Goal: Task Accomplishment & Management: Manage account settings

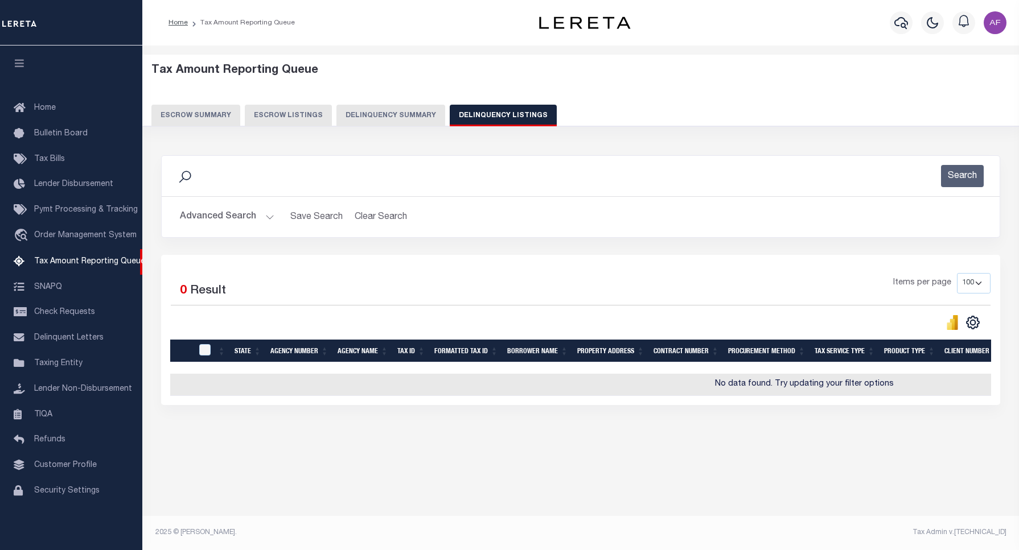
select select "100"
click at [209, 217] on button "Advanced Search" at bounding box center [227, 217] width 94 height 22
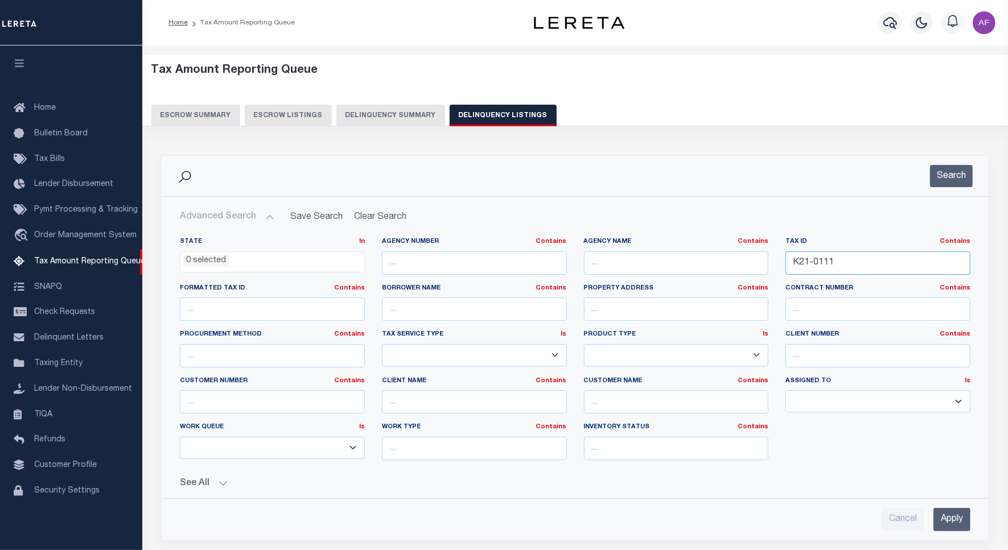
drag, startPoint x: 835, startPoint y: 263, endPoint x: 672, endPoint y: 262, distance: 163.3
click at [669, 262] on div "State In In AK AL AR AZ CA CO CT DC DE FL GA GU HI IA ID IL IN KS [GEOGRAPHIC_D…" at bounding box center [574, 353] width 807 height 232
paste input "RPR4223002402"
type input "RPR4223002402"
click at [951, 174] on button "Search" at bounding box center [951, 176] width 43 height 22
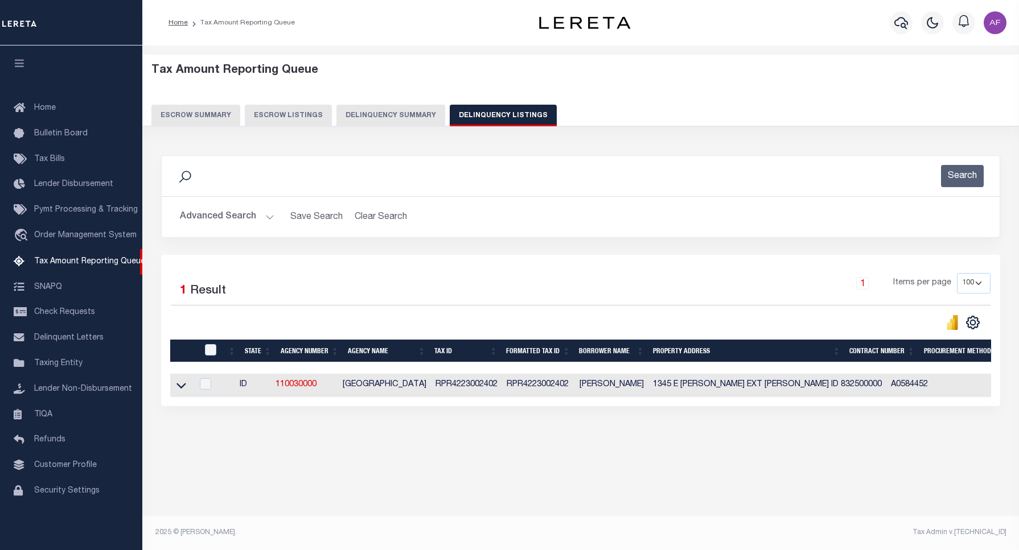
click at [186, 389] on link at bounding box center [181, 385] width 13 height 8
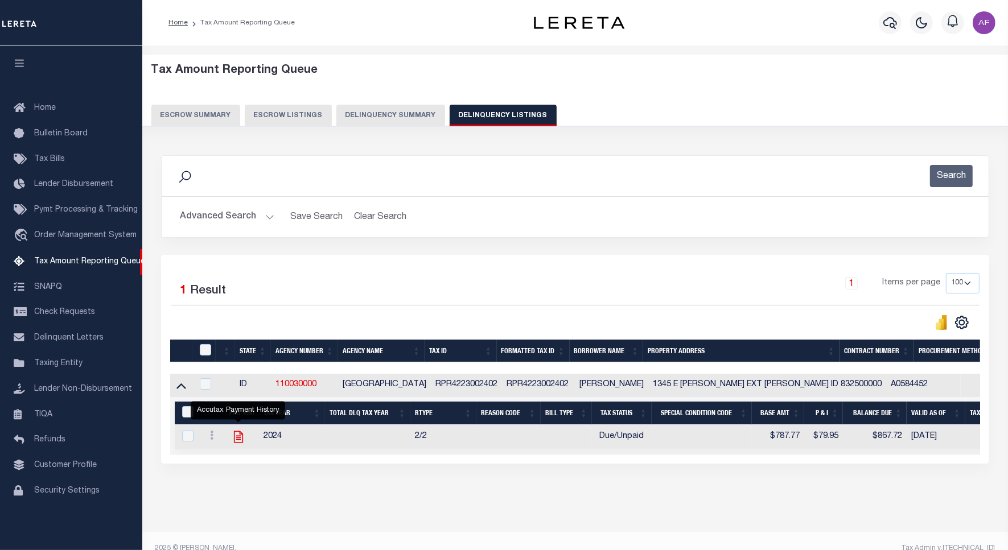
click at [236, 438] on icon "" at bounding box center [238, 437] width 15 height 15
checkbox input "true"
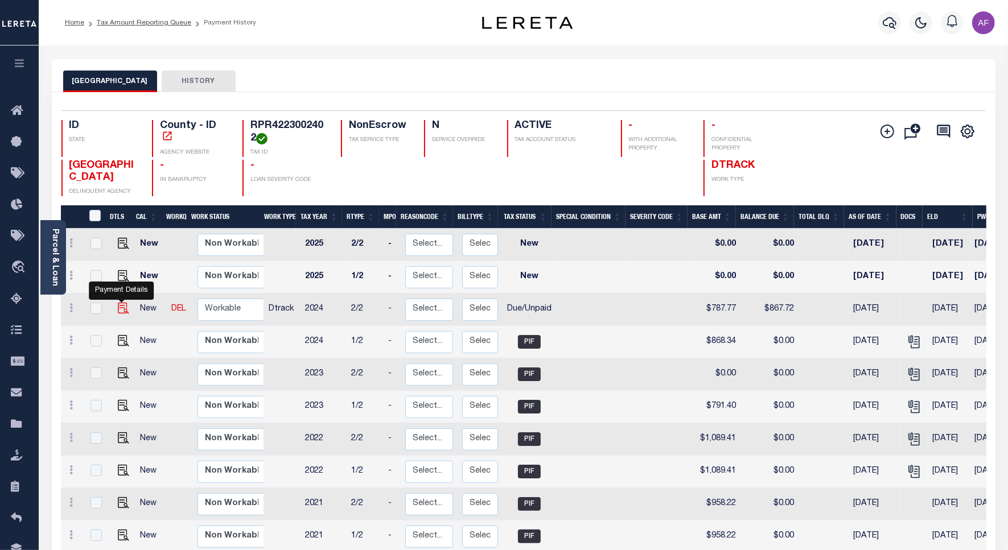
click at [121, 310] on img "" at bounding box center [123, 308] width 11 height 11
checkbox input "true"
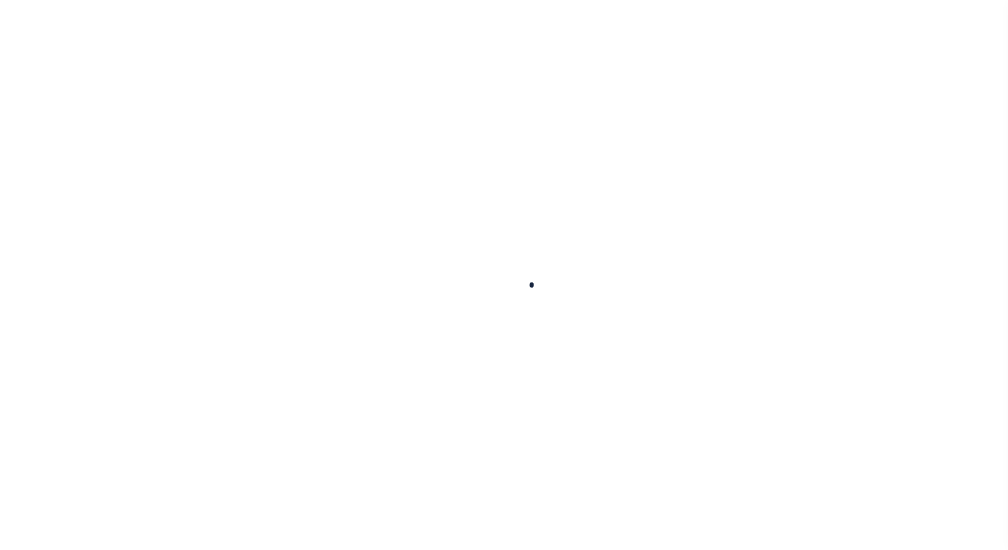
checkbox input "false"
type textarea "08/04/2025 - per Jenifer at bannock county the taxes are delinquent - JJ."
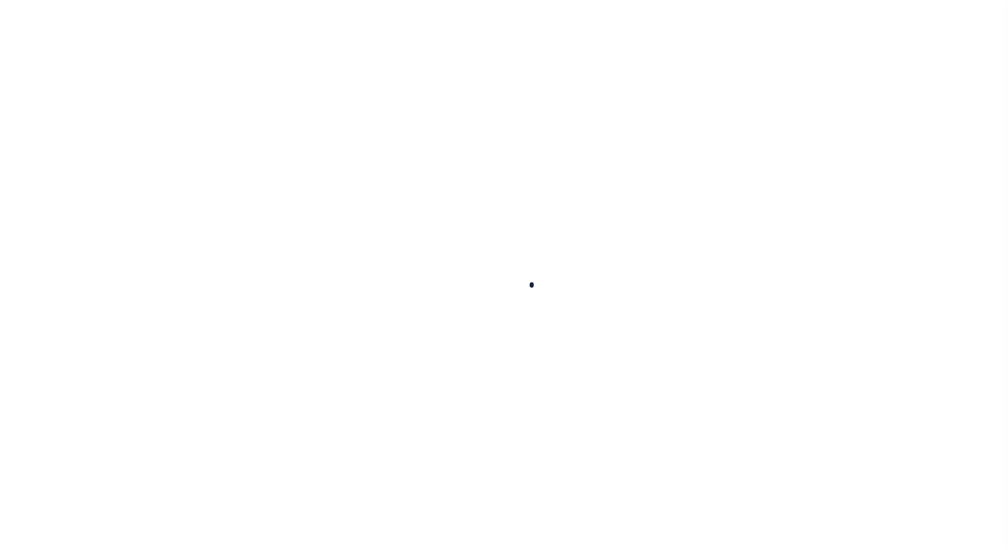
type input "08/31/2025"
type input "[DATE]"
select select "DUE"
type input "$787.77"
type input "$79.95"
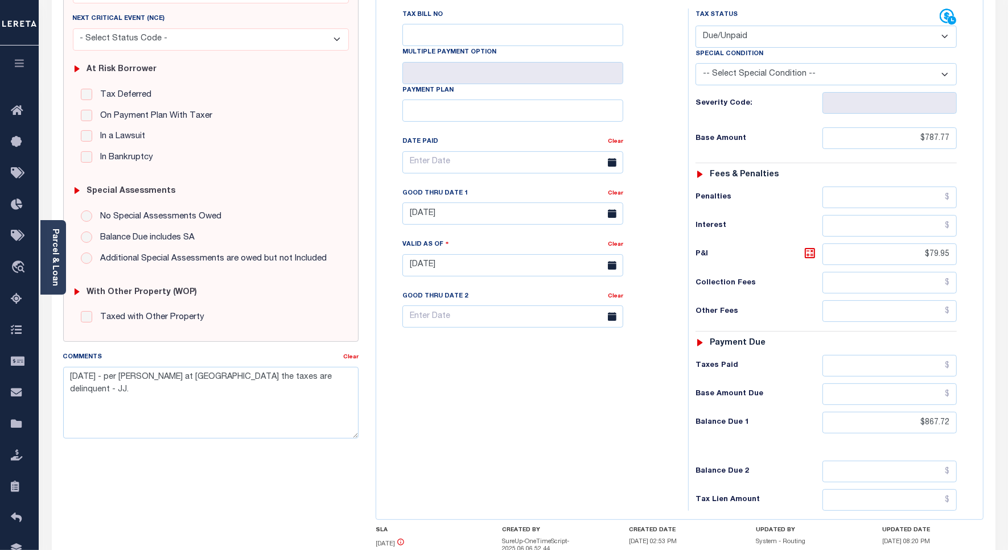
scroll to position [300, 0]
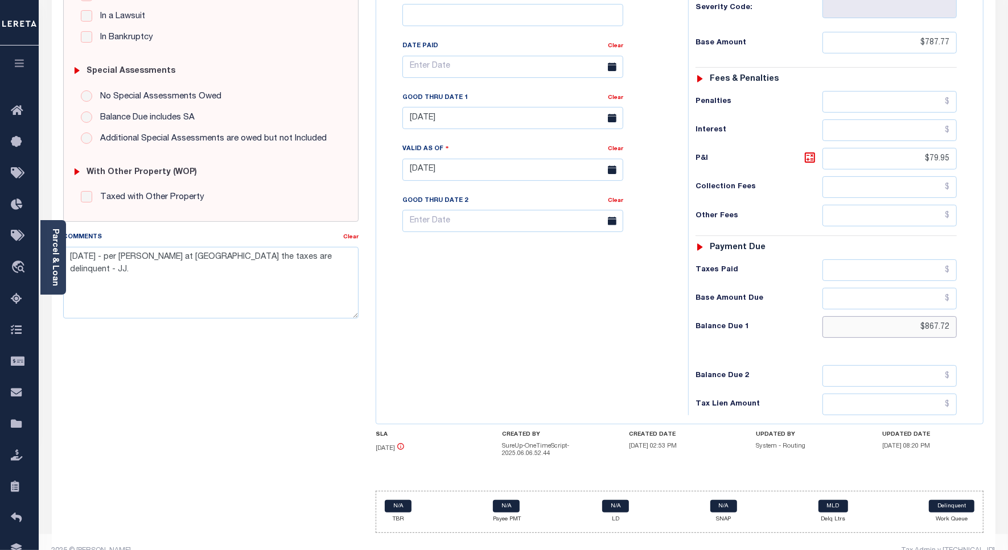
click at [934, 316] on input "$867.72" at bounding box center [889, 327] width 134 height 22
click at [928, 316] on input "$867.72" at bounding box center [889, 327] width 134 height 22
click at [934, 316] on input "$867.72" at bounding box center [889, 327] width 134 height 22
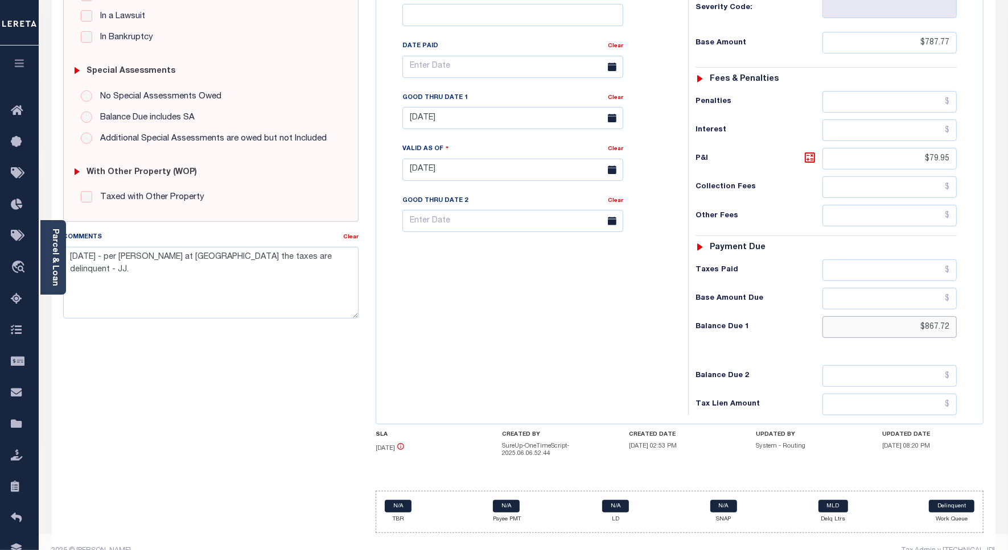
click at [934, 316] on input "$867.72" at bounding box center [889, 327] width 134 height 22
type input "$883.84"
type input "[DATE]"
click at [809, 154] on icon at bounding box center [809, 157] width 7 height 7
type input "$96.07"
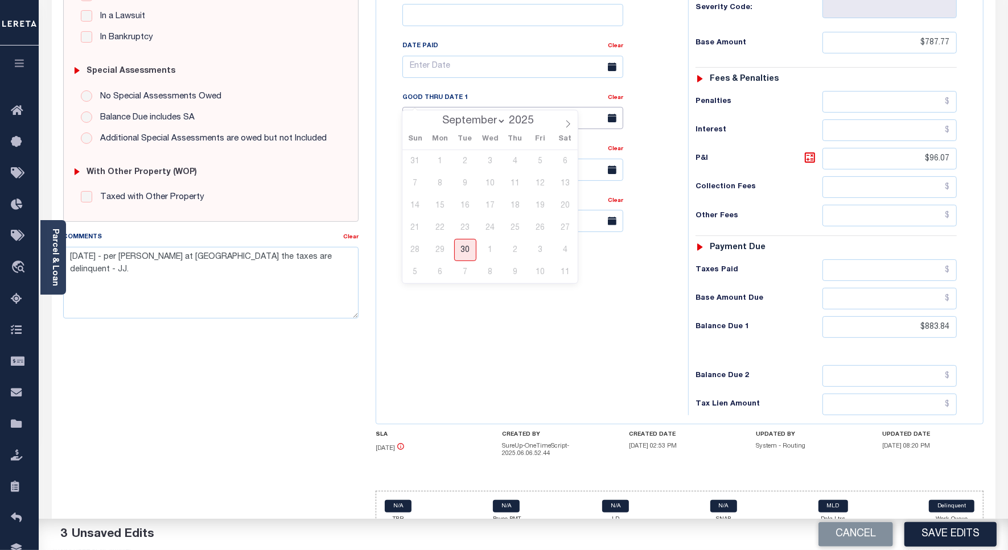
click at [474, 107] on input "[DATE]" at bounding box center [512, 118] width 221 height 22
click at [570, 121] on icon at bounding box center [568, 124] width 8 height 8
select select "9"
click at [543, 255] on span "31" at bounding box center [540, 250] width 22 height 22
type input "10/31/2025"
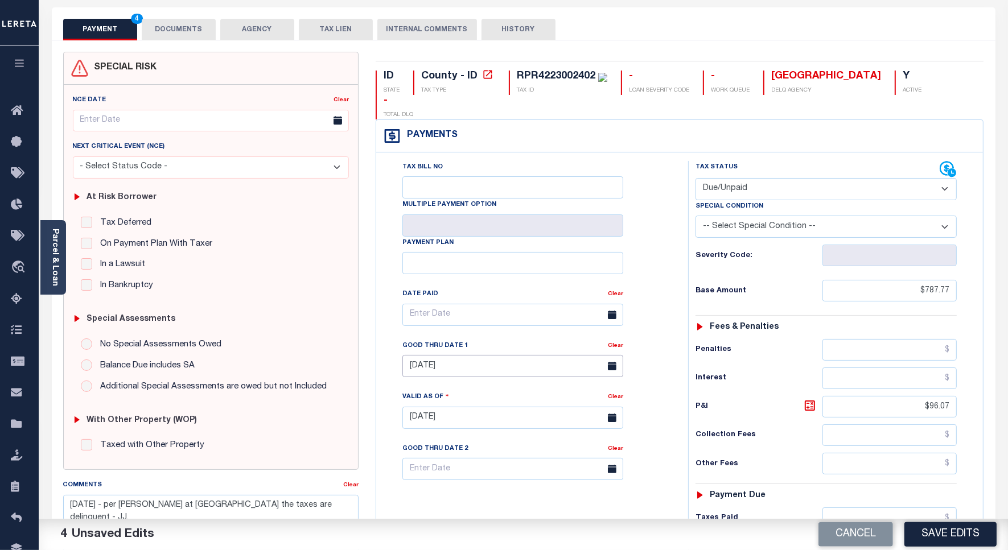
scroll to position [0, 0]
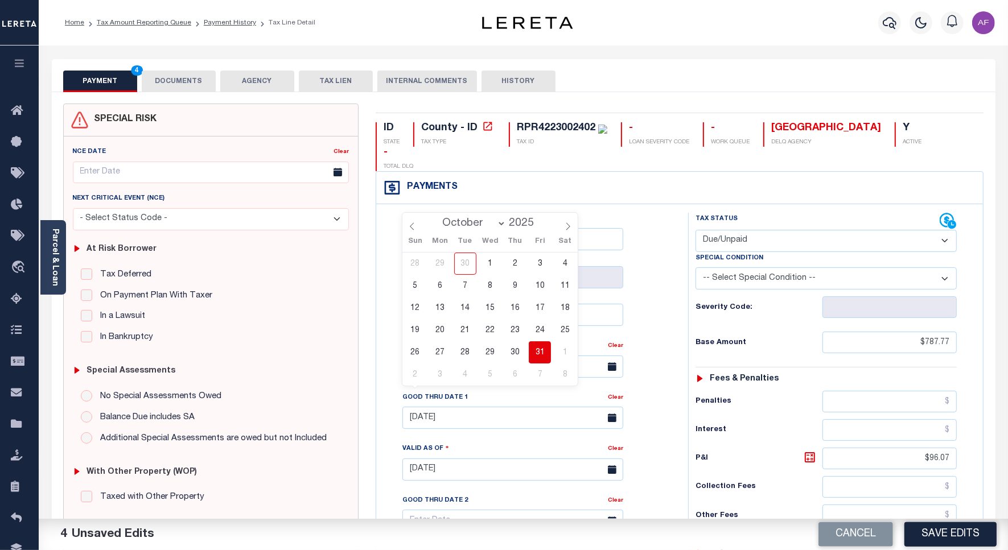
click at [191, 86] on button "DOCUMENTS" at bounding box center [179, 82] width 74 height 22
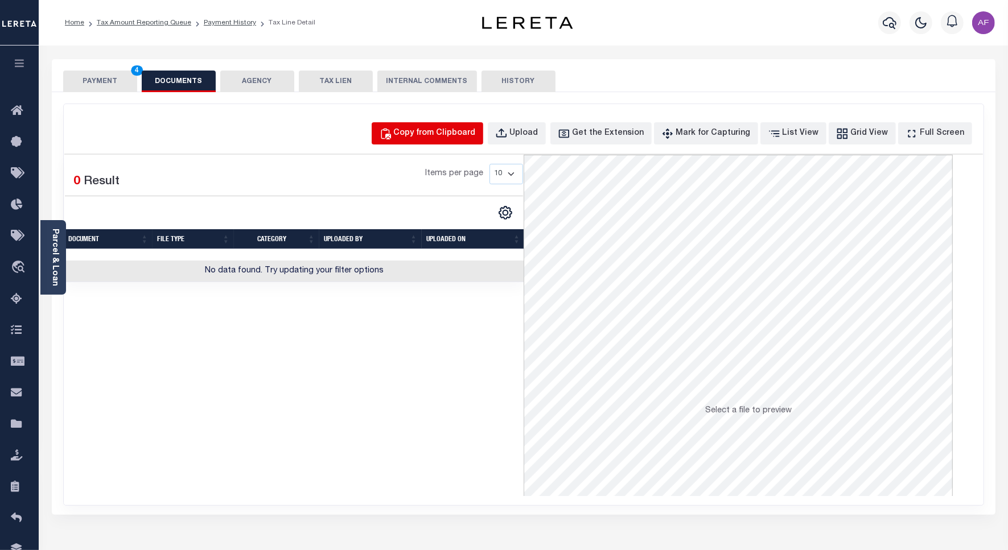
click at [468, 134] on div "Copy from Clipboard" at bounding box center [435, 133] width 82 height 13
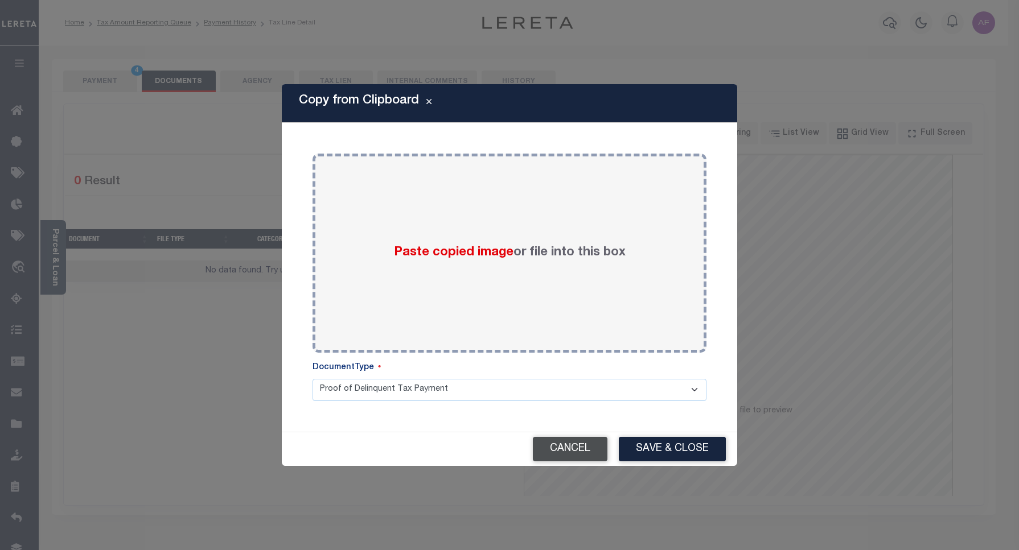
click at [584, 451] on button "Cancel" at bounding box center [570, 449] width 75 height 24
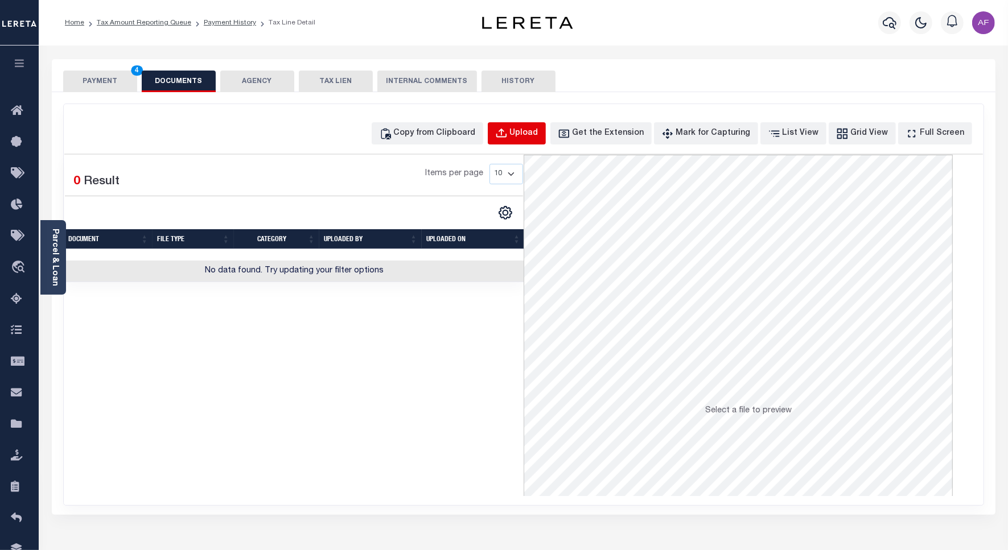
click at [546, 129] on button "Upload" at bounding box center [517, 133] width 58 height 22
select select "POP"
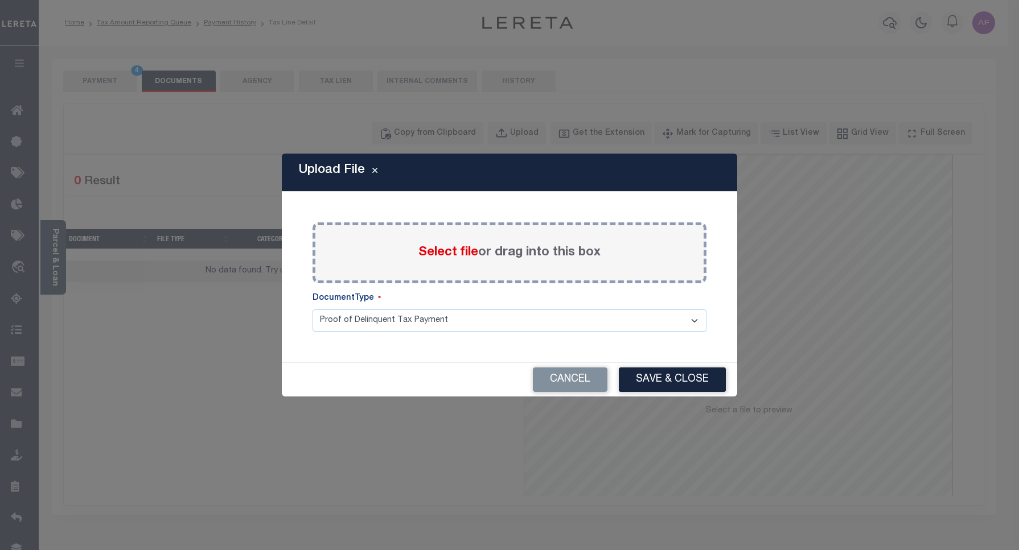
click at [451, 249] on span "Select file" at bounding box center [448, 252] width 60 height 13
click at [0, 0] on input "Select file or drag into this box" at bounding box center [0, 0] width 0 height 0
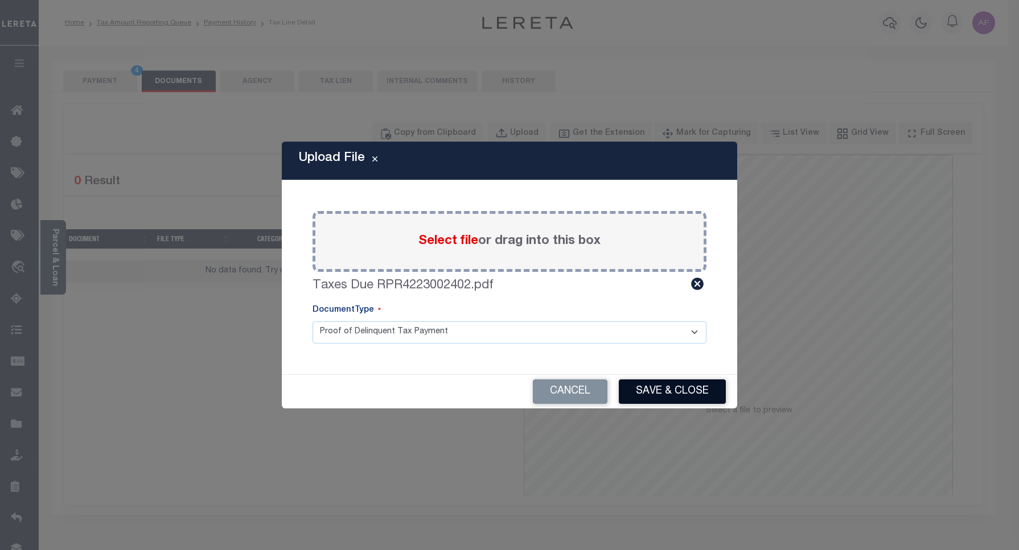
click at [660, 394] on button "Save & Close" at bounding box center [672, 392] width 107 height 24
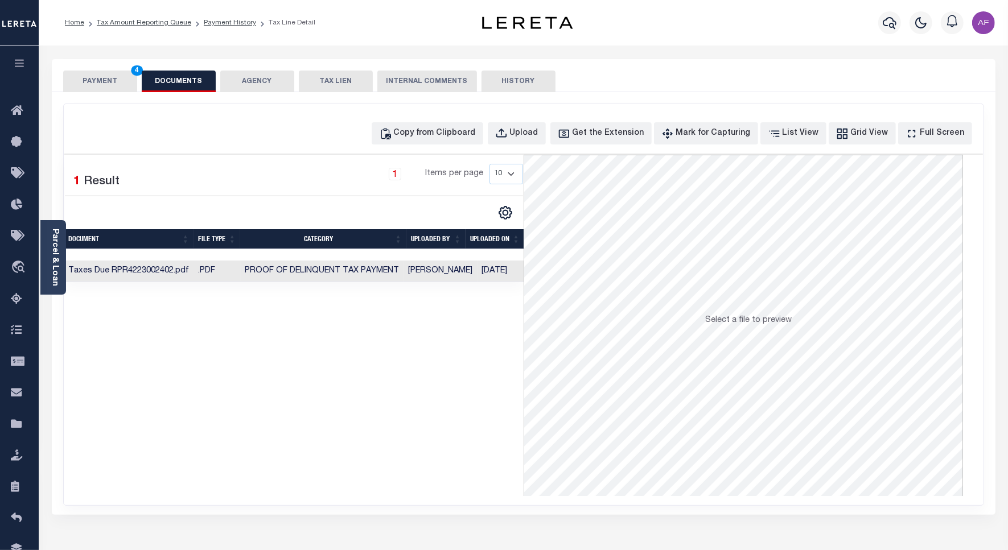
click at [100, 81] on button "PAYMENT 4" at bounding box center [100, 82] width 74 height 22
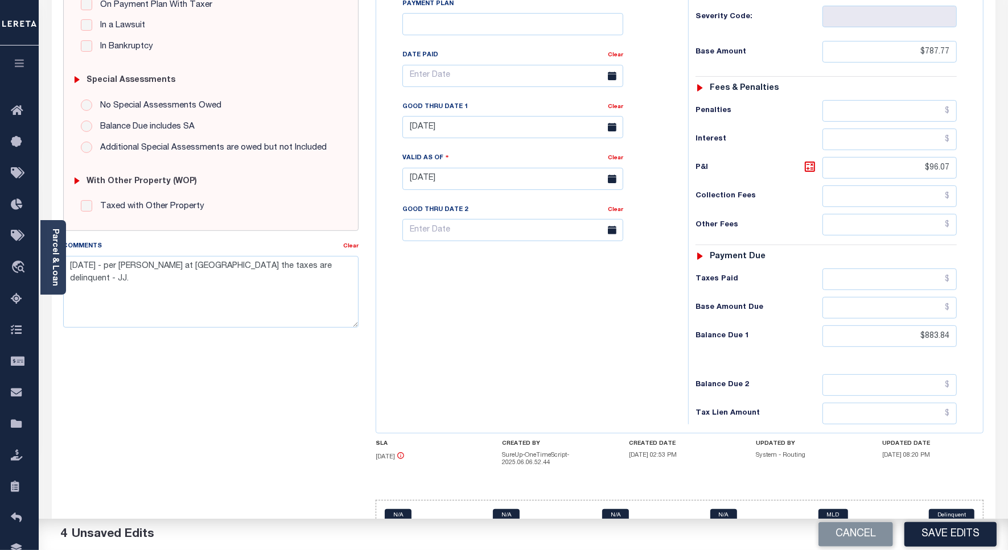
scroll to position [296, 0]
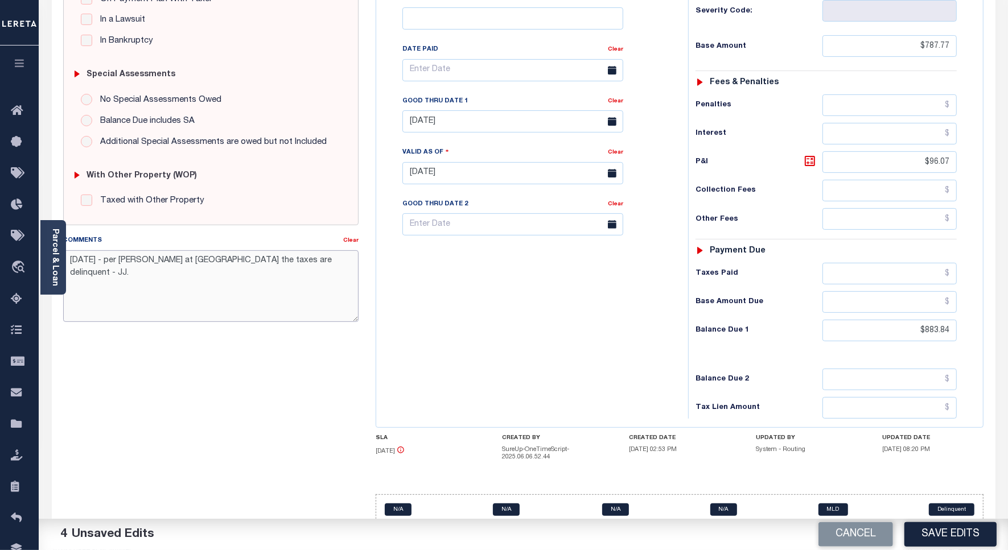
click at [72, 257] on textarea "08/04/2025 - per Jenifer at bannock county the taxes are delinquent - JJ." at bounding box center [210, 286] width 295 height 72
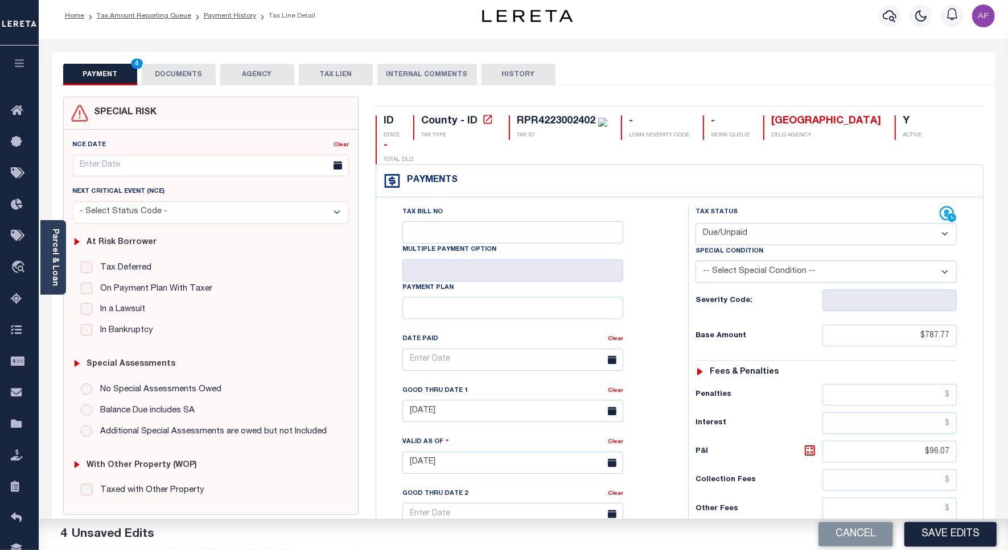
scroll to position [0, 0]
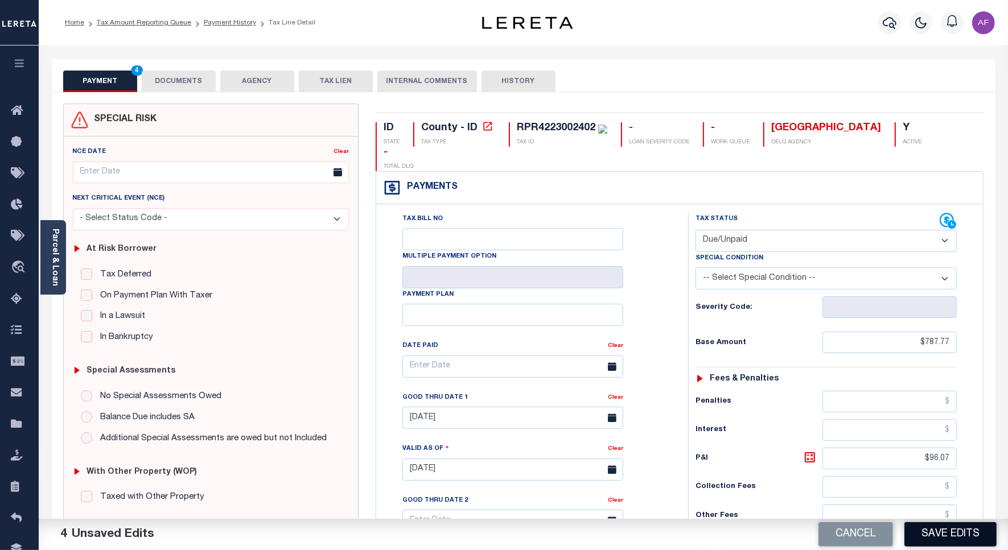
type textarea "Per Katy taxes are delinquent for 2024/2nd installment -AF 08/04/2025 - per Jen…"
click at [949, 542] on button "Save Edits" at bounding box center [950, 534] width 92 height 24
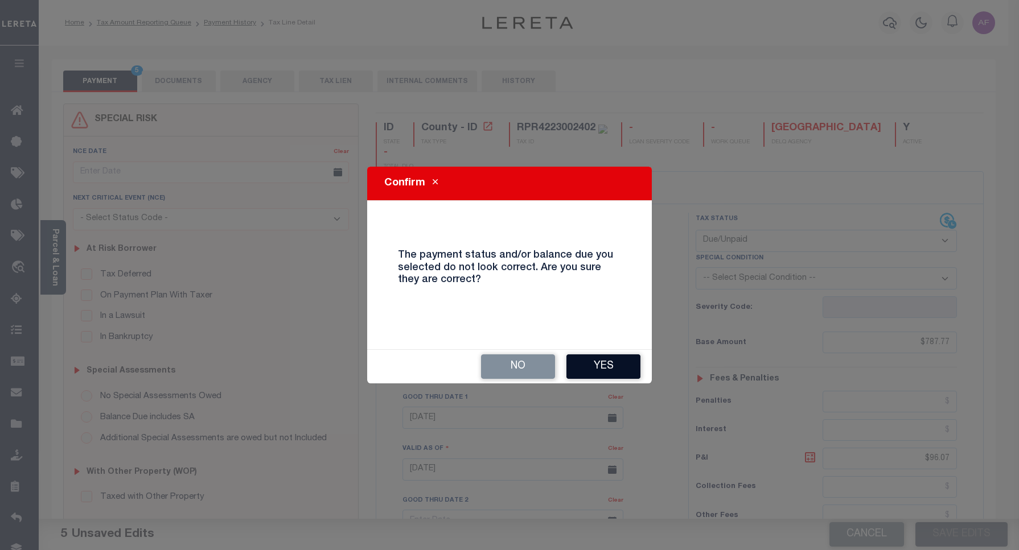
click at [607, 368] on button "Yes" at bounding box center [603, 367] width 74 height 24
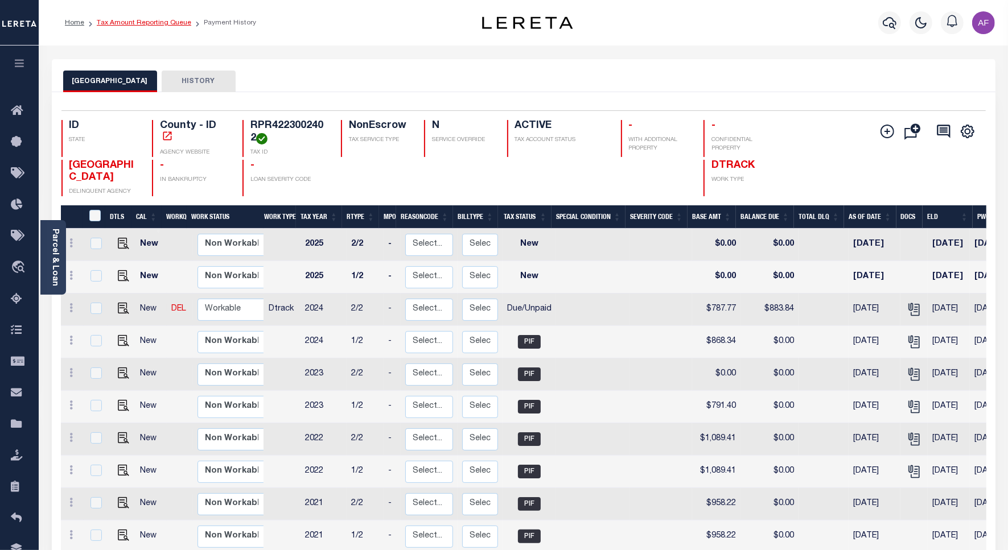
click at [151, 22] on link "Tax Amount Reporting Queue" at bounding box center [144, 22] width 94 height 7
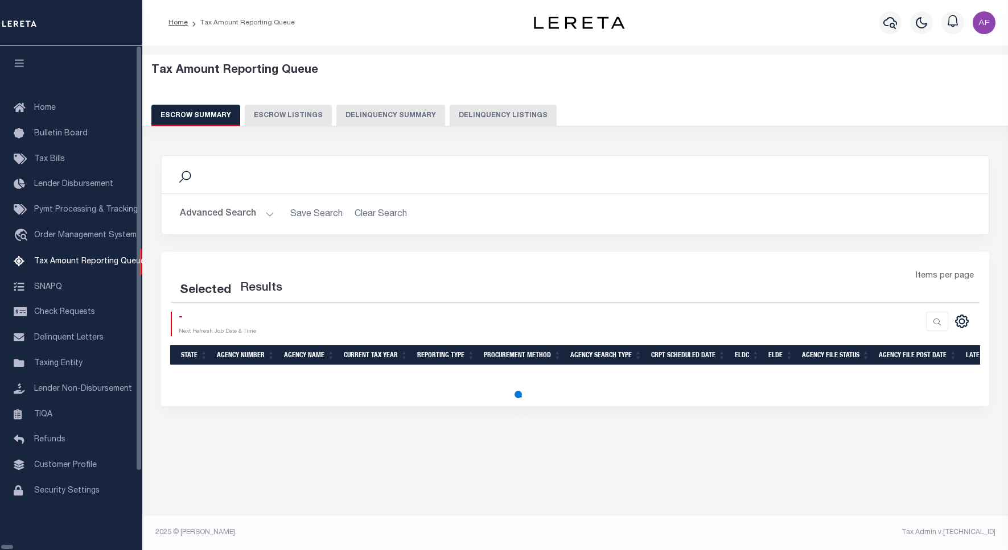
select select "100"
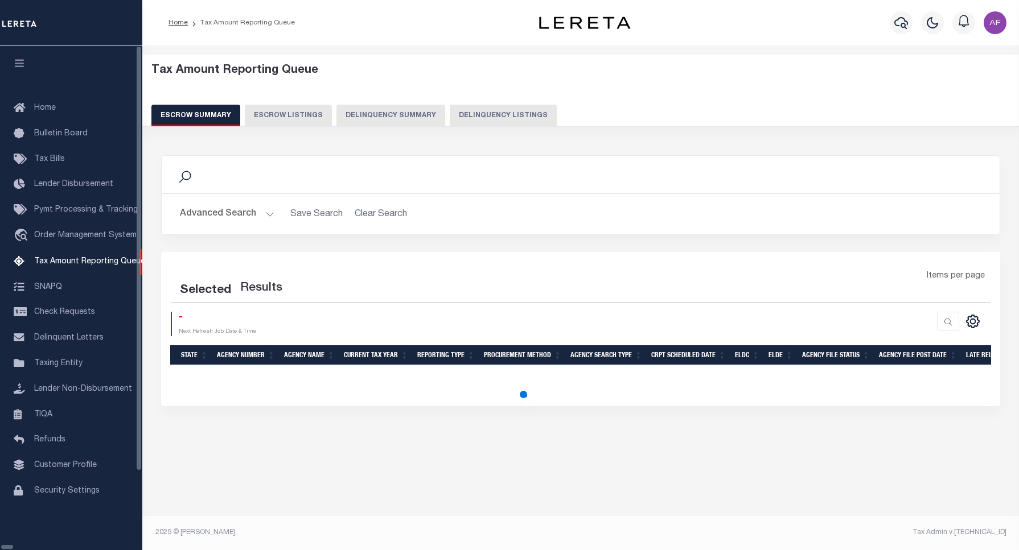
select select "100"
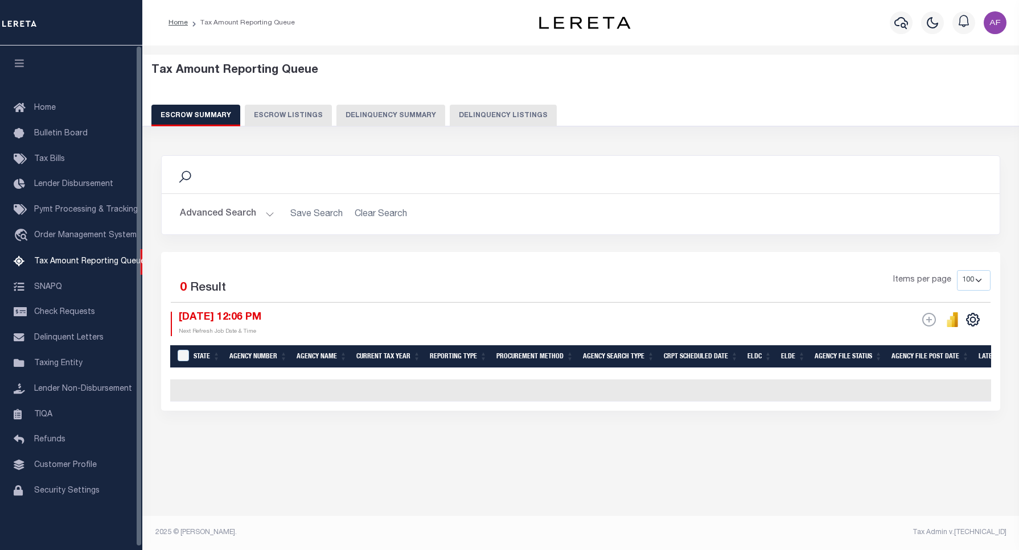
click at [471, 107] on button "Delinquency Listings" at bounding box center [503, 116] width 107 height 22
select select "100"
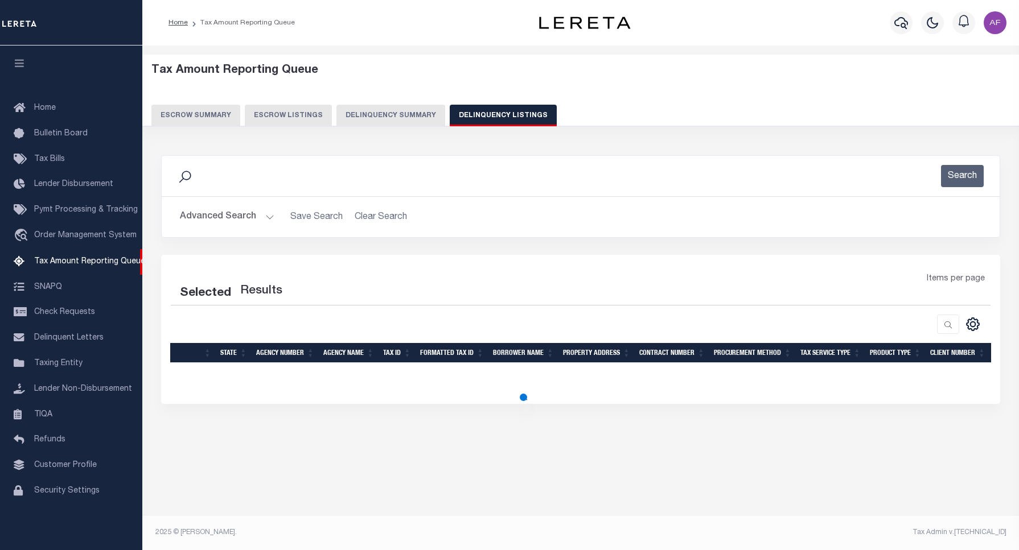
select select "100"
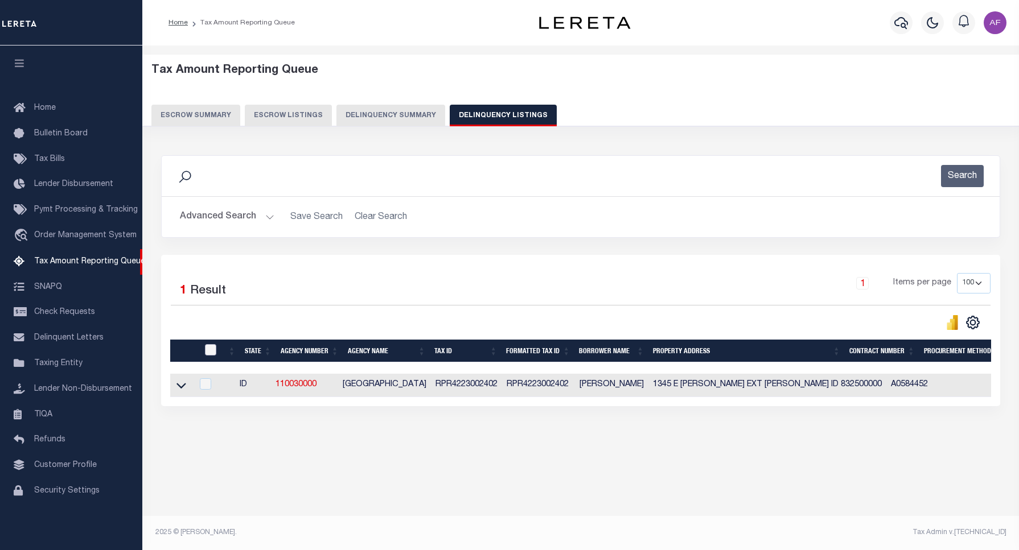
click at [209, 356] on input "checkbox" at bounding box center [210, 349] width 11 height 11
checkbox input "true"
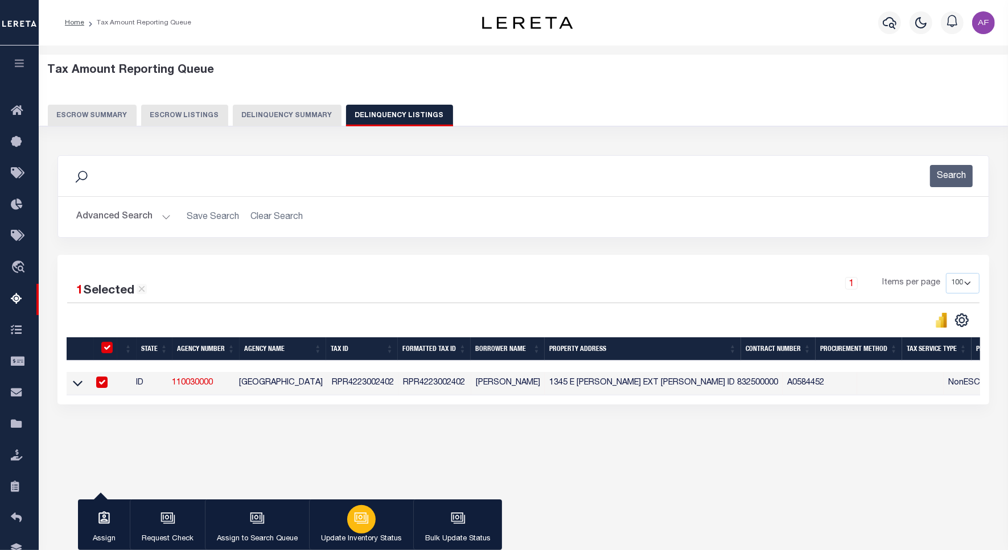
click at [365, 526] on icon "button" at bounding box center [361, 518] width 15 height 15
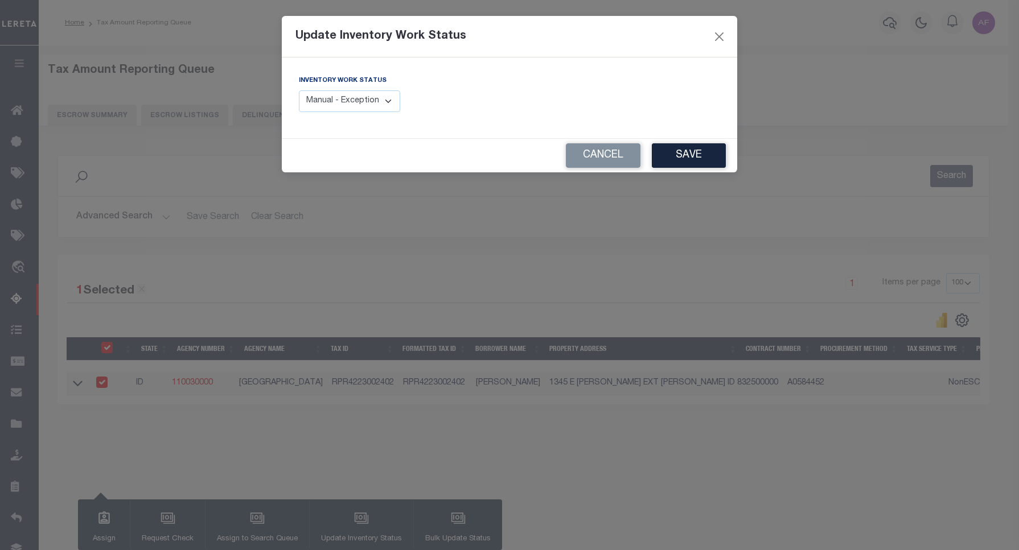
click at [354, 109] on select "Manual - Exception Pended - Awaiting Search Late Add Exception Completed" at bounding box center [349, 101] width 101 height 22
select select "4"
click at [299, 90] on select "Manual - Exception Pended - Awaiting Search Late Add Exception Completed" at bounding box center [349, 101] width 101 height 22
click at [673, 163] on button "Save" at bounding box center [689, 155] width 74 height 24
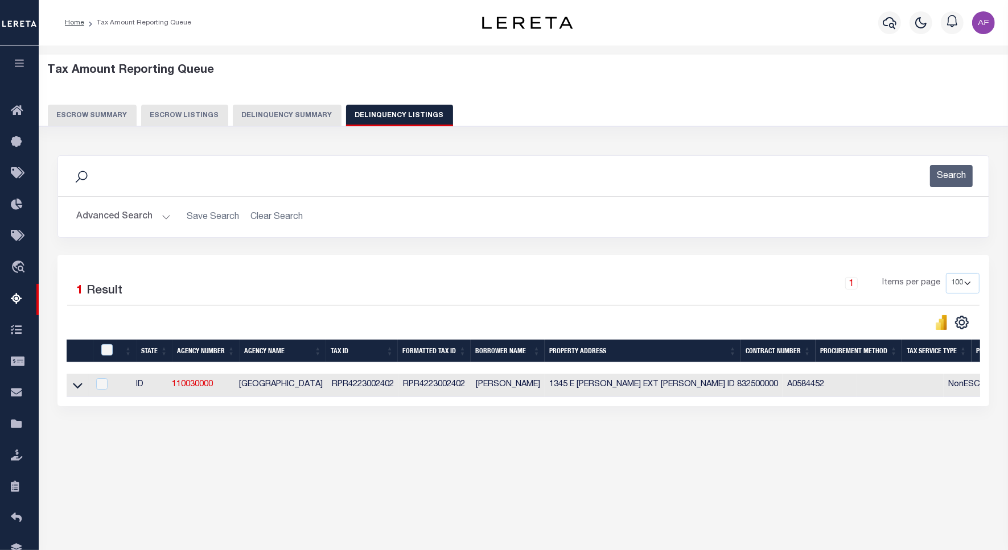
click at [95, 224] on button "Advanced Search" at bounding box center [123, 217] width 94 height 22
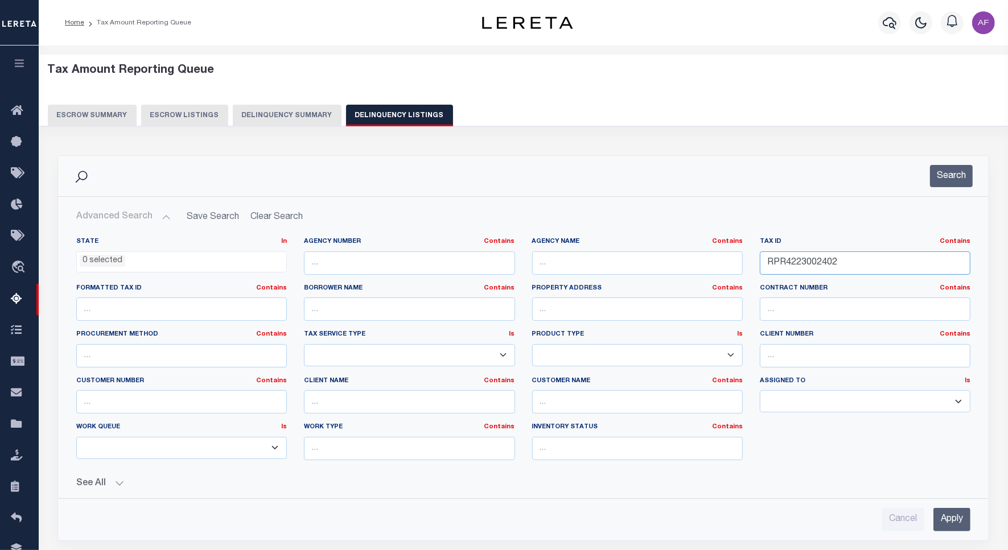
click at [797, 265] on input "RPR4223002402" at bounding box center [865, 263] width 211 height 23
paste input "CCPC041901"
type input "RPRCCPC041901"
click at [934, 179] on button "Search" at bounding box center [951, 176] width 43 height 22
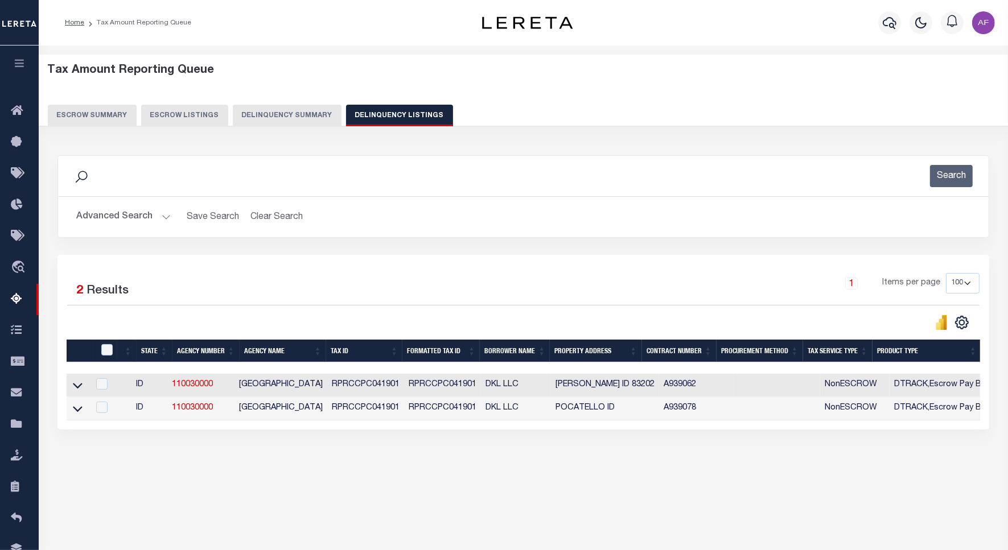
drag, startPoint x: 81, startPoint y: 393, endPoint x: 101, endPoint y: 345, distance: 51.6
click at [81, 391] on icon at bounding box center [78, 386] width 10 height 12
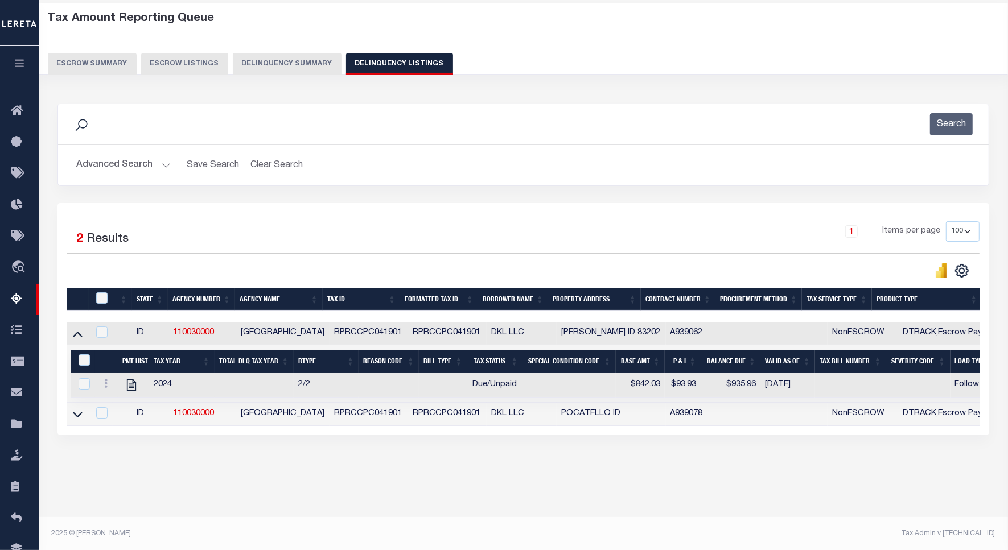
scroll to position [52, 0]
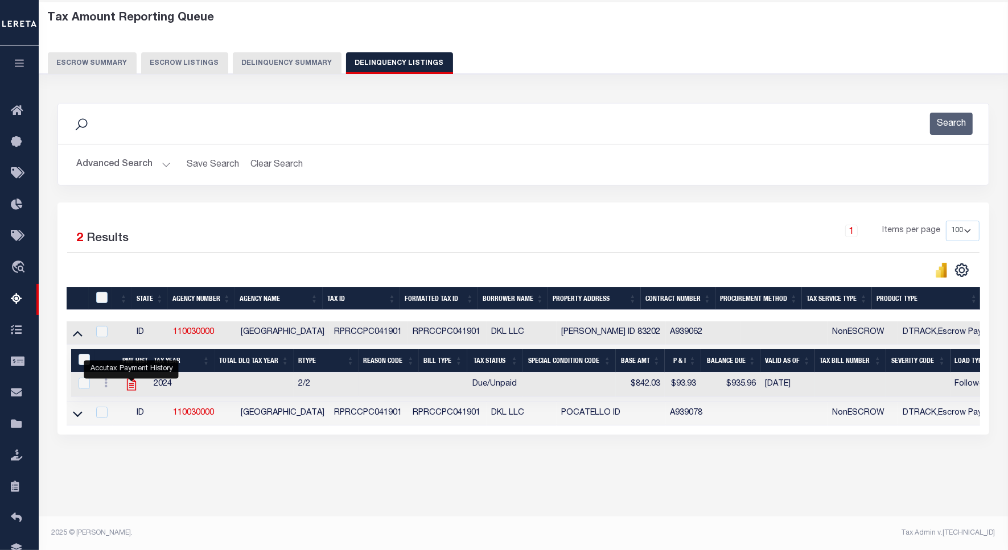
click at [127, 391] on icon "" at bounding box center [130, 385] width 9 height 12
checkbox input "true"
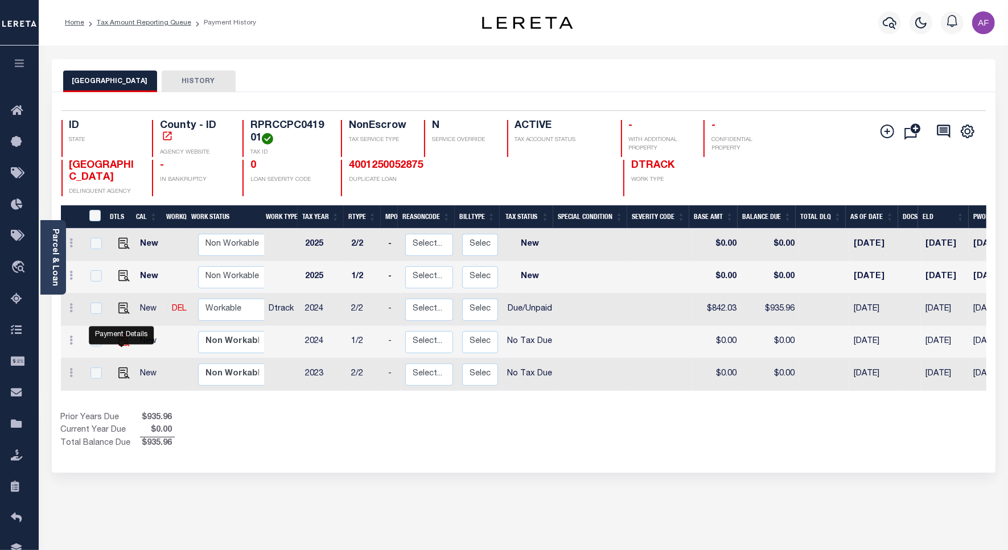
click at [120, 343] on img "" at bounding box center [123, 340] width 11 height 11
checkbox input "true"
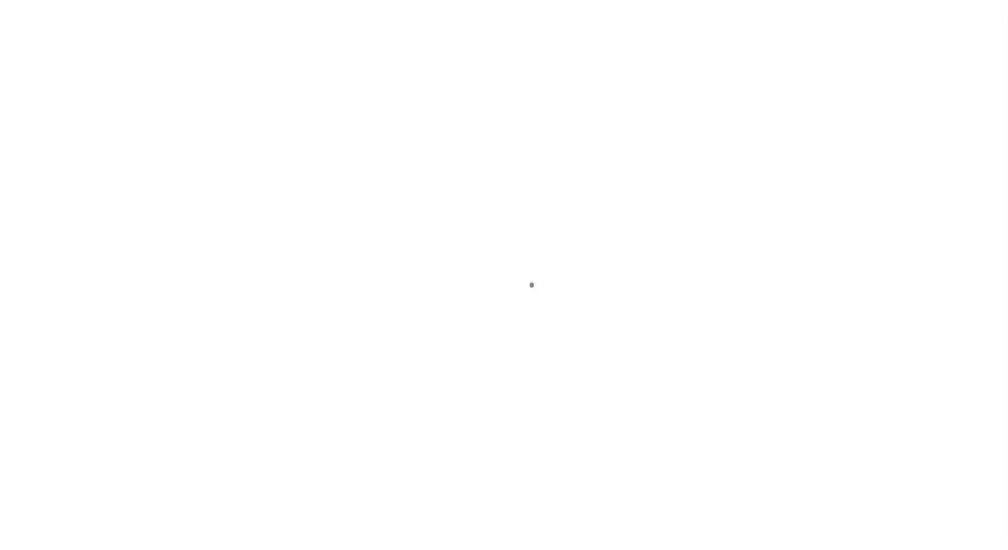
select select "NTX"
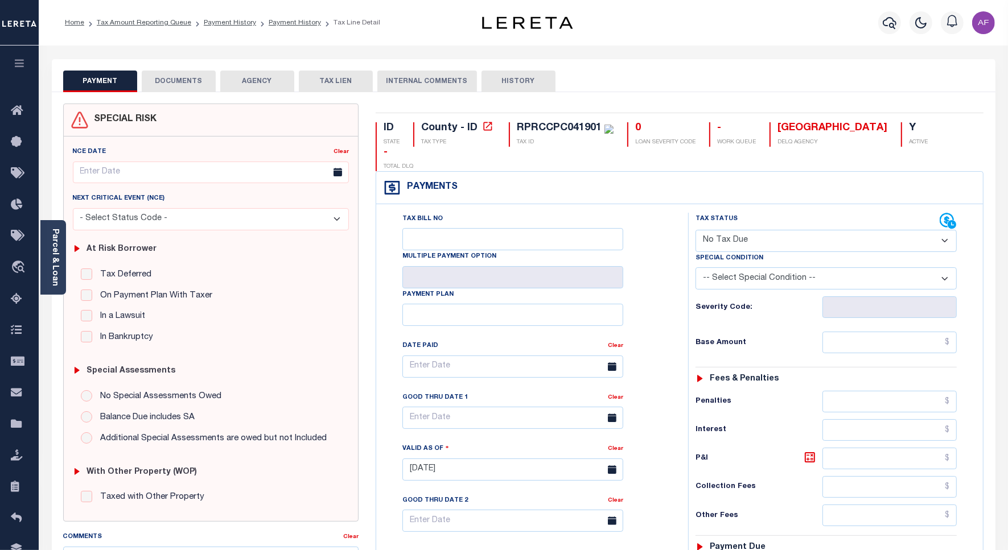
click at [172, 80] on button "DOCUMENTS" at bounding box center [179, 82] width 74 height 22
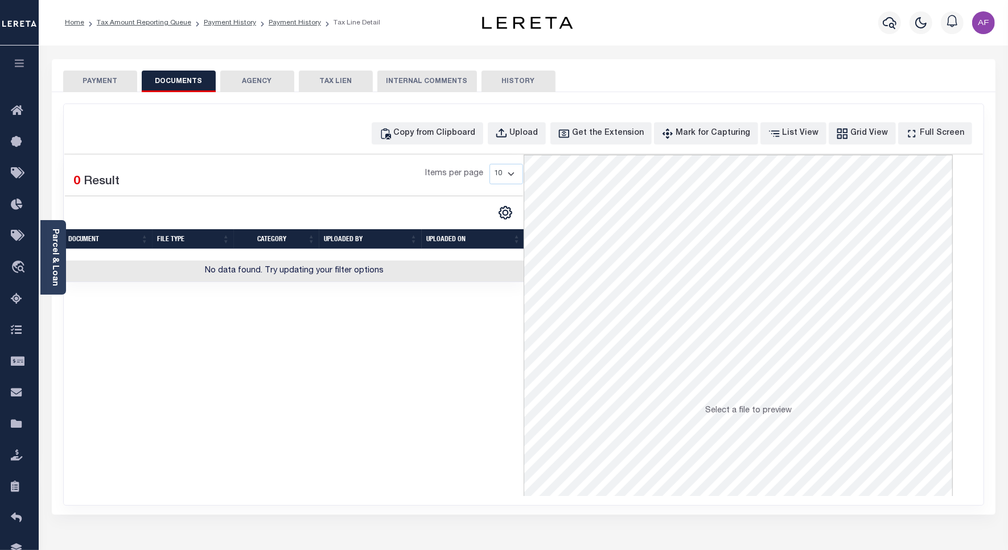
click at [105, 84] on button "PAYMENT" at bounding box center [100, 82] width 74 height 22
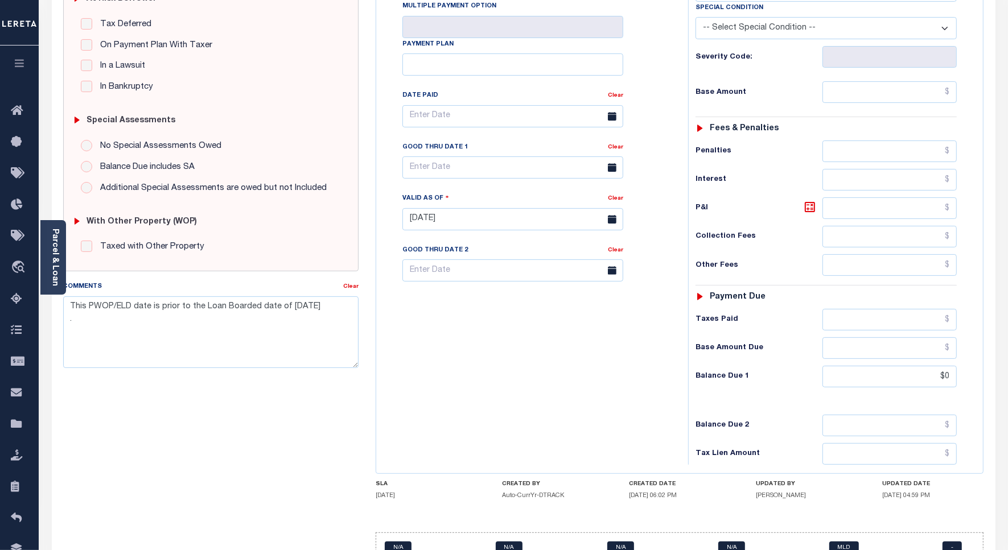
scroll to position [285, 0]
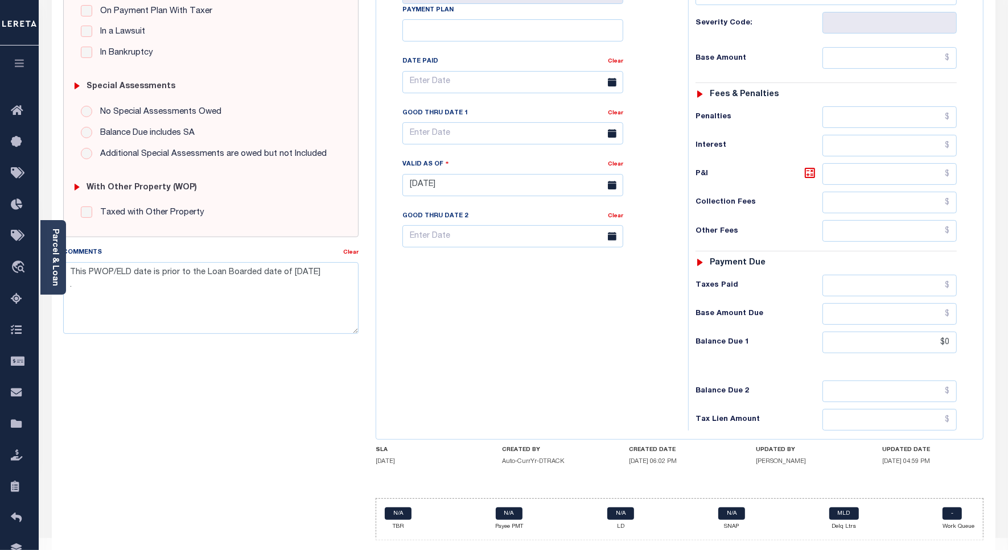
drag, startPoint x: 755, startPoint y: 442, endPoint x: 804, endPoint y: 442, distance: 49.5
click at [804, 447] on div "SLA 03/28/2025 CREATED BY Auto-CurrYr-DTRACK CREATED DATE 02/13/2025 06:02 PM U…" at bounding box center [680, 458] width 608 height 23
copy h5 "[PERSON_NAME]"
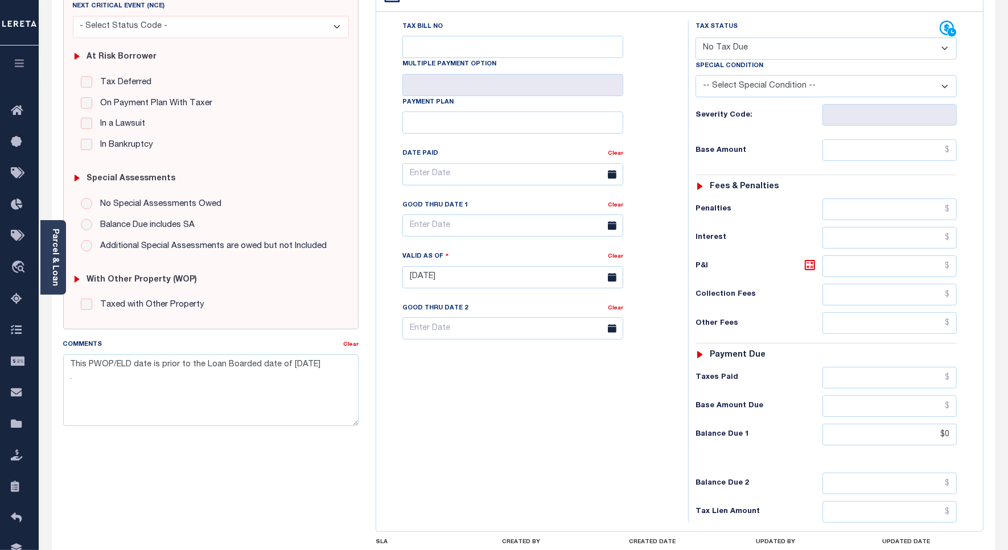
scroll to position [0, 0]
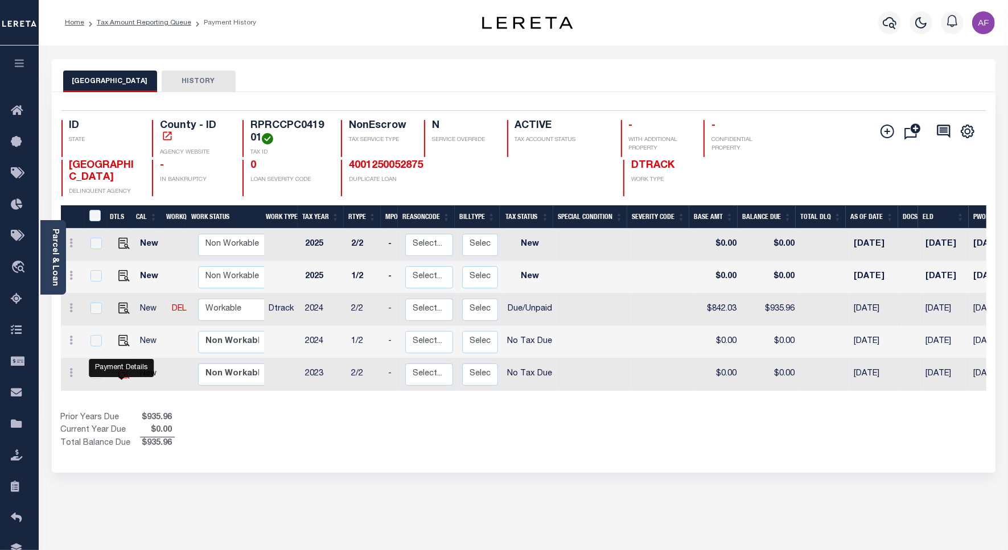
click at [118, 373] on img "" at bounding box center [123, 373] width 11 height 11
checkbox input "true"
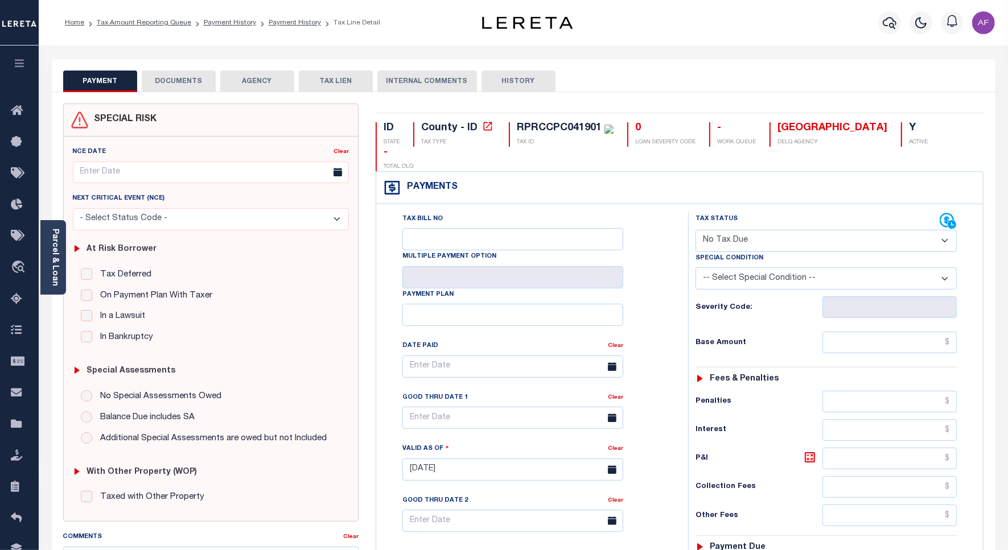
click at [736, 230] on select "- Select Status Code - Open Due/Unpaid Paid Incomplete No Tax Due Internal Refu…" at bounding box center [825, 241] width 261 height 22
select select "DUE"
click at [695, 230] on select "- Select Status Code - Open Due/Unpaid Paid Incomplete No Tax Due Internal Refu…" at bounding box center [825, 241] width 261 height 22
type input "[DATE]"
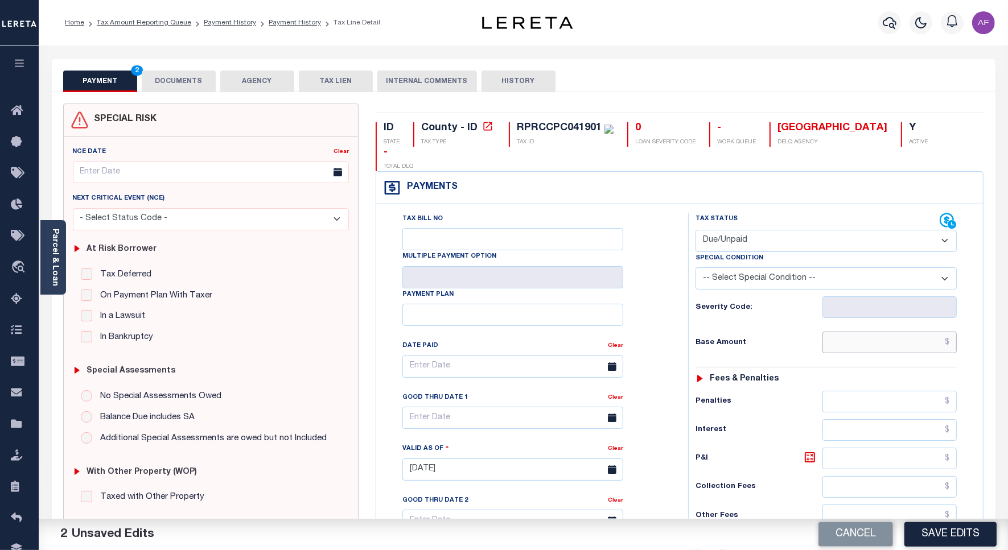
click at [883, 332] on input "text" at bounding box center [889, 343] width 134 height 22
paste input "1,638.84"
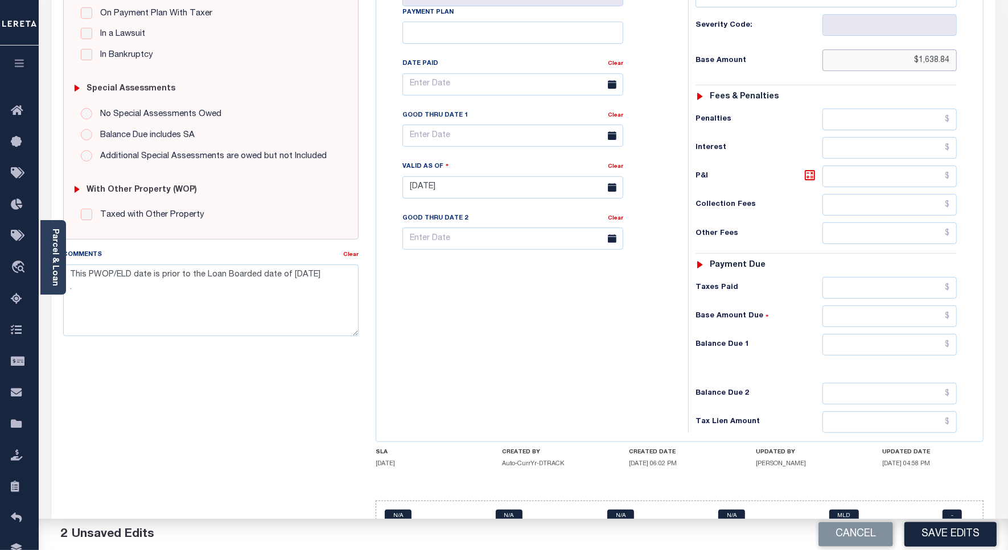
scroll to position [285, 0]
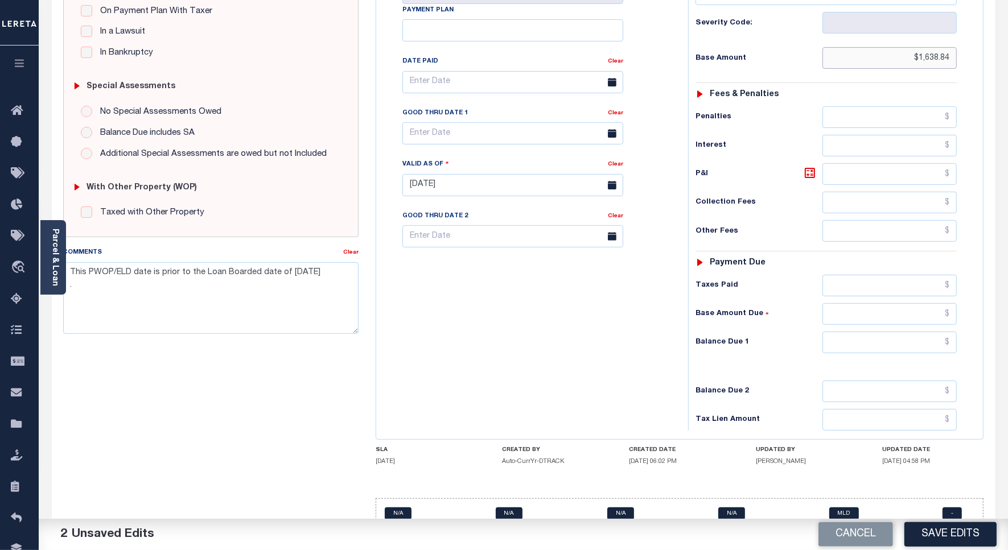
type input "$1,638.84"
click at [922, 332] on input "text" at bounding box center [889, 343] width 134 height 22
paste input "2,039.84"
type input "$2,039.84"
click at [805, 168] on icon at bounding box center [810, 173] width 10 height 10
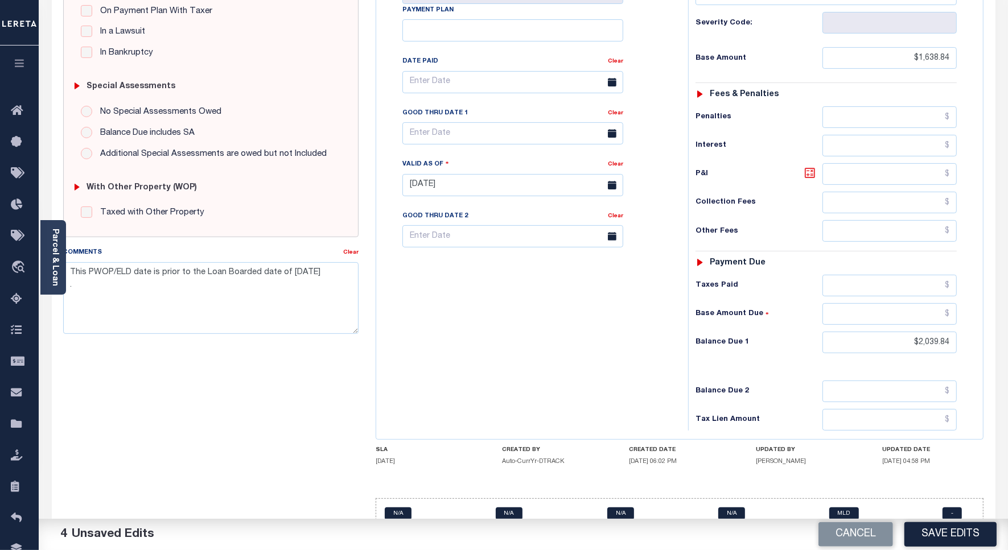
type input "$401.00"
click at [465, 122] on input "text" at bounding box center [512, 133] width 221 height 22
click at [572, 139] on icon at bounding box center [568, 139] width 8 height 8
select select "9"
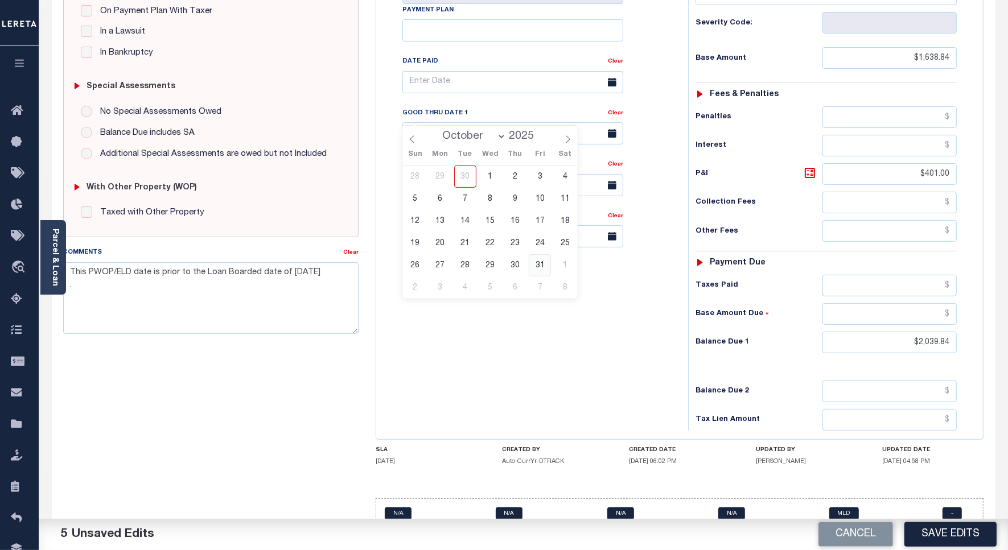
click at [535, 265] on span "31" at bounding box center [540, 265] width 22 height 22
type input "10/31/2025"
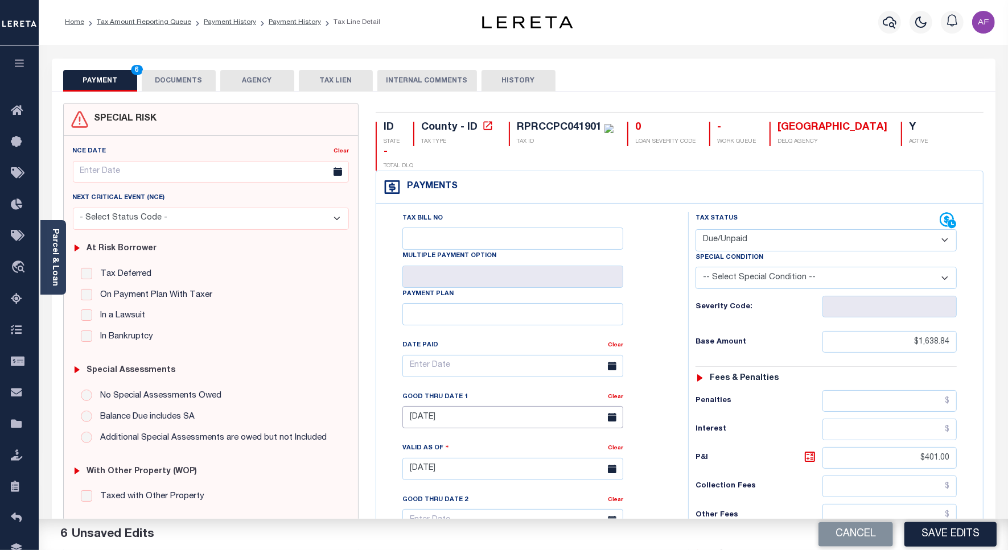
scroll to position [0, 0]
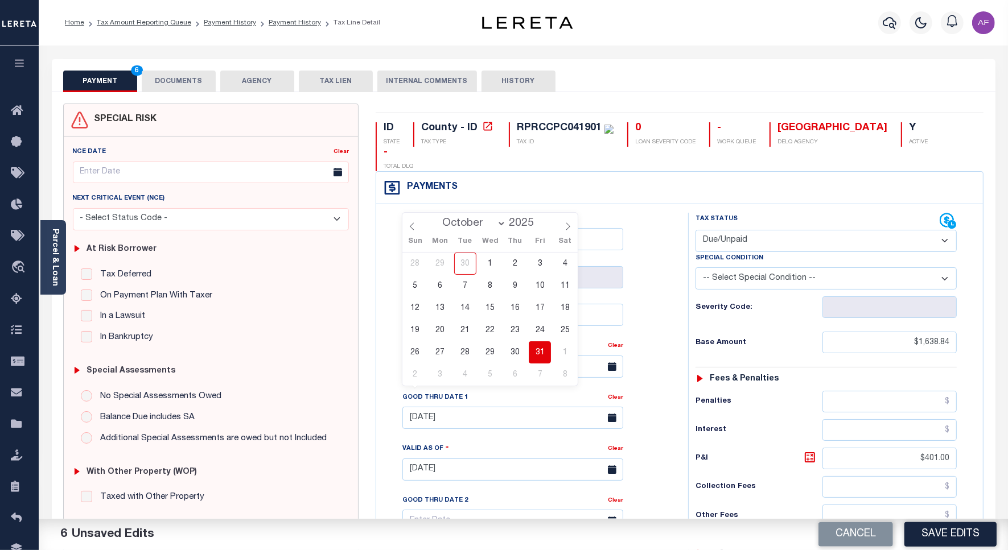
click at [168, 83] on button "DOCUMENTS" at bounding box center [179, 82] width 74 height 22
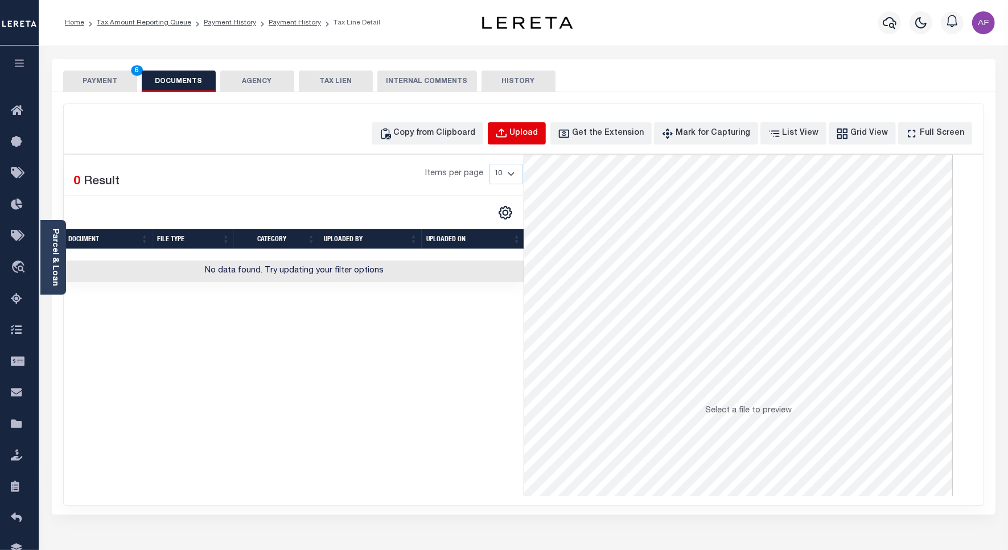
click at [510, 134] on button "Upload" at bounding box center [517, 133] width 58 height 22
select select "POP"
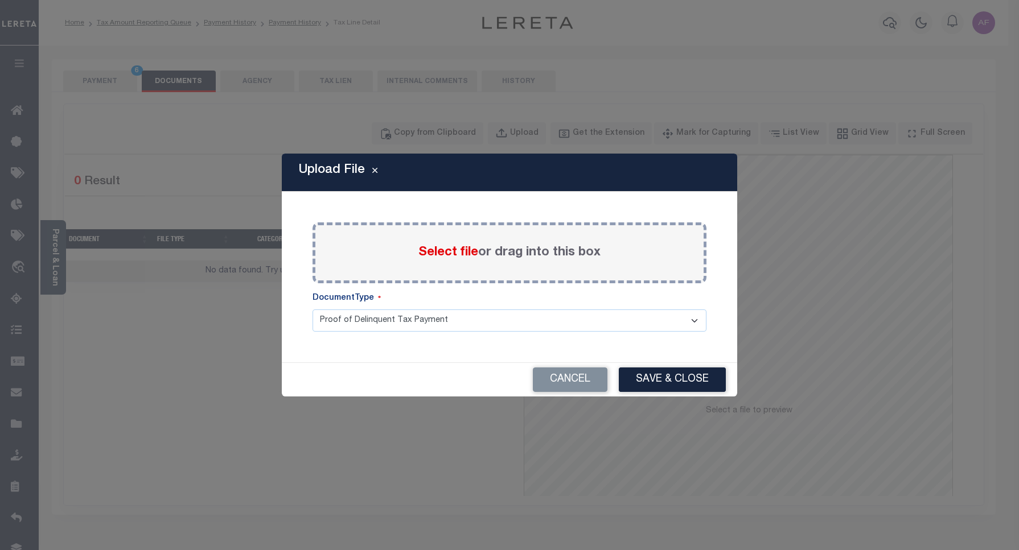
click at [447, 248] on span "Select file" at bounding box center [448, 252] width 60 height 13
click at [0, 0] on input "Select file or drag into this box" at bounding box center [0, 0] width 0 height 0
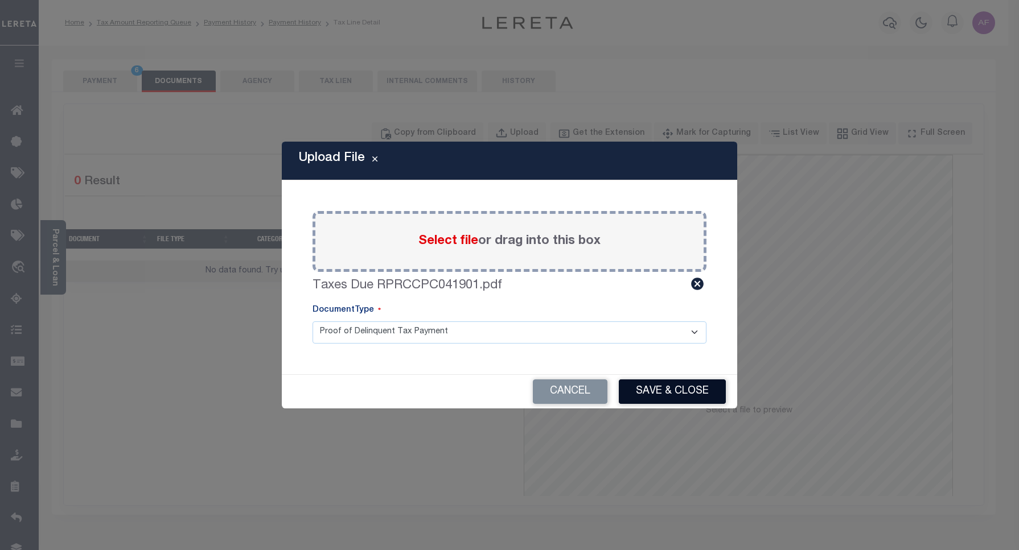
click at [673, 397] on button "Save & Close" at bounding box center [672, 392] width 107 height 24
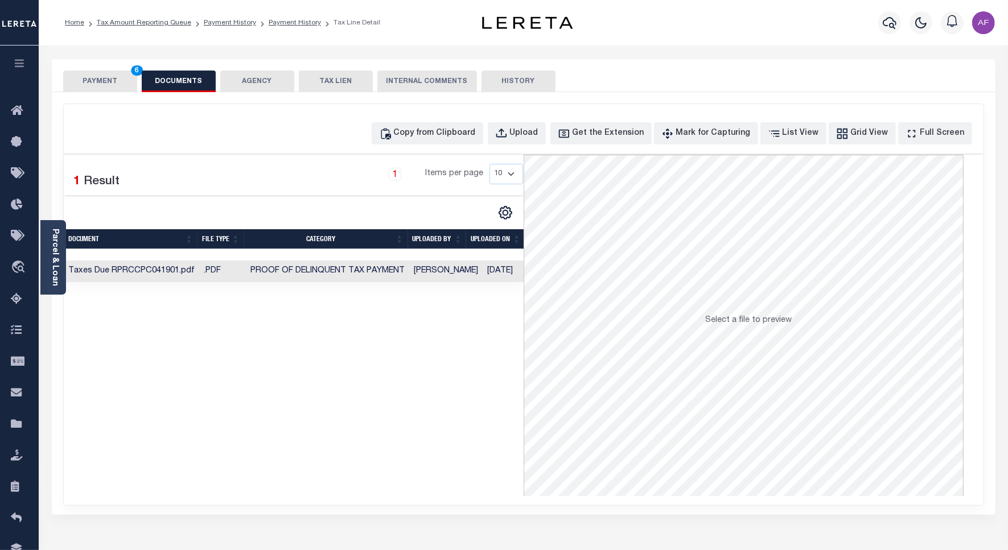
click at [101, 80] on button "PAYMENT 6" at bounding box center [100, 82] width 74 height 22
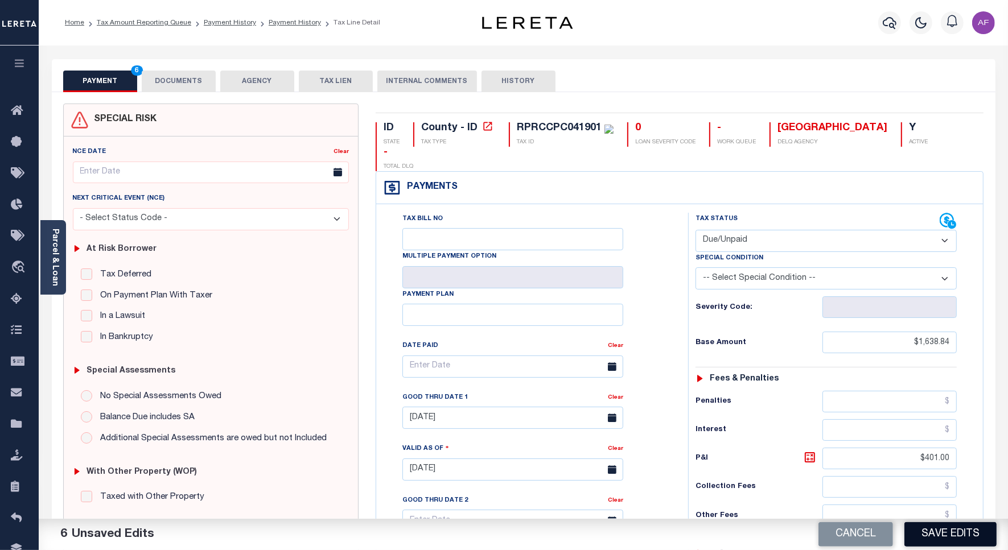
click at [933, 530] on button "Save Edits" at bounding box center [950, 534] width 92 height 24
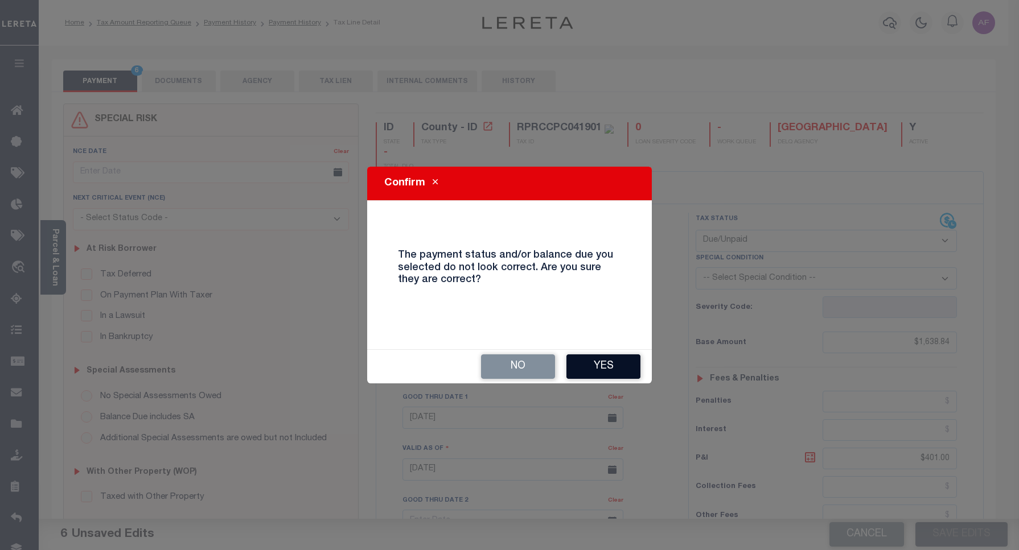
click at [593, 365] on button "Yes" at bounding box center [603, 367] width 74 height 24
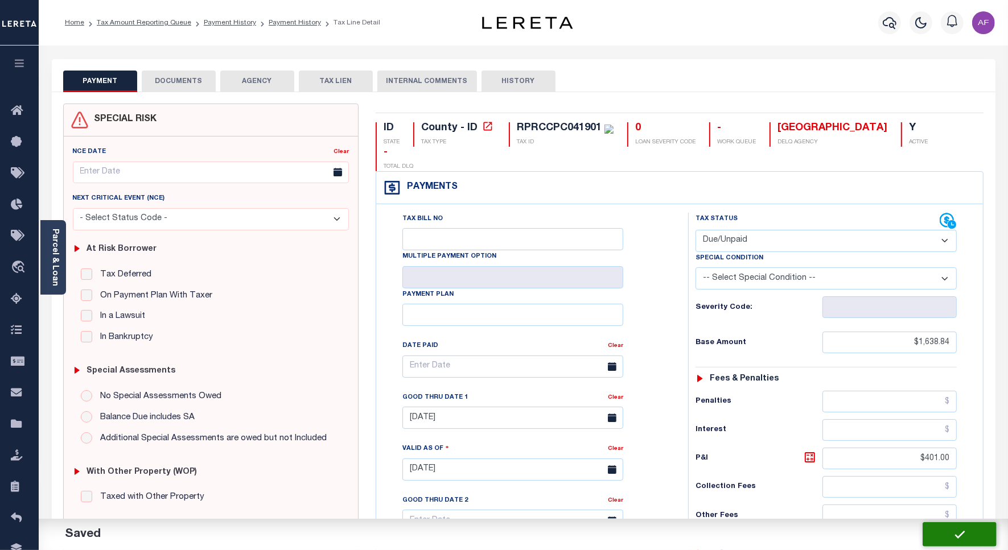
checkbox input "false"
type textarea "This PWOP/ELD date is prior to the Loan Boarded date of 02/11/2025 ."
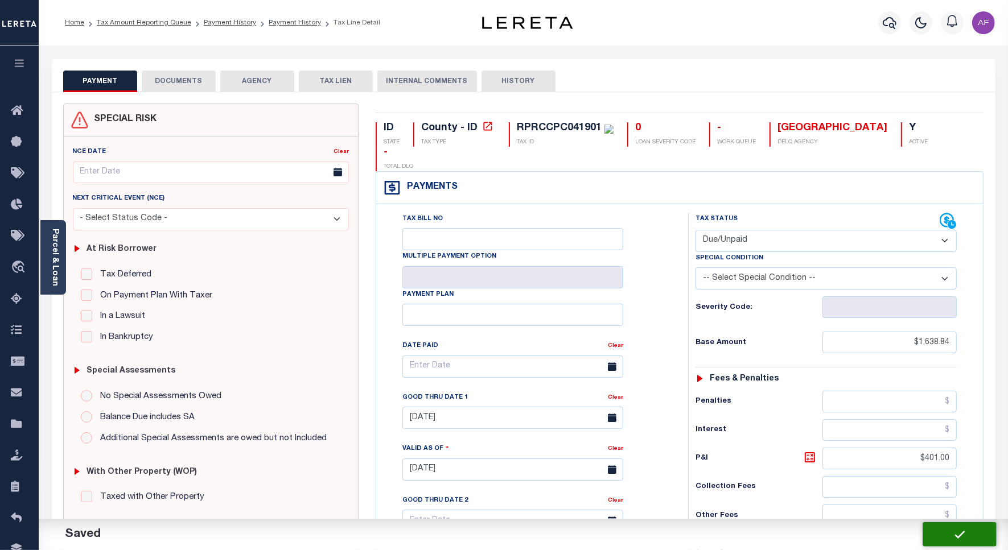
type input "$1,638.84"
type input "$401"
type input "$2,039.84"
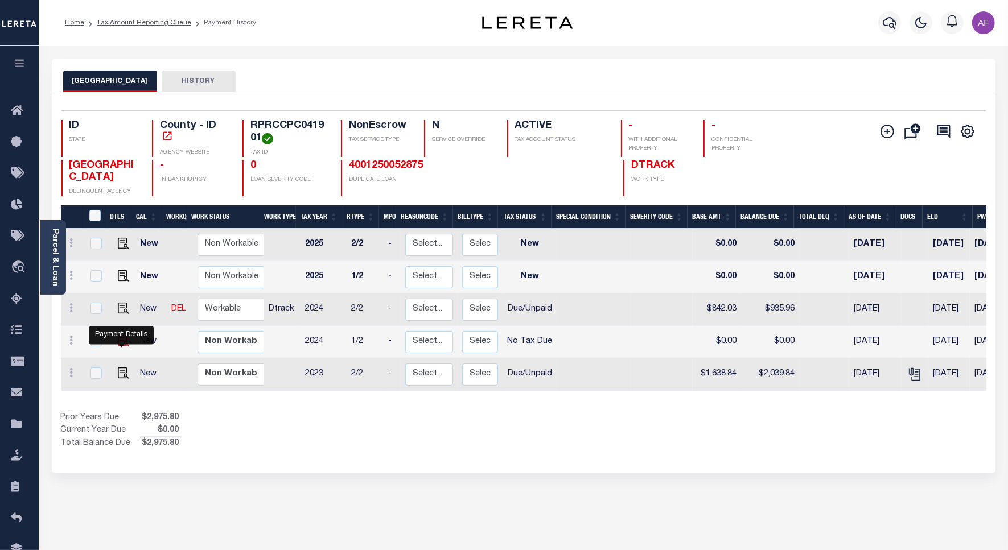
click at [120, 339] on img "" at bounding box center [123, 340] width 11 height 11
checkbox input "true"
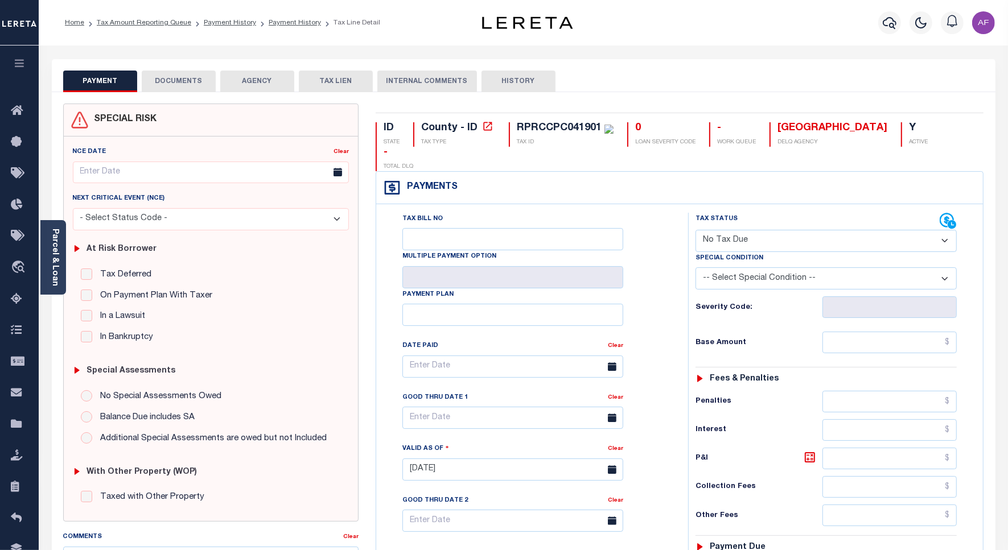
click at [738, 230] on select "- Select Status Code - Open Due/Unpaid Paid Incomplete No Tax Due Internal Refu…" at bounding box center [825, 241] width 261 height 22
select select "DUE"
click at [695, 230] on select "- Select Status Code - Open Due/Unpaid Paid Incomplete No Tax Due Internal Refu…" at bounding box center [825, 241] width 261 height 22
type input "[DATE]"
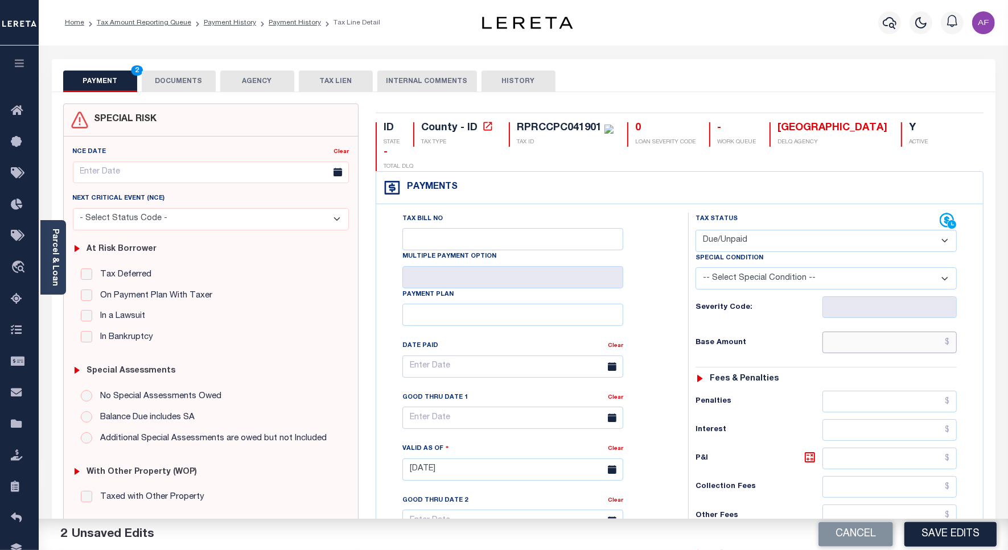
click at [877, 332] on input "text" at bounding box center [889, 343] width 134 height 22
paste input "842.03"
type input "$842.03"
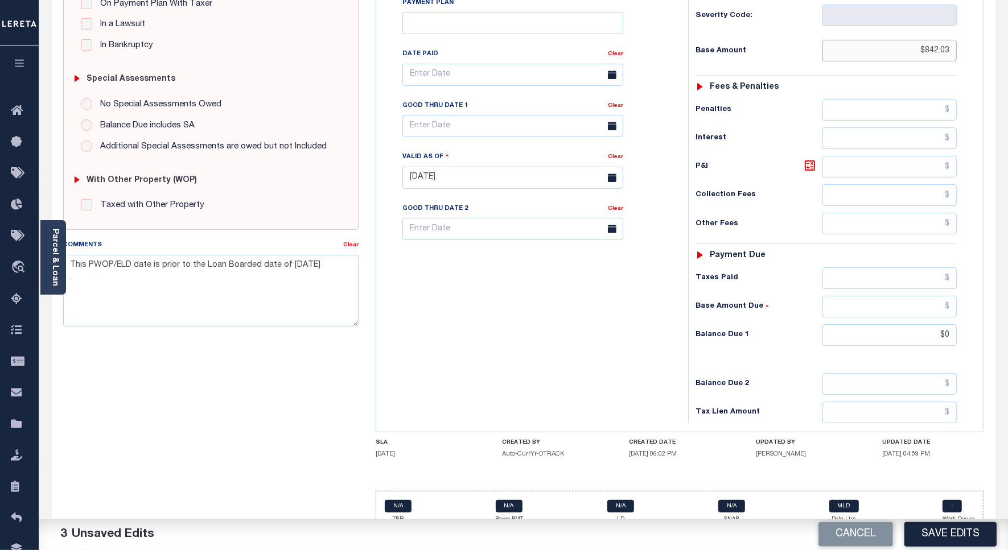
scroll to position [293, 0]
click at [945, 323] on input "$0" at bounding box center [889, 334] width 134 height 22
paste input "944.71"
type input "$944.71"
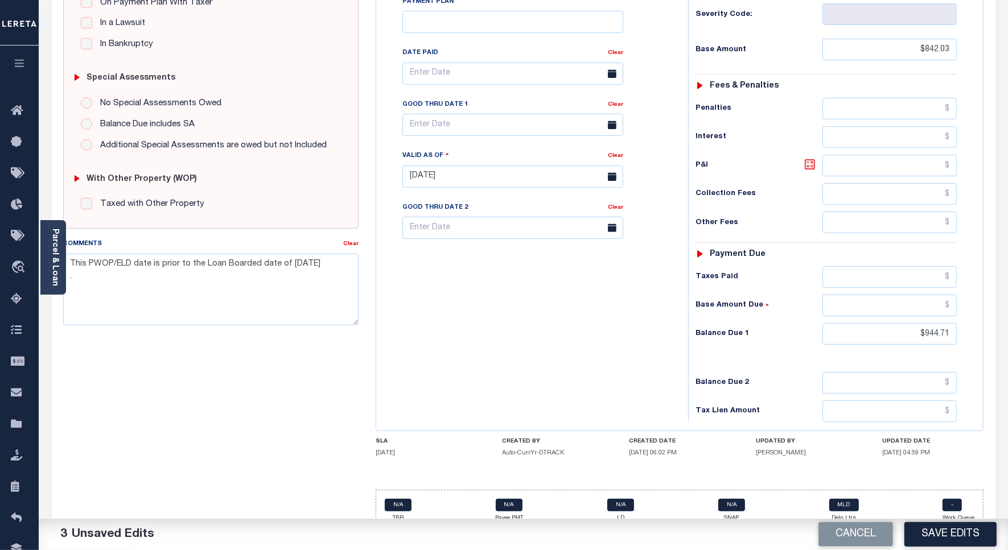
click at [806, 158] on icon at bounding box center [810, 165] width 14 height 14
type input "$102.68"
click at [478, 114] on input "text" at bounding box center [512, 125] width 221 height 22
click at [564, 126] on span at bounding box center [567, 126] width 19 height 19
select select "9"
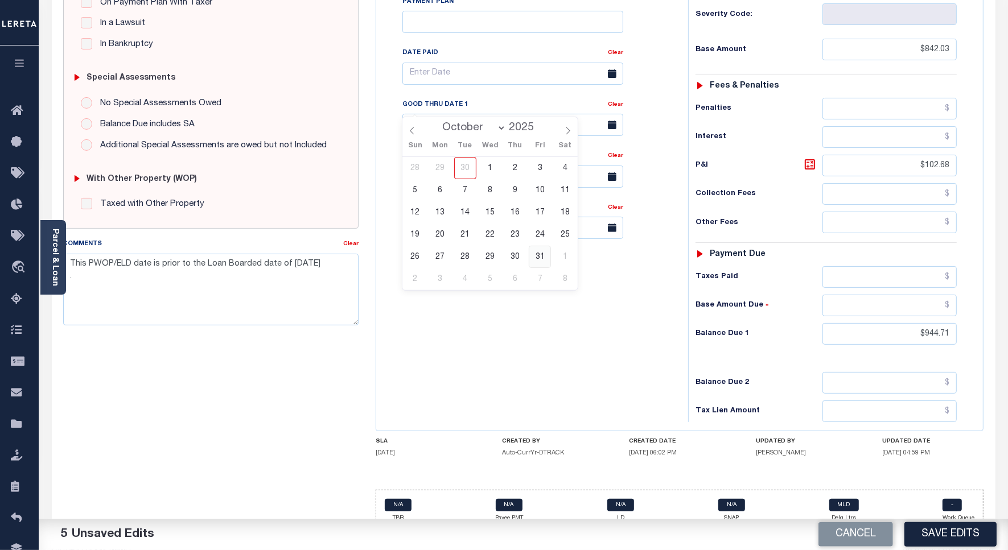
click at [538, 252] on span "31" at bounding box center [540, 257] width 22 height 22
type input "10/31/2025"
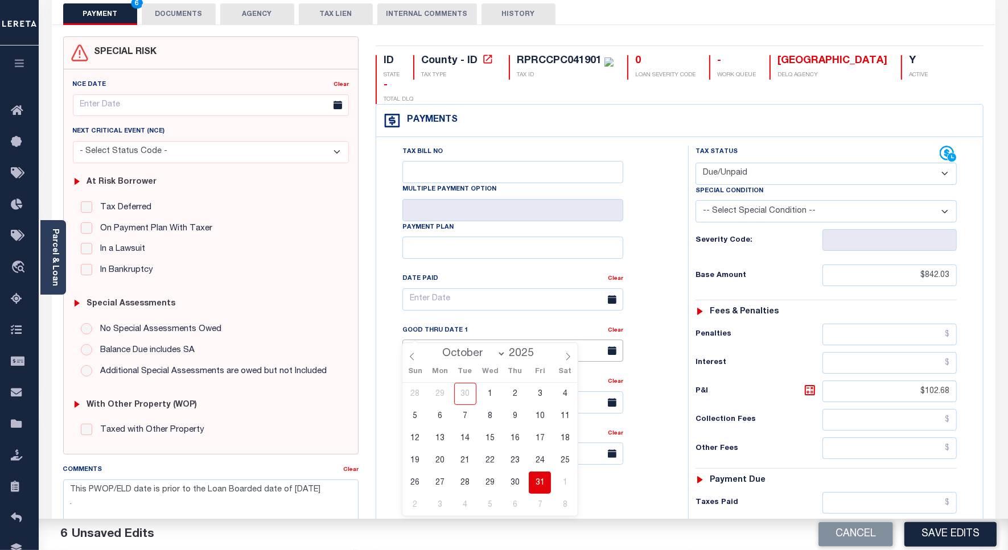
scroll to position [0, 0]
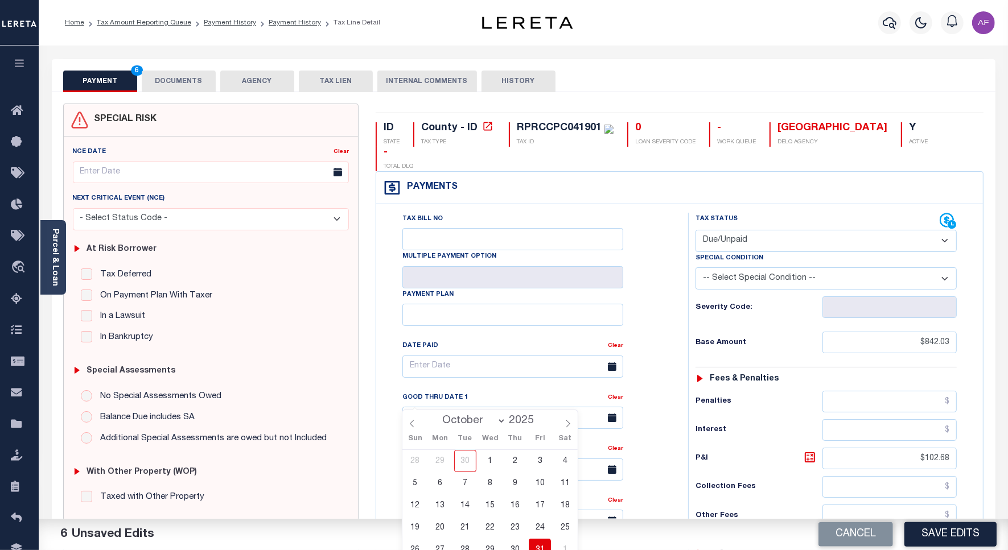
click at [181, 81] on button "DOCUMENTS" at bounding box center [179, 82] width 74 height 22
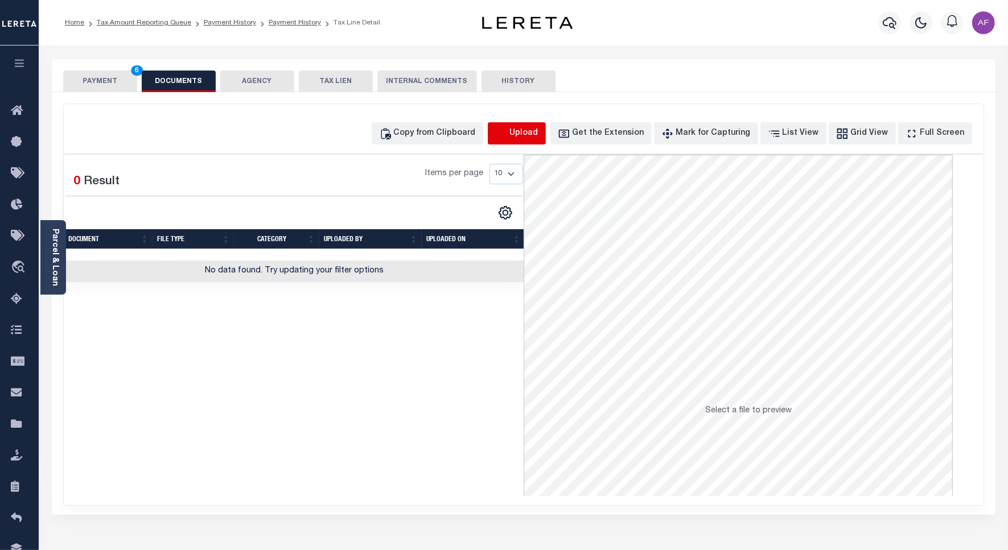
click at [508, 138] on icon "button" at bounding box center [501, 133] width 13 height 13
select select "POP"
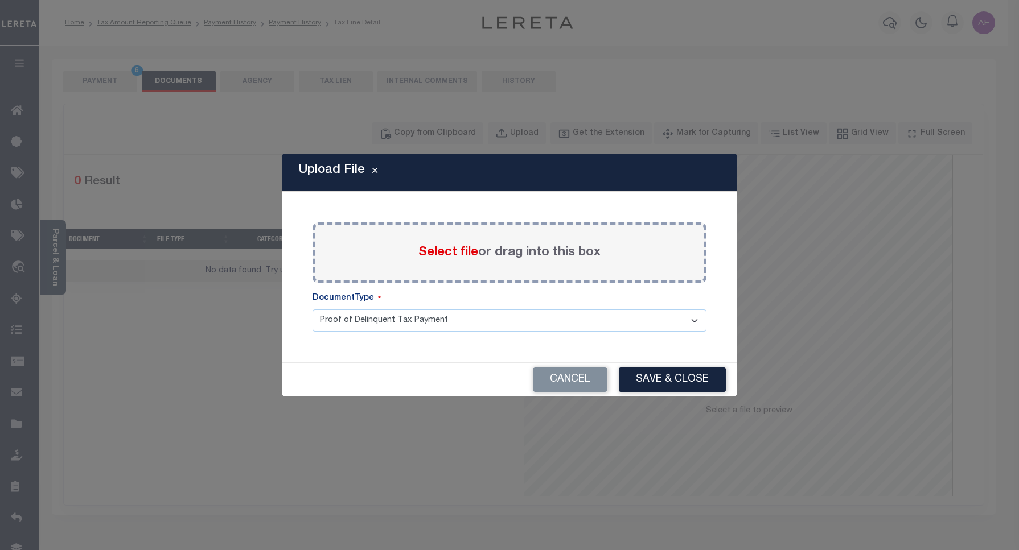
click at [435, 249] on span "Select file" at bounding box center [448, 252] width 60 height 13
click at [0, 0] on input "Select file or drag into this box" at bounding box center [0, 0] width 0 height 0
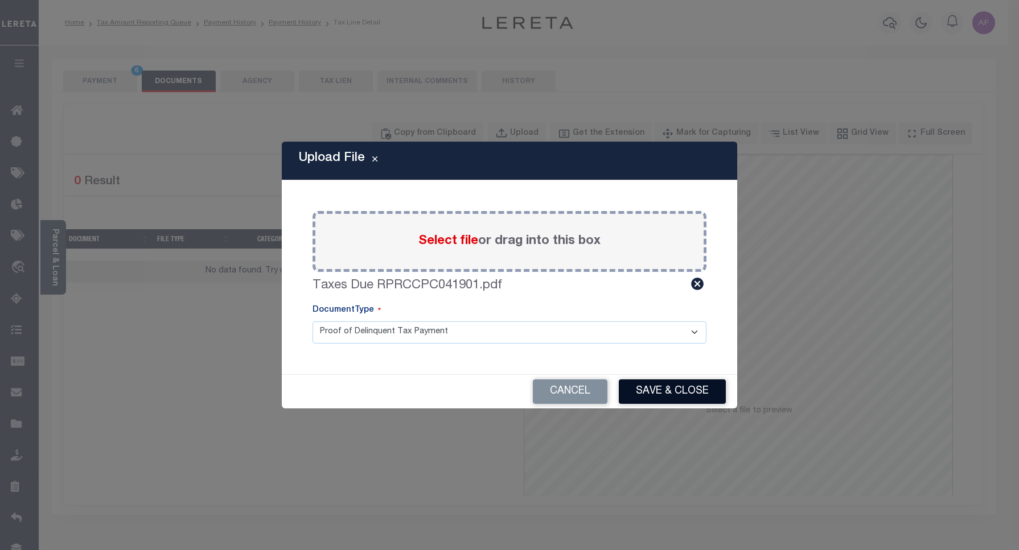
click at [649, 390] on button "Save & Close" at bounding box center [672, 392] width 107 height 24
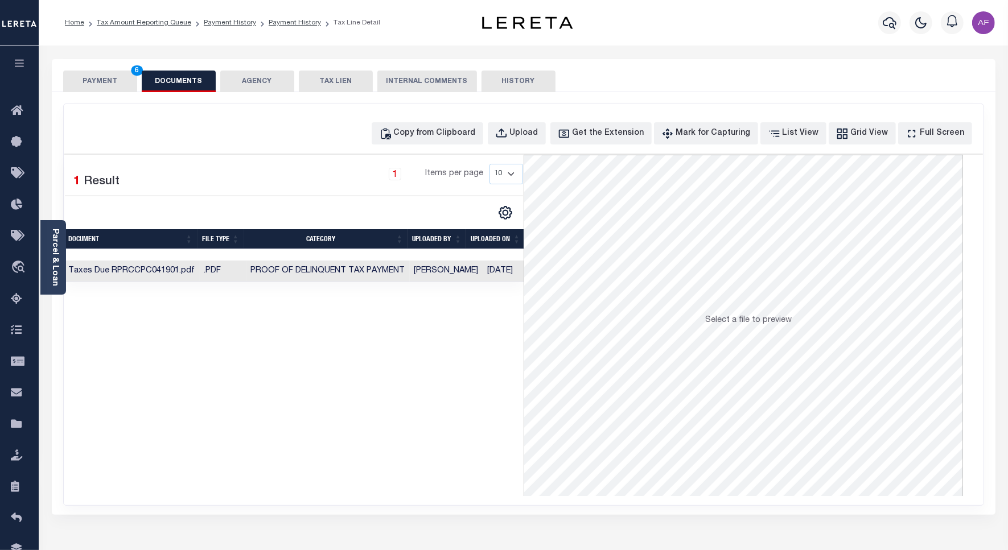
click at [94, 83] on button "PAYMENT 6" at bounding box center [100, 82] width 74 height 22
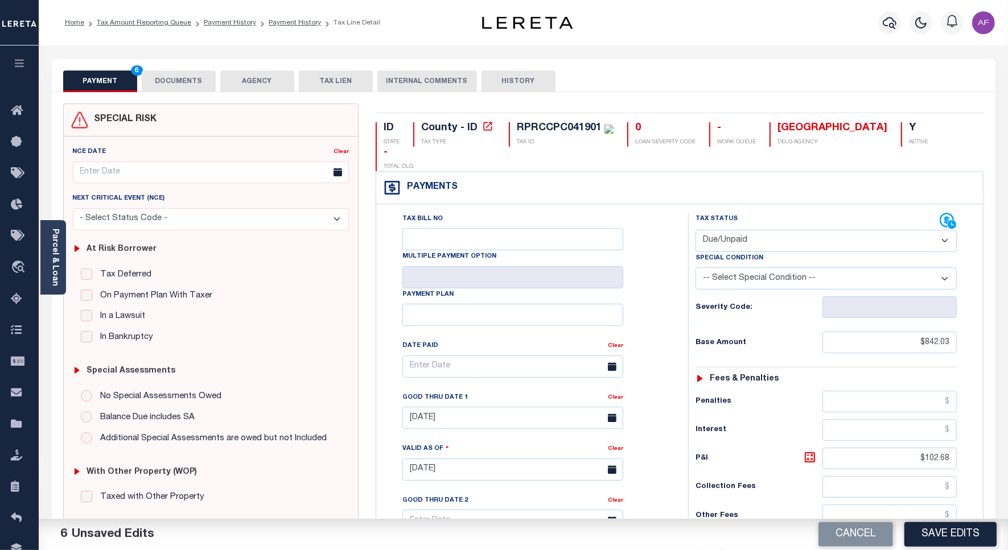
click at [942, 521] on div "Cancel Save Edits" at bounding box center [766, 535] width 485 height 32
click at [933, 533] on button "Save Edits" at bounding box center [950, 534] width 92 height 24
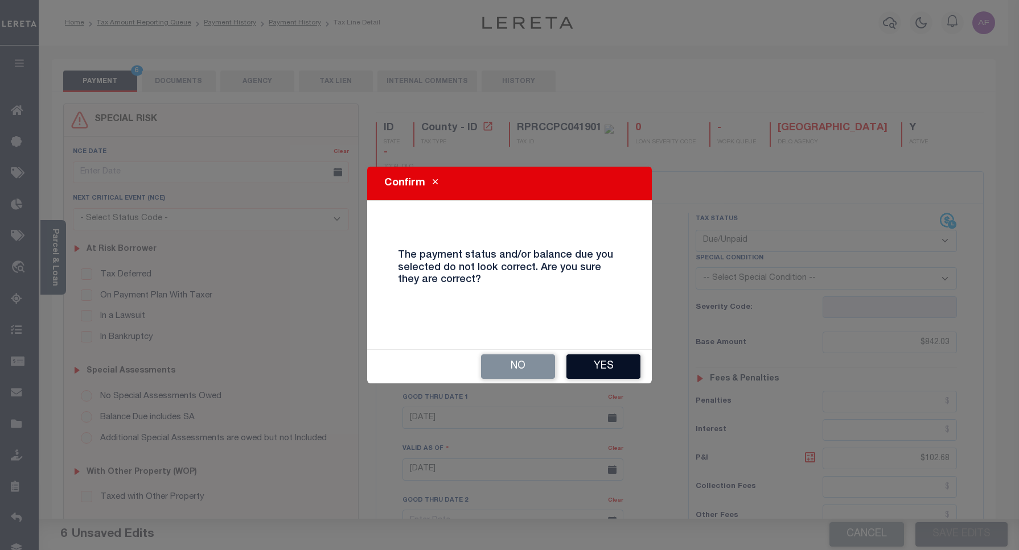
click at [598, 369] on button "Yes" at bounding box center [603, 367] width 74 height 24
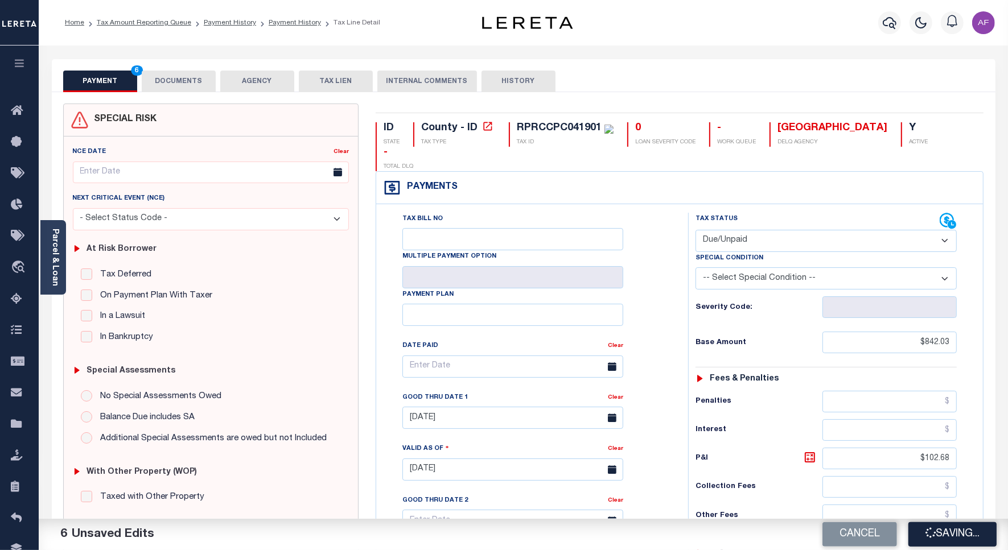
checkbox input "false"
type textarea "This PWOP/ELD date is prior to the Loan Boarded date of 02/11/2025 ."
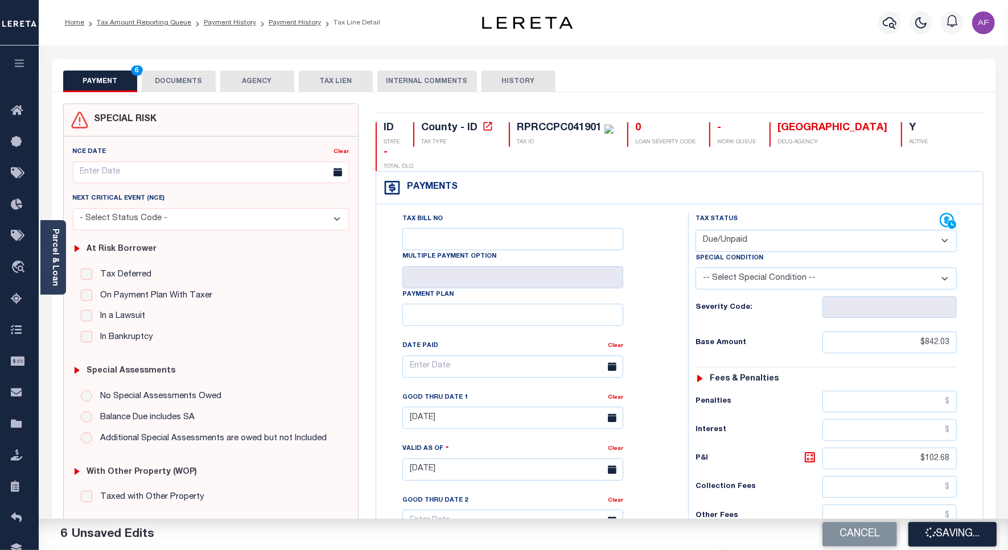
type input "$842.03"
type input "$102.68"
type input "$944.71"
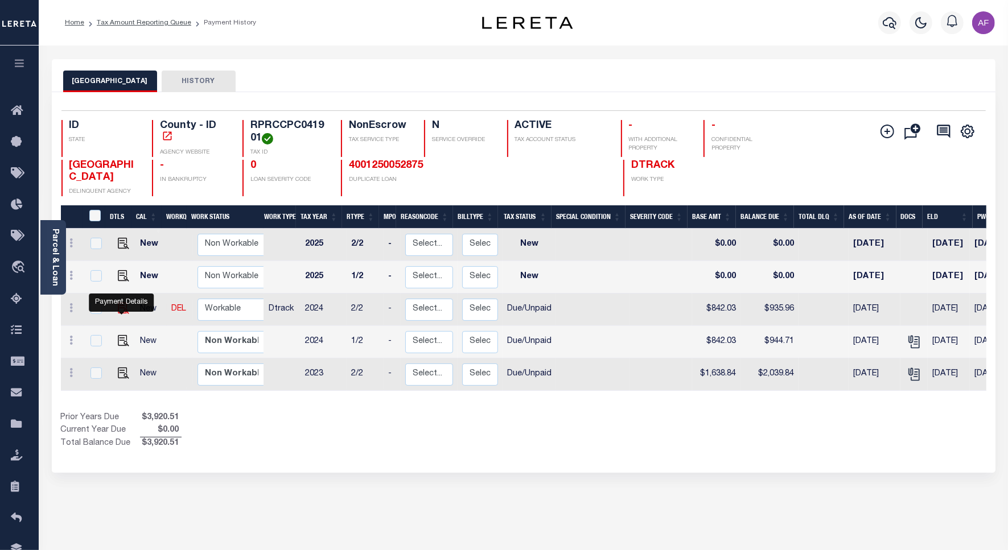
click at [122, 311] on img "" at bounding box center [123, 308] width 11 height 11
checkbox input "true"
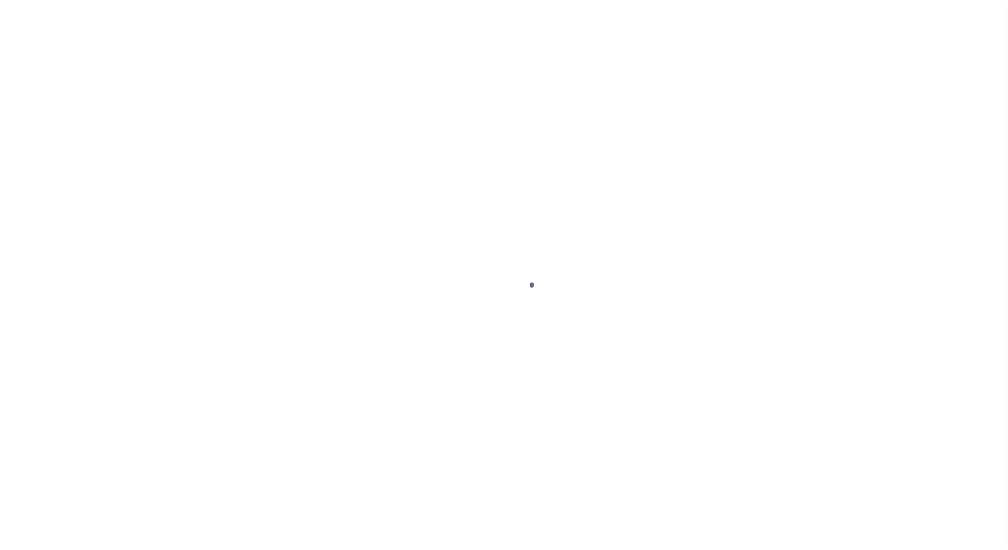
select select "DUE"
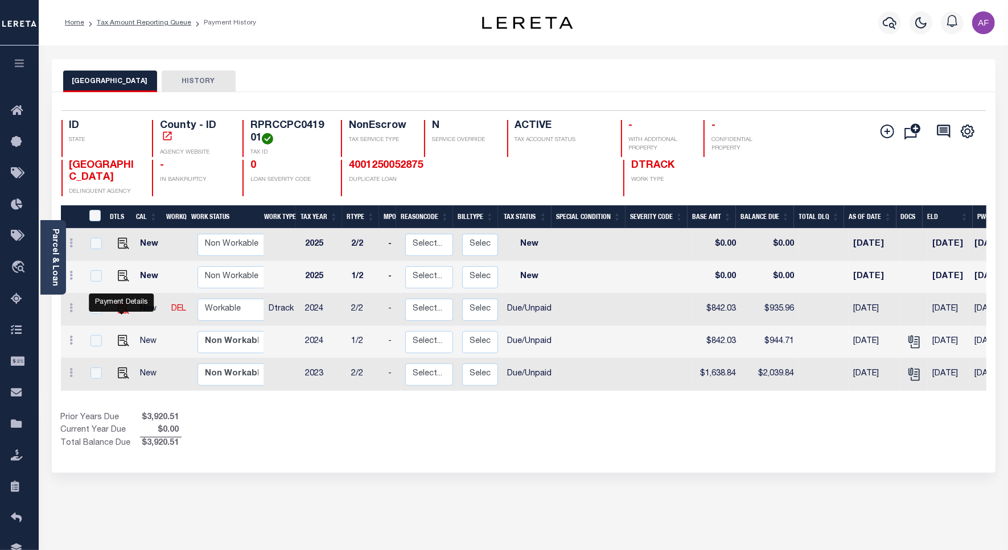
click at [121, 308] on img "" at bounding box center [123, 308] width 11 height 11
checkbox input "true"
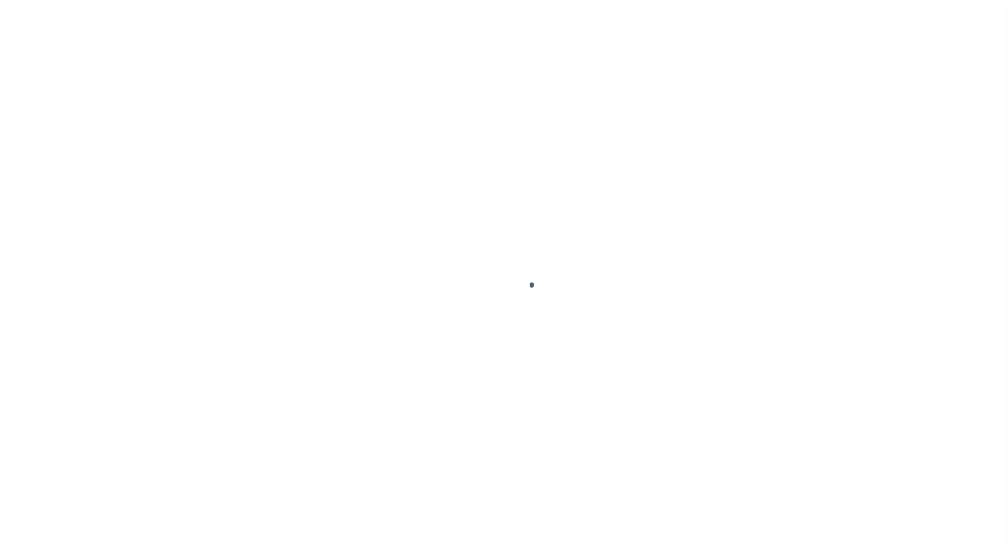
select select "DUE"
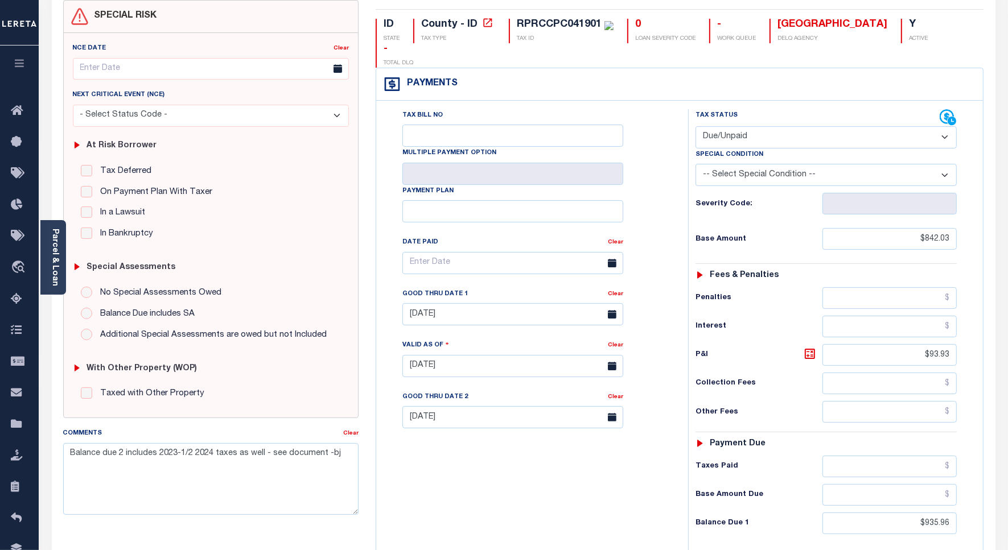
scroll to position [213, 0]
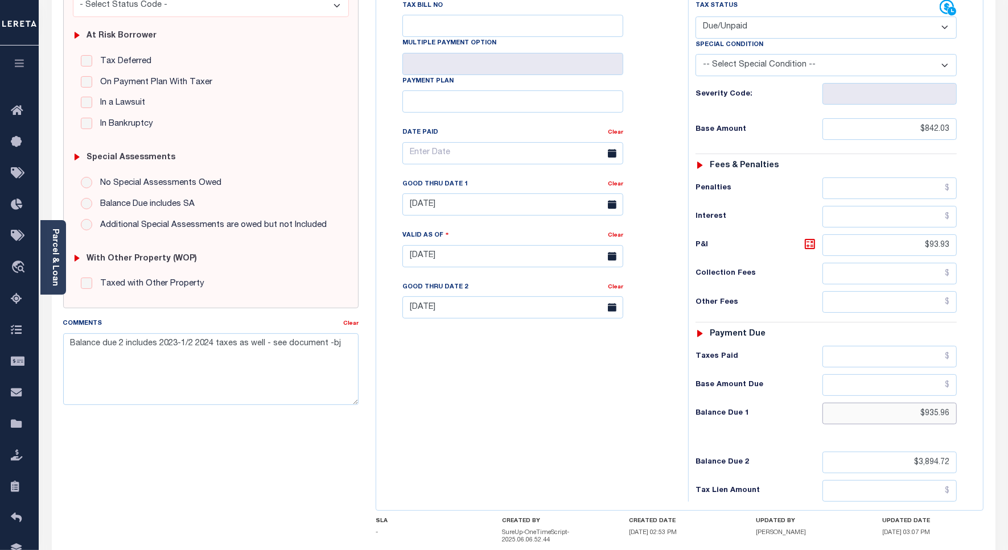
click at [937, 403] on input "$935.96" at bounding box center [889, 414] width 134 height 22
paste input "44.71"
type input "$944.71"
type input "[DATE]"
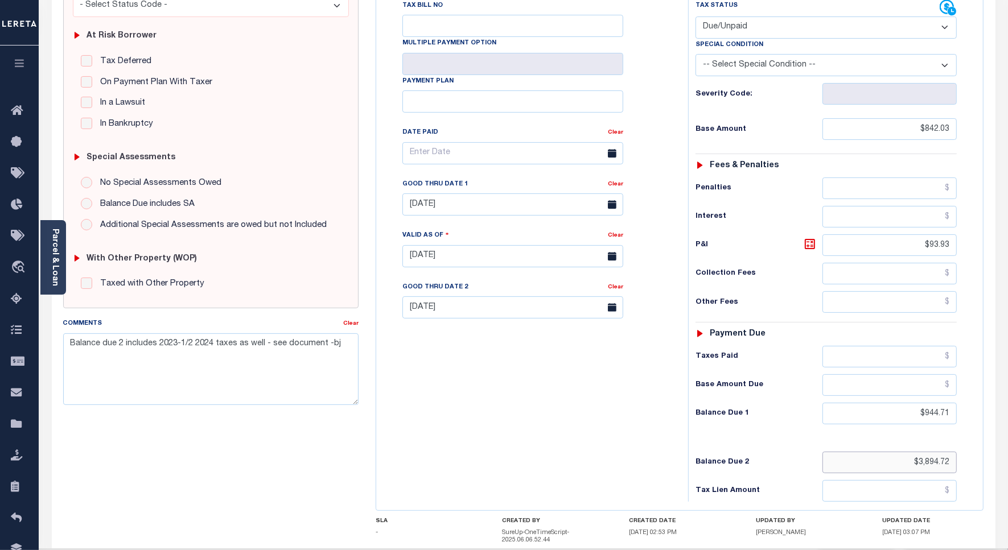
click at [933, 452] on input "$3,894.72" at bounding box center [889, 463] width 134 height 22
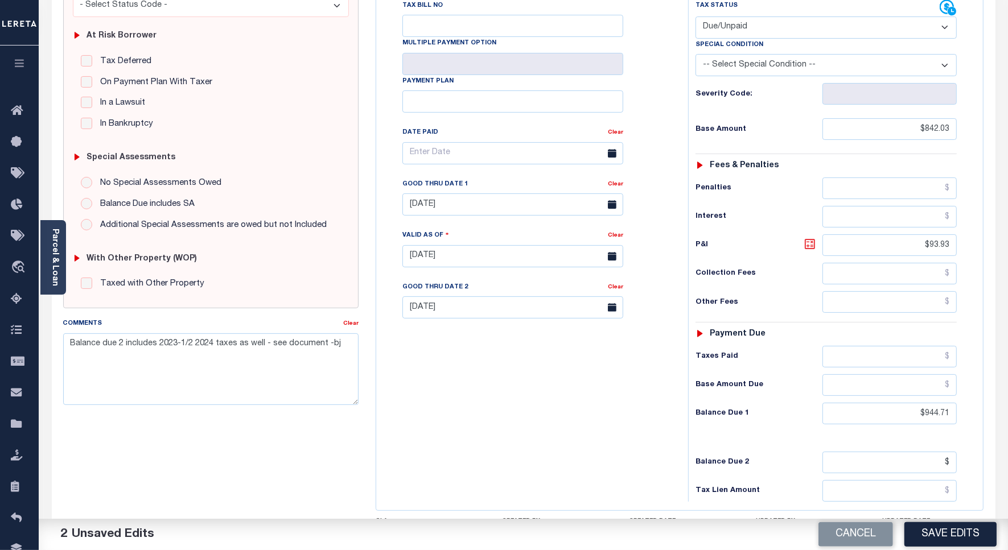
type input "$.00"
click at [807, 239] on icon at bounding box center [810, 244] width 10 height 10
type input "$102.68"
click at [438, 193] on input "[DATE]" at bounding box center [512, 204] width 221 height 22
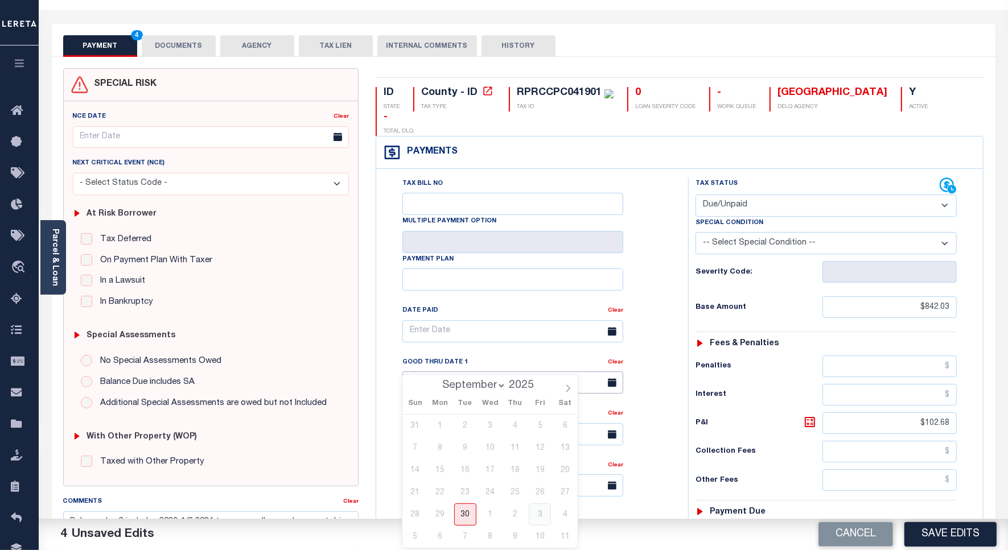
scroll to position [0, 0]
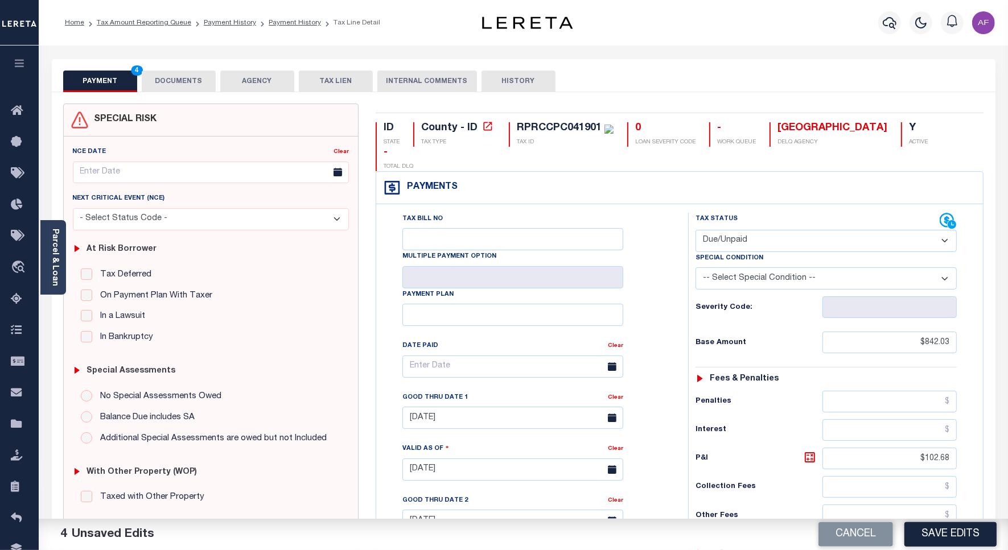
click at [174, 80] on button "DOCUMENTS" at bounding box center [179, 82] width 74 height 22
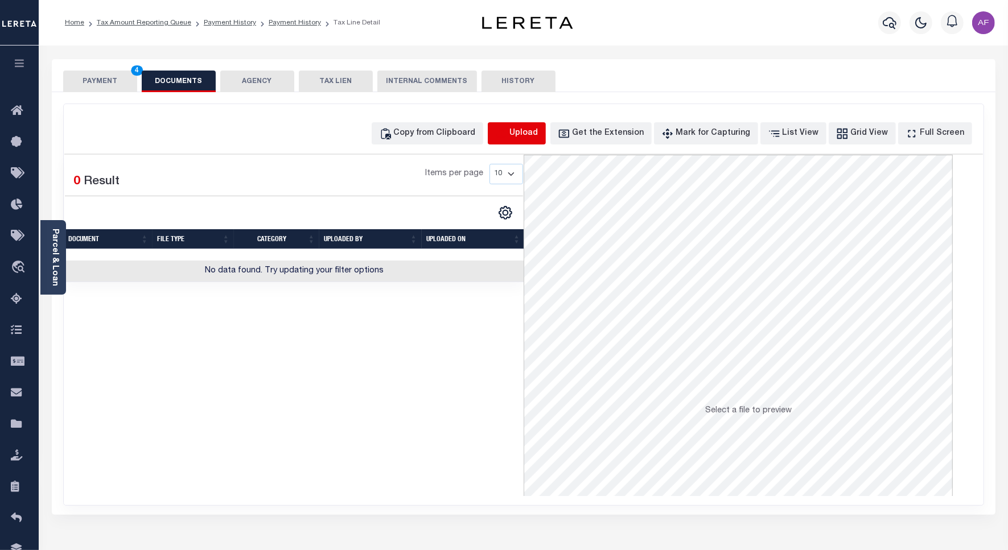
click at [508, 135] on icon "button" at bounding box center [501, 133] width 13 height 13
select select "POP"
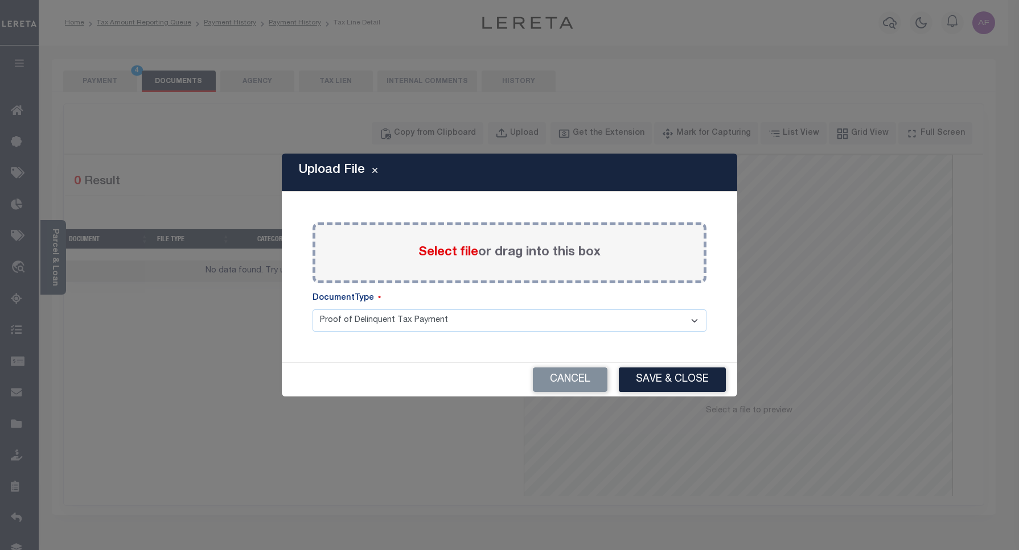
click at [460, 254] on span "Select file" at bounding box center [448, 252] width 60 height 13
click at [0, 0] on input "Select file or drag into this box" at bounding box center [0, 0] width 0 height 0
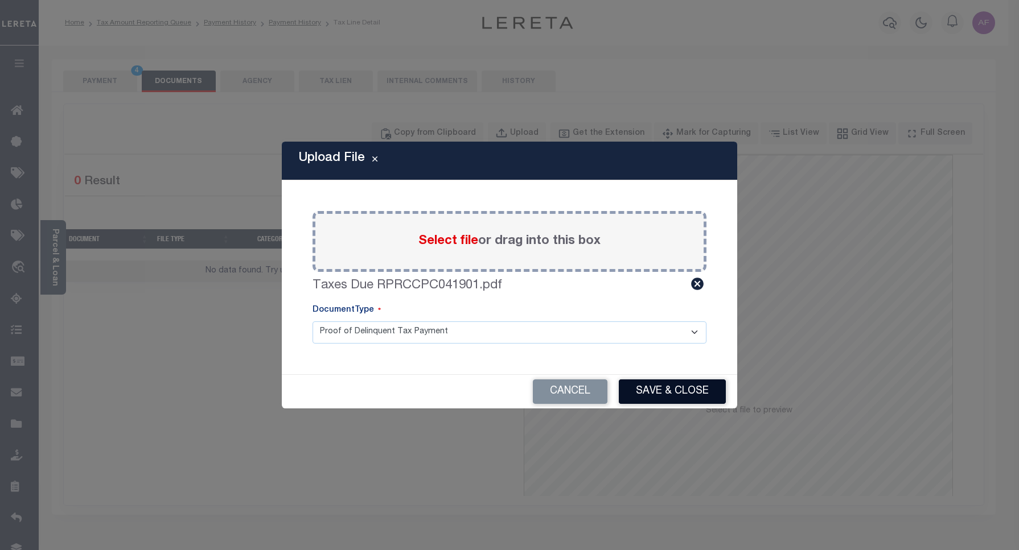
click at [658, 388] on button "Save & Close" at bounding box center [672, 392] width 107 height 24
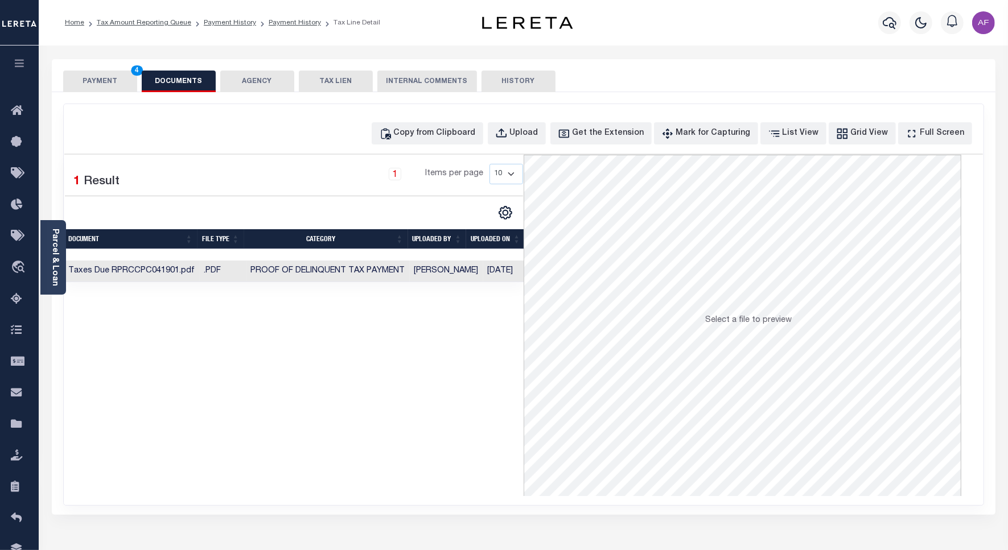
click at [97, 84] on button "PAYMENT 4" at bounding box center [100, 82] width 74 height 22
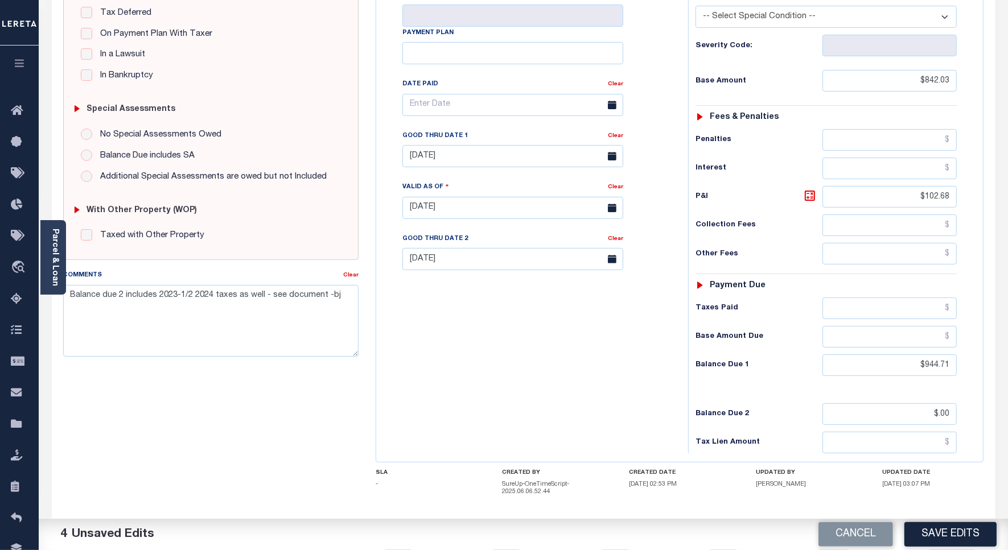
scroll to position [285, 0]
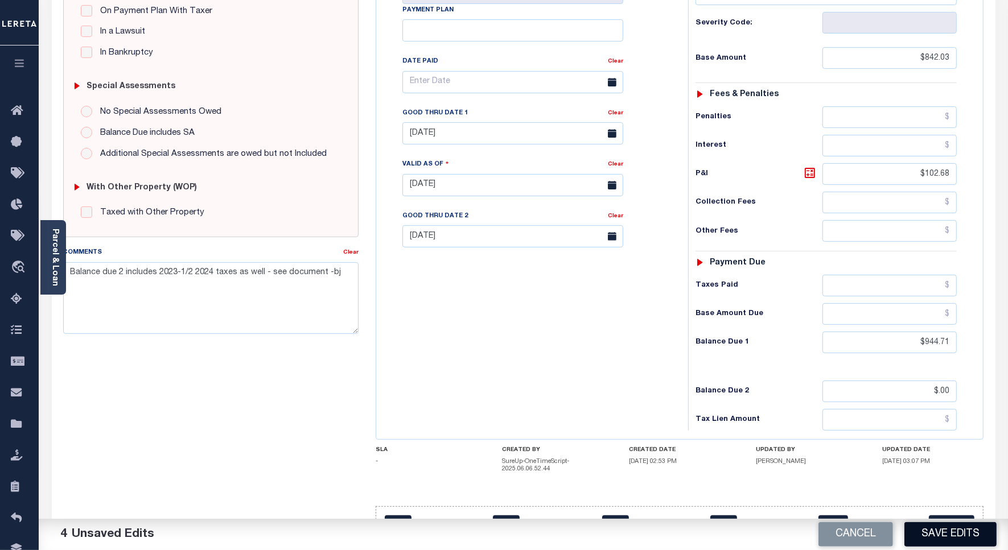
click at [935, 535] on button "Save Edits" at bounding box center [950, 534] width 92 height 24
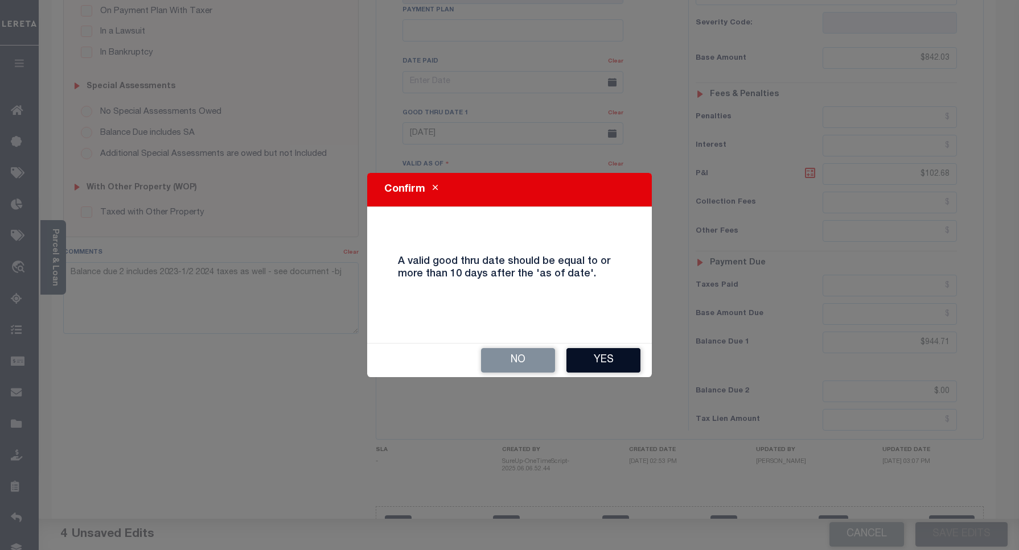
click at [610, 360] on button "Yes" at bounding box center [603, 360] width 74 height 24
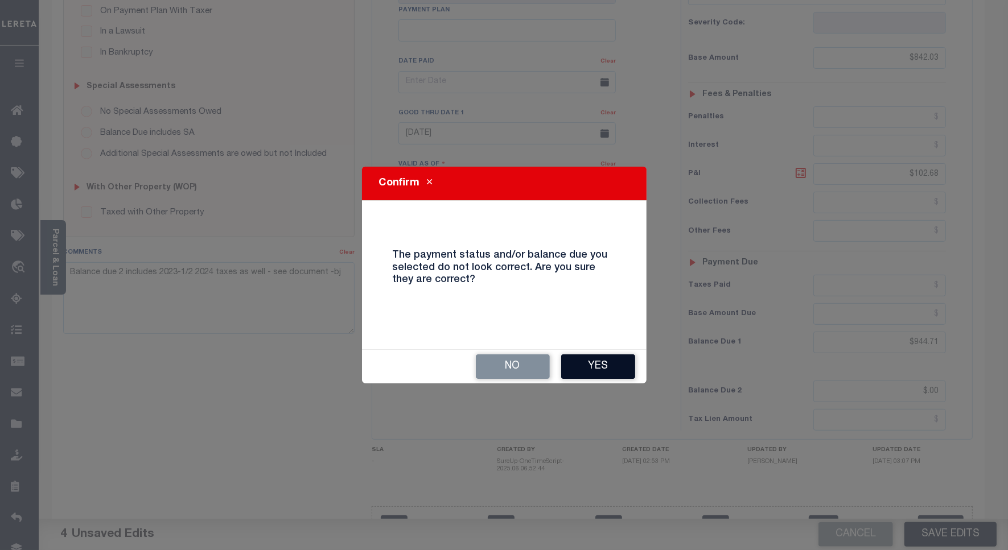
click at [592, 357] on button "Yes" at bounding box center [598, 367] width 74 height 24
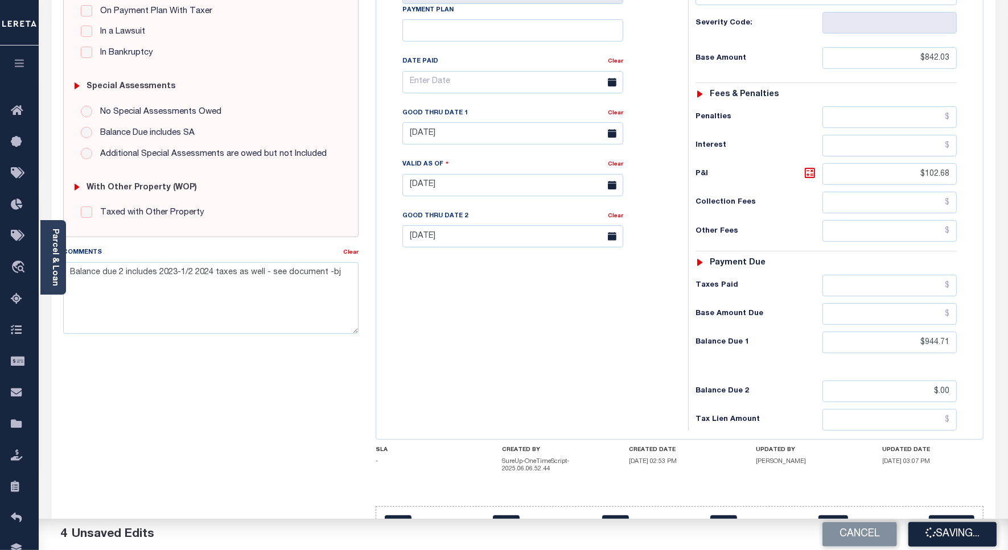
checkbox input "false"
type input "$842.03"
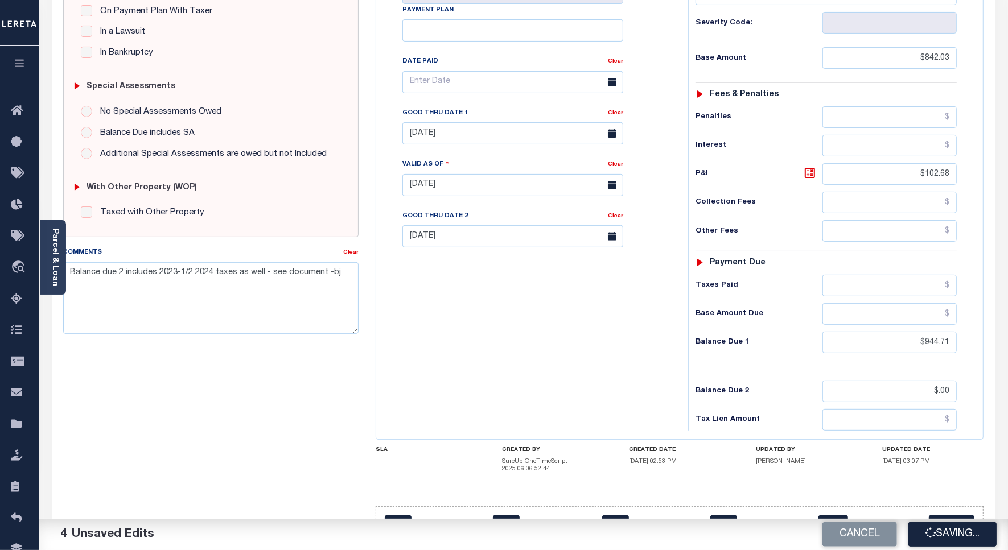
type input "$102.68"
type input "$944.71"
type input "$0"
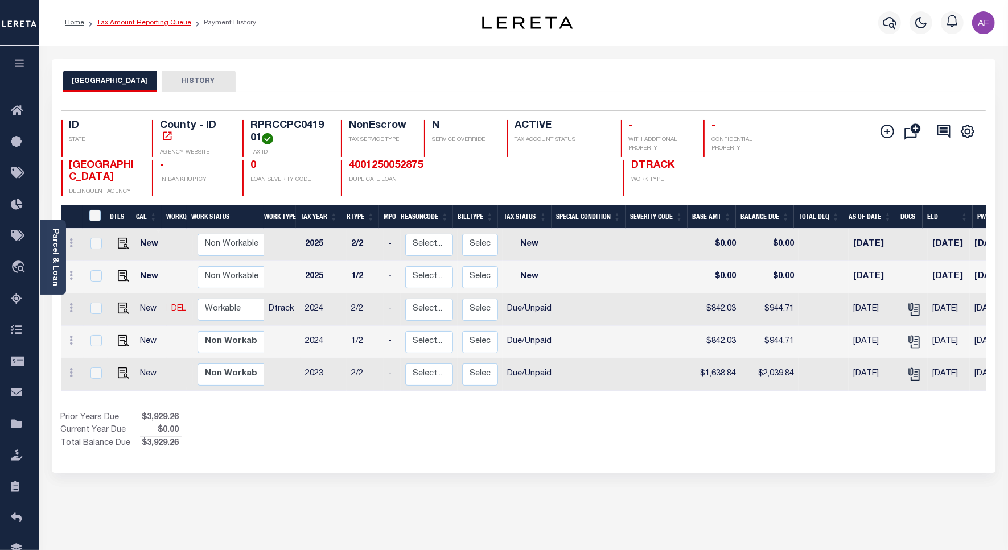
click at [141, 22] on link "Tax Amount Reporting Queue" at bounding box center [144, 22] width 94 height 7
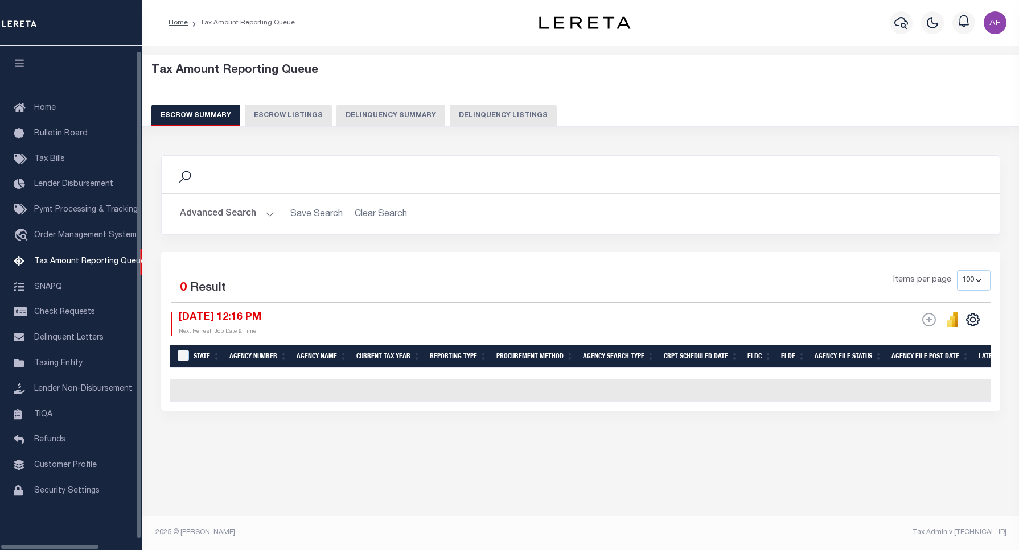
select select "100"
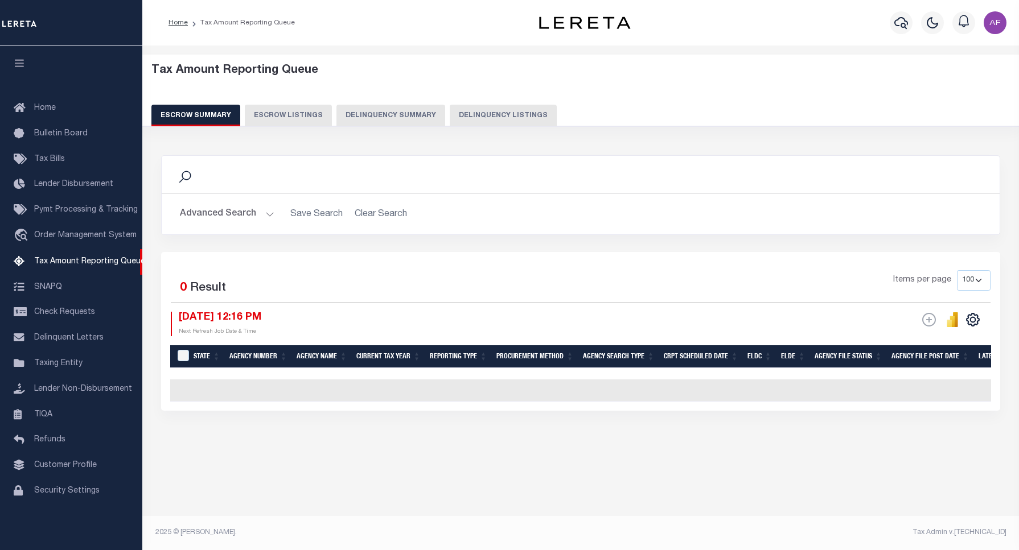
click at [516, 108] on button "Delinquency Listings" at bounding box center [503, 116] width 107 height 22
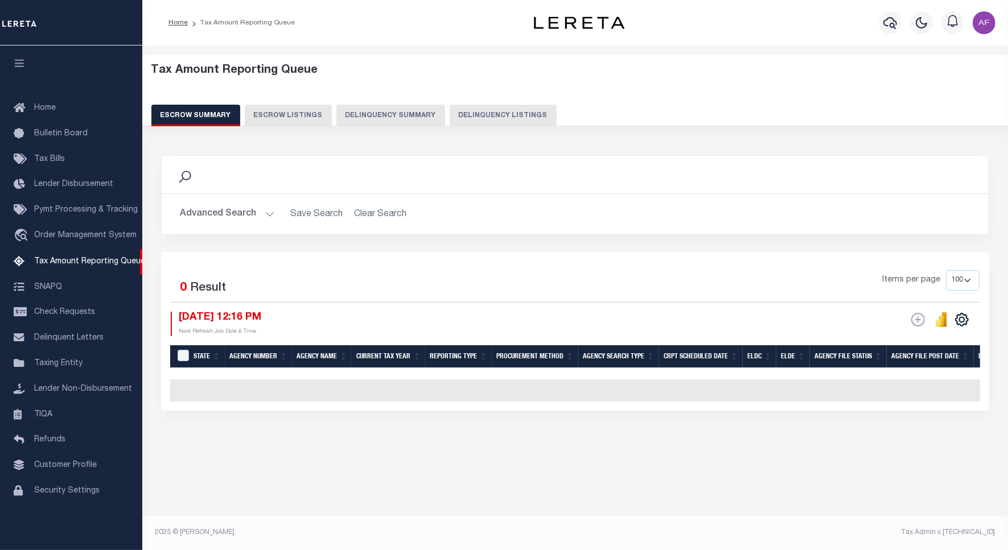
select select "100"
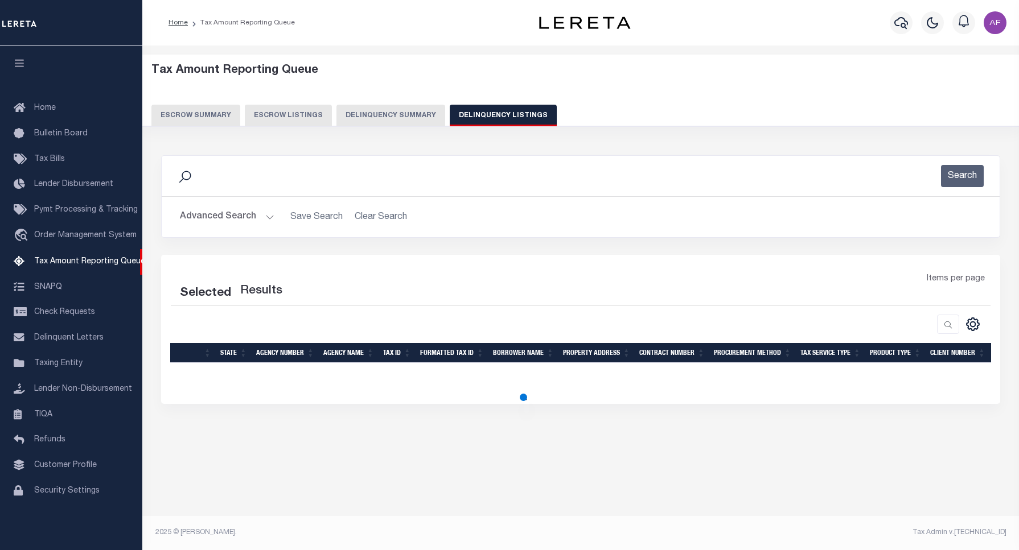
select select "100"
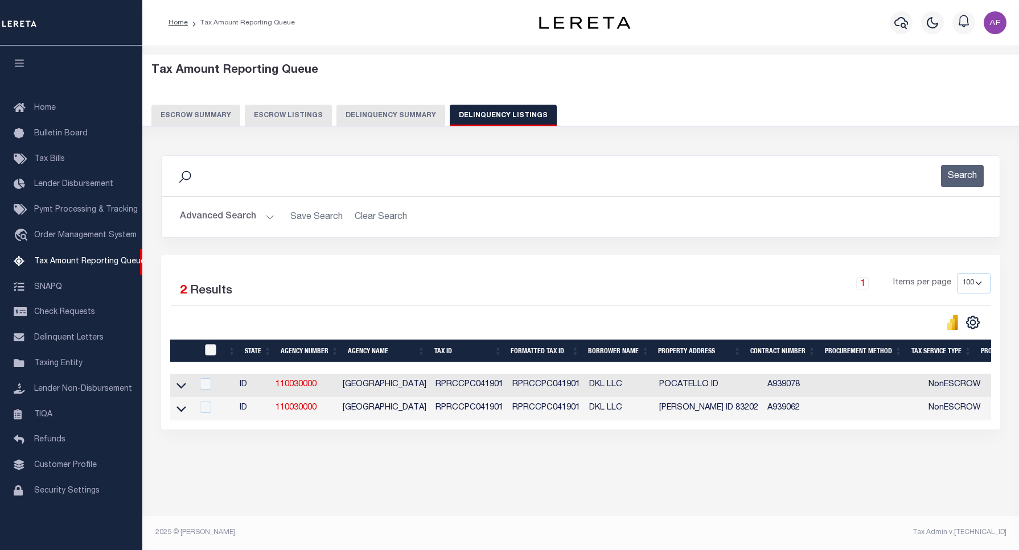
click at [208, 353] on input "checkbox" at bounding box center [210, 349] width 11 height 11
checkbox input "true"
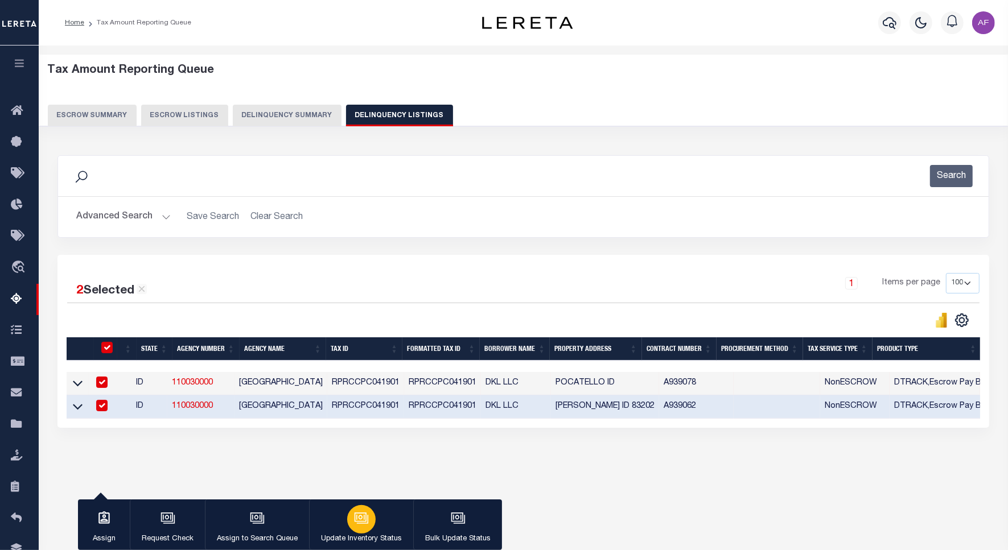
click at [347, 516] on div "button" at bounding box center [361, 519] width 28 height 28
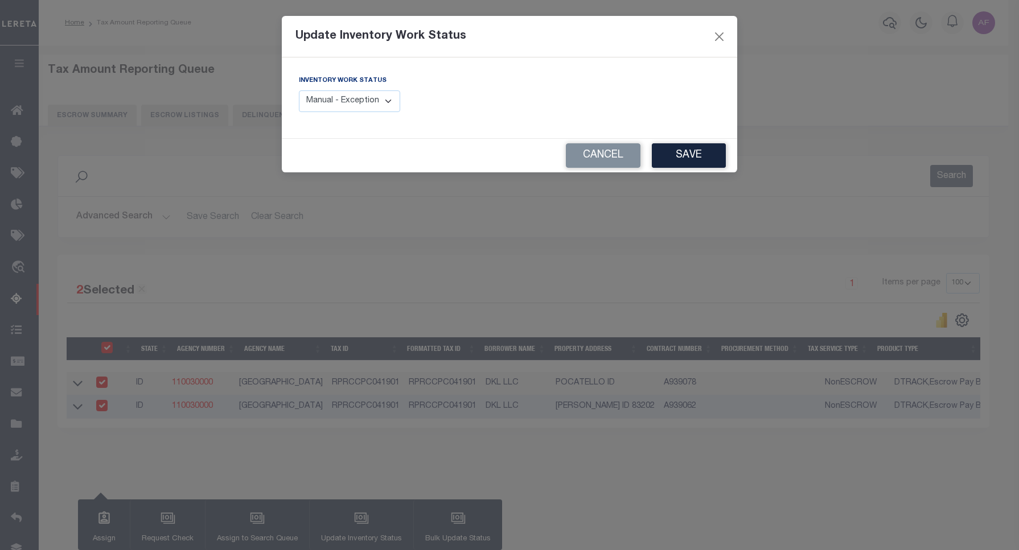
click at [370, 109] on select "Manual - Exception Pended - Awaiting Search Late Add Exception Completed" at bounding box center [349, 101] width 101 height 22
select select "4"
click at [299, 90] on select "Manual - Exception Pended - Awaiting Search Late Add Exception Completed" at bounding box center [349, 101] width 101 height 22
click at [681, 160] on button "Save" at bounding box center [689, 155] width 74 height 24
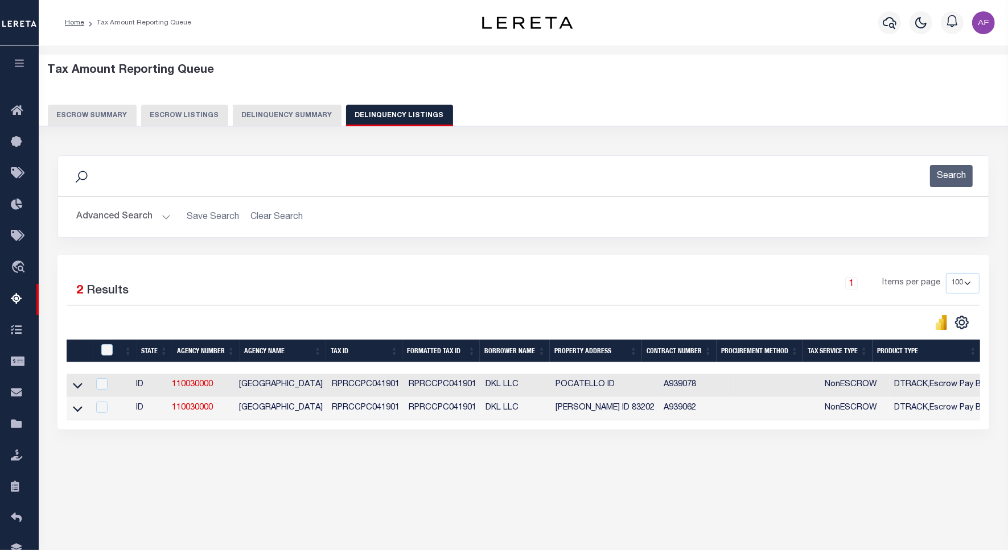
click at [111, 220] on button "Advanced Search" at bounding box center [123, 217] width 94 height 22
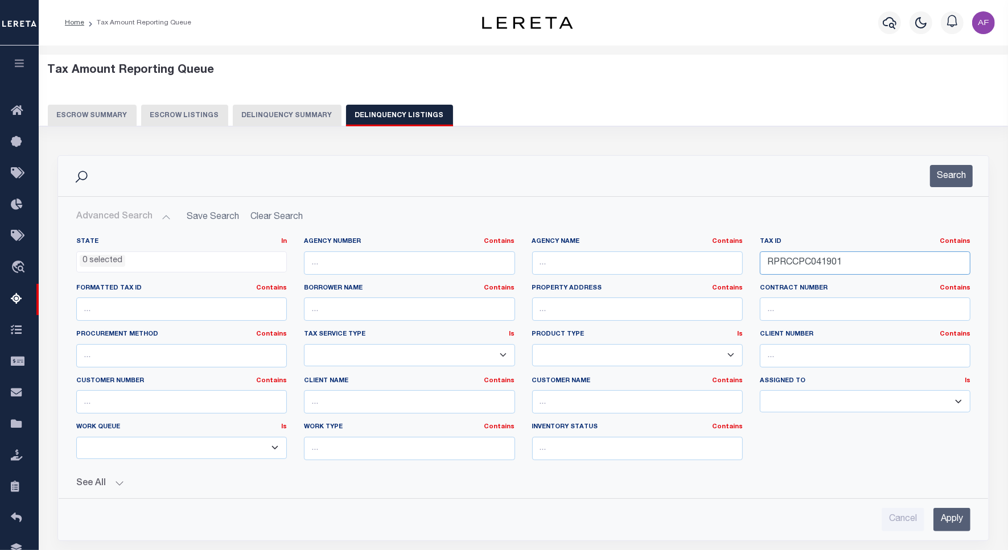
click at [806, 263] on input "RPRCCPC041901" at bounding box center [865, 263] width 211 height 23
click at [806, 265] on input "RPRCCPC041901" at bounding box center [865, 263] width 211 height 23
paste input "NC3002100"
type input "RPRCNC3002100"
click at [937, 183] on button "Search" at bounding box center [951, 176] width 43 height 22
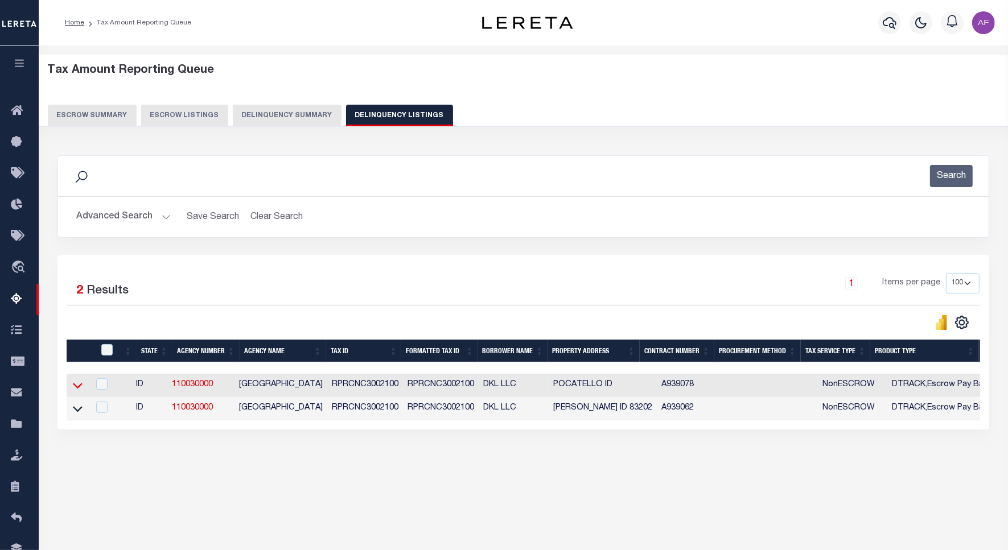
click at [79, 389] on icon at bounding box center [78, 387] width 10 height 6
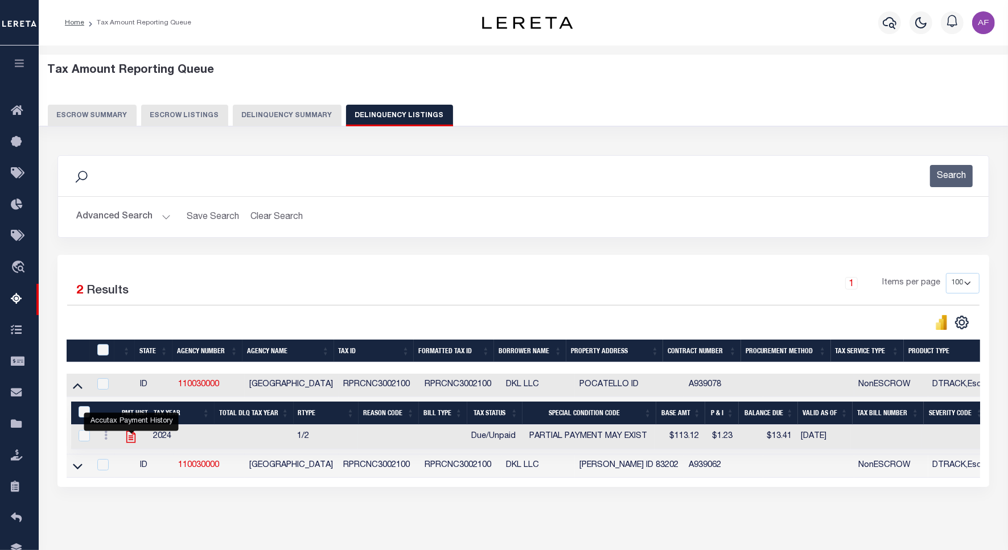
click at [130, 443] on icon "" at bounding box center [130, 437] width 9 height 12
checkbox input "true"
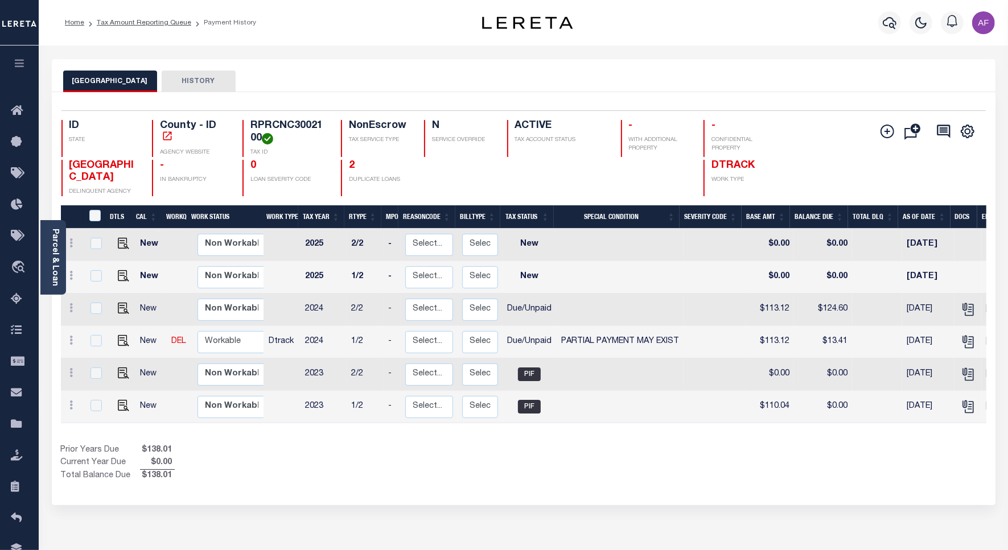
click at [114, 312] on link at bounding box center [120, 309] width 17 height 8
checkbox input "true"
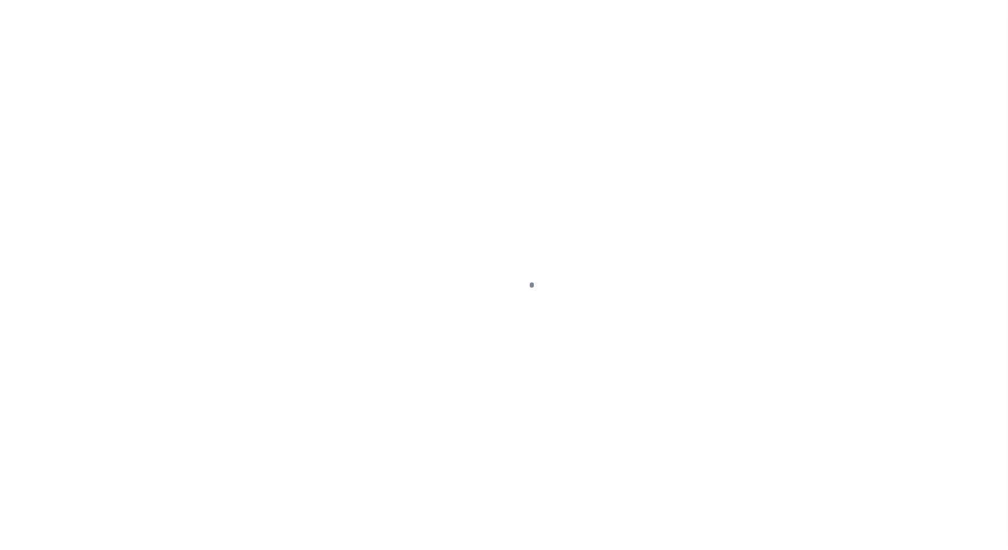
select select "DUE"
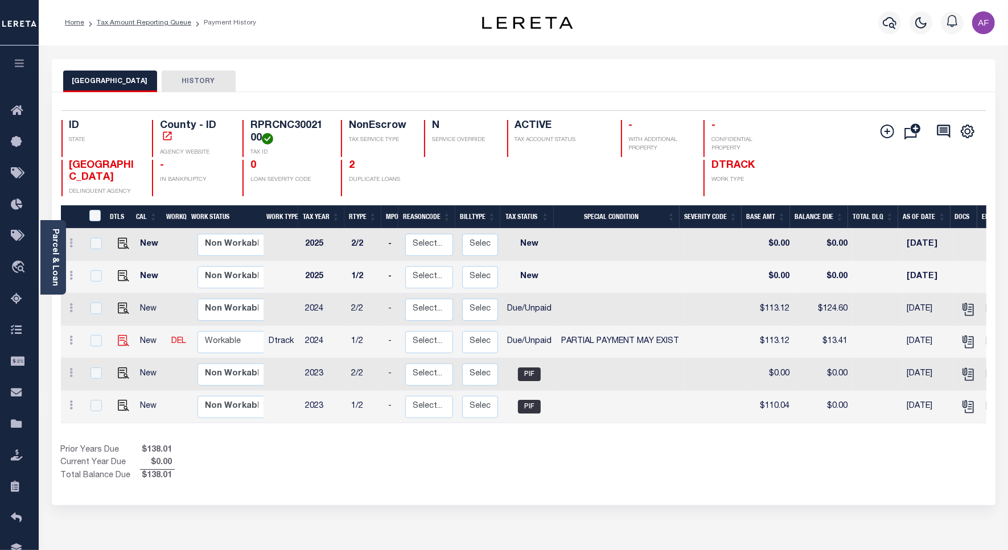
click at [121, 346] on img "" at bounding box center [123, 340] width 11 height 11
checkbox input "true"
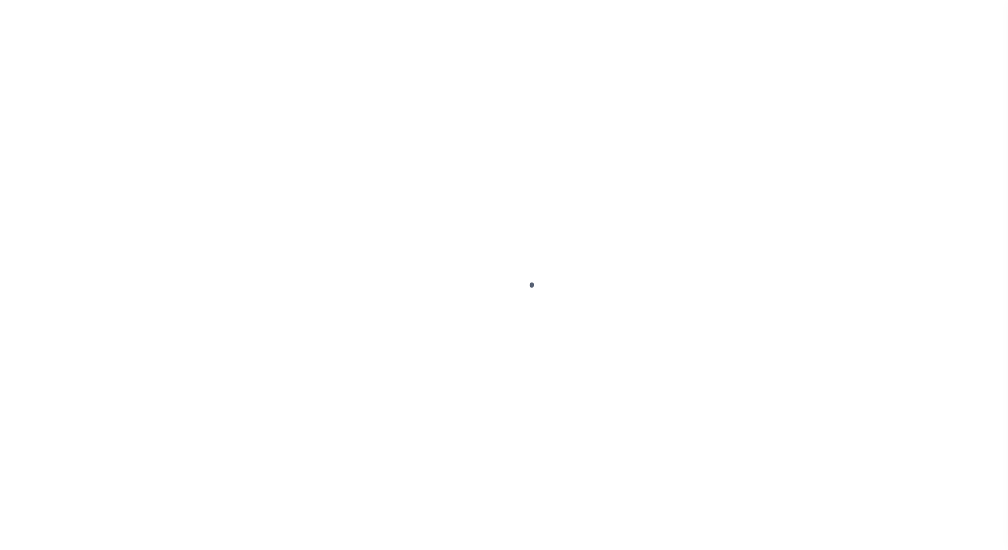
select select "DUE"
select select "15"
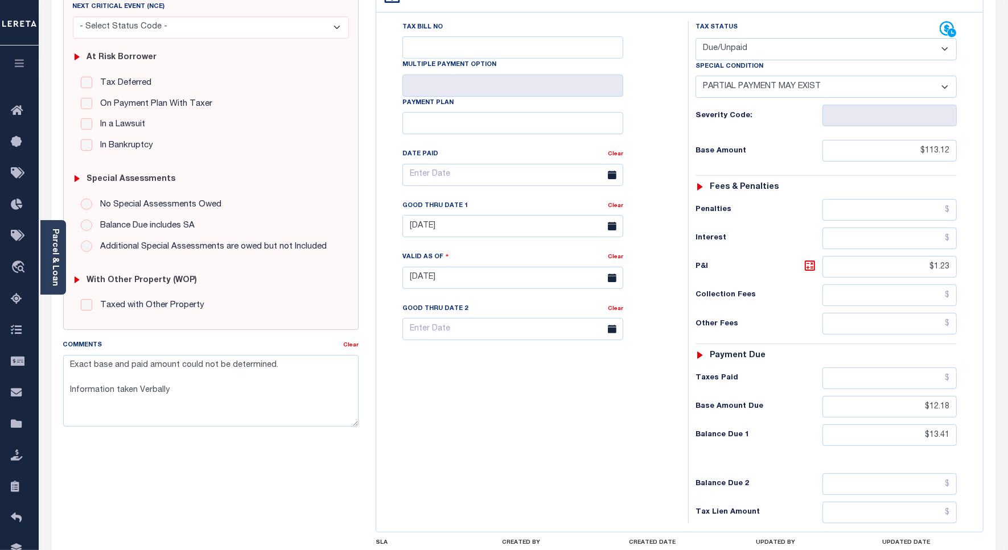
scroll to position [285, 0]
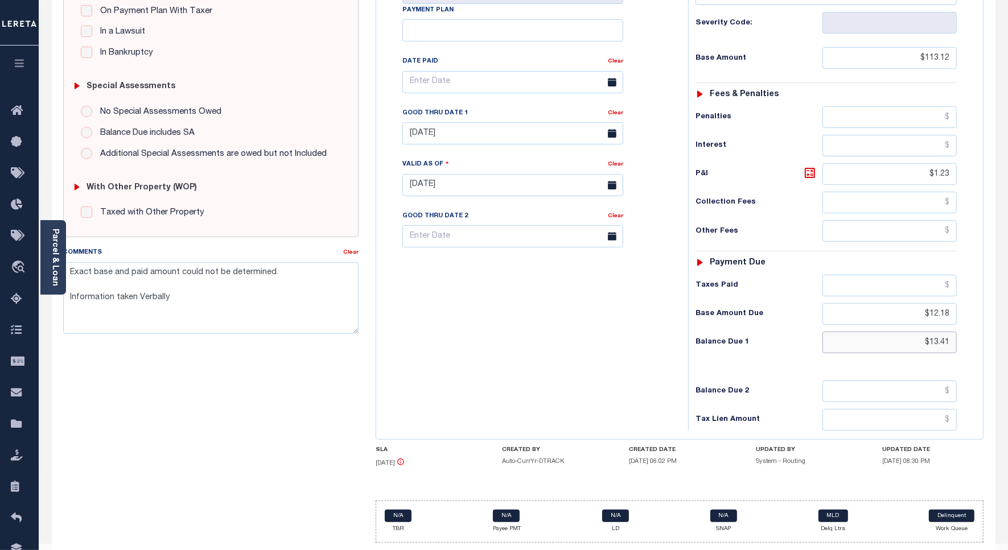
click at [946, 332] on input "$13.41" at bounding box center [889, 343] width 134 height 22
type input "$13.66"
click at [442, 117] on body "Home Tax Amount Reporting Queue Payment History Tax Line Detail Profile" at bounding box center [504, 146] width 1008 height 863
type input "[DATE]"
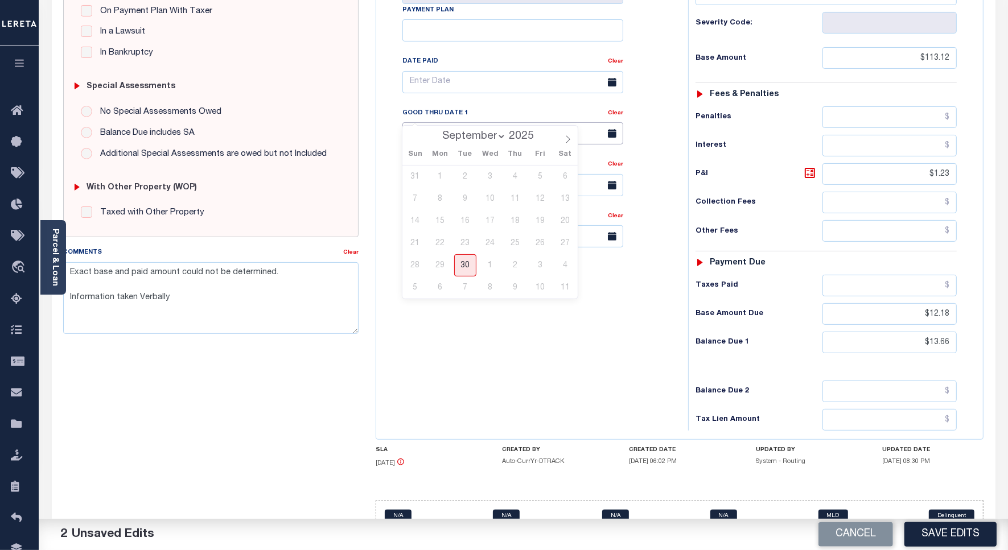
click at [431, 122] on input "[DATE]" at bounding box center [512, 133] width 221 height 22
click at [569, 138] on icon at bounding box center [568, 139] width 8 height 8
select select "9"
click at [538, 268] on span "31" at bounding box center [540, 265] width 22 height 22
type input "[DATE]"
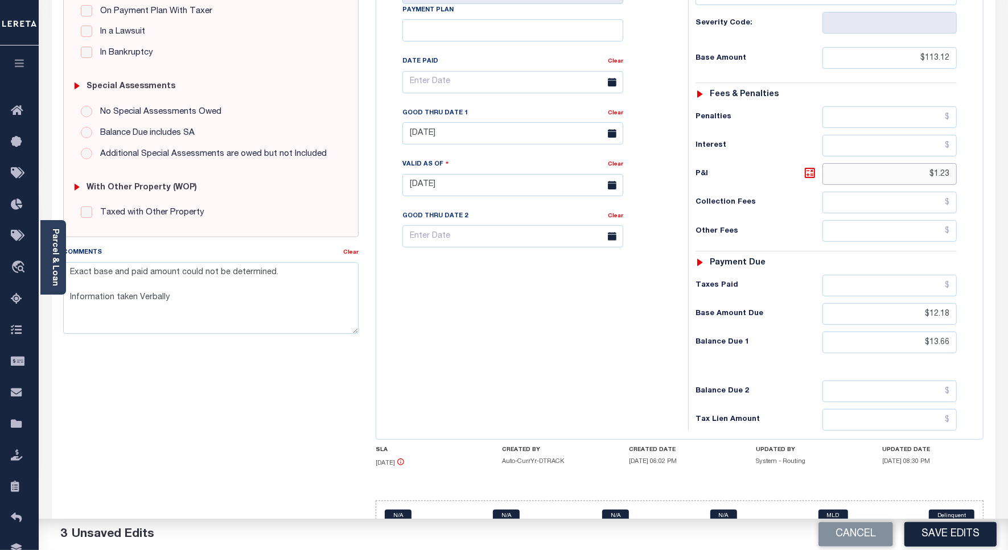
click at [945, 163] on input "$1.23" at bounding box center [889, 174] width 134 height 22
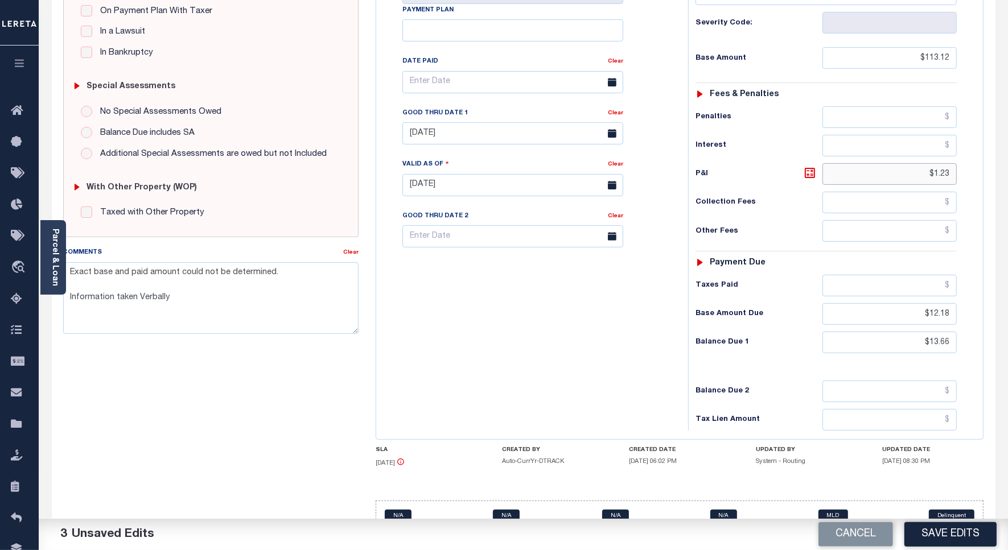
click at [945, 163] on input "$1.23" at bounding box center [889, 174] width 134 height 22
type input "$1.48"
click at [475, 337] on div "Tax Bill No Multiple Payment Option Payment Plan Clear" at bounding box center [529, 179] width 300 height 502
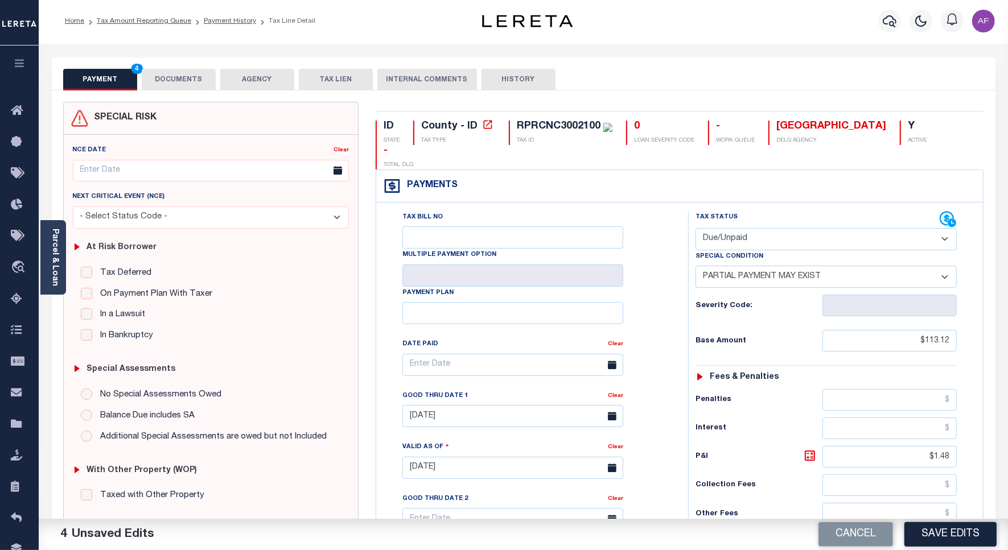
scroll to position [0, 0]
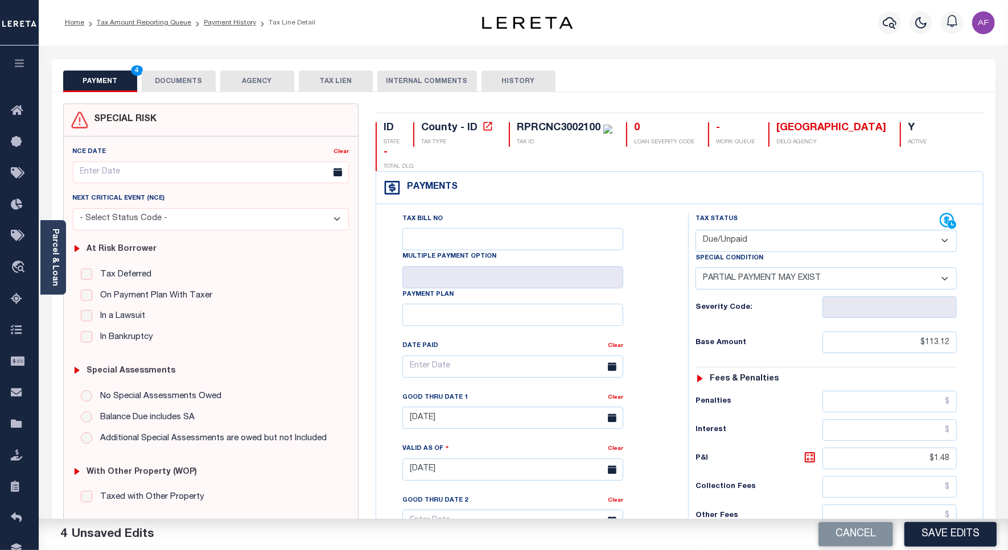
click at [183, 71] on button "DOCUMENTS" at bounding box center [179, 82] width 74 height 22
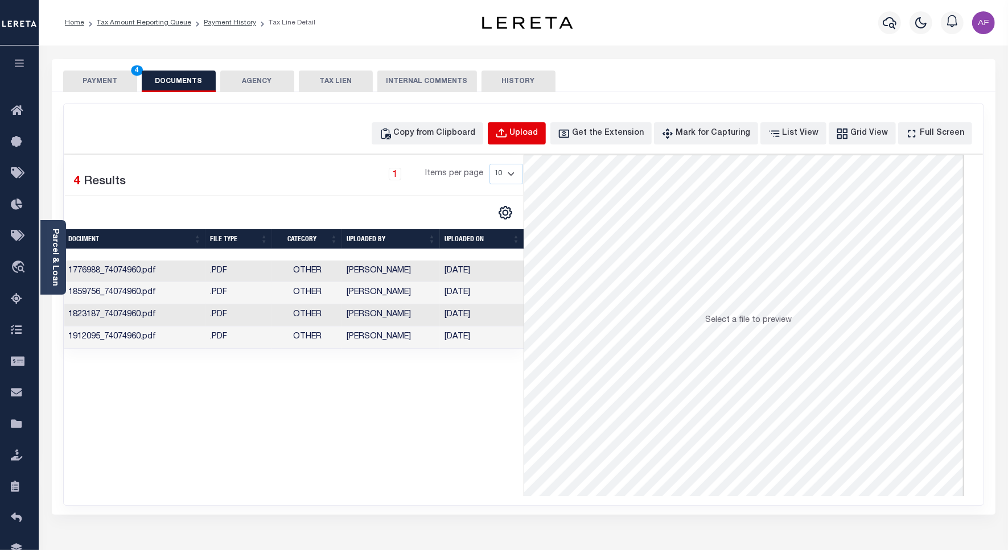
click at [508, 131] on button "Upload" at bounding box center [517, 133] width 58 height 22
select select "POP"
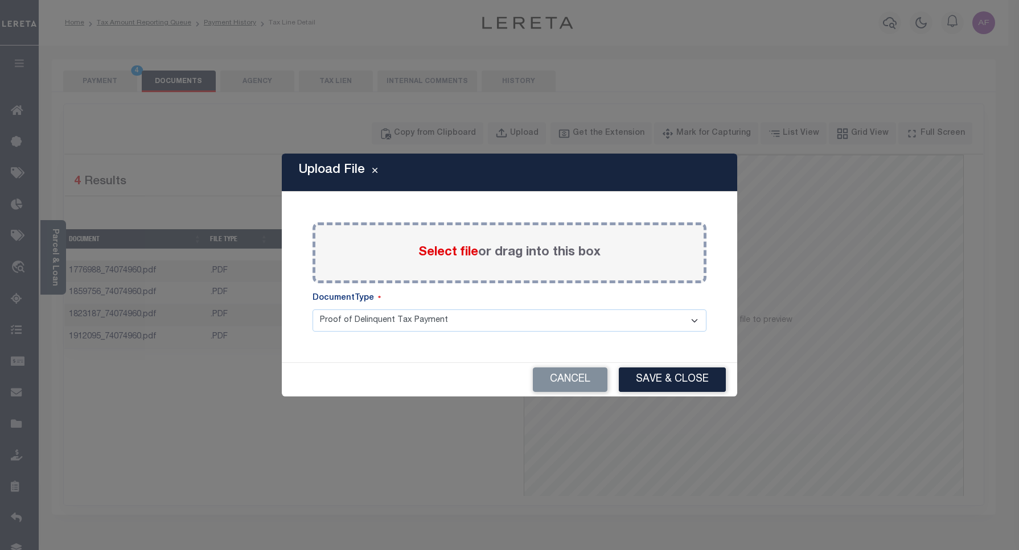
click at [525, 129] on div "Upload File Paste copied image or file into this box Select file or drag into t…" at bounding box center [509, 275] width 1019 height 550
click at [447, 252] on span "Select file" at bounding box center [448, 252] width 60 height 13
click at [0, 0] on input "Select file or drag into this box" at bounding box center [0, 0] width 0 height 0
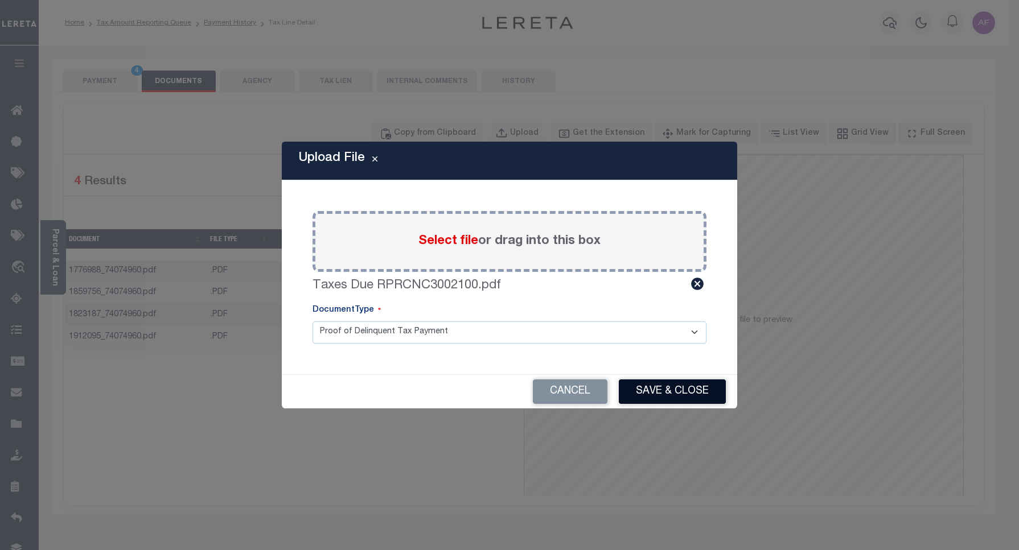
click at [629, 380] on button "Save & Close" at bounding box center [672, 392] width 107 height 24
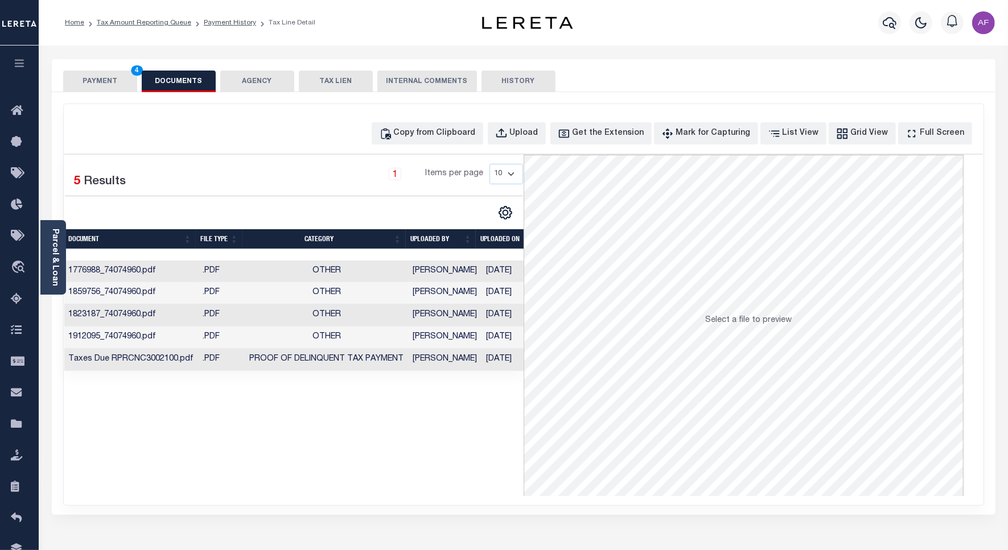
click at [81, 76] on button "PAYMENT 4" at bounding box center [100, 82] width 74 height 22
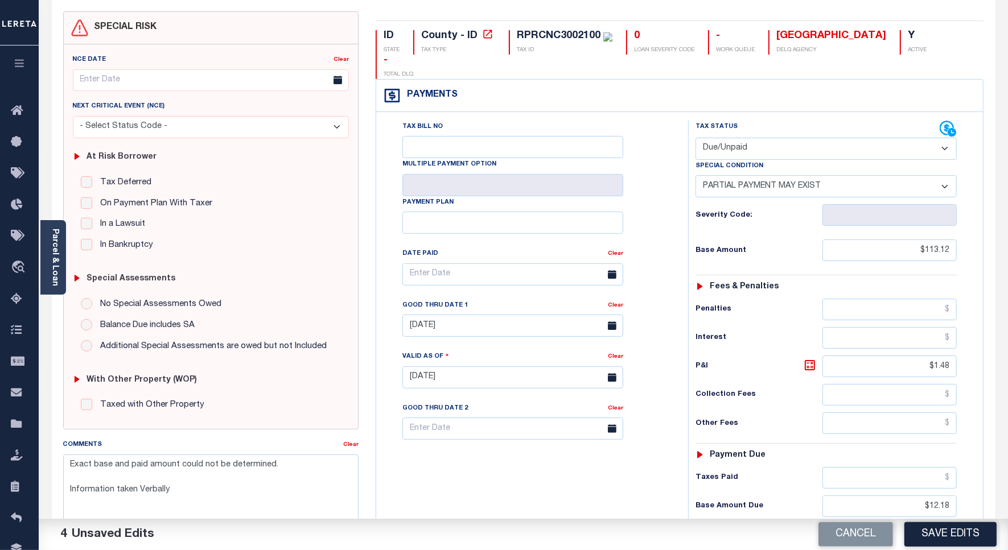
scroll to position [142, 0]
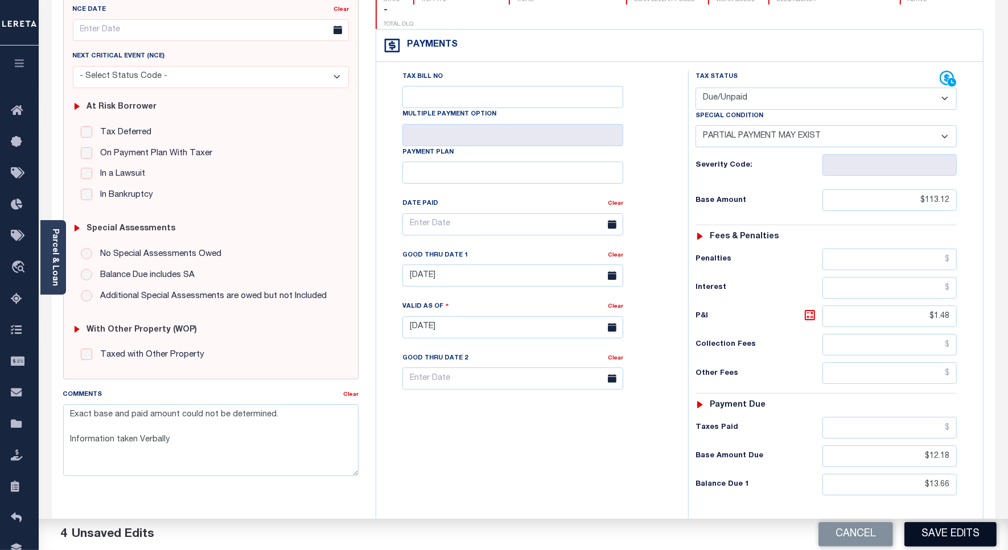
click at [923, 533] on button "Save Edits" at bounding box center [950, 534] width 92 height 24
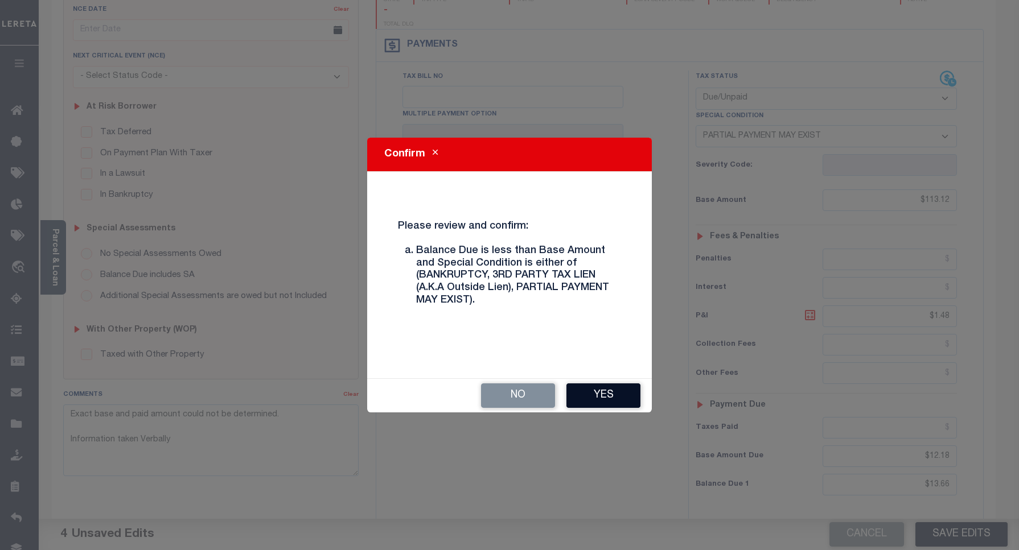
click at [597, 394] on button "Yes" at bounding box center [603, 396] width 74 height 24
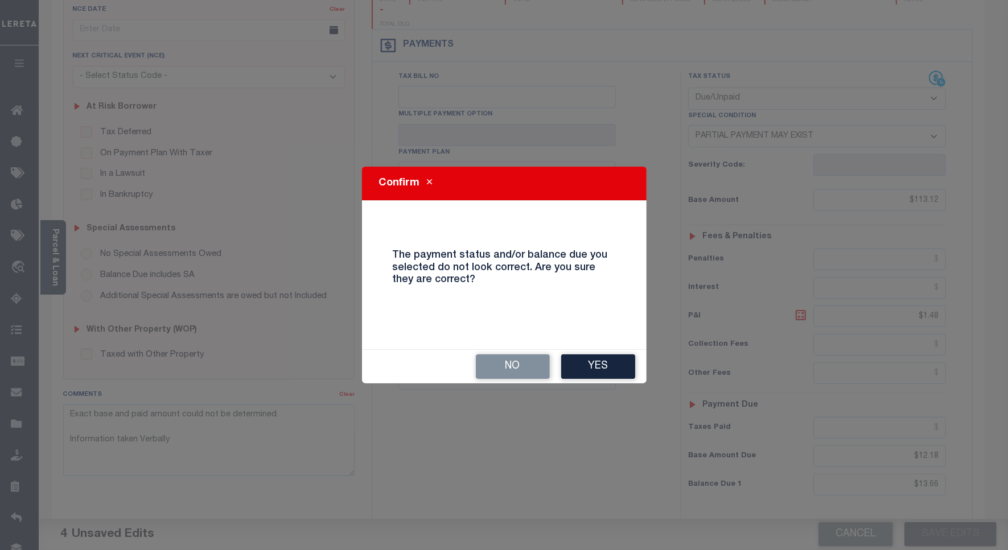
click at [597, 394] on div "Confirm The payment status and/or balance due you selected do not look correct.…" at bounding box center [504, 275] width 1008 height 550
click at [597, 373] on button "Yes" at bounding box center [598, 367] width 74 height 24
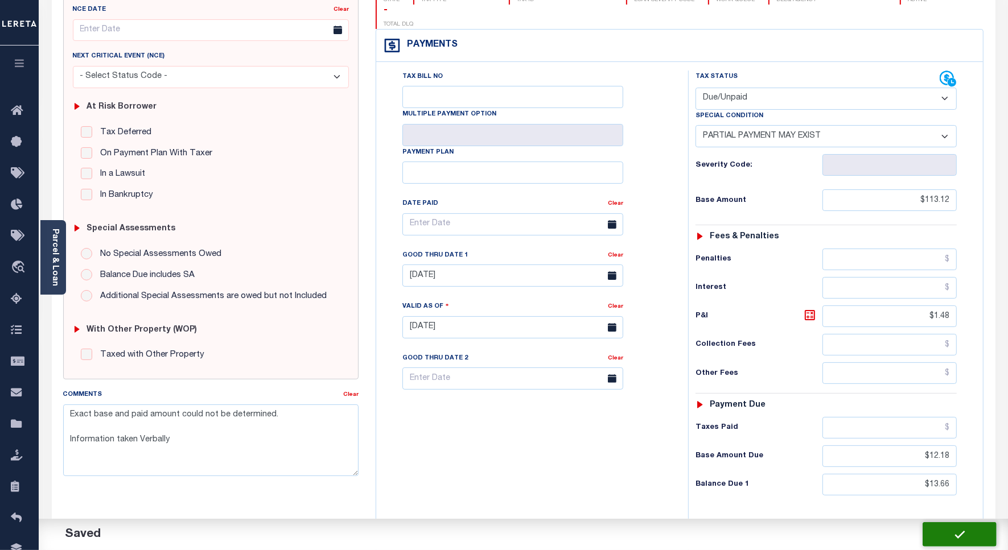
checkbox input "false"
type textarea "Exact base and paid amount could not be determined. Information taken Verbally"
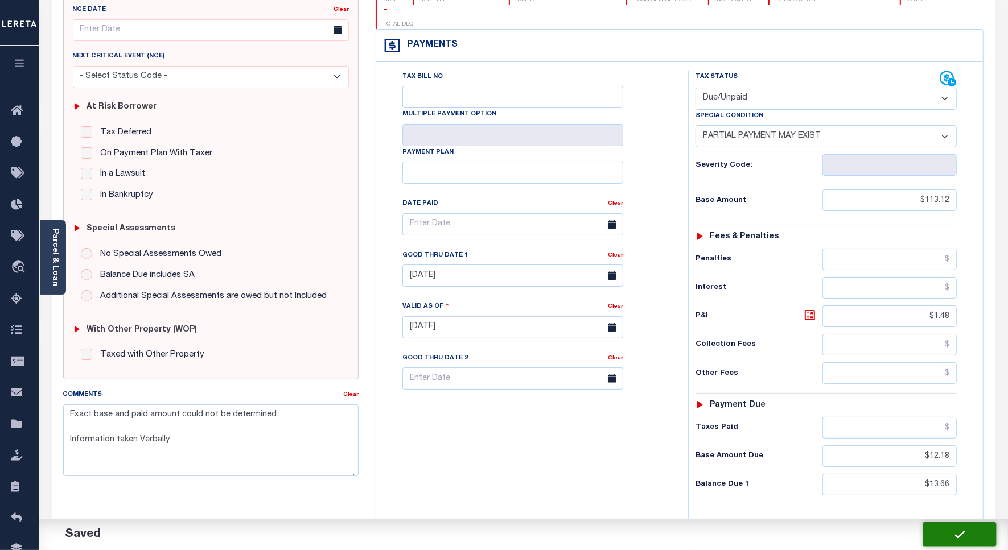
type input "$113.12"
type input "$1.48"
type input "$12.18"
type input "$13.66"
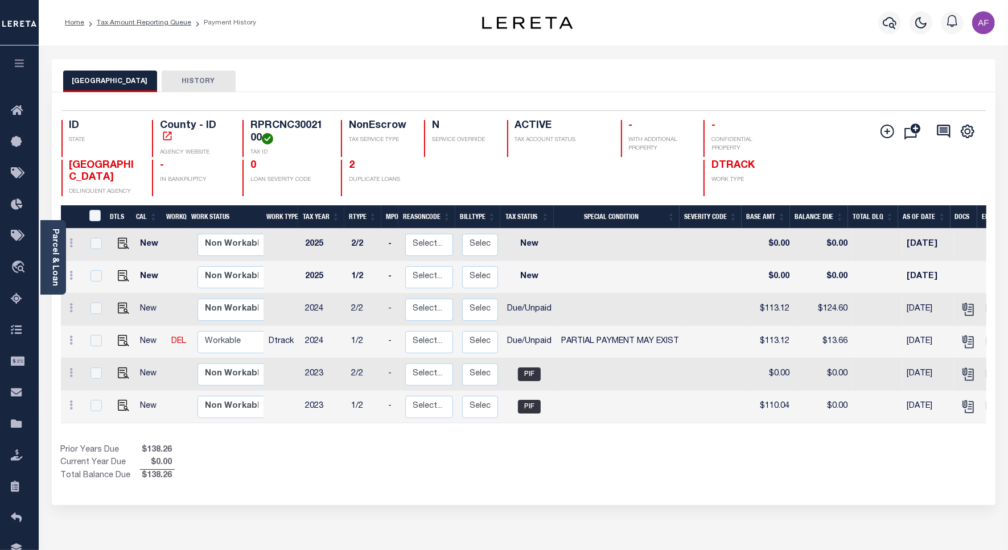
click at [127, 310] on td at bounding box center [121, 310] width 27 height 32
checkbox input "true"
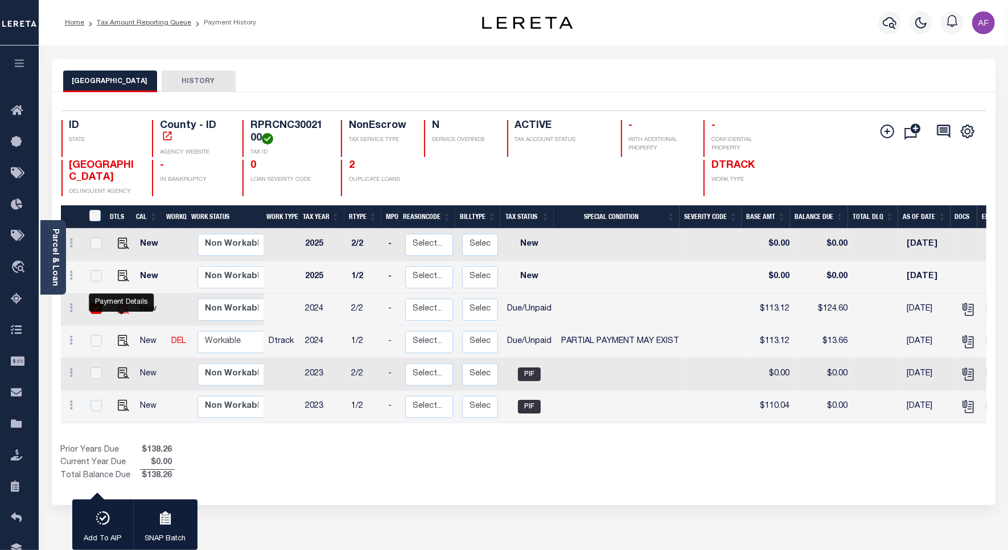
click at [119, 308] on img "" at bounding box center [123, 308] width 11 height 11
checkbox input "false"
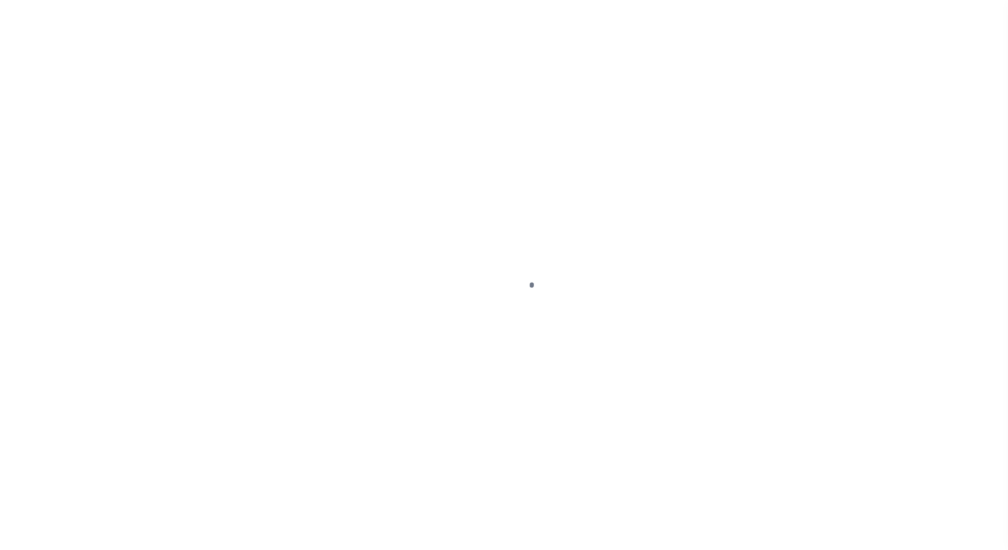
select select "DUE"
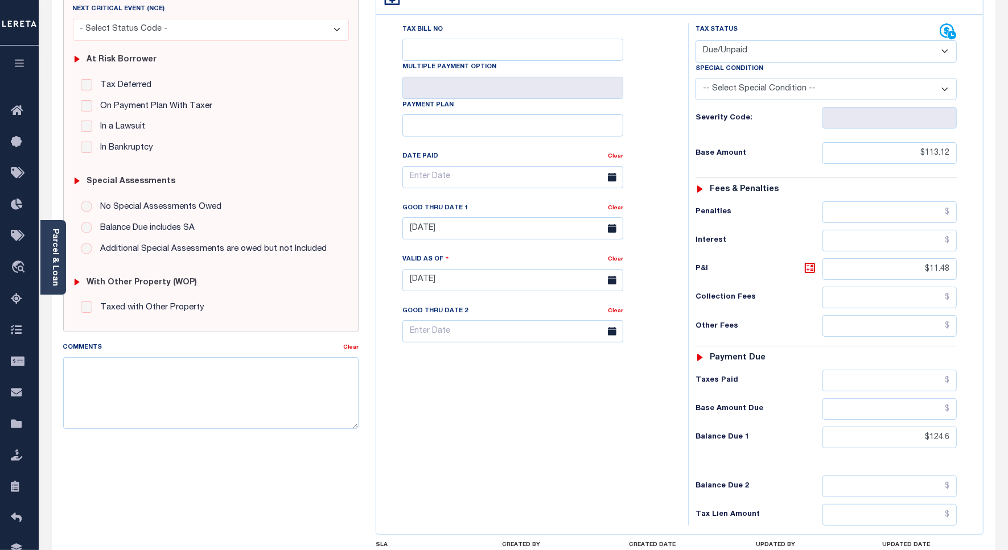
scroll to position [285, 0]
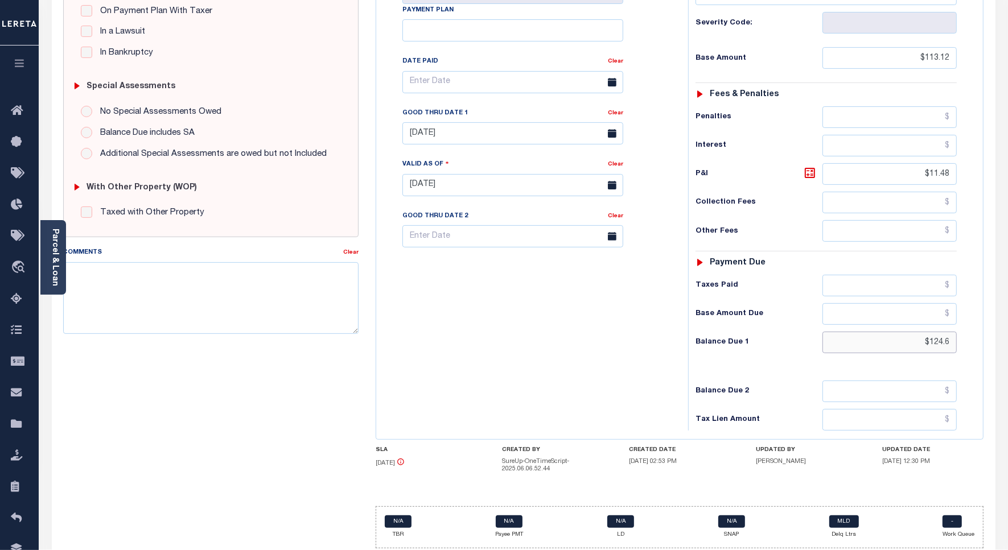
click at [942, 332] on input "$124.6" at bounding box center [889, 343] width 134 height 22
paste input "6.91"
type input "$126.91"
type input "[DATE]"
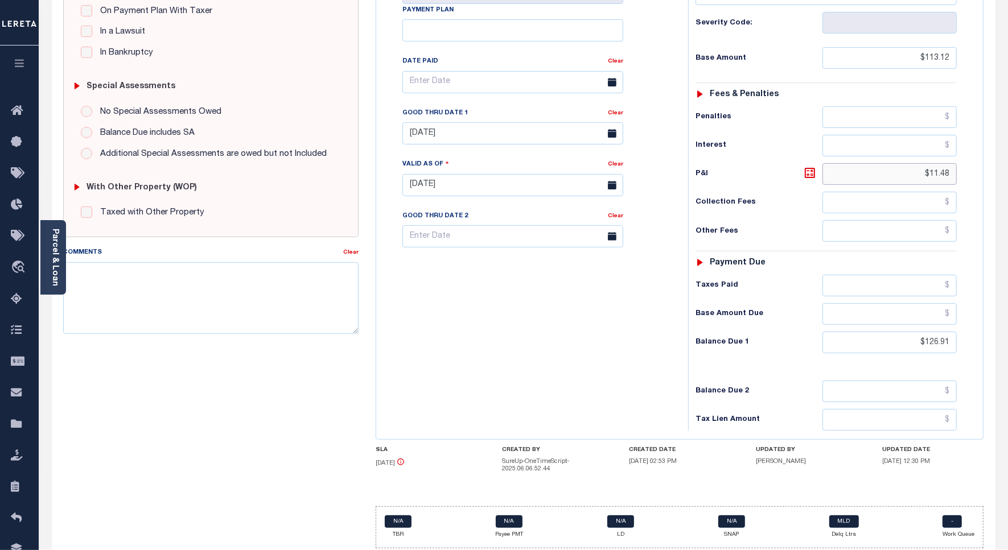
click at [942, 163] on input "$11.48" at bounding box center [889, 174] width 134 height 22
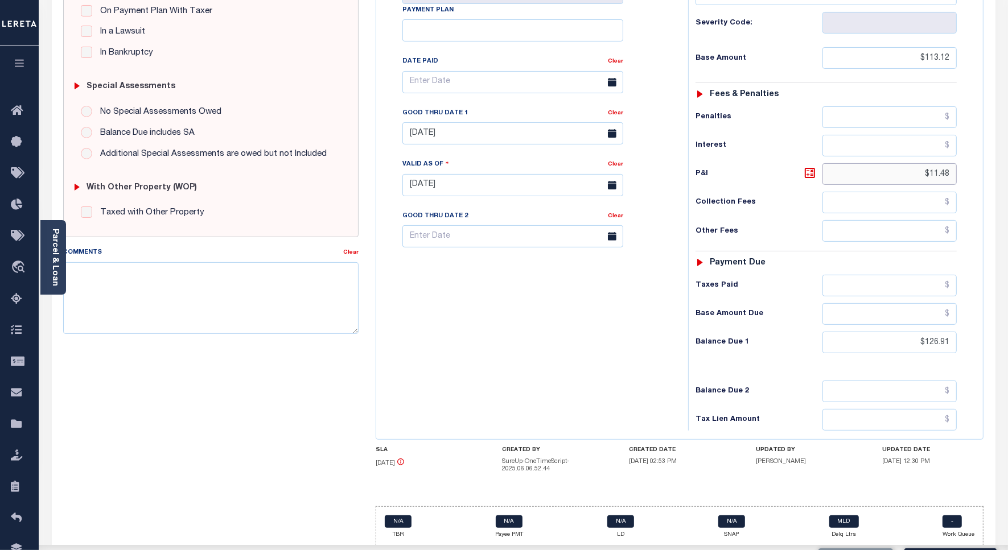
click at [942, 163] on input "$11.48" at bounding box center [889, 174] width 134 height 22
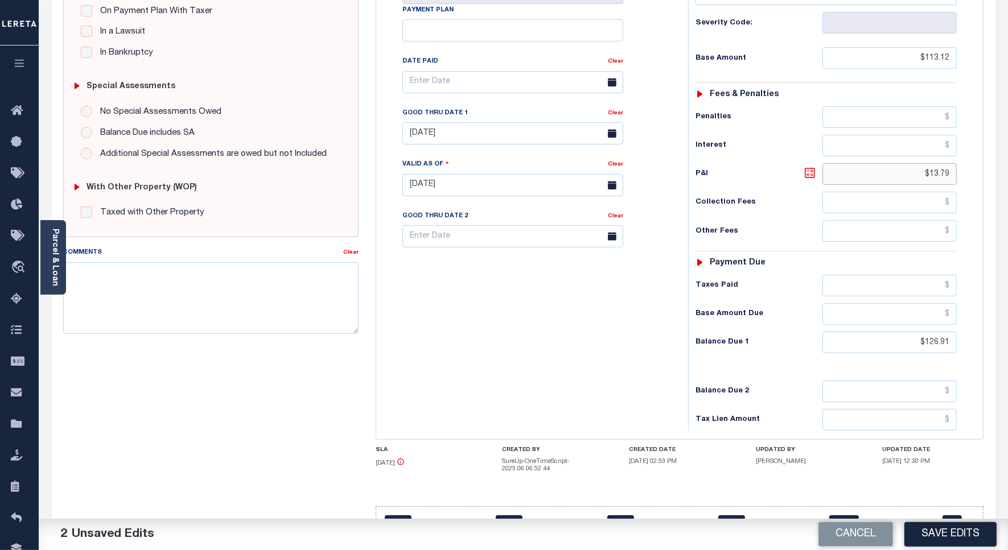
type input "$13.79"
click at [809, 168] on icon at bounding box center [810, 173] width 10 height 10
click at [432, 122] on input "[DATE]" at bounding box center [512, 133] width 221 height 22
click at [562, 141] on span at bounding box center [567, 135] width 19 height 19
select select "9"
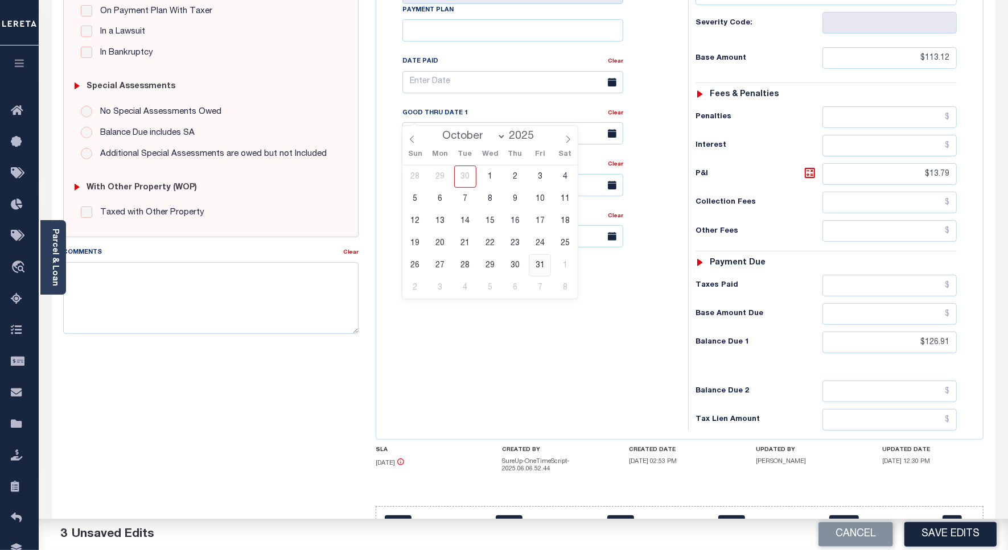
click at [536, 265] on span "31" at bounding box center [540, 265] width 22 height 22
type input "10/31/2025"
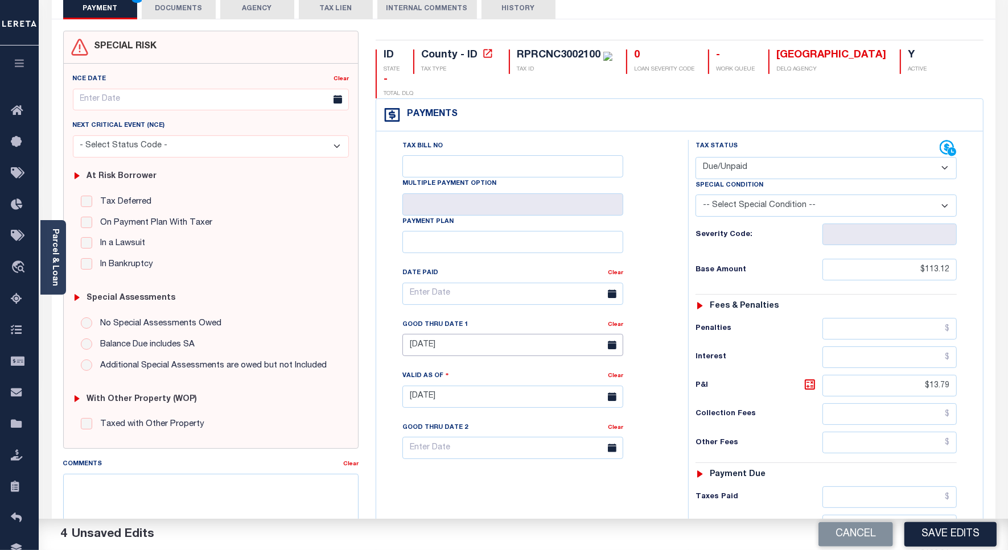
scroll to position [0, 0]
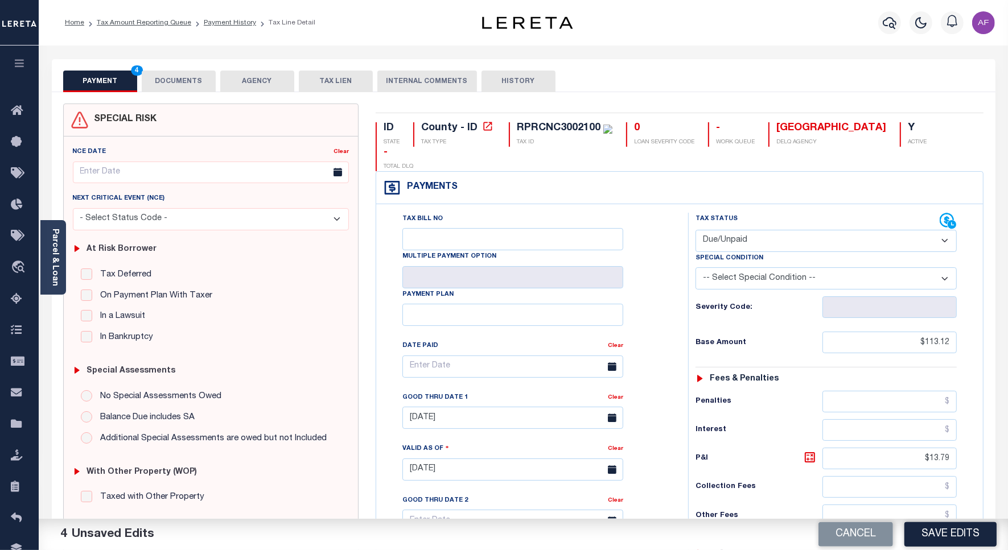
click at [189, 83] on button "DOCUMENTS" at bounding box center [179, 82] width 74 height 22
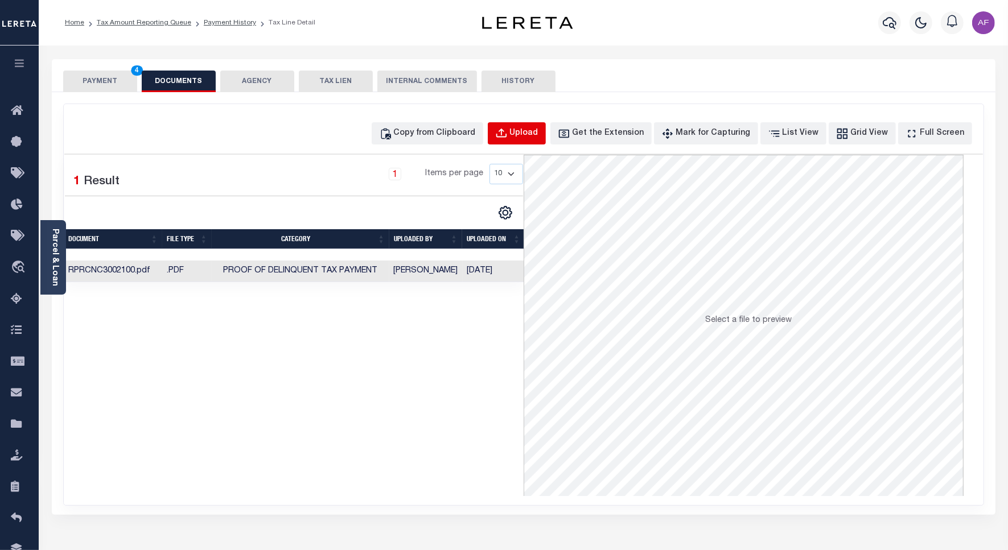
click at [533, 138] on div "Upload" at bounding box center [524, 133] width 28 height 13
select select "POP"
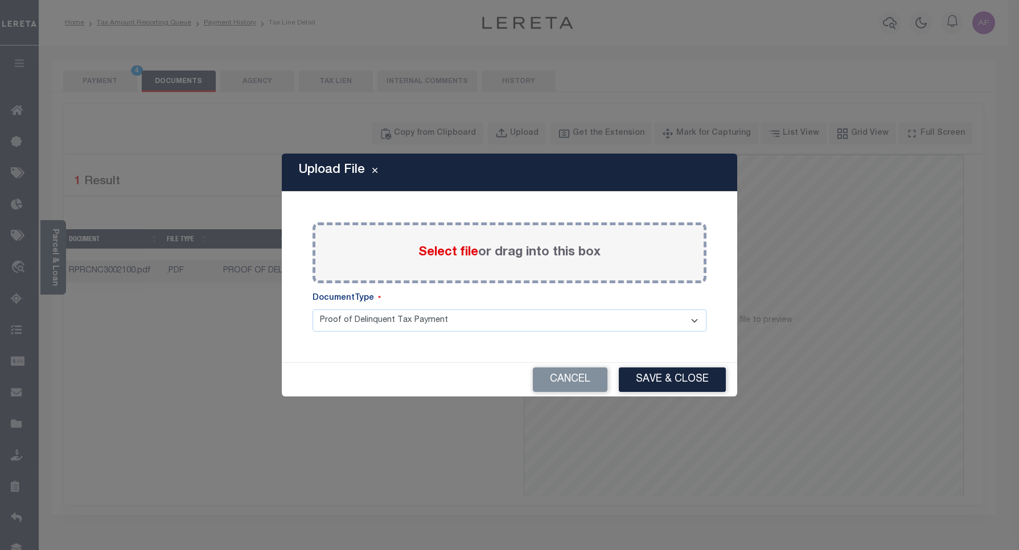
click at [458, 252] on span "Select file" at bounding box center [448, 252] width 60 height 13
click at [0, 0] on input "Select file or drag into this box" at bounding box center [0, 0] width 0 height 0
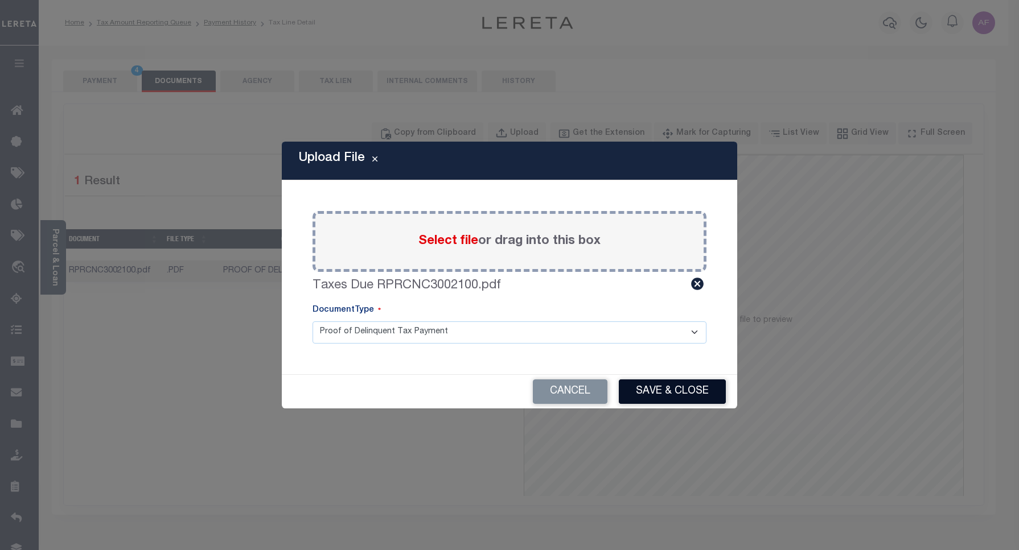
click at [673, 380] on button "Save & Close" at bounding box center [672, 392] width 107 height 24
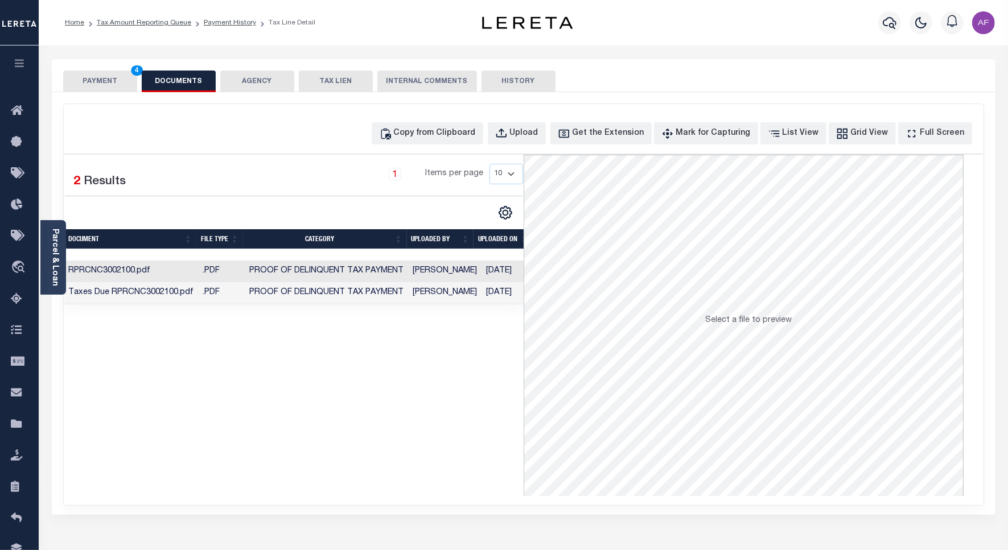
click at [101, 79] on button "PAYMENT 4" at bounding box center [100, 82] width 74 height 22
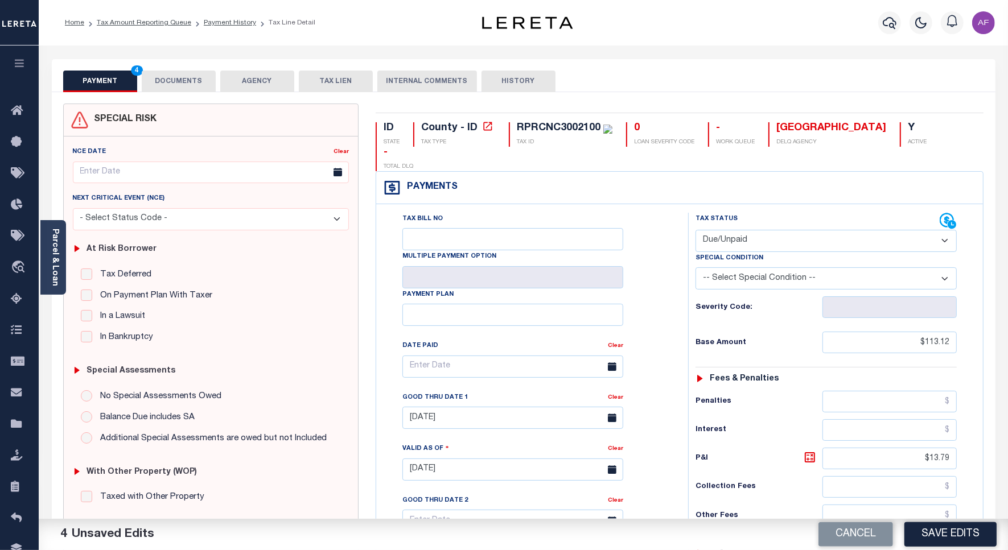
click at [942, 535] on button "Save Edits" at bounding box center [950, 534] width 92 height 24
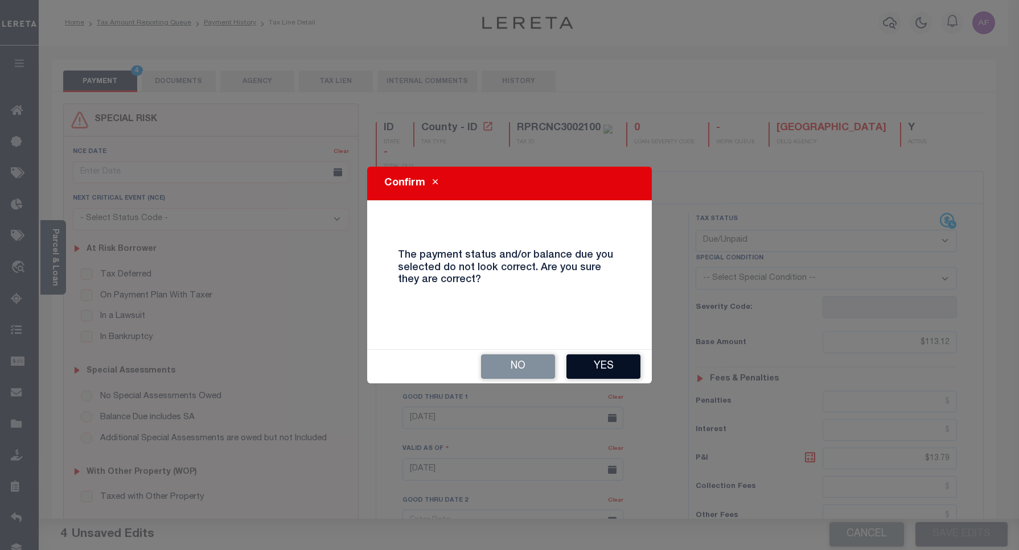
click at [625, 357] on button "Yes" at bounding box center [603, 367] width 74 height 24
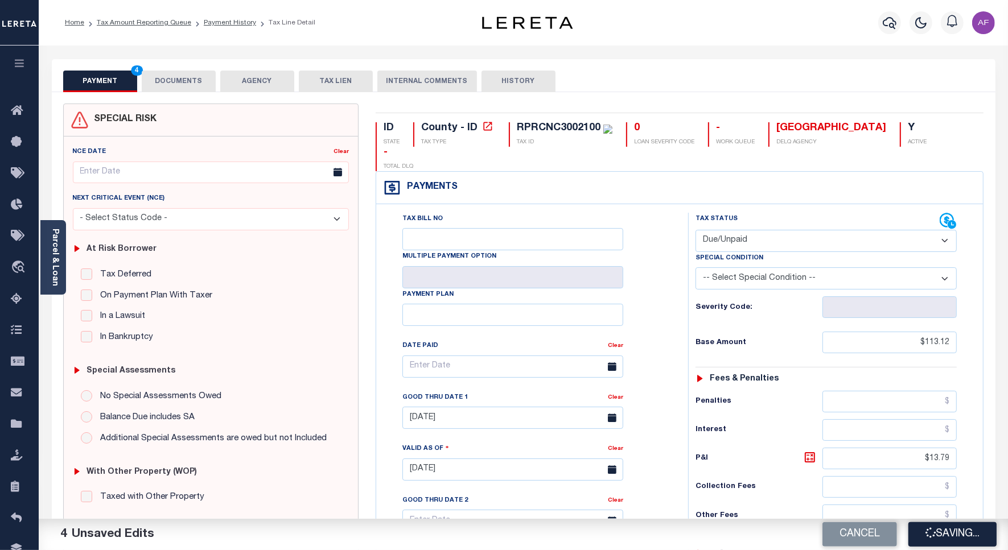
checkbox input "false"
type input "$113.12"
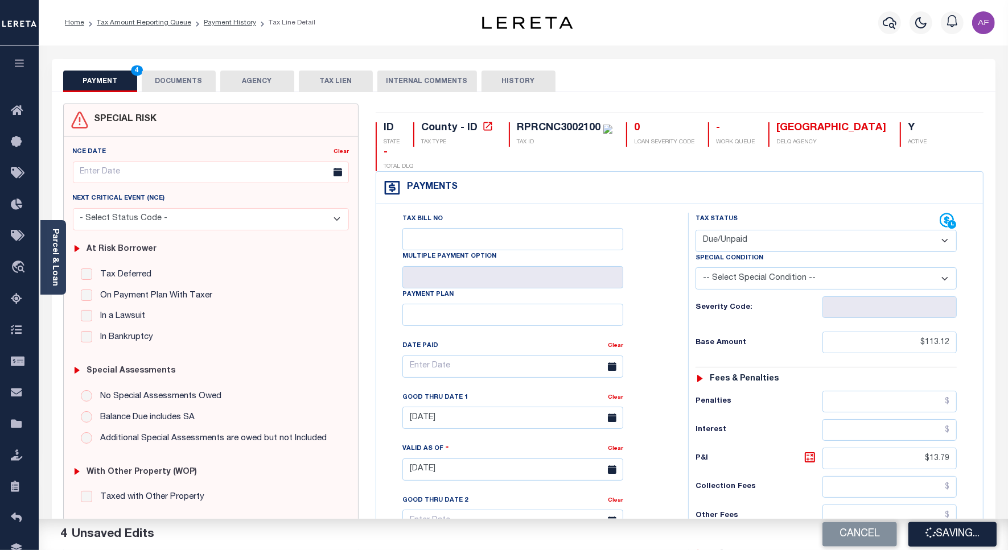
type input "$13.79"
type input "$126.91"
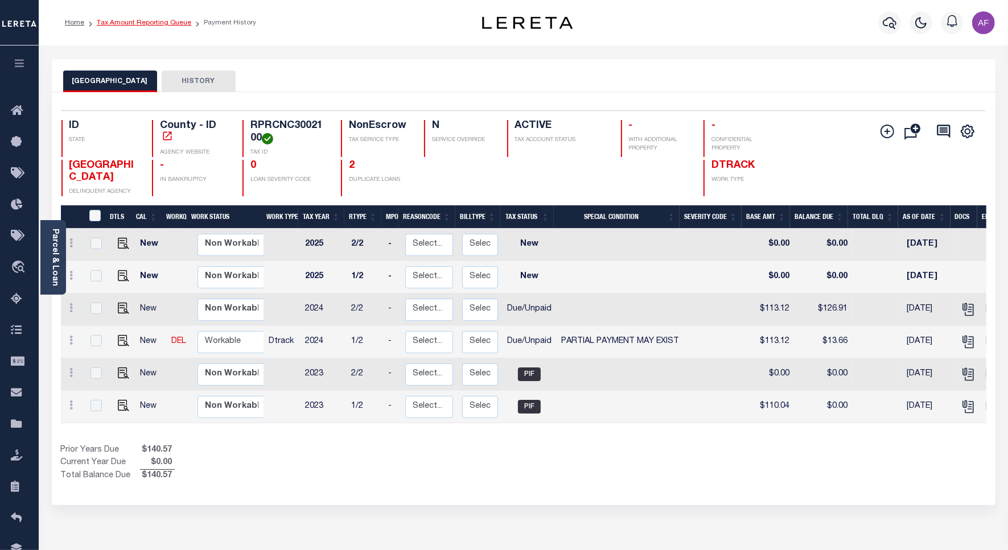
click at [126, 23] on link "Tax Amount Reporting Queue" at bounding box center [144, 22] width 94 height 7
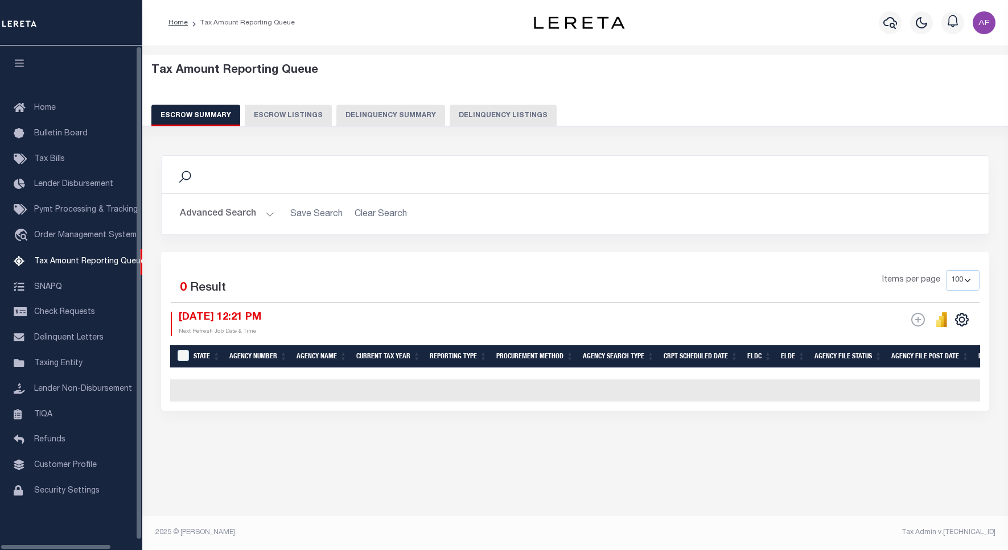
select select "100"
click at [470, 112] on button "Delinquency Listings" at bounding box center [503, 116] width 107 height 22
select select "100"
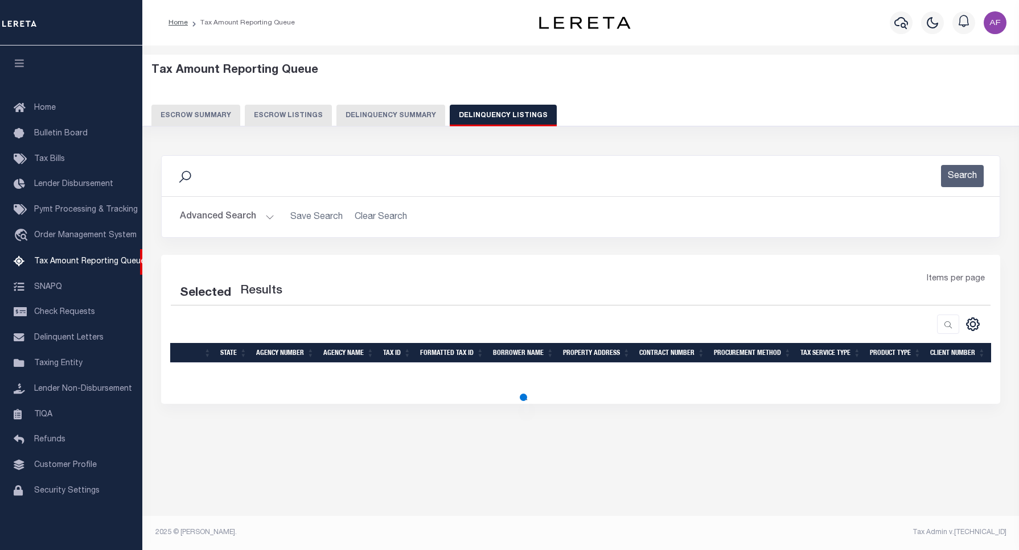
select select "100"
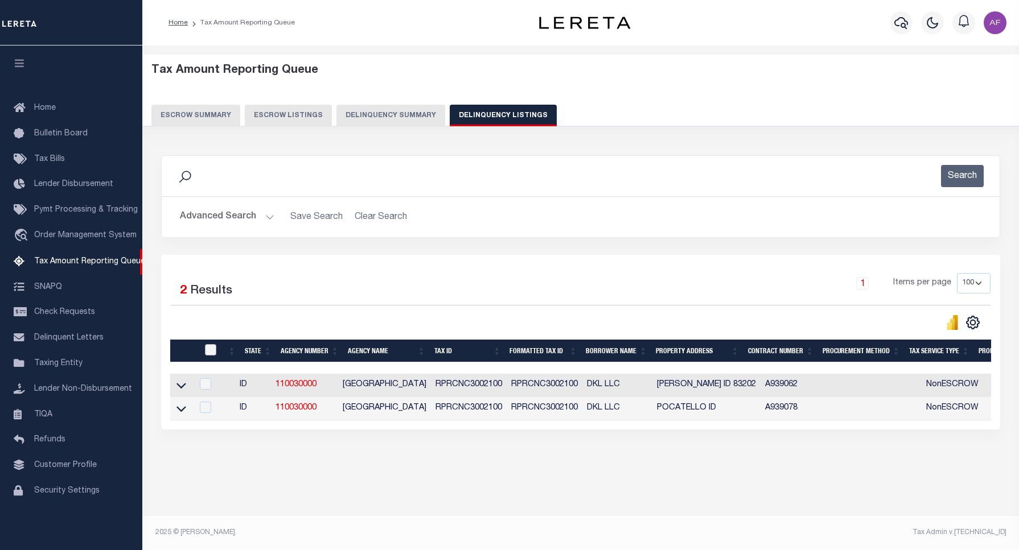
click at [212, 352] on input "checkbox" at bounding box center [210, 349] width 11 height 11
checkbox input "true"
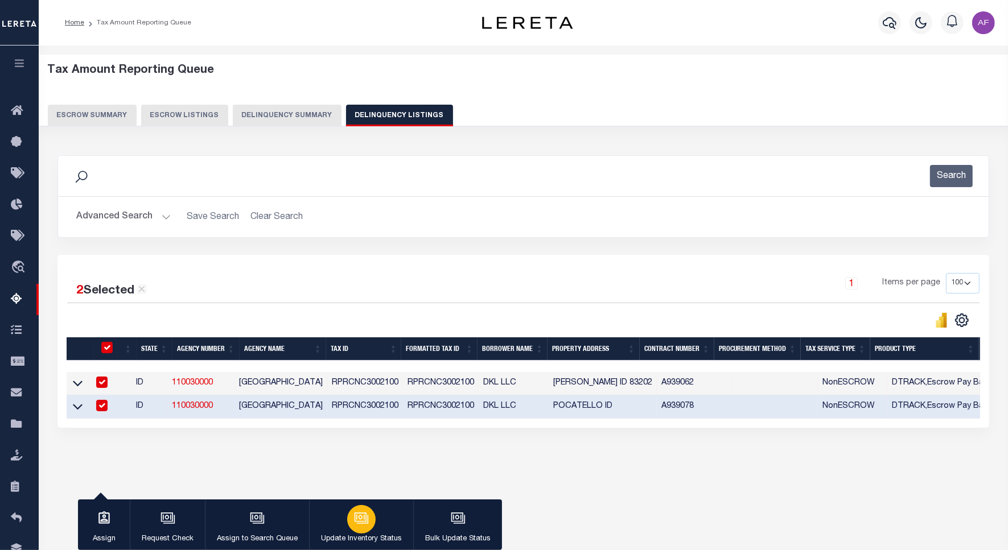
click at [377, 534] on p "Update Inventory Status" at bounding box center [361, 539] width 81 height 11
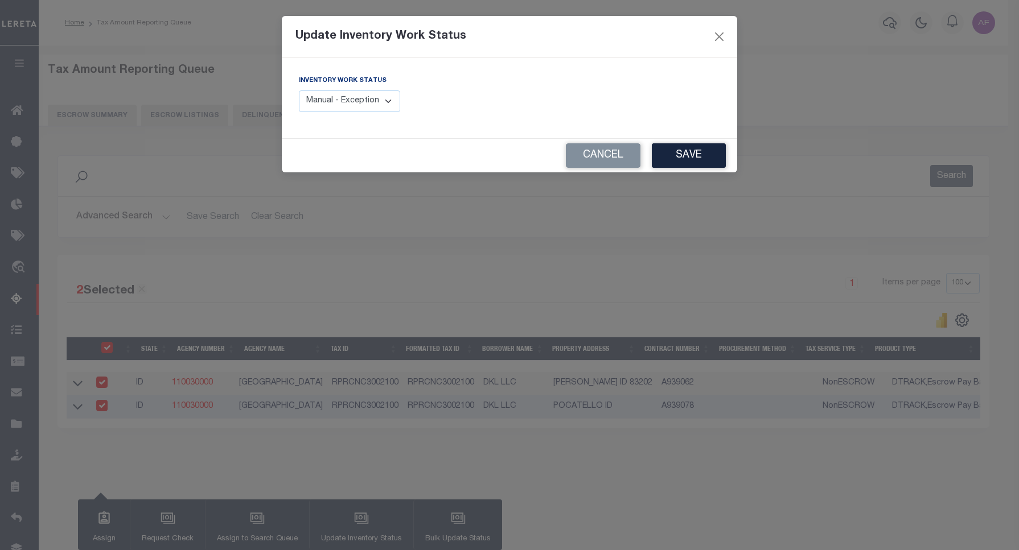
drag, startPoint x: 365, startPoint y: 104, endPoint x: 363, endPoint y: 115, distance: 10.9
click at [365, 104] on select "Manual - Exception Pended - Awaiting Search Late Add Exception Completed" at bounding box center [349, 101] width 101 height 22
select select "4"
click at [299, 90] on select "Manual - Exception Pended - Awaiting Search Late Add Exception Completed" at bounding box center [349, 101] width 101 height 22
click at [673, 158] on button "Save" at bounding box center [689, 155] width 74 height 24
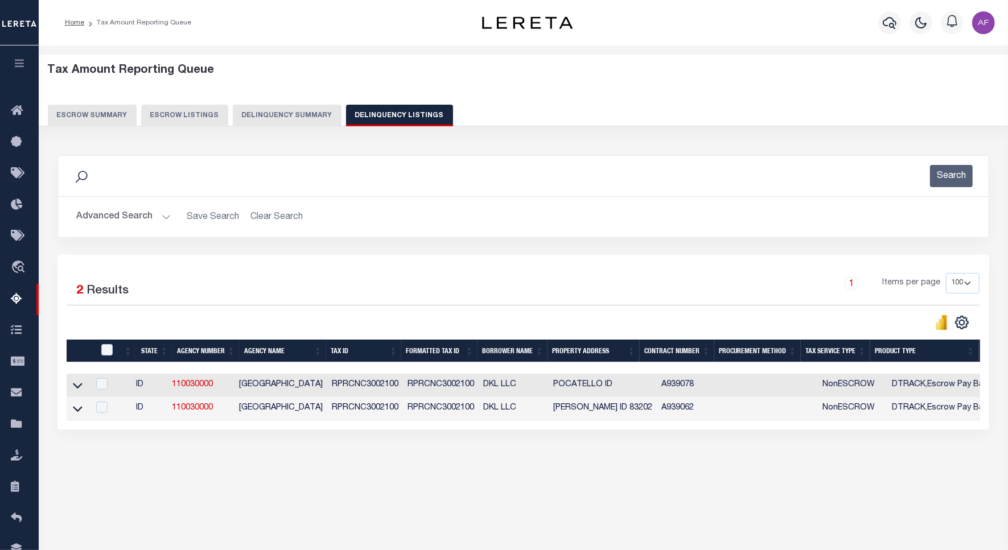
click at [141, 216] on button "Advanced Search" at bounding box center [123, 217] width 94 height 22
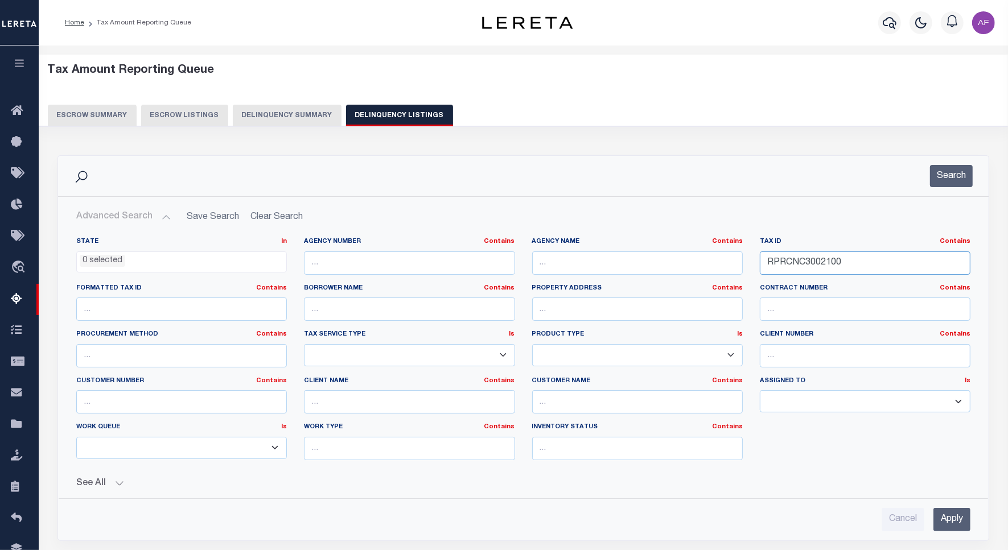
click at [797, 262] on input "RPRCNC3002100" at bounding box center [865, 263] width 211 height 23
paste input "2"
type input "RPRCNC3002200"
click at [952, 159] on div "Search" at bounding box center [523, 176] width 930 height 40
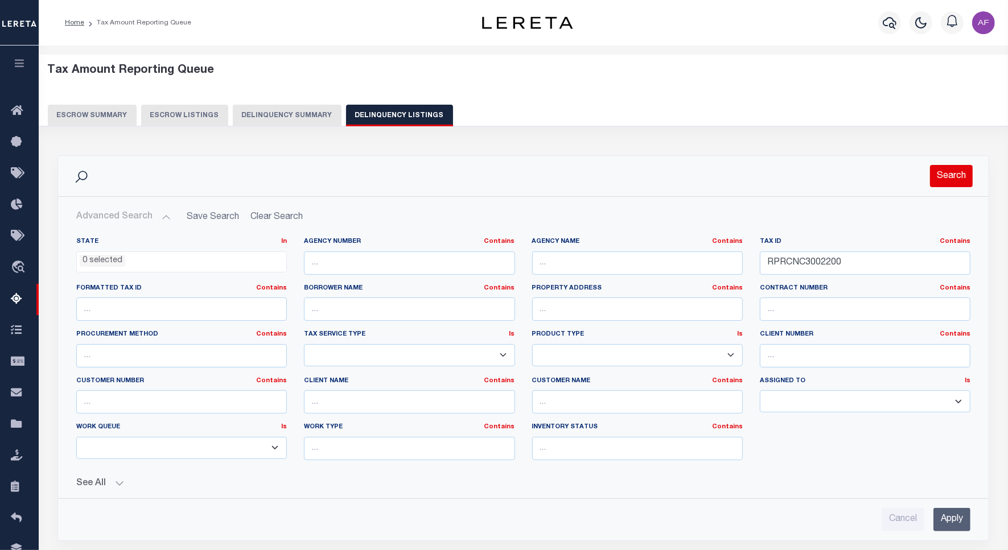
click at [950, 172] on button "Search" at bounding box center [951, 176] width 43 height 22
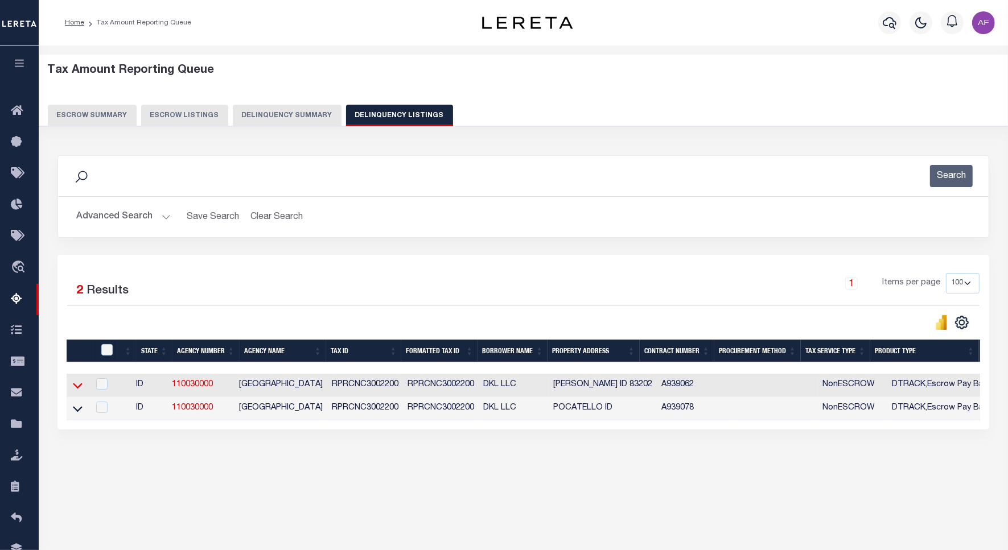
click at [78, 389] on icon at bounding box center [78, 386] width 10 height 12
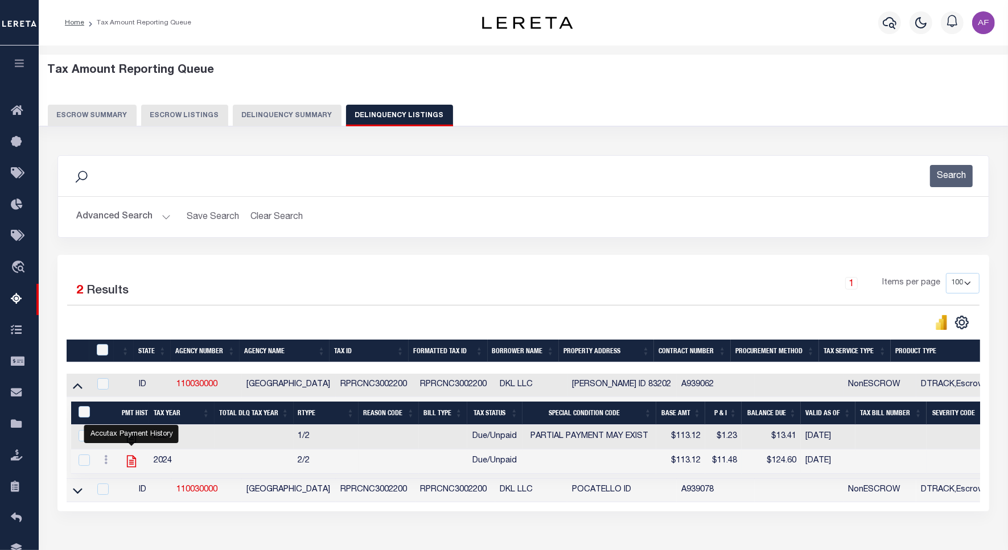
click at [131, 465] on icon "" at bounding box center [130, 462] width 9 height 12
checkbox input "true"
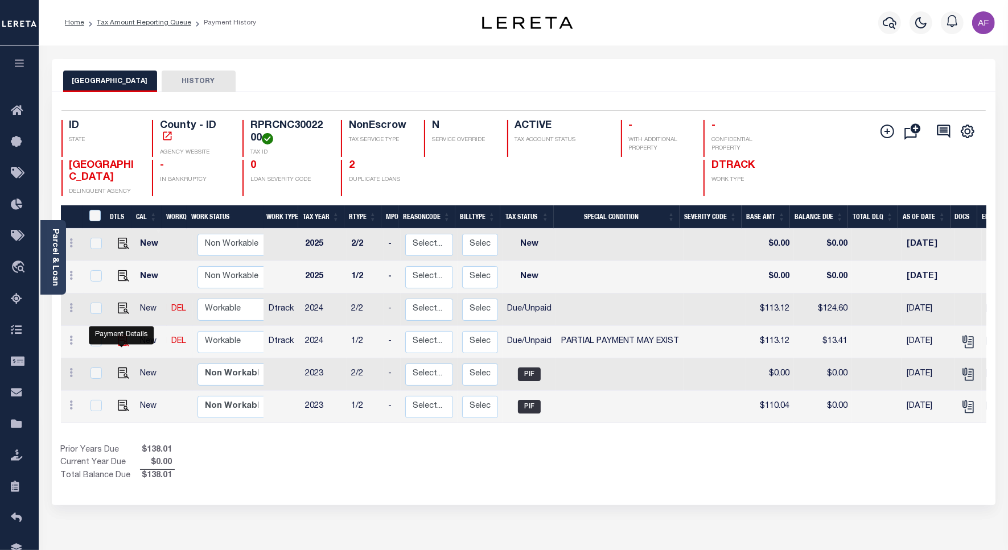
click at [118, 345] on img "" at bounding box center [123, 340] width 11 height 11
checkbox input "true"
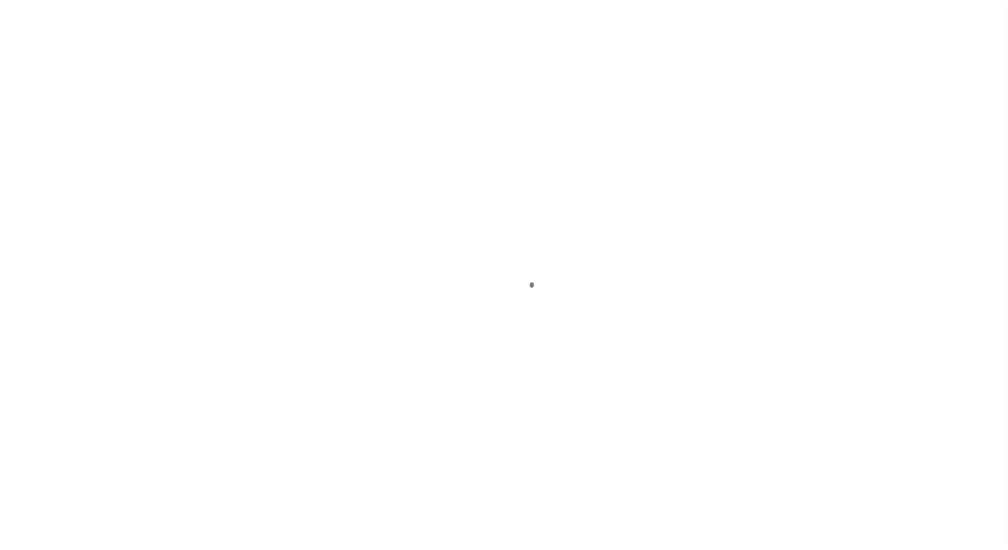
select select "DUE"
select select "15"
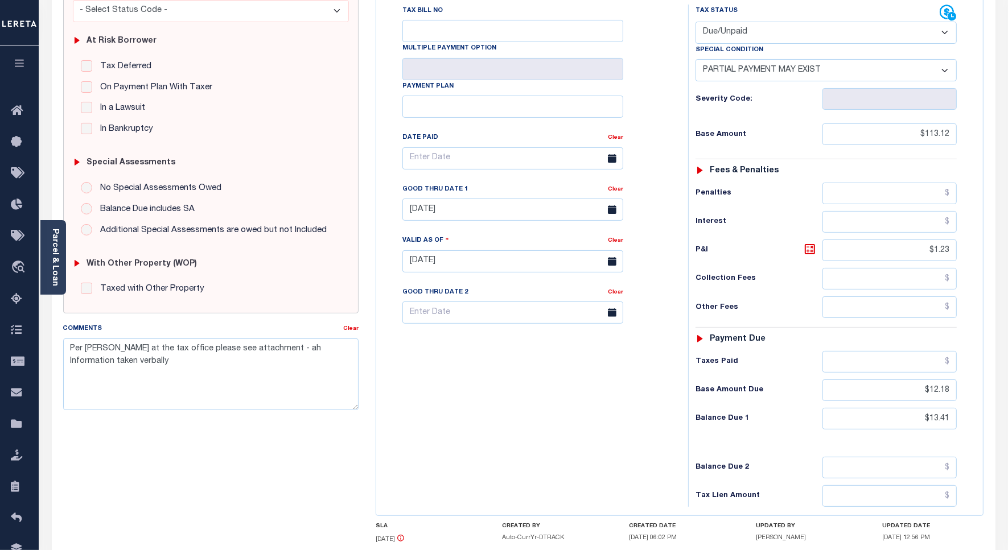
scroll to position [213, 0]
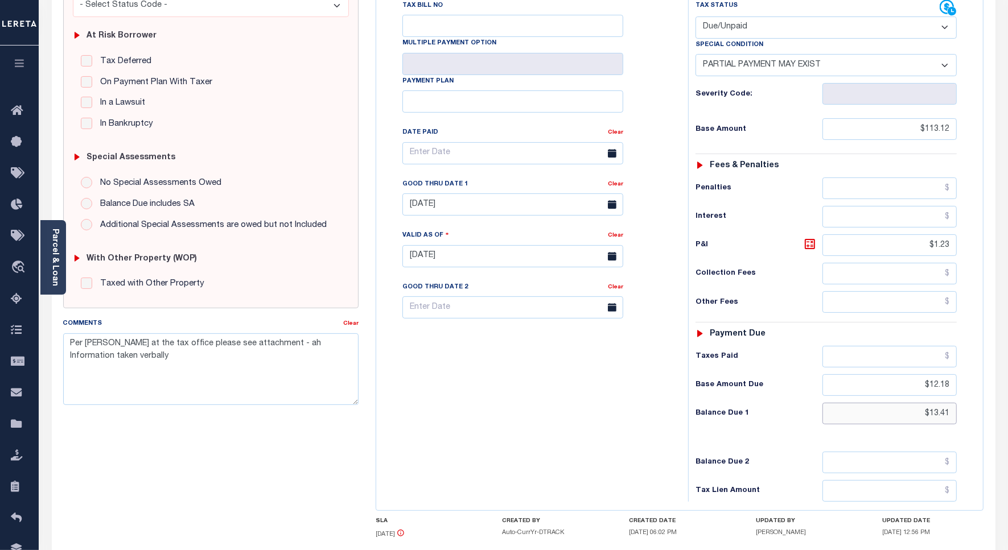
click at [942, 403] on input "$13.41" at bounding box center [889, 414] width 134 height 22
type input "$13.66"
type input "[DATE]"
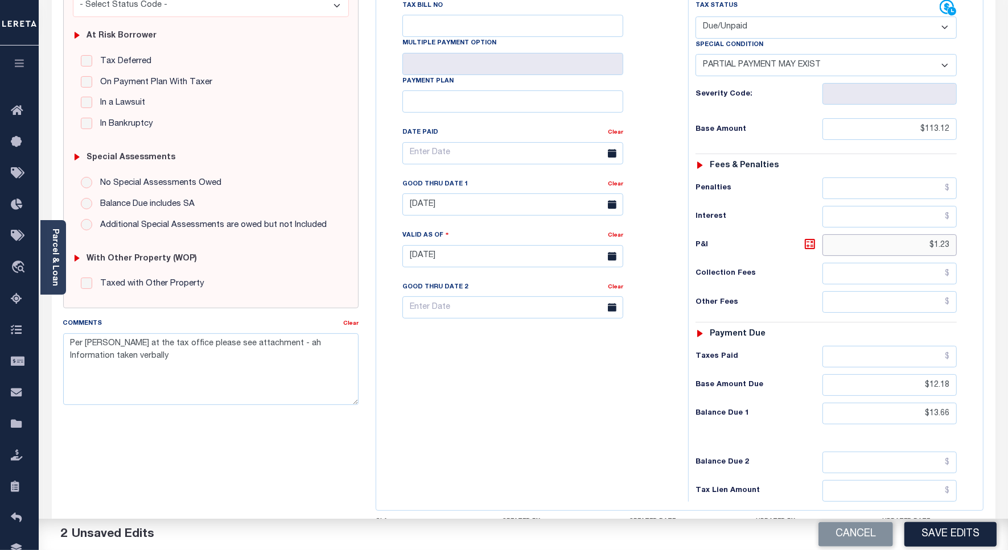
click at [951, 234] on input "$1.23" at bounding box center [889, 245] width 134 height 22
type input "$1.48"
click at [442, 193] on input "08/31/2025" at bounding box center [512, 204] width 221 height 22
click at [567, 212] on icon at bounding box center [568, 211] width 8 height 8
select select "9"
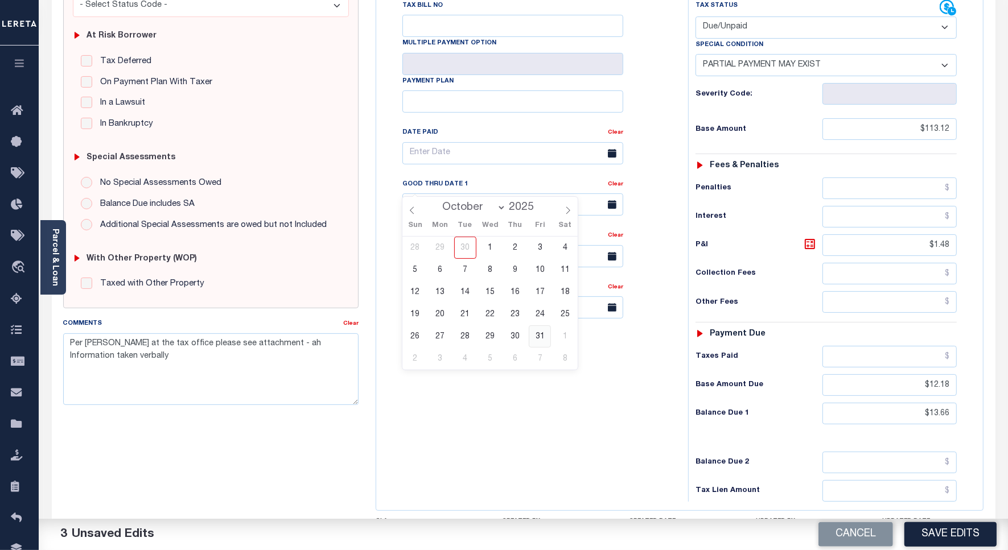
click at [538, 341] on span "31" at bounding box center [540, 336] width 22 height 22
type input "10/31/2025"
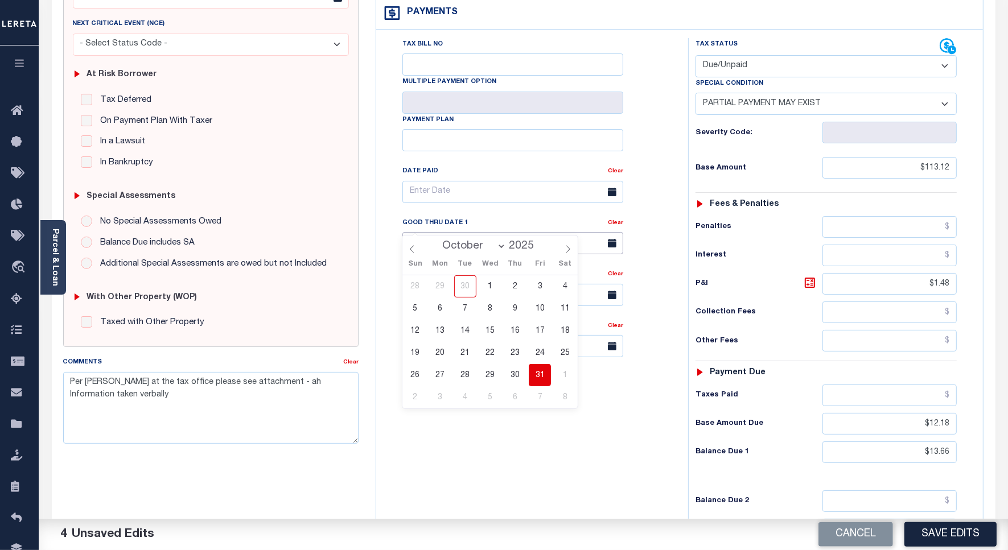
scroll to position [0, 0]
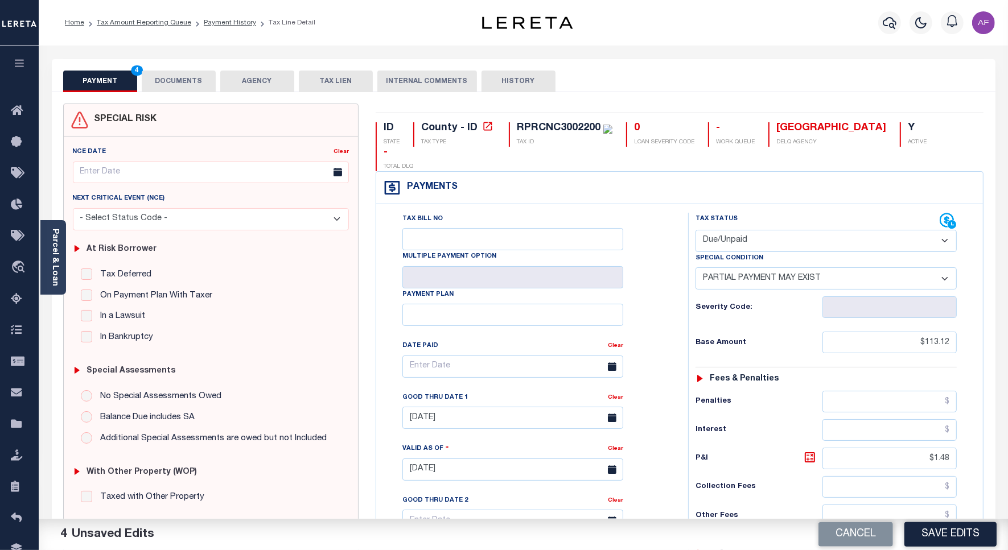
click at [189, 78] on button "DOCUMENTS" at bounding box center [179, 82] width 74 height 22
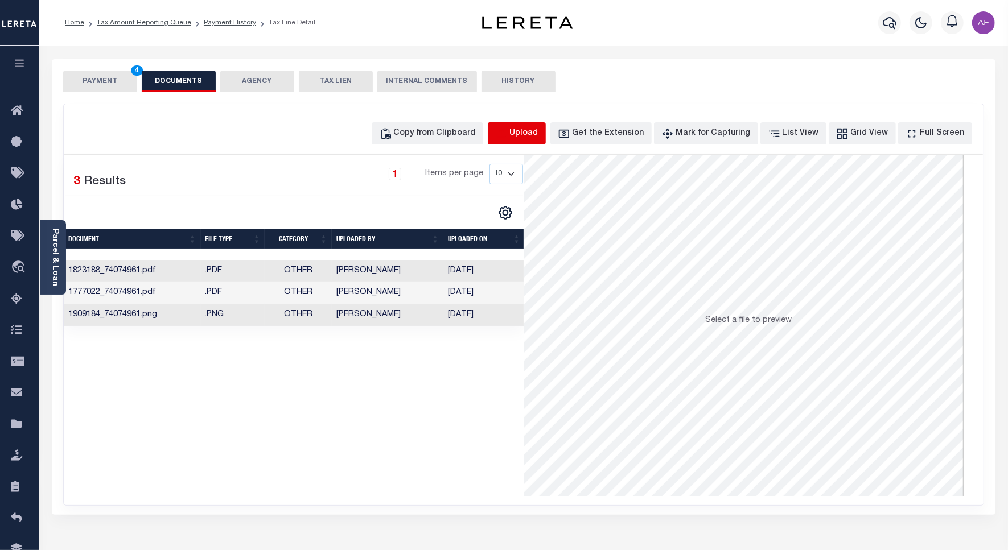
click at [506, 131] on icon "button" at bounding box center [501, 132] width 10 height 9
select select "POP"
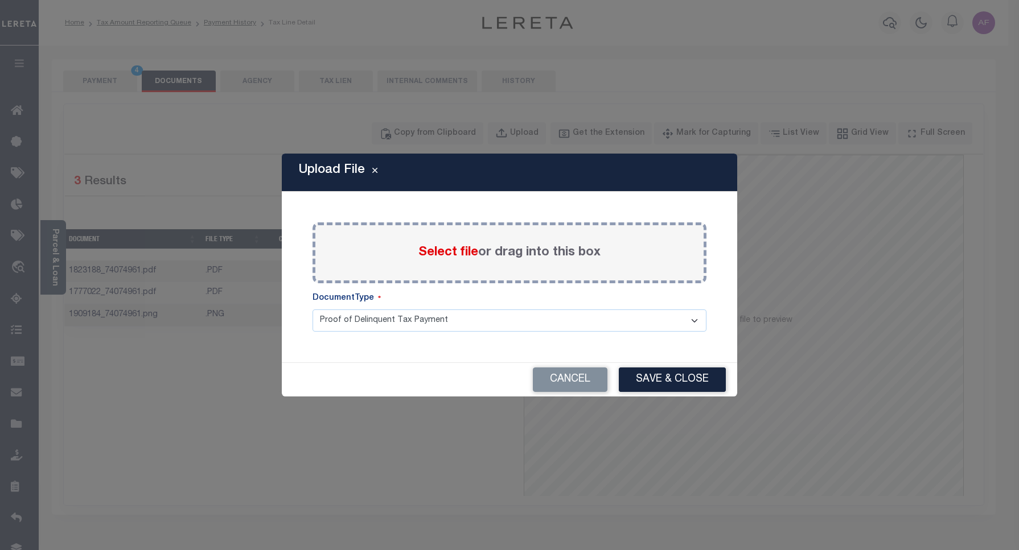
click at [444, 250] on span "Select file" at bounding box center [448, 252] width 60 height 13
click at [0, 0] on input "Select file or drag into this box" at bounding box center [0, 0] width 0 height 0
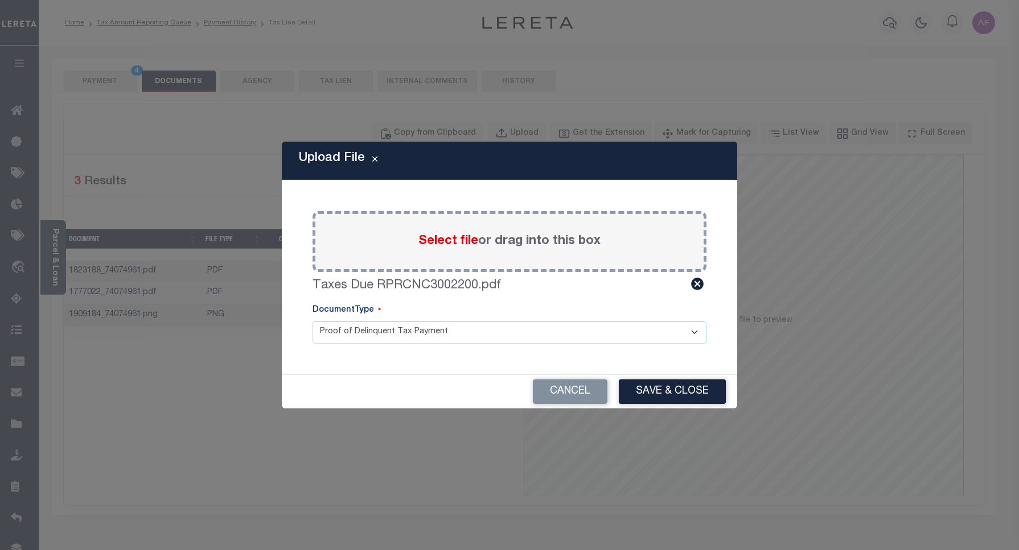
click at [666, 394] on button "Save & Close" at bounding box center [672, 392] width 107 height 24
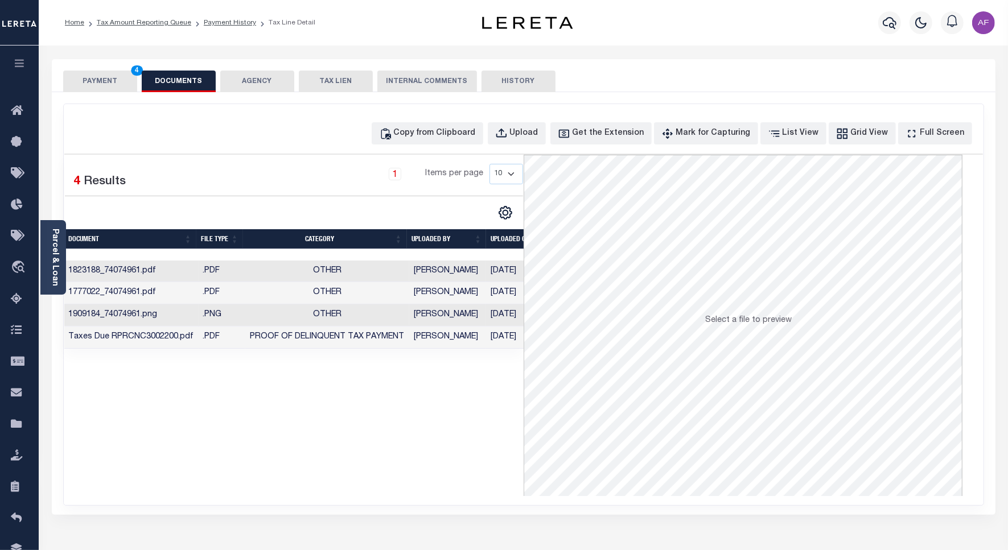
click at [91, 81] on button "PAYMENT 4" at bounding box center [100, 82] width 74 height 22
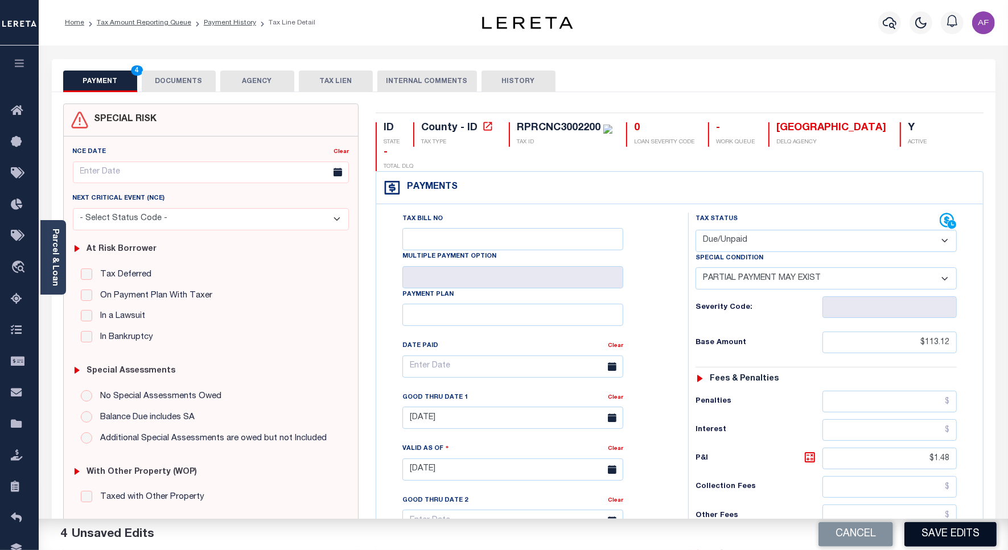
click at [943, 531] on button "Save Edits" at bounding box center [950, 534] width 92 height 24
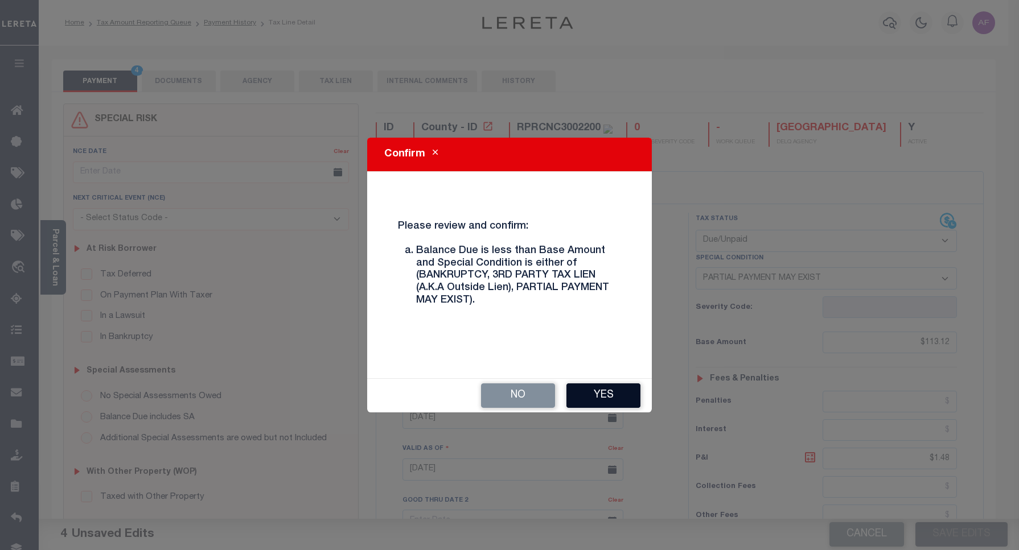
click at [611, 385] on button "Yes" at bounding box center [603, 396] width 74 height 24
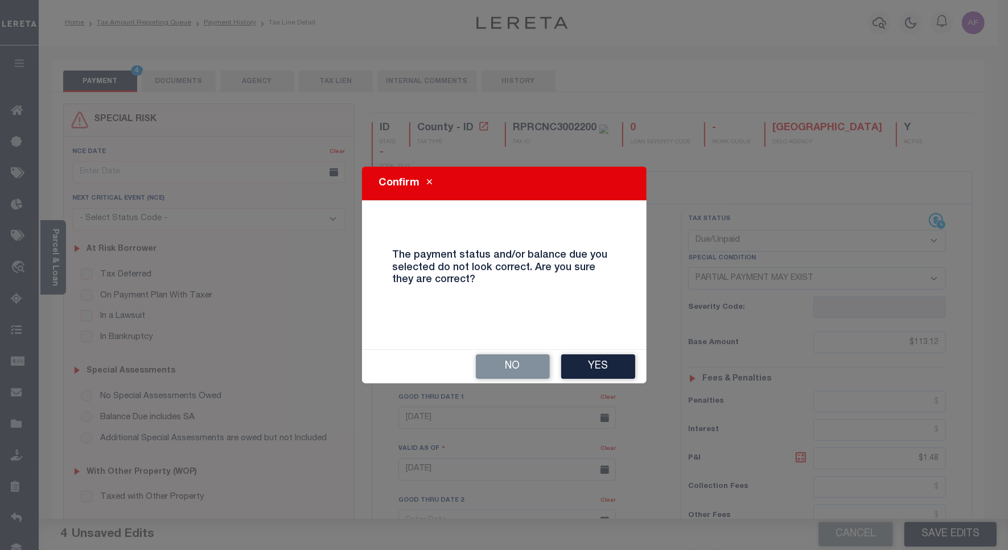
click at [611, 385] on div "Confirm The payment status and/or balance due you selected do not look correct.…" at bounding box center [504, 275] width 1008 height 550
click at [608, 373] on button "Yes" at bounding box center [598, 367] width 74 height 24
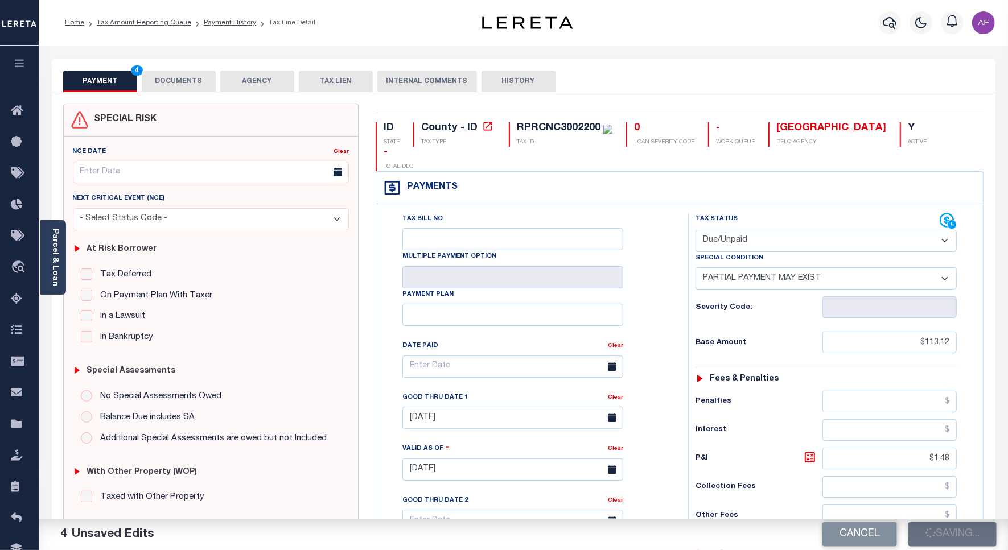
checkbox input "false"
type textarea "Per Jennifer at the tax office please see attachment - ah Information taken ver…"
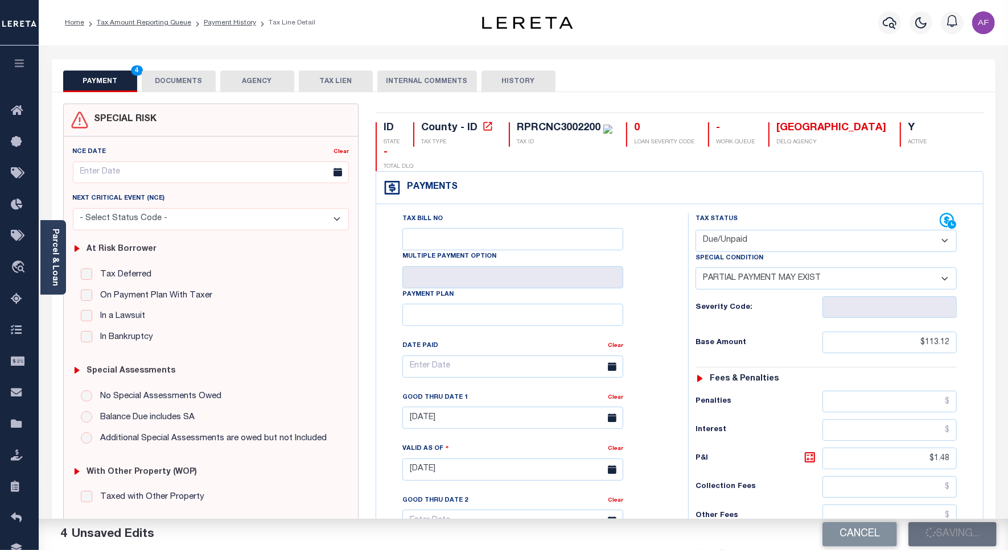
type input "$113.12"
type input "$1.48"
type input "$12.18"
type input "$13.66"
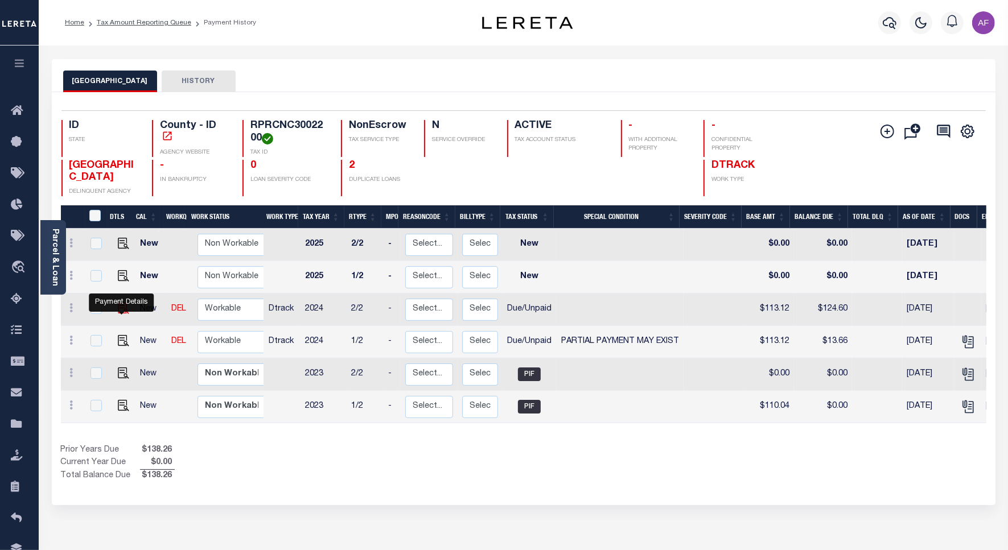
click at [118, 313] on img "" at bounding box center [123, 308] width 11 height 11
checkbox input "true"
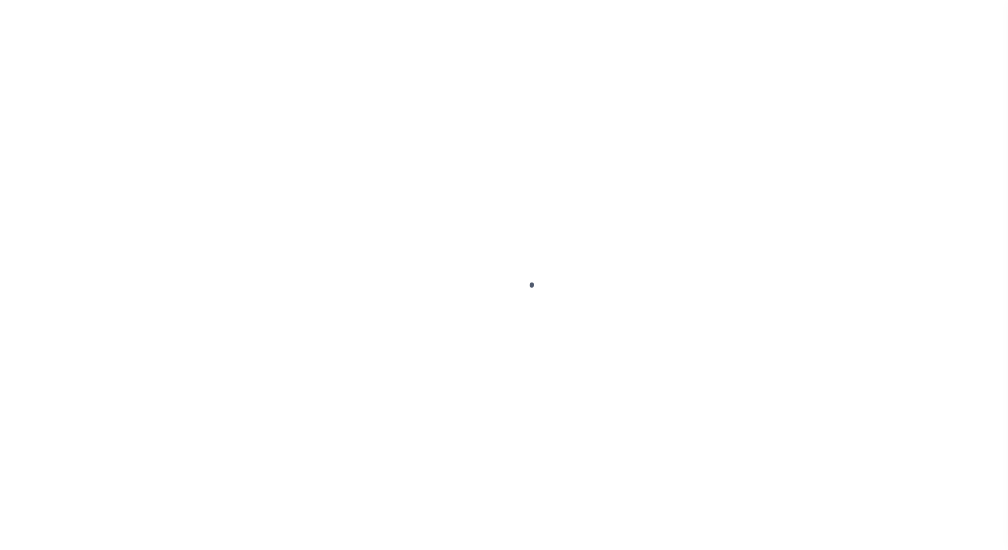
select select "DUE"
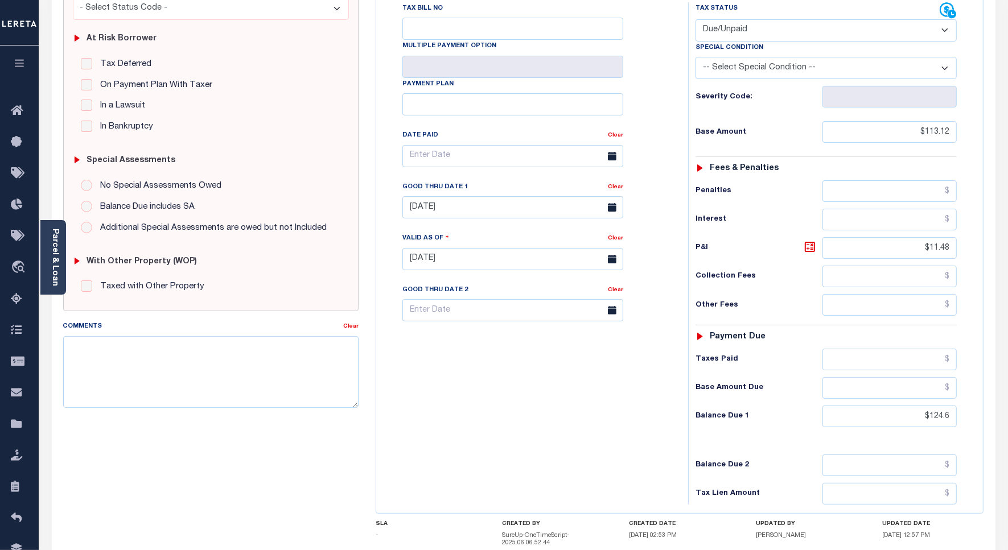
scroll to position [285, 0]
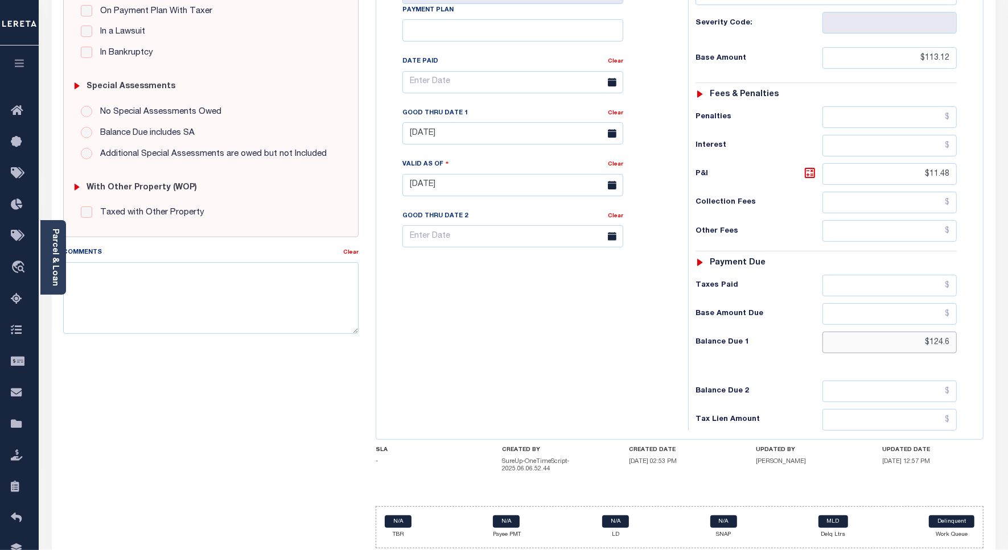
click at [949, 332] on input "$124.6" at bounding box center [889, 343] width 134 height 22
type input "$126.91"
type input "[DATE]"
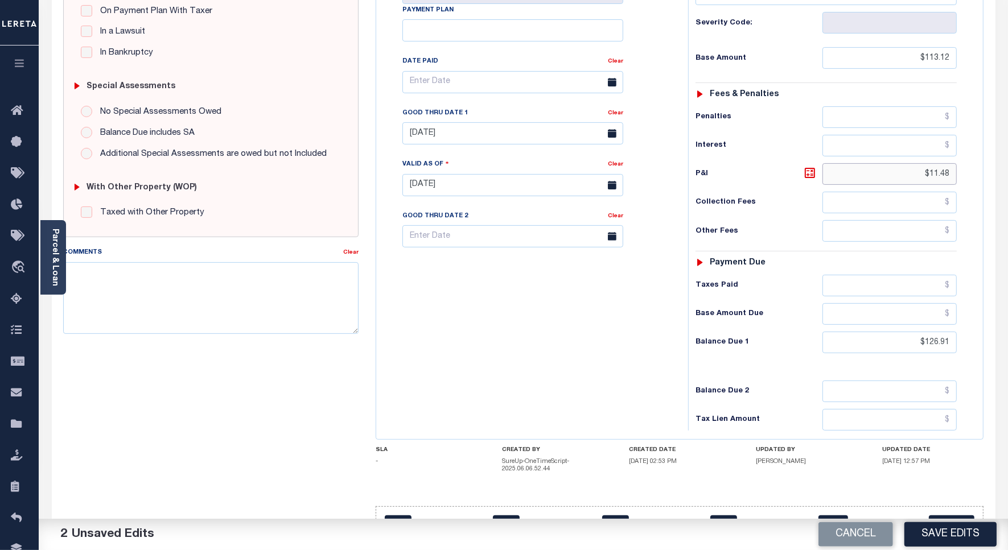
click at [948, 163] on input "$11.48" at bounding box center [889, 174] width 134 height 22
type input "$13.79"
click at [425, 122] on input "[DATE]" at bounding box center [512, 133] width 221 height 22
click at [567, 141] on icon at bounding box center [568, 139] width 8 height 8
select select "9"
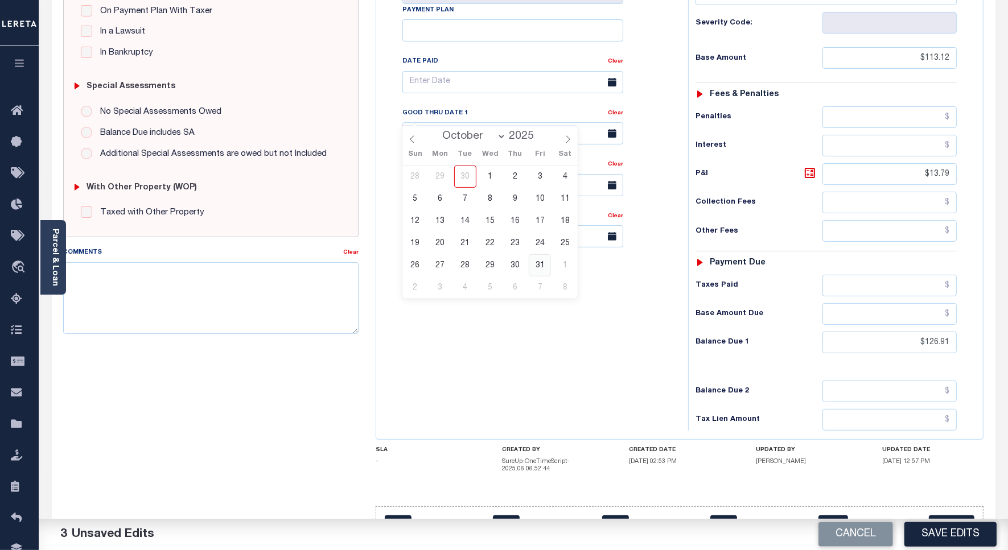
click at [542, 267] on span "31" at bounding box center [540, 265] width 22 height 22
type input "[DATE]"
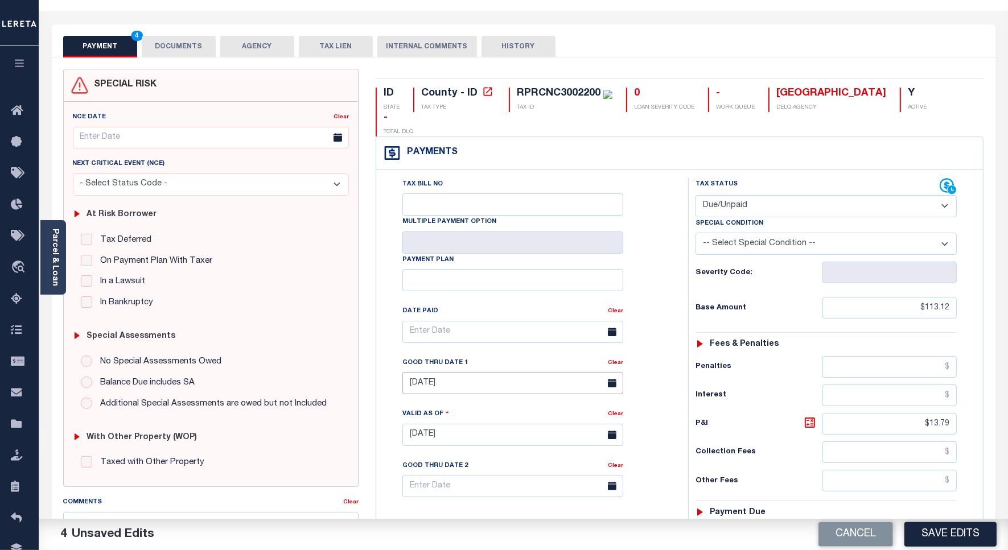
scroll to position [0, 0]
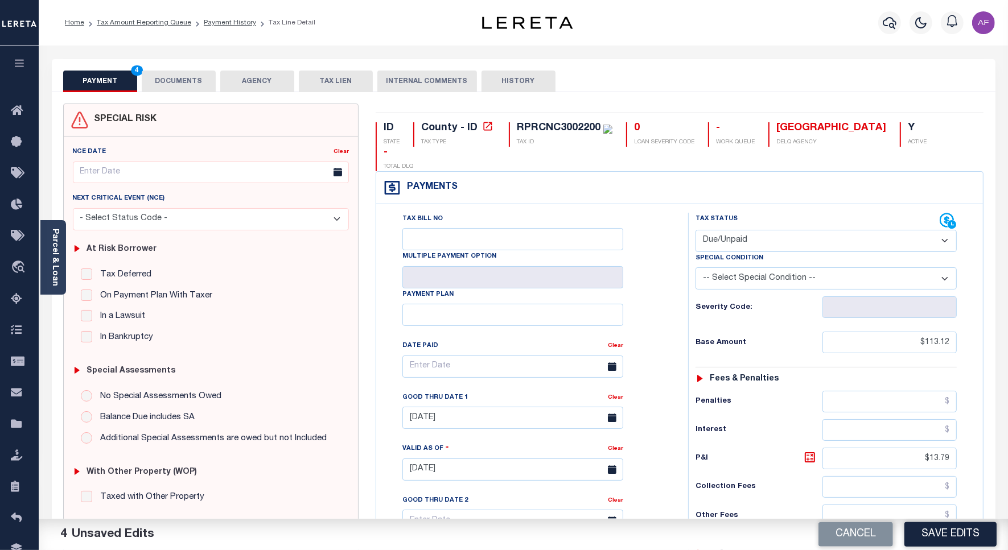
click at [169, 80] on button "DOCUMENTS" at bounding box center [179, 82] width 74 height 22
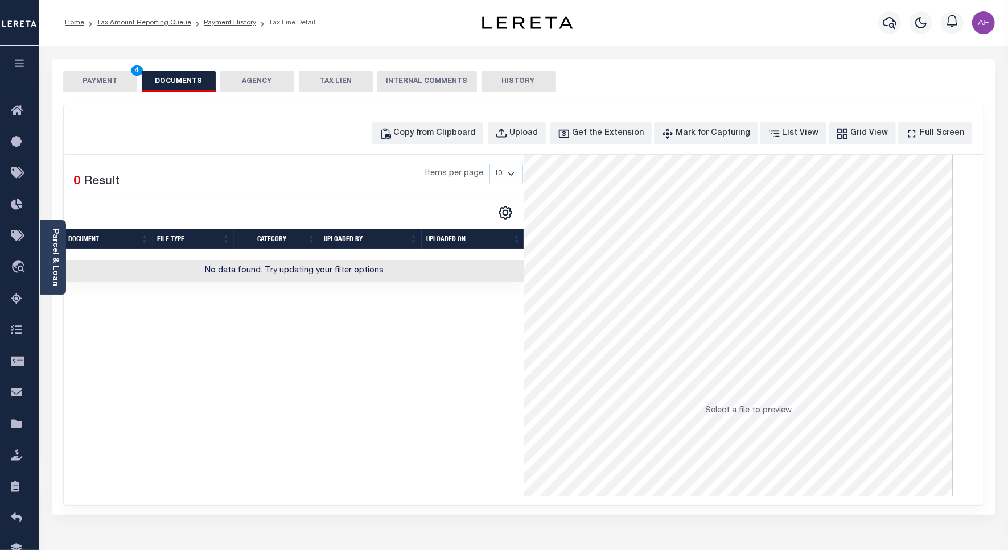
click at [504, 133] on div "Copy from Clipboard Upload Get the Extension Mark for Capturing Got it List Vie…" at bounding box center [673, 133] width 603 height 22
click at [508, 133] on icon "button" at bounding box center [501, 133] width 13 height 13
select select "POP"
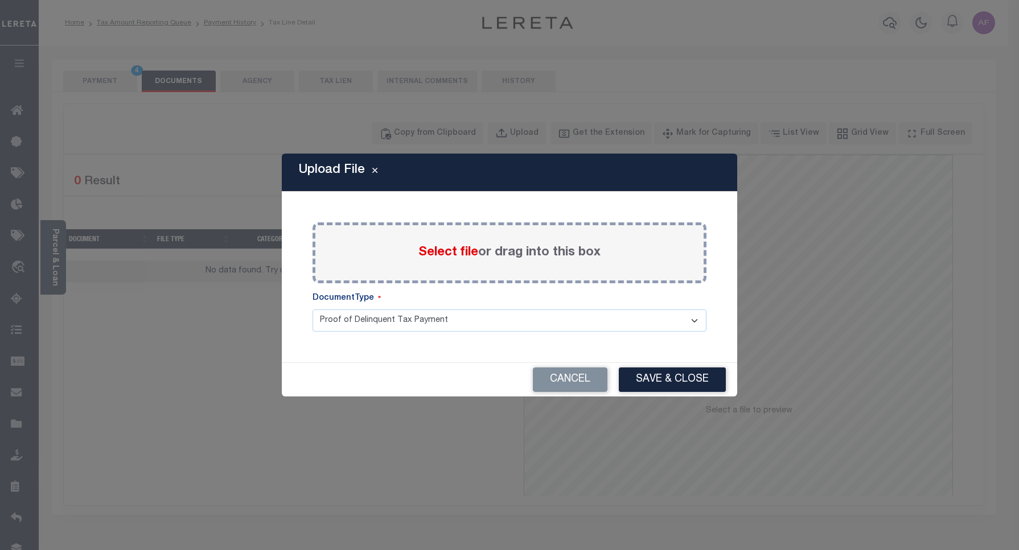
click at [457, 251] on span "Select file" at bounding box center [448, 252] width 60 height 13
click at [0, 0] on input "Select file or drag into this box" at bounding box center [0, 0] width 0 height 0
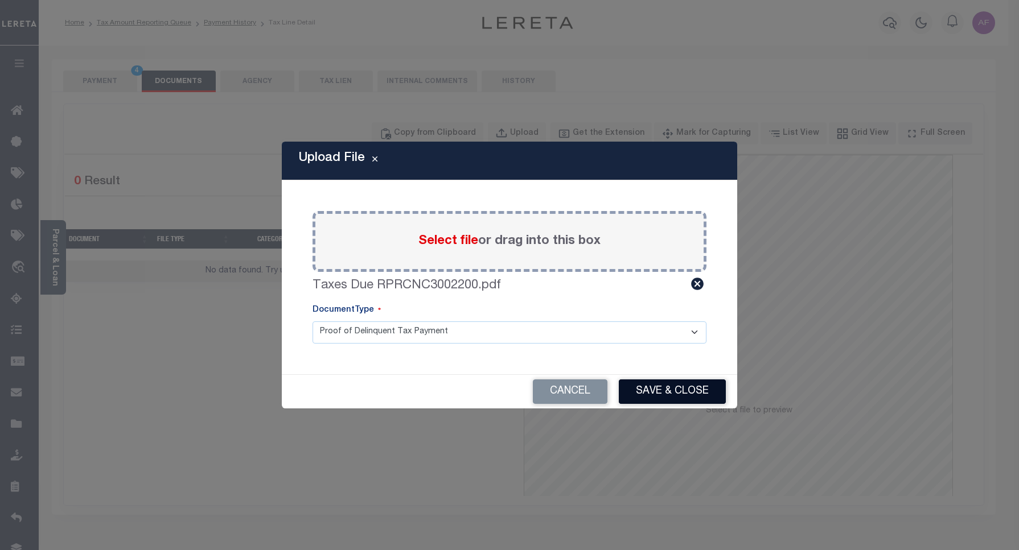
click at [654, 387] on button "Save & Close" at bounding box center [672, 392] width 107 height 24
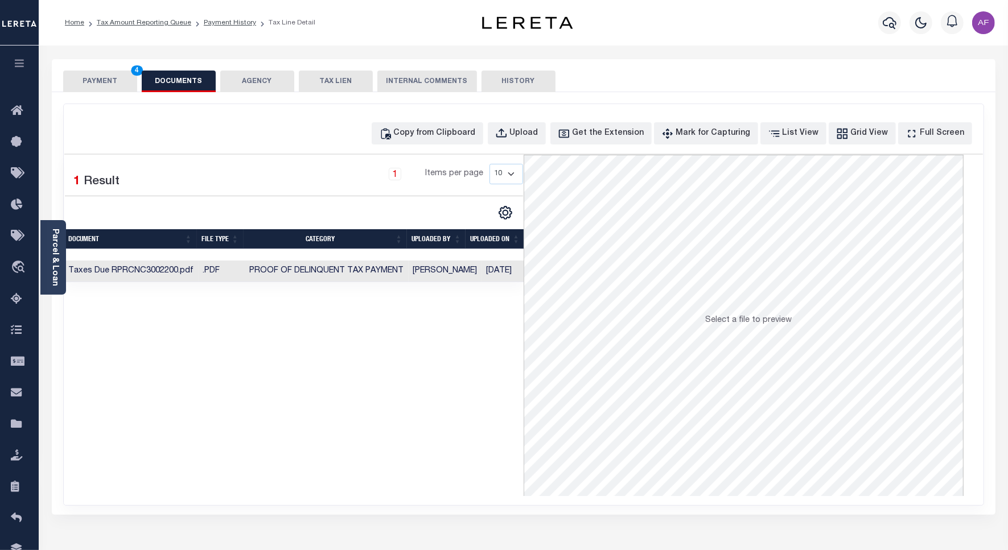
click at [105, 84] on button "PAYMENT 4" at bounding box center [100, 82] width 74 height 22
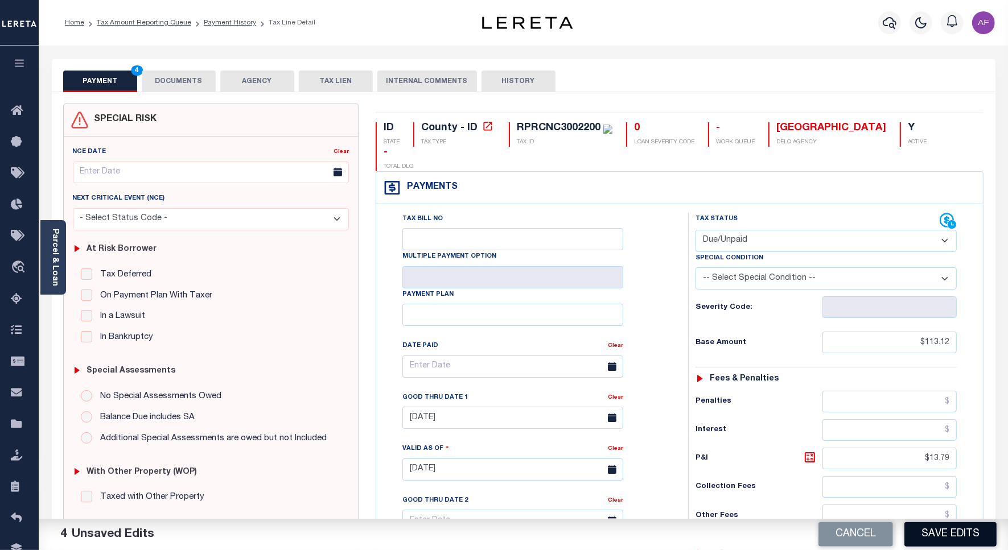
click at [950, 532] on button "Save Edits" at bounding box center [950, 534] width 92 height 24
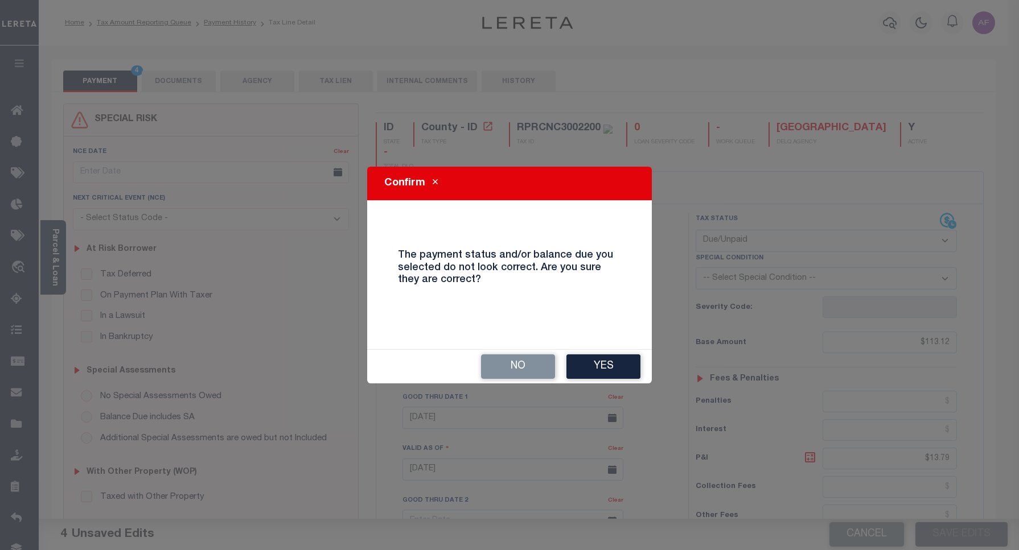
click at [601, 362] on button "Yes" at bounding box center [603, 367] width 74 height 24
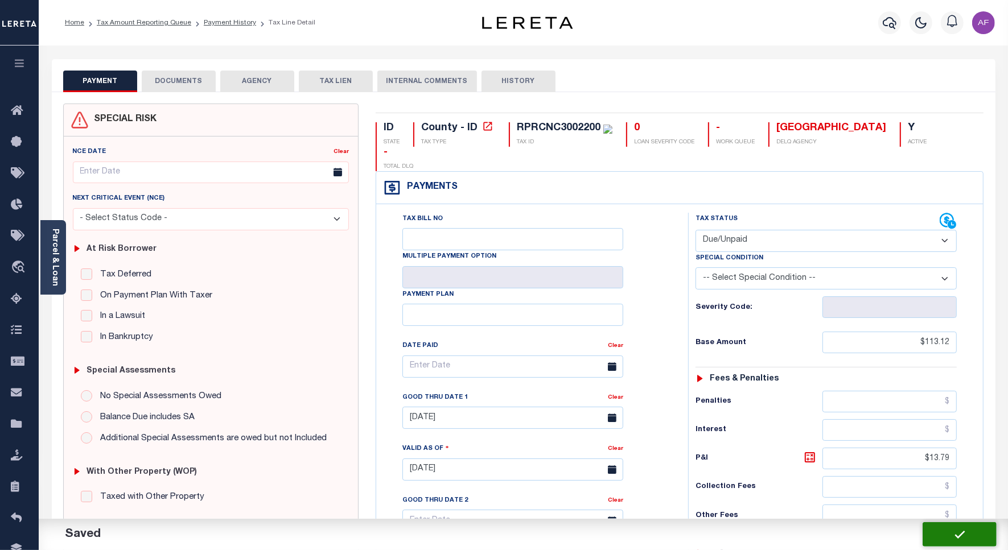
checkbox input "false"
type input "$113.12"
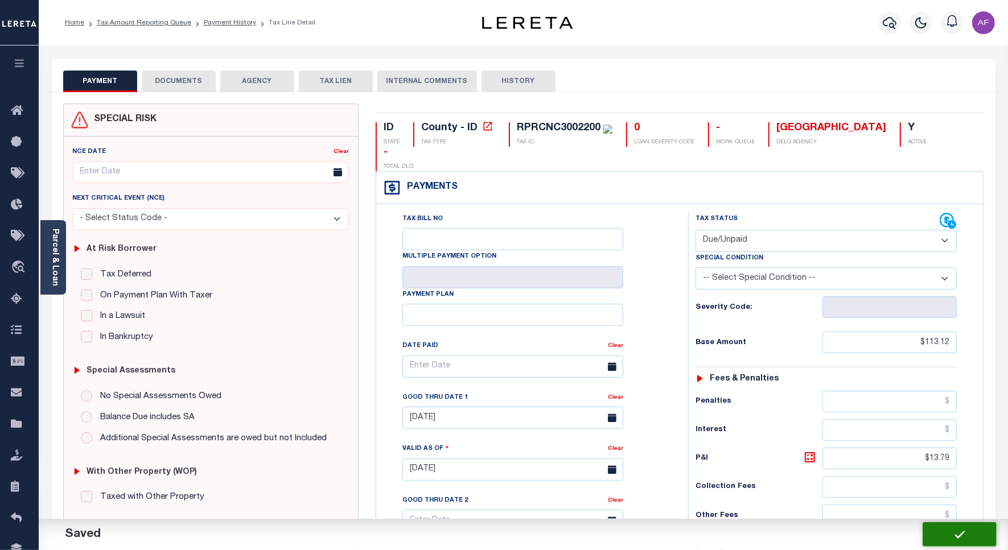
type input "$13.79"
type input "$126.91"
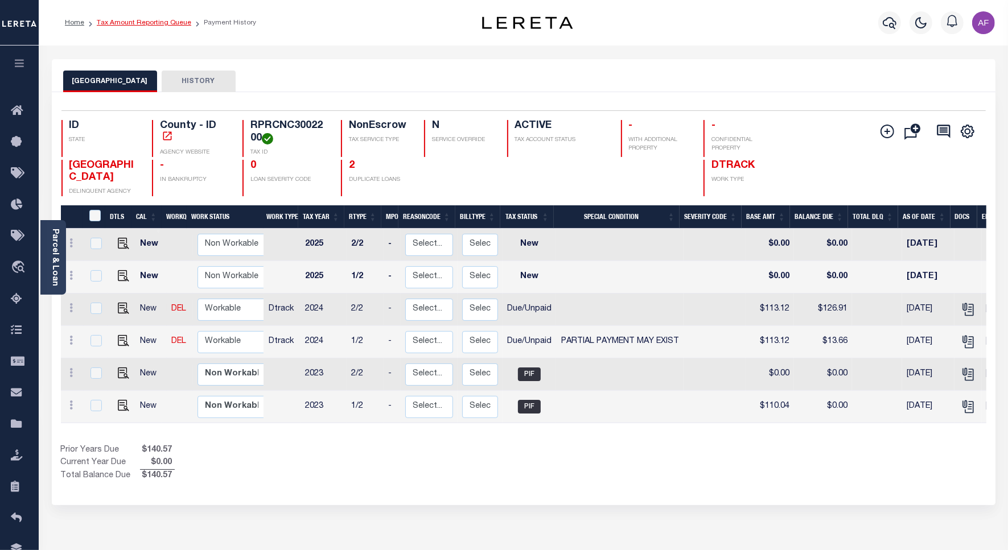
click at [137, 24] on link "Tax Amount Reporting Queue" at bounding box center [144, 22] width 94 height 7
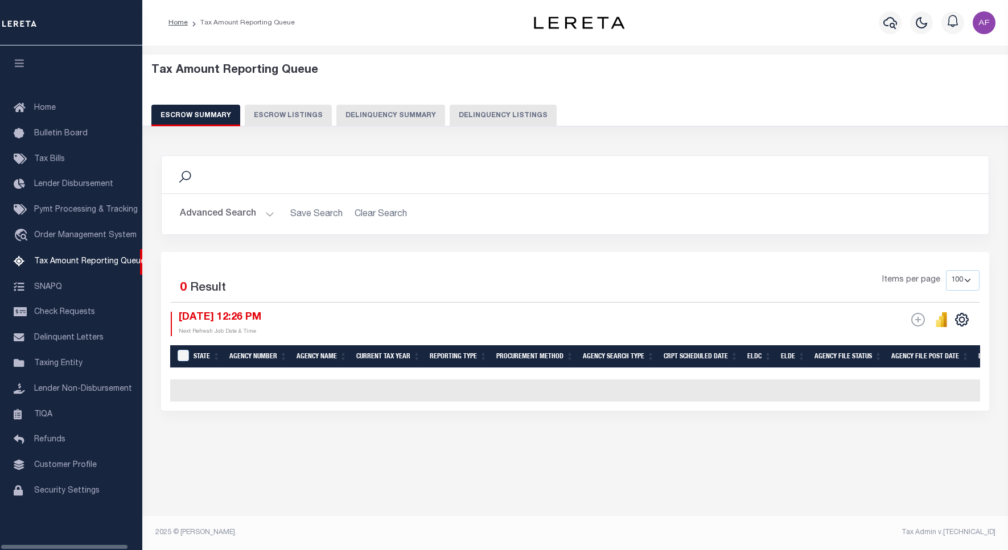
select select "100"
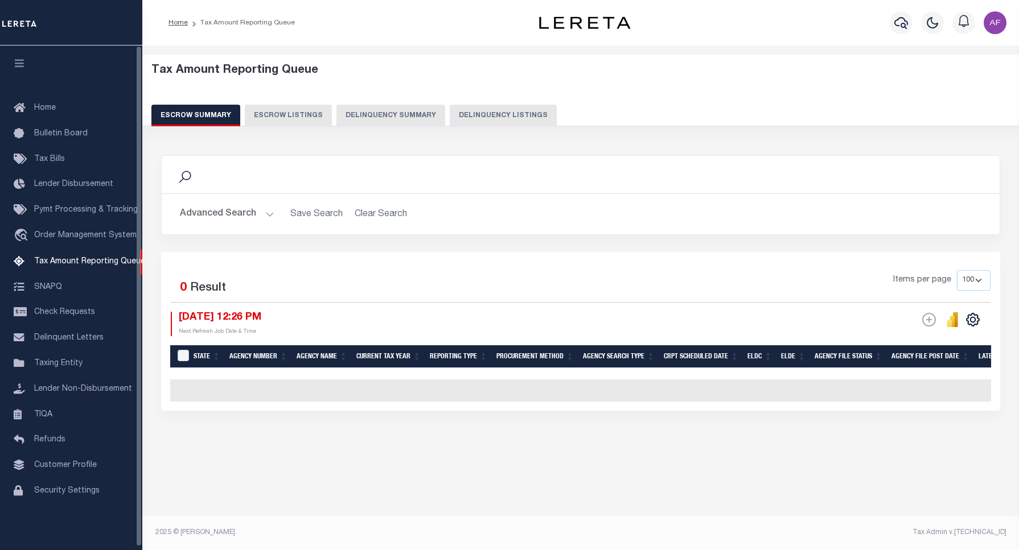
click at [455, 117] on button "Delinquency Listings" at bounding box center [503, 116] width 107 height 22
select select "100"
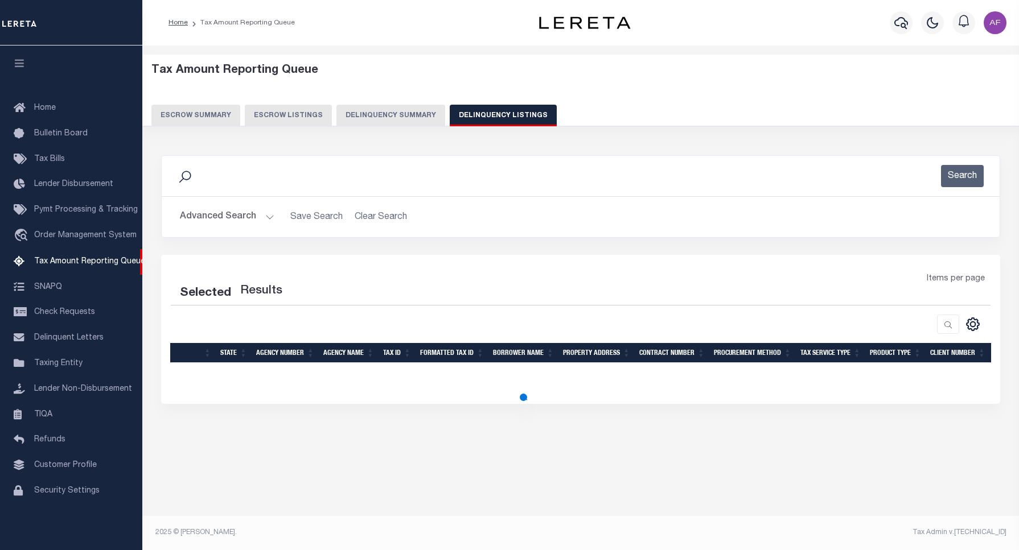
select select "100"
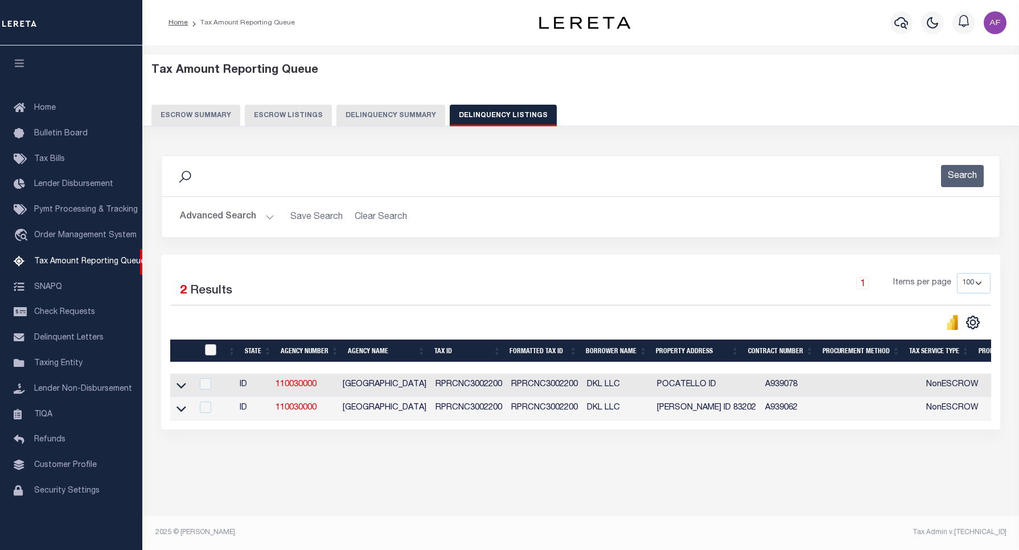
click at [209, 353] on input "checkbox" at bounding box center [210, 349] width 11 height 11
checkbox input "true"
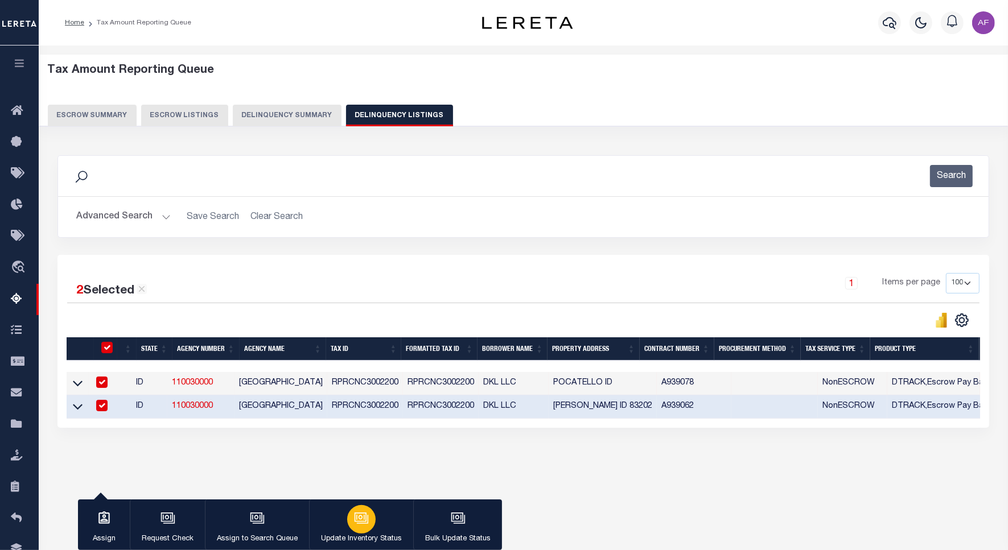
click at [328, 509] on button "Update Inventory Status" at bounding box center [361, 525] width 104 height 51
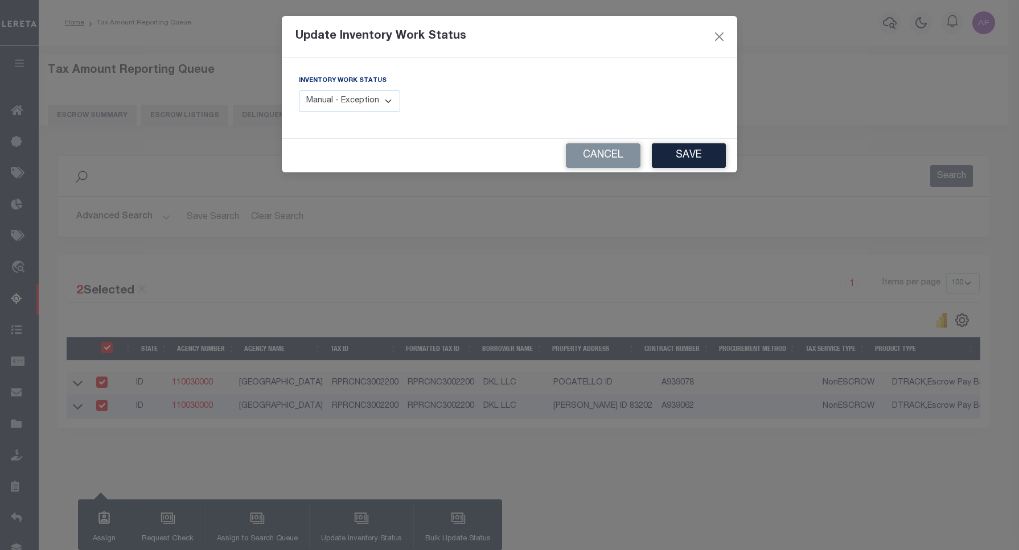
click at [346, 98] on select "Manual - Exception Pended - Awaiting Search Late Add Exception Completed" at bounding box center [349, 101] width 101 height 22
select select "4"
click at [299, 90] on select "Manual - Exception Pended - Awaiting Search Late Add Exception Completed" at bounding box center [349, 101] width 101 height 22
click at [694, 154] on button "Save" at bounding box center [689, 155] width 74 height 24
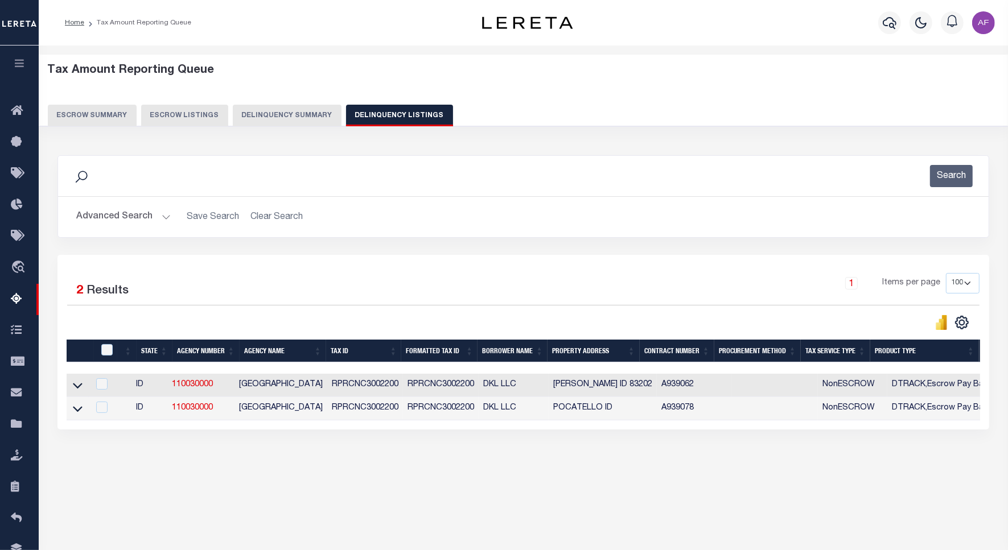
click at [118, 212] on button "Advanced Search" at bounding box center [123, 217] width 94 height 22
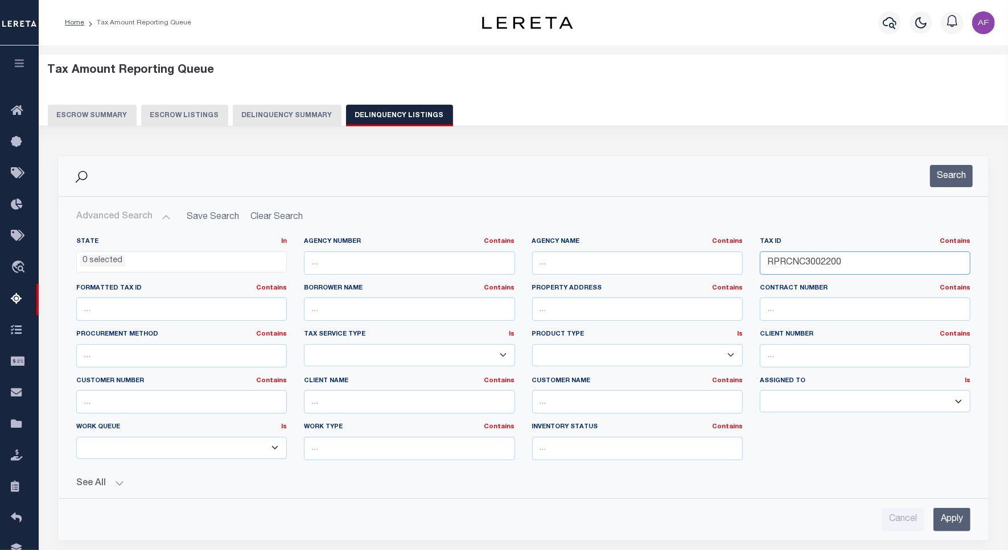
click at [804, 263] on input "RPRCNC3002200" at bounding box center [865, 263] width 211 height 23
paste input "3"
type input "RPRCNC3002300"
click at [940, 180] on button "Search" at bounding box center [951, 176] width 43 height 22
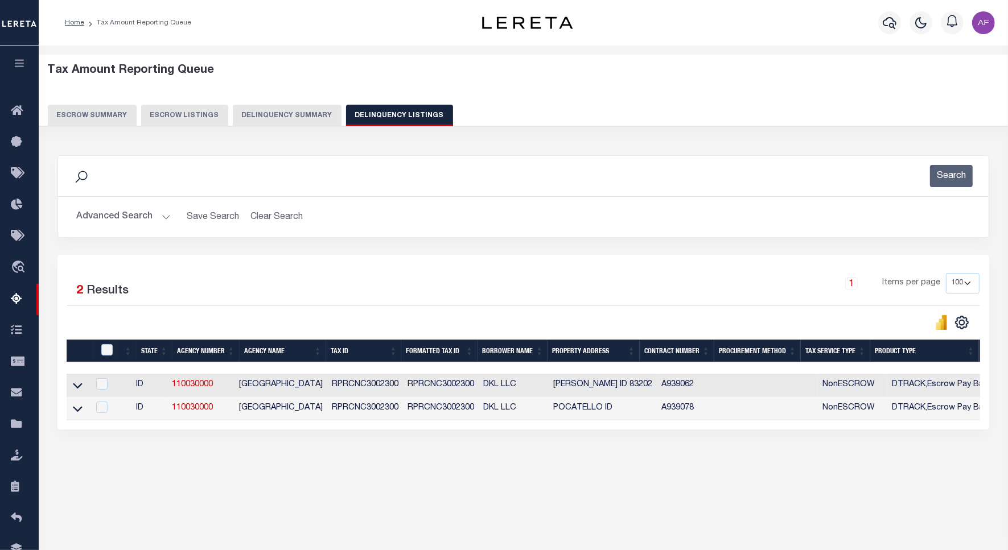
click at [76, 391] on icon at bounding box center [78, 386] width 10 height 12
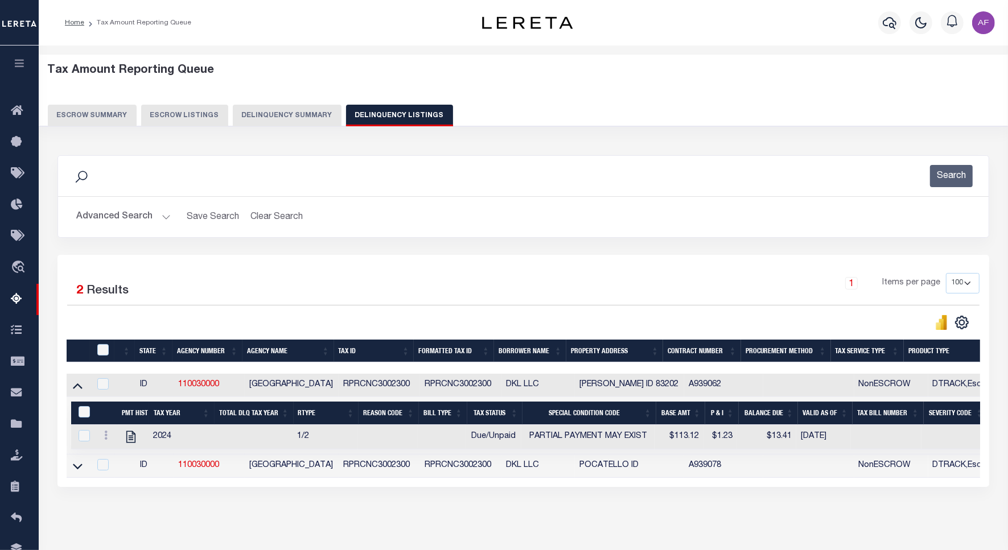
scroll to position [52, 0]
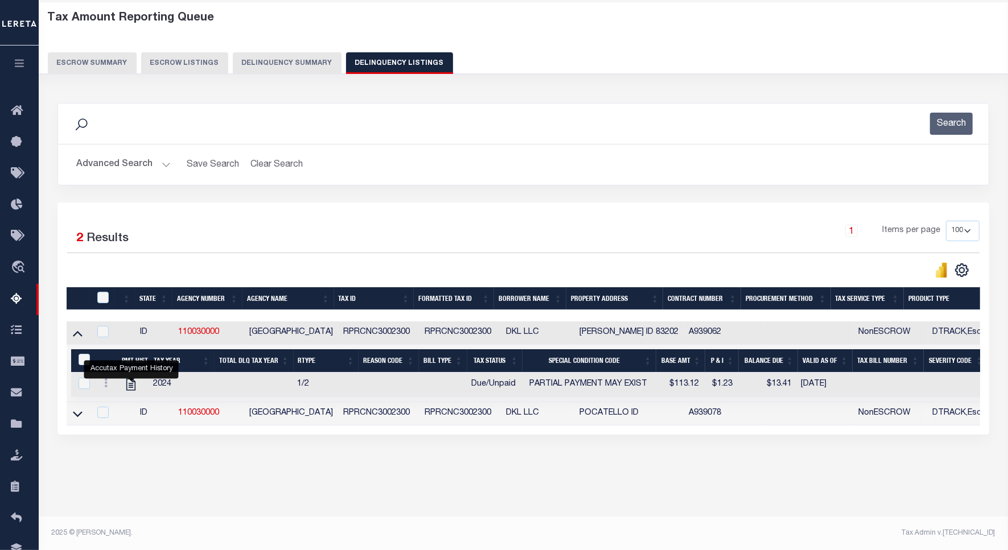
click at [138, 388] on link "" at bounding box center [131, 384] width 18 height 8
checkbox input "true"
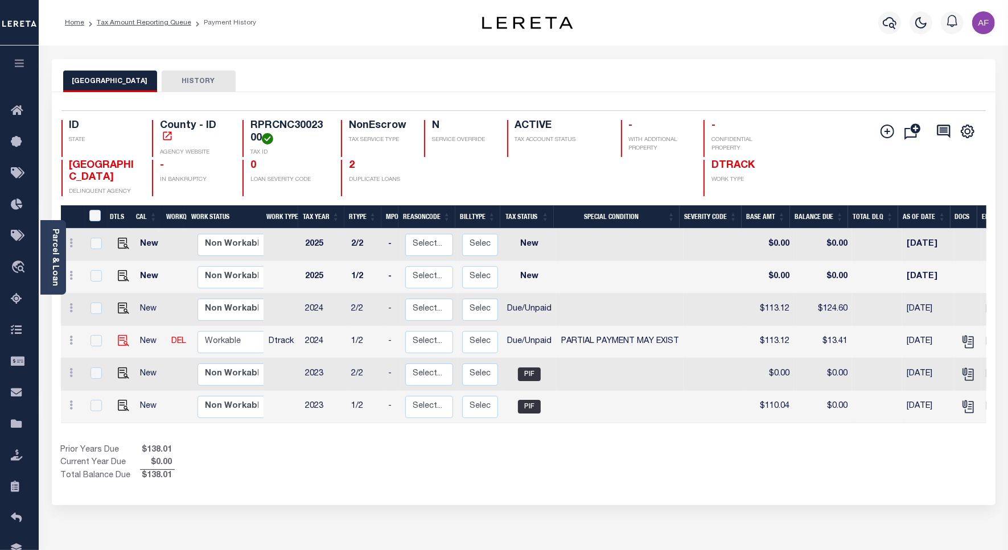
drag, startPoint x: 104, startPoint y: 347, endPoint x: 117, endPoint y: 345, distance: 12.6
click at [106, 347] on tr "New DEL Non Workable Workable" at bounding box center [168, 342] width 214 height 32
click at [118, 344] on img "" at bounding box center [123, 340] width 11 height 11
checkbox input "true"
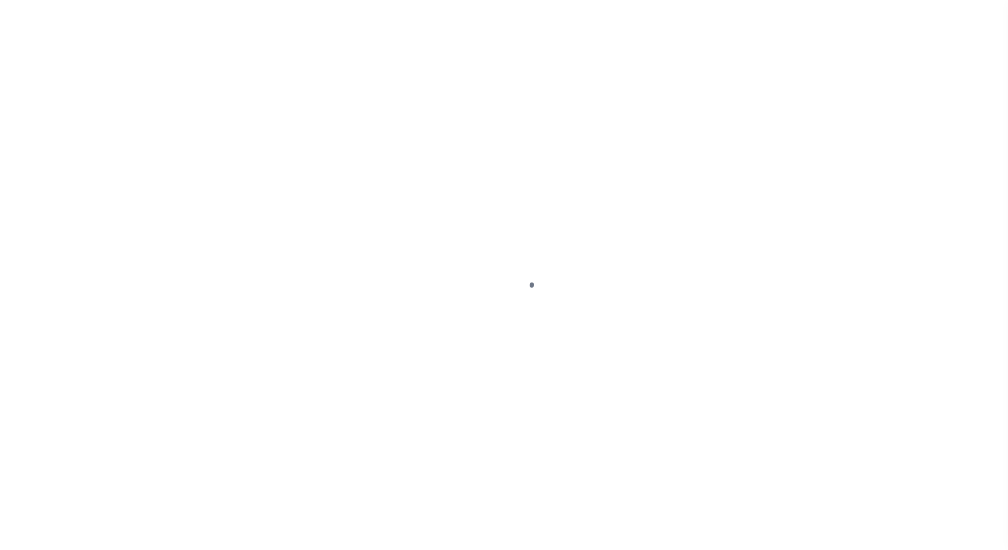
select select "DUE"
select select "15"
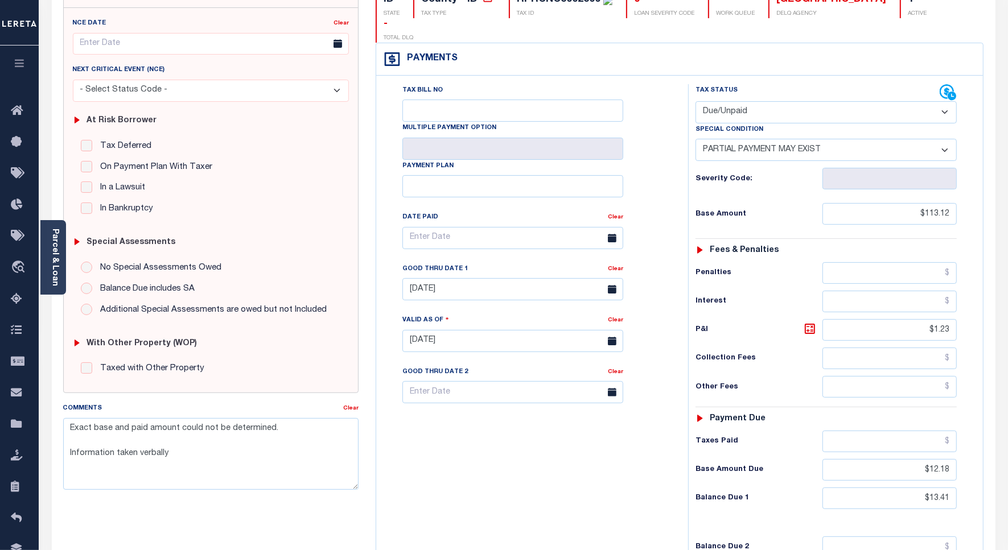
scroll to position [213, 0]
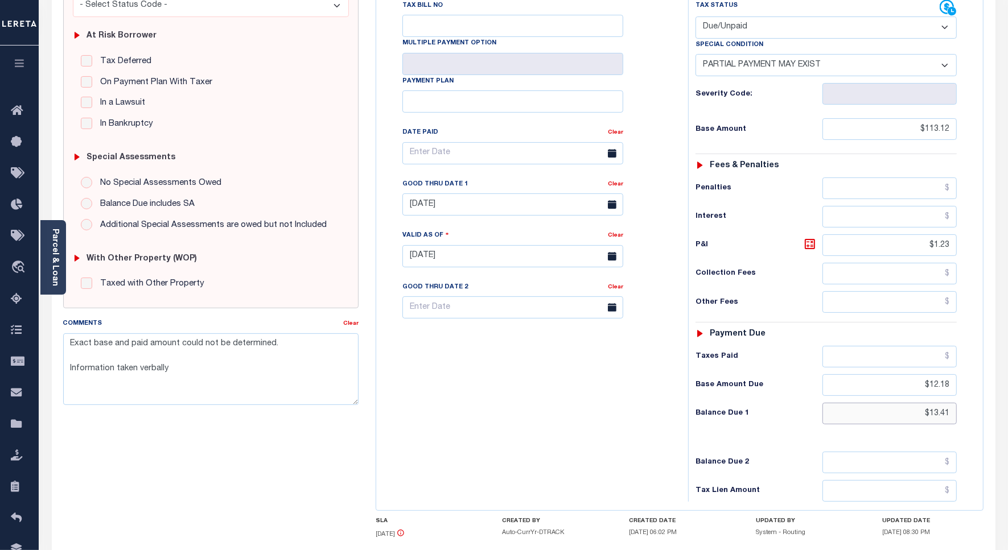
click at [945, 403] on input "$13.41" at bounding box center [889, 414] width 134 height 22
type input "$13.66"
type input "[DATE]"
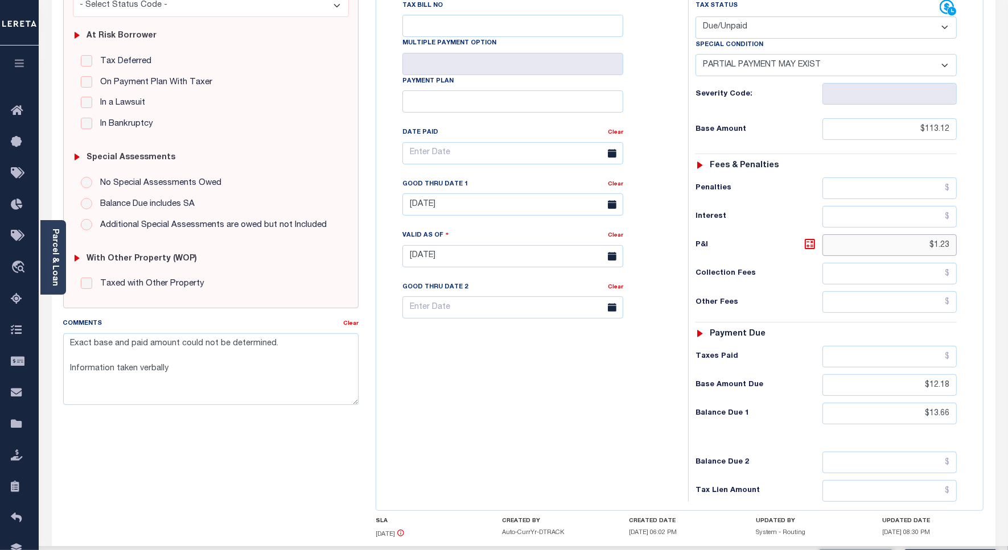
click at [946, 234] on input "$1.23" at bounding box center [889, 245] width 134 height 22
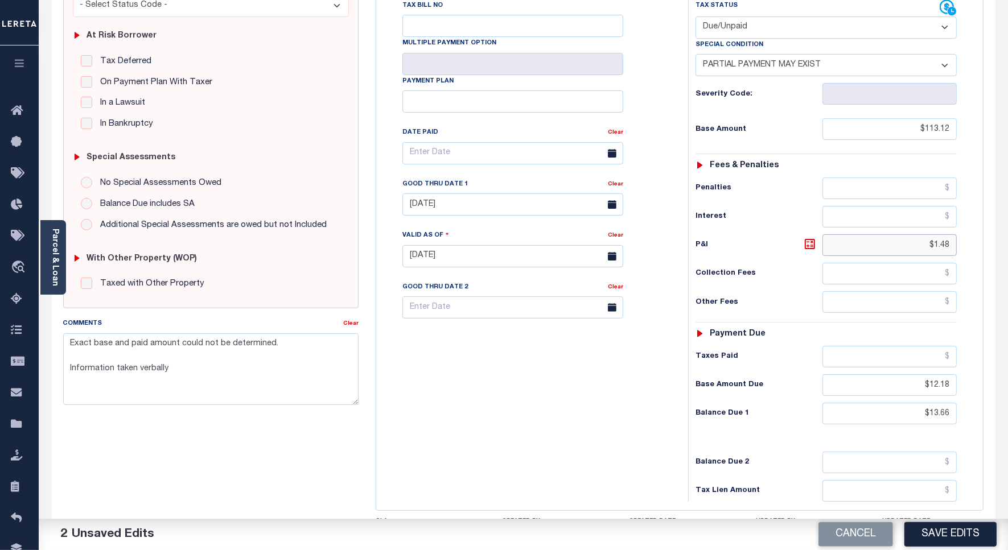
type input "$1.48"
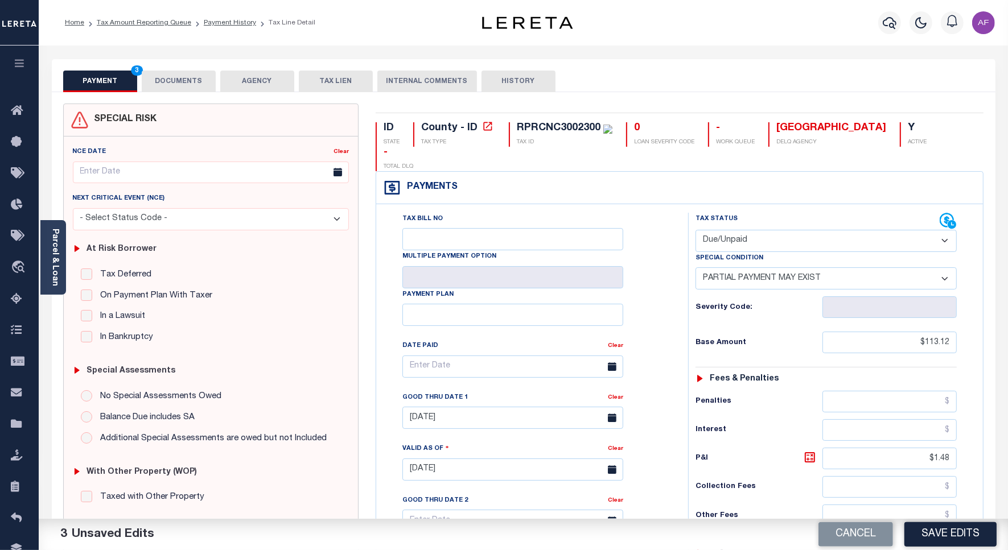
click at [188, 86] on button "DOCUMENTS" at bounding box center [179, 82] width 74 height 22
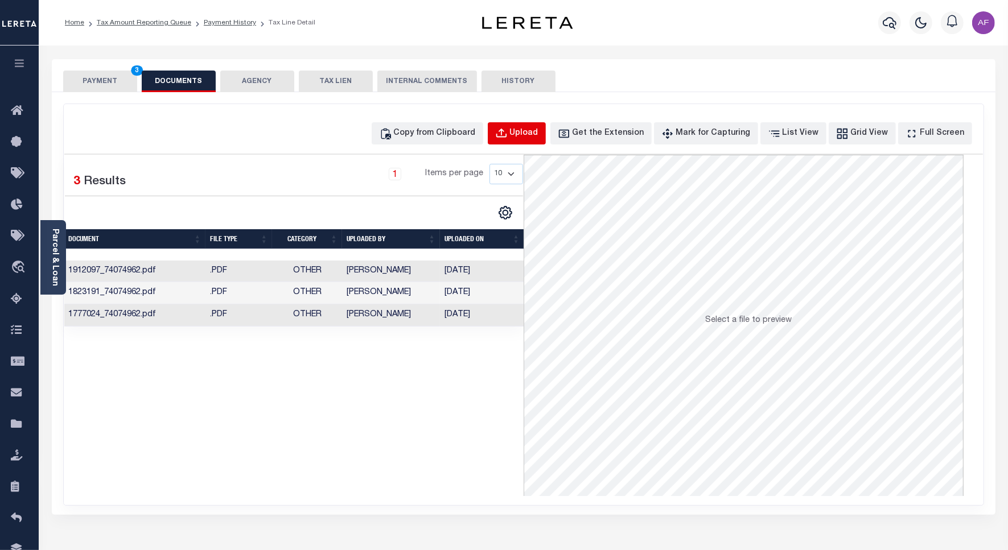
click at [530, 131] on div "Upload" at bounding box center [524, 133] width 28 height 13
select select "POP"
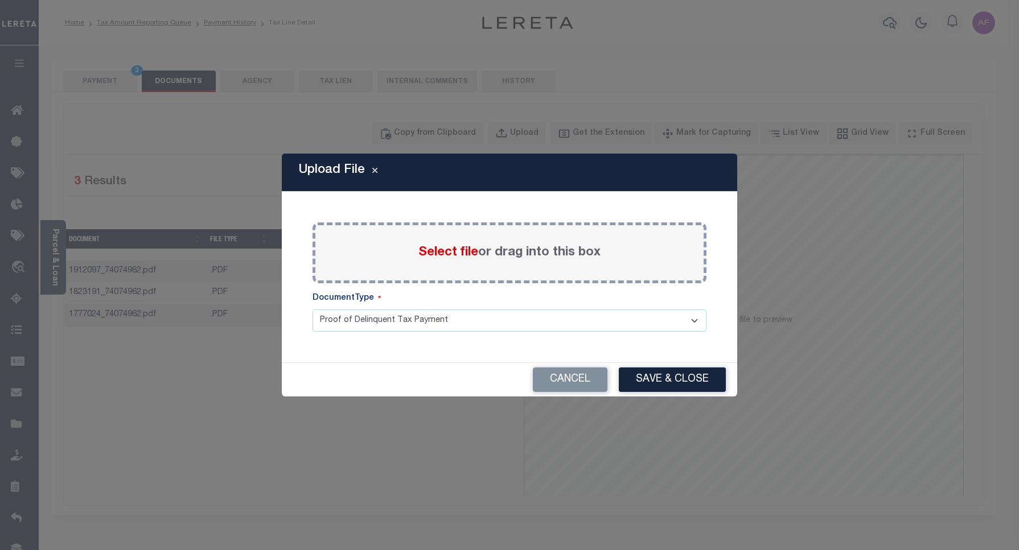
click at [447, 252] on span "Select file" at bounding box center [448, 252] width 60 height 13
click at [0, 0] on input "Select file or drag into this box" at bounding box center [0, 0] width 0 height 0
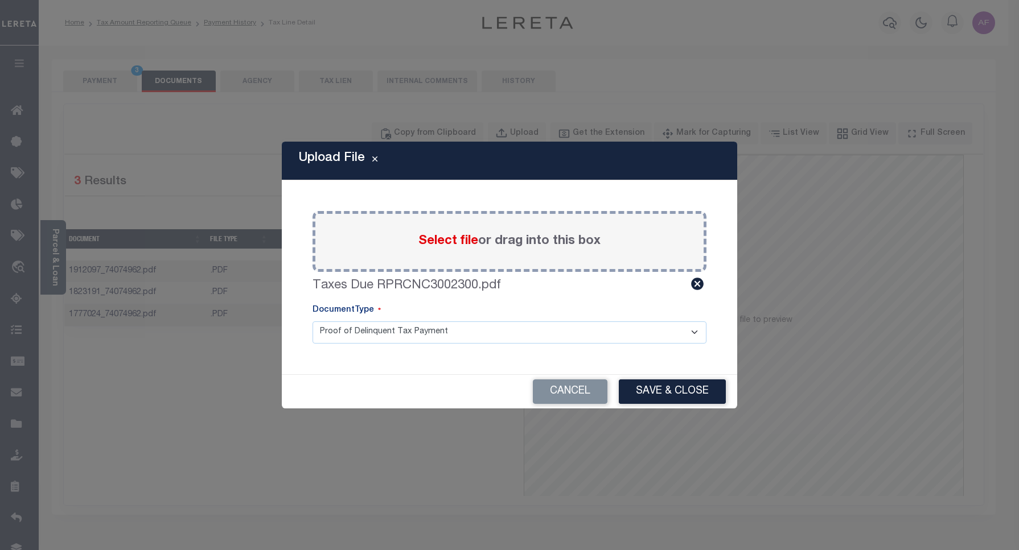
click at [653, 397] on button "Save & Close" at bounding box center [672, 392] width 107 height 24
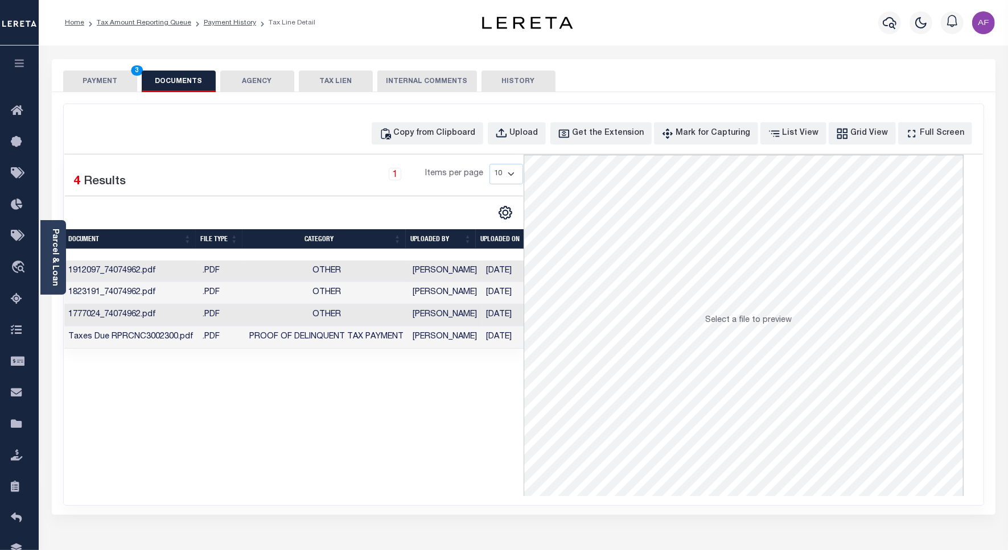
click at [81, 80] on button "PAYMENT 3" at bounding box center [100, 82] width 74 height 22
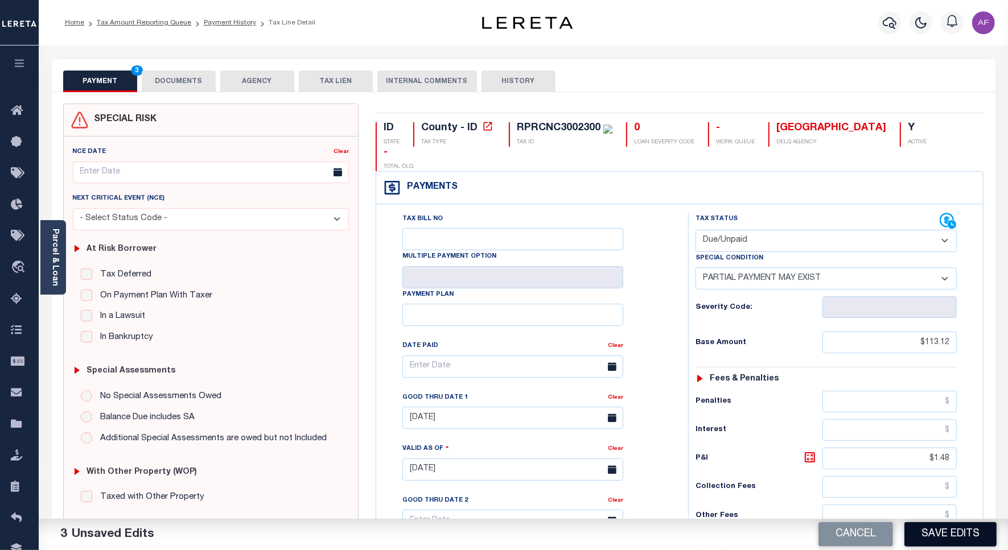
click at [949, 534] on button "Save Edits" at bounding box center [950, 534] width 92 height 24
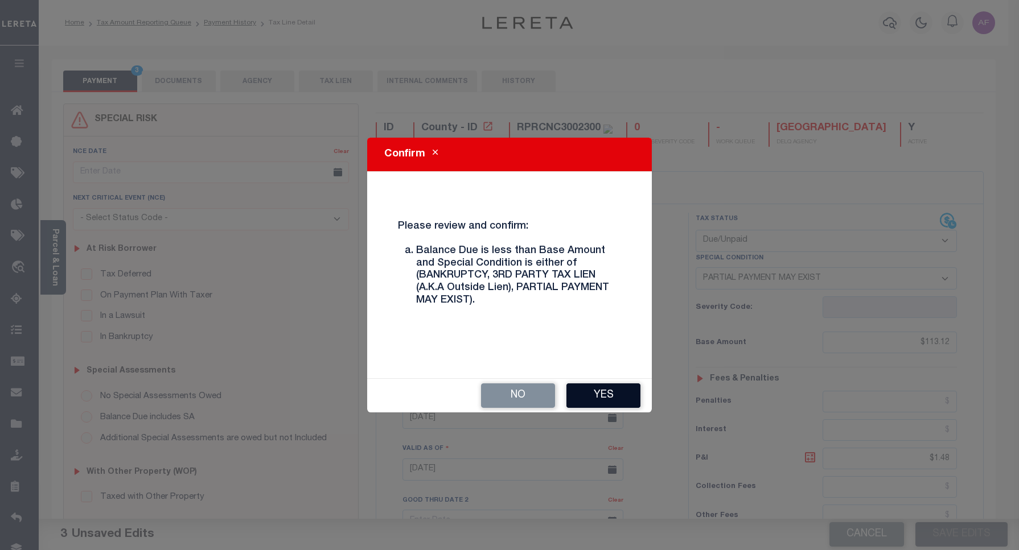
click at [609, 393] on button "Yes" at bounding box center [603, 396] width 74 height 24
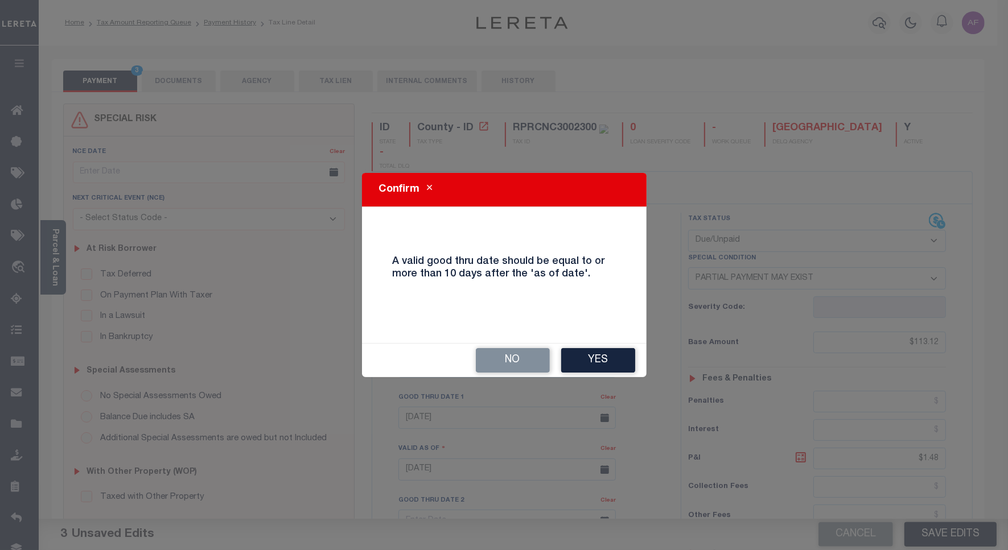
click at [596, 355] on button "Yes" at bounding box center [598, 360] width 74 height 24
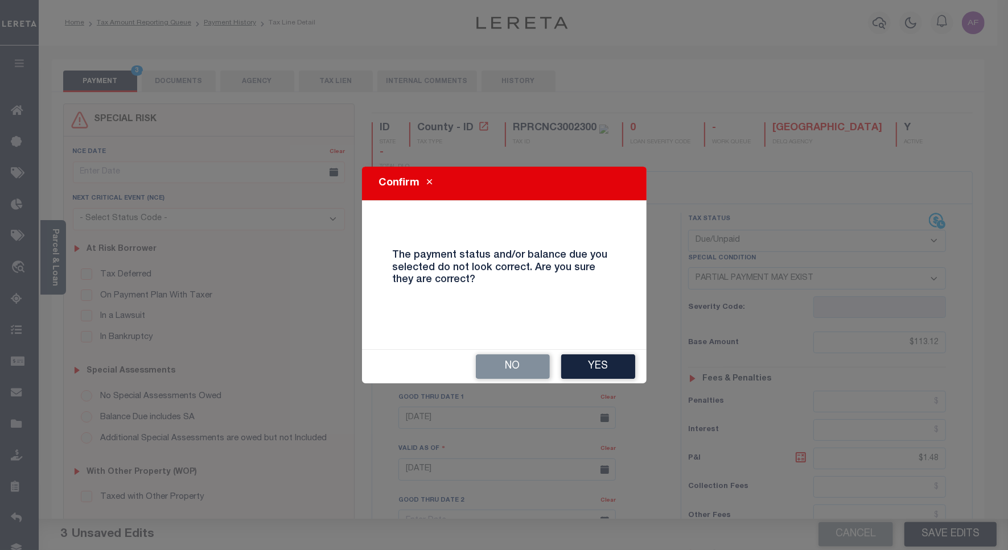
click at [596, 355] on button "Yes" at bounding box center [598, 367] width 74 height 24
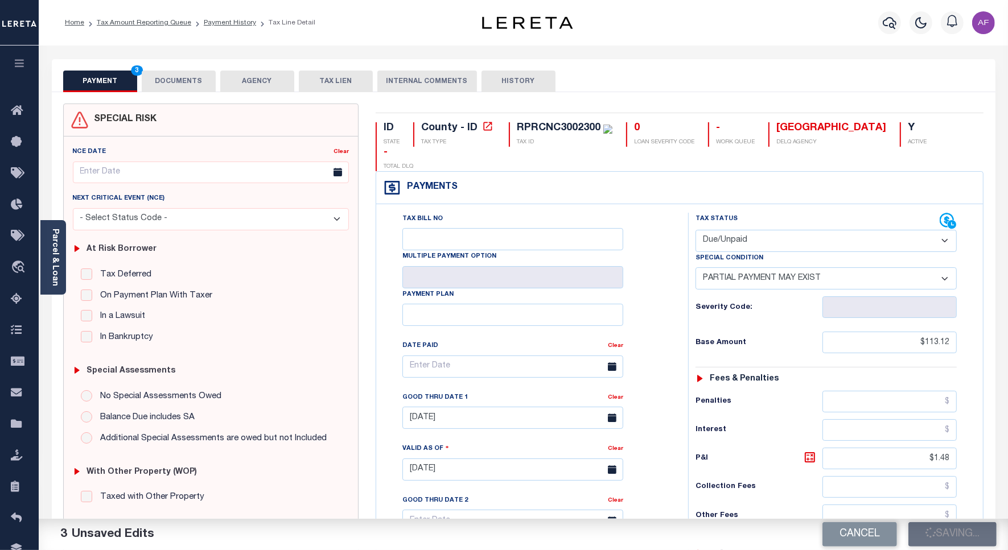
checkbox input "false"
type textarea "Exact base and paid amount could not be determined. Information taken verbally"
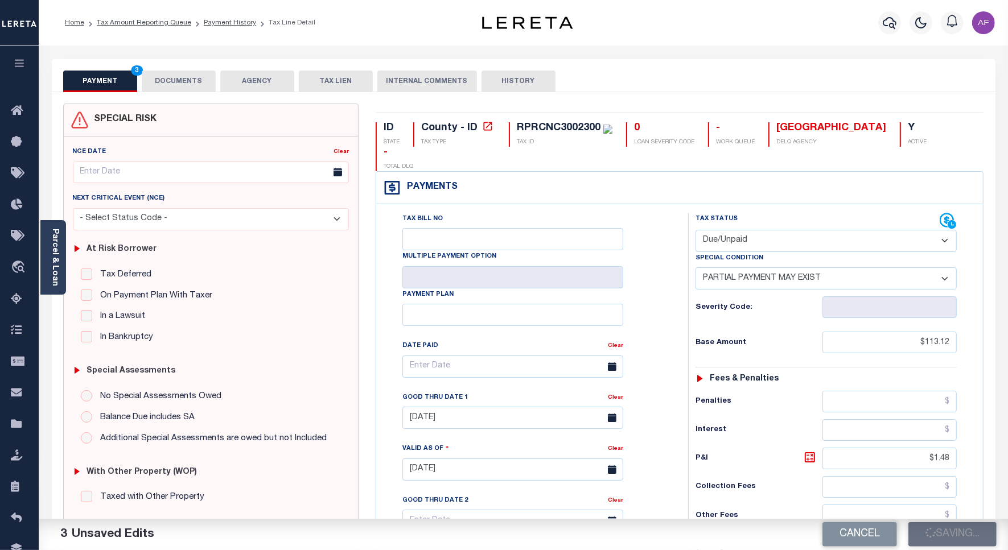
type input "$113.12"
type input "$1.48"
type input "$12.18"
type input "$13.66"
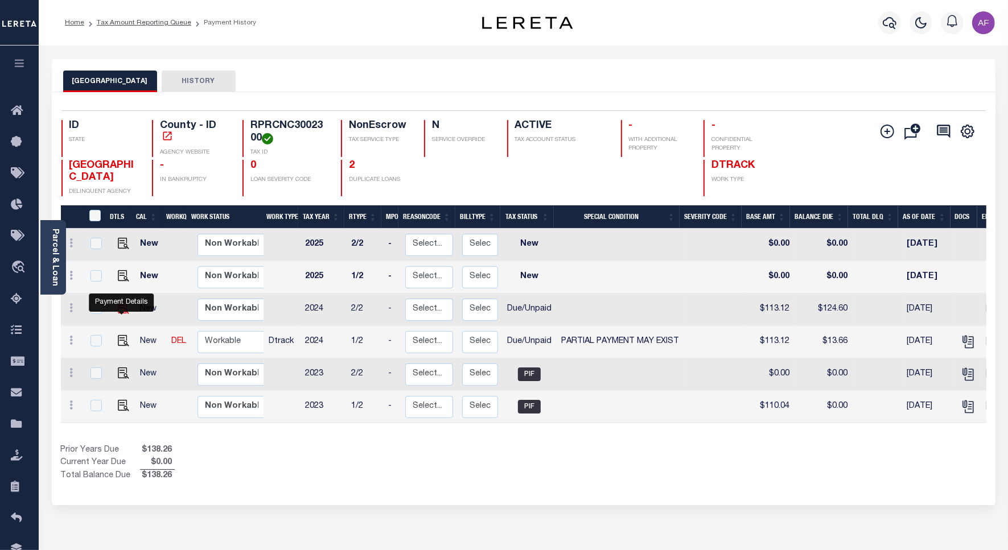
click at [118, 314] on img "" at bounding box center [123, 308] width 11 height 11
checkbox input "true"
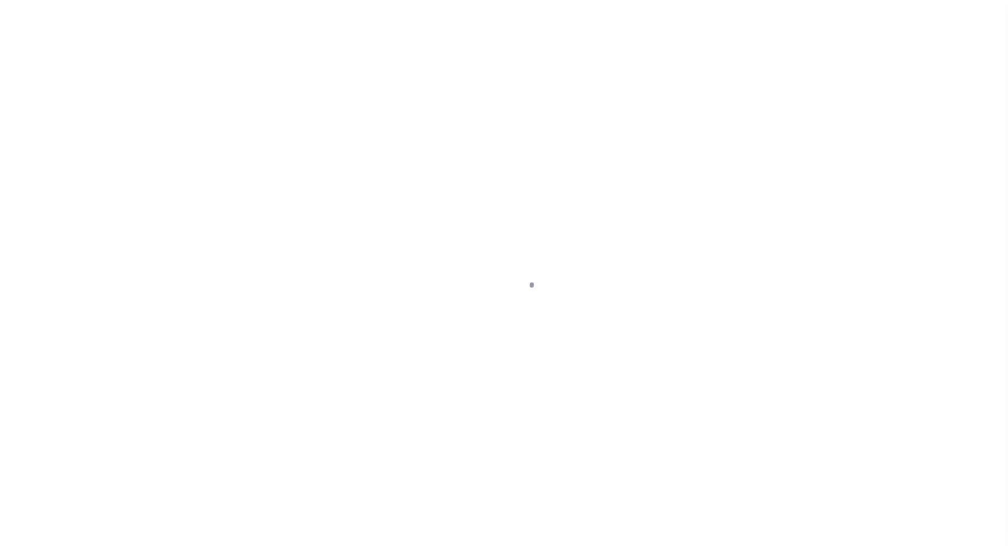
select select "DUE"
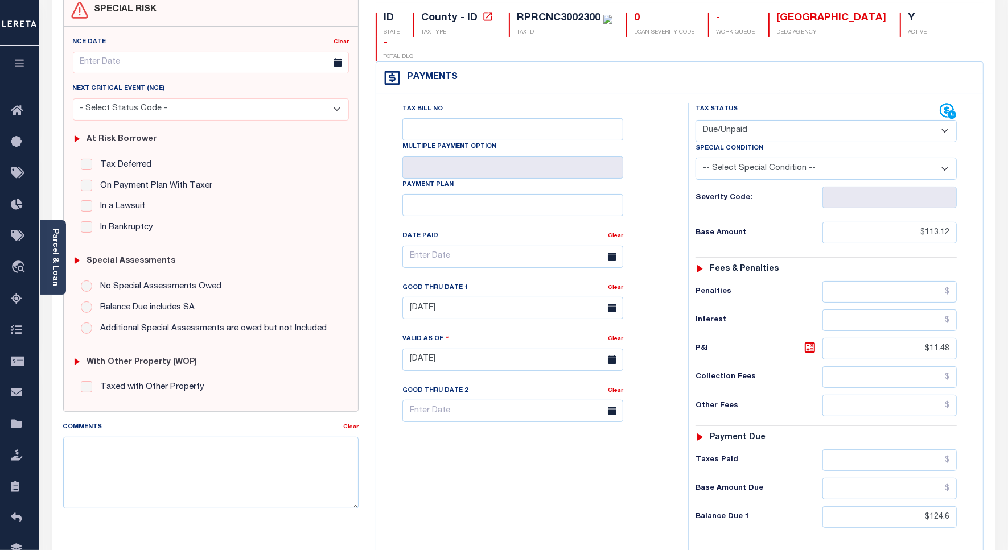
scroll to position [213, 0]
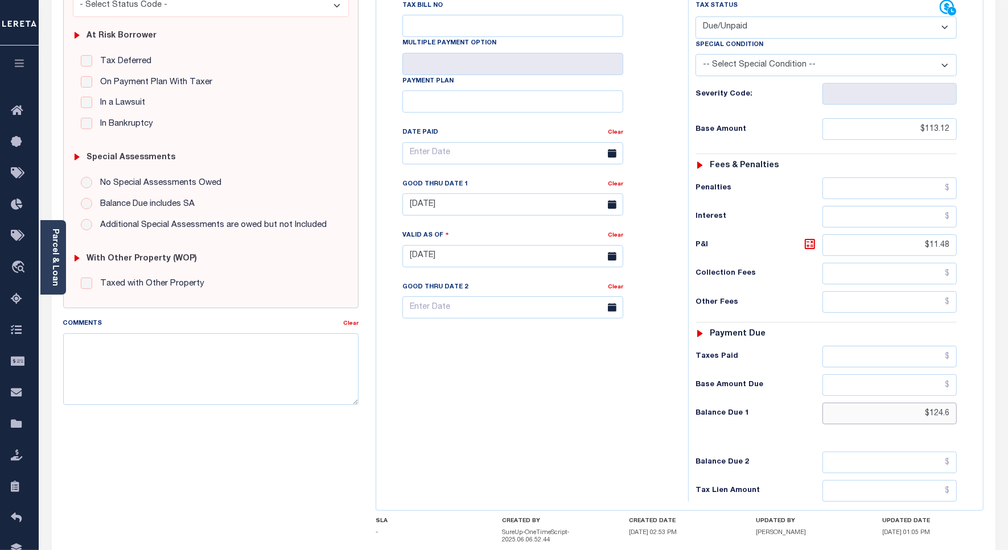
click at [941, 403] on input "$124.6" at bounding box center [889, 414] width 134 height 22
type input "$126.91"
type input "[DATE]"
click at [947, 234] on input "$11.48" at bounding box center [889, 245] width 134 height 22
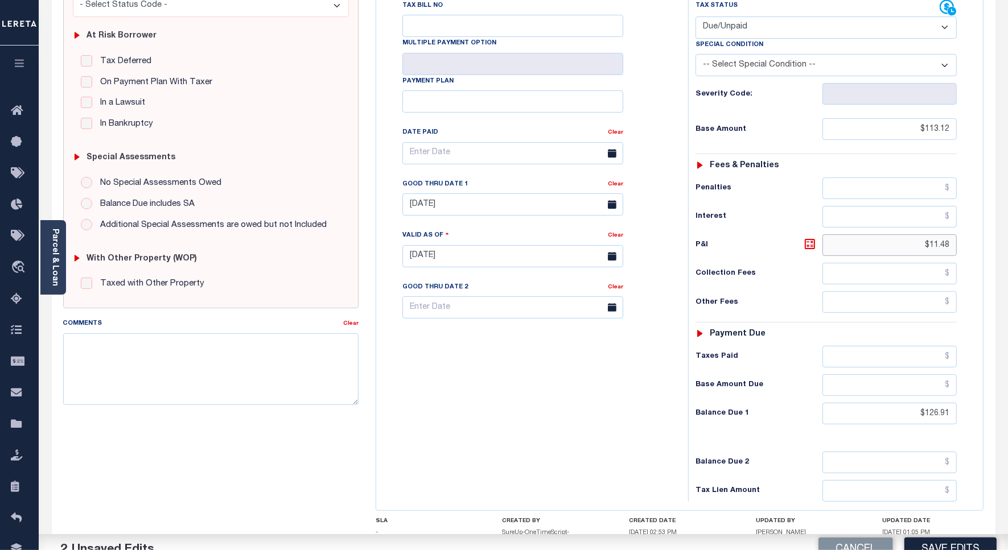
click at [947, 234] on input "$11.48" at bounding box center [889, 245] width 134 height 22
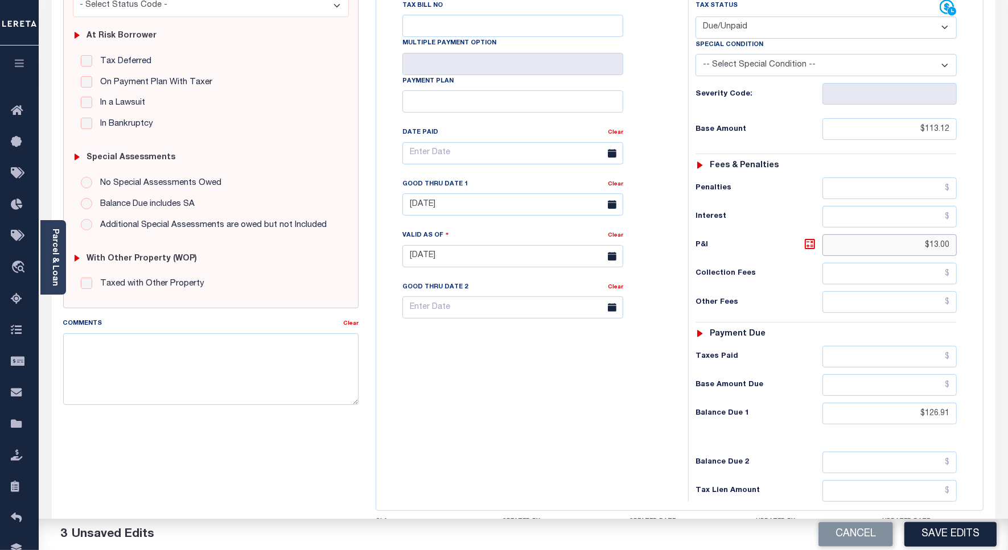
click at [943, 234] on input "$13.00" at bounding box center [889, 245] width 134 height 22
type input "$13.79"
click at [424, 193] on input "08/31/2025" at bounding box center [512, 204] width 221 height 22
click at [565, 206] on span at bounding box center [567, 206] width 19 height 19
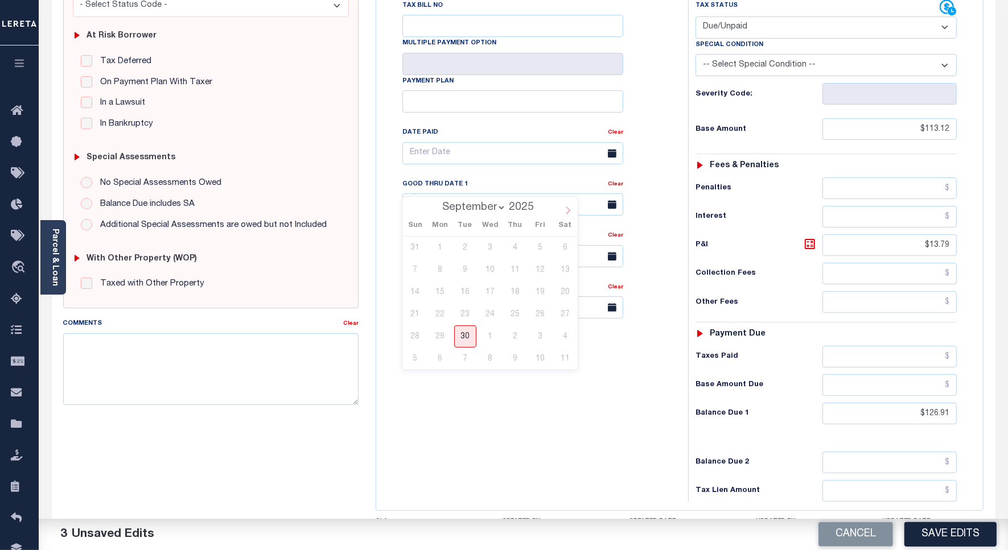
select select "9"
click at [518, 334] on span "30" at bounding box center [515, 336] width 22 height 22
type input "10/30/2025"
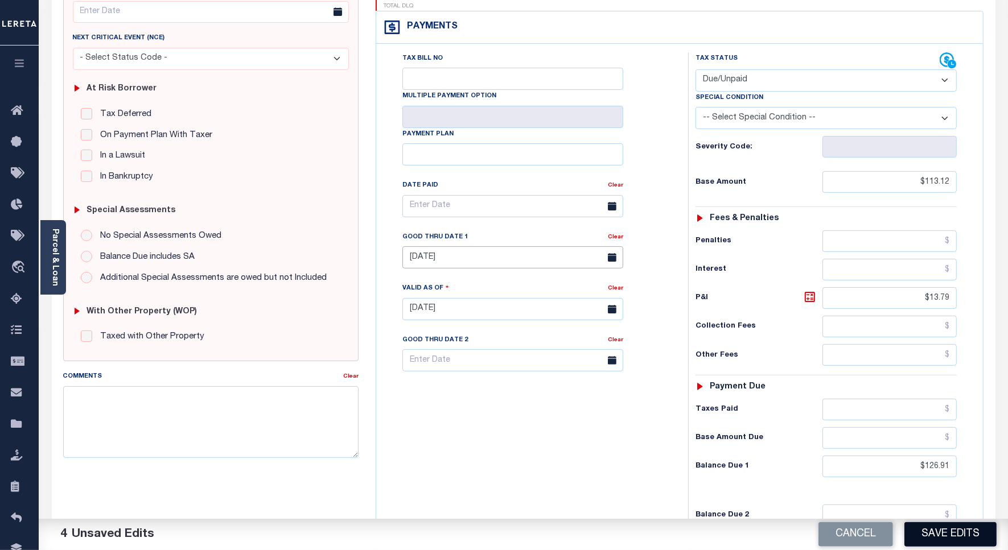
scroll to position [0, 0]
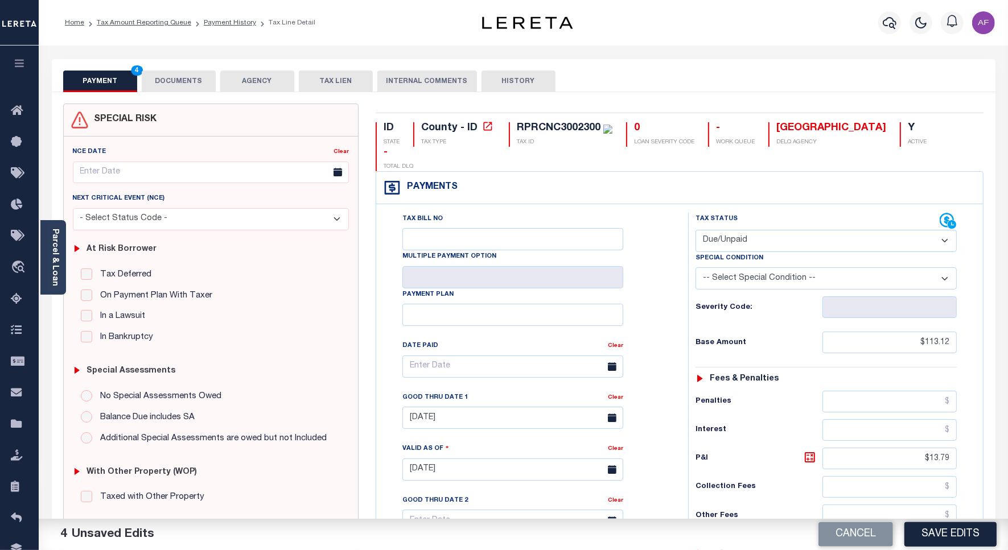
click at [197, 80] on button "DOCUMENTS" at bounding box center [179, 82] width 74 height 22
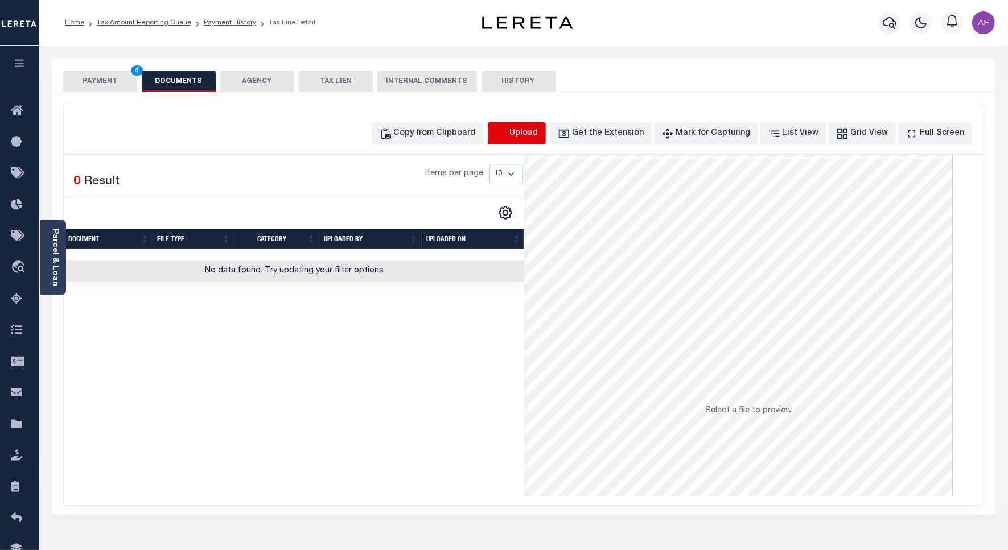
click at [508, 127] on icon "button" at bounding box center [501, 133] width 13 height 13
select select "POP"
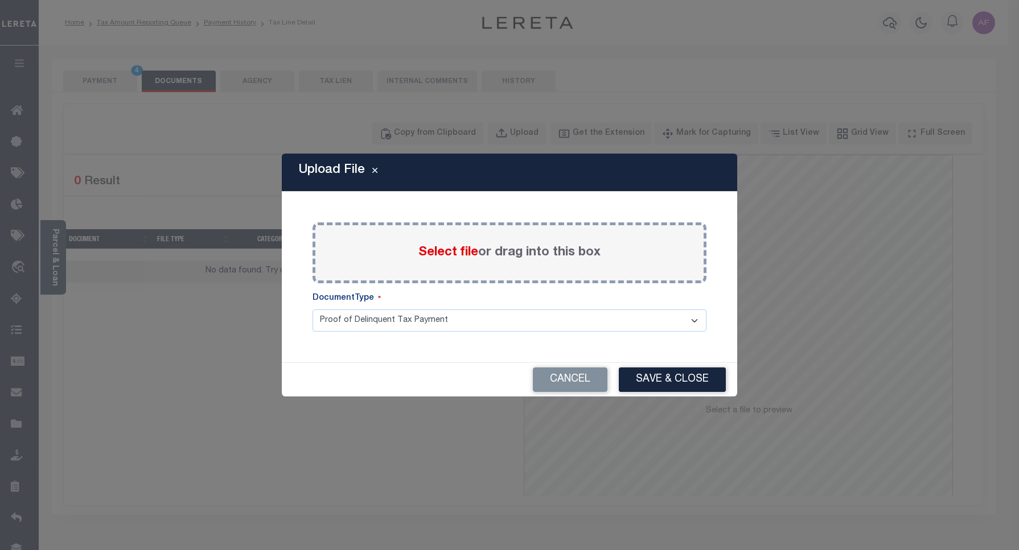
click at [470, 246] on span "Select file" at bounding box center [448, 252] width 60 height 13
click at [0, 0] on input "Select file or drag into this box" at bounding box center [0, 0] width 0 height 0
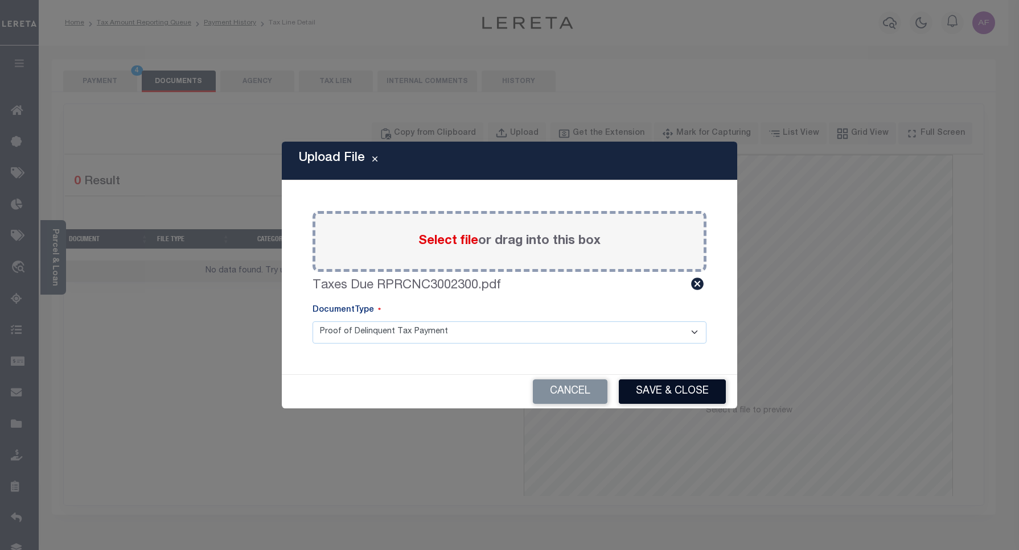
click button "Save & Close"
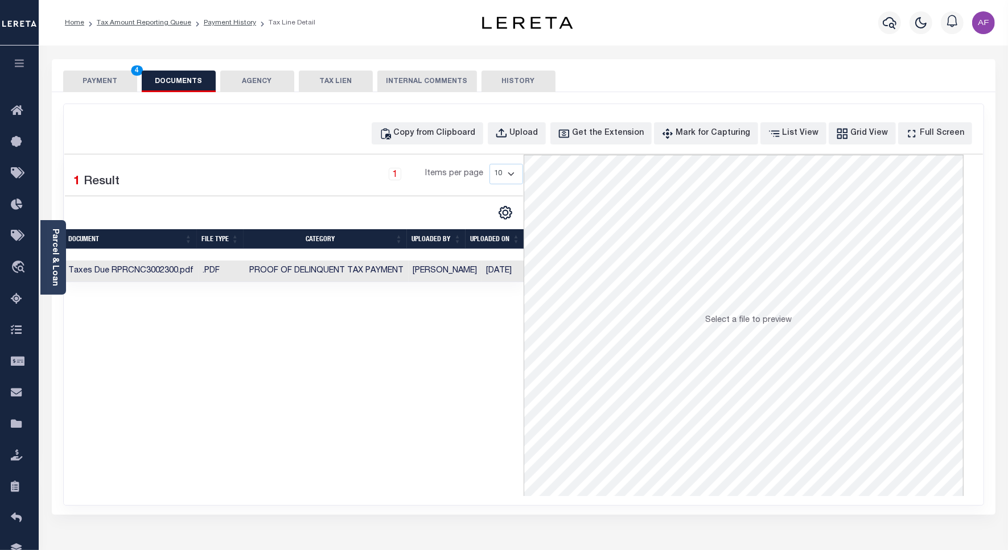
click button "PAYMENT 4"
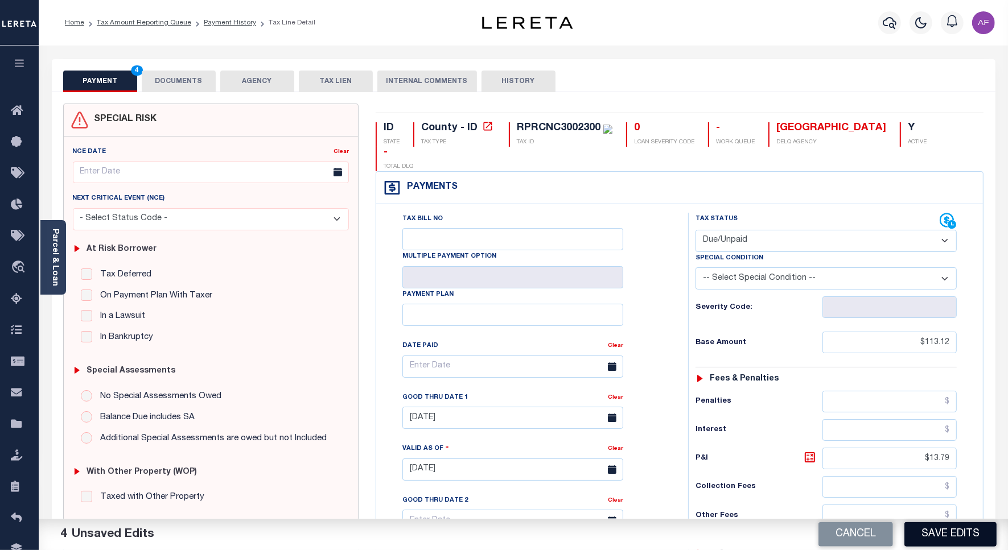
click button "Save Edits"
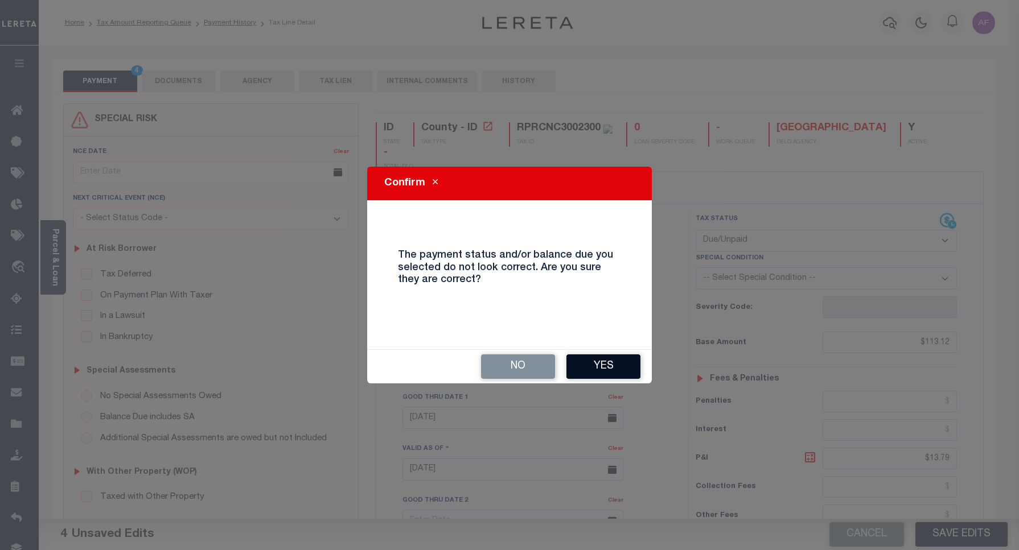
click button "Yes"
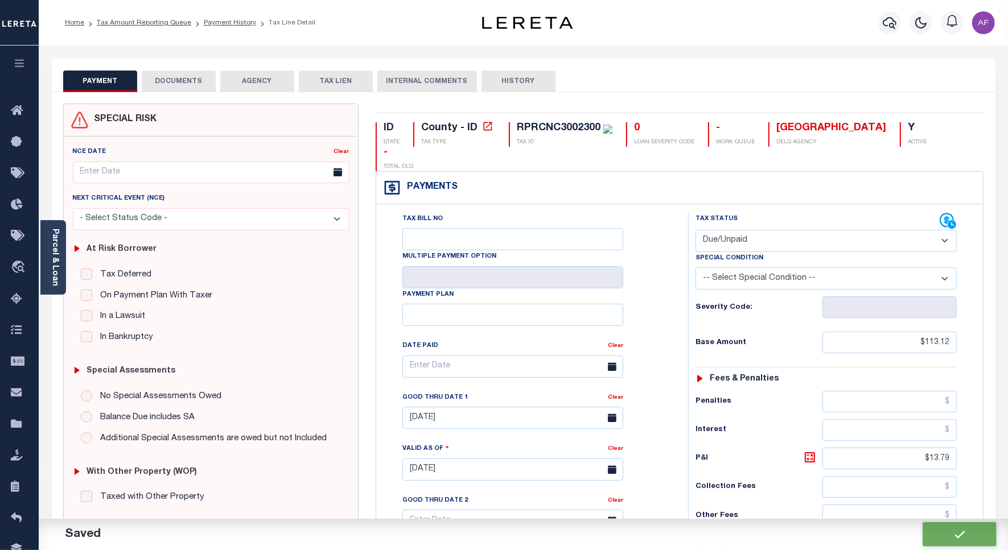
checkbox input "false"
type input "$113.12"
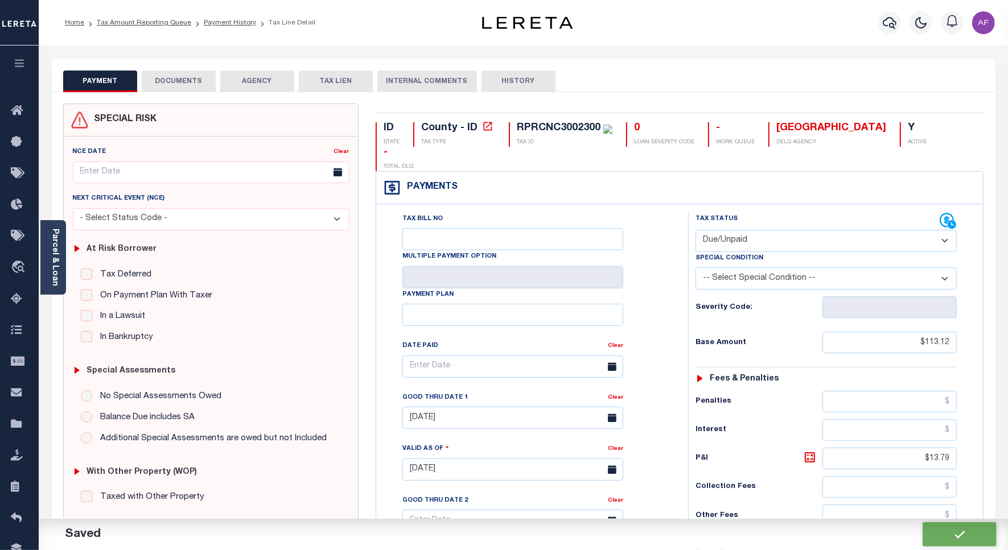
type input "$13.79"
type input "$126.91"
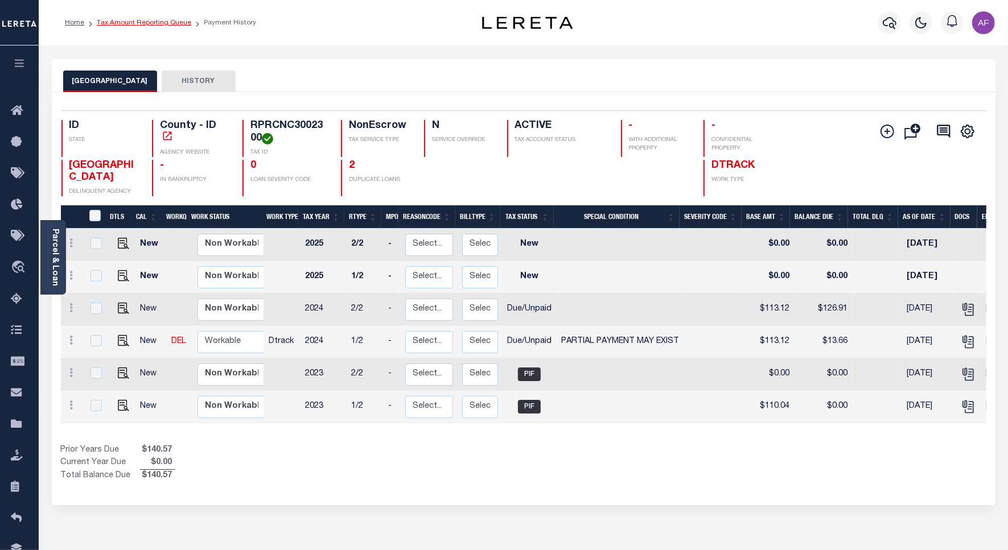
click at [131, 21] on link "Tax Amount Reporting Queue" at bounding box center [144, 22] width 94 height 7
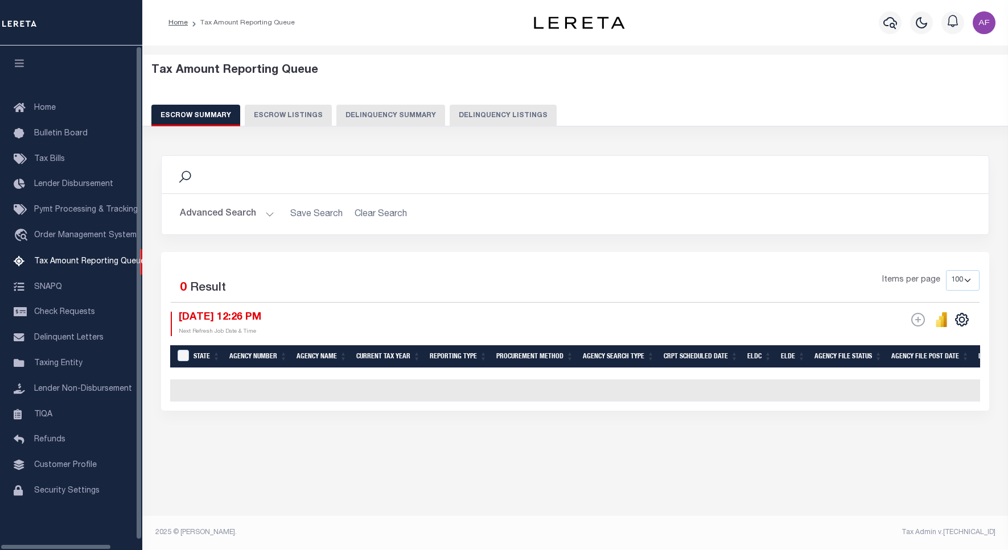
select select "100"
click at [482, 111] on button "Delinquency Listings" at bounding box center [503, 116] width 107 height 22
select select "100"
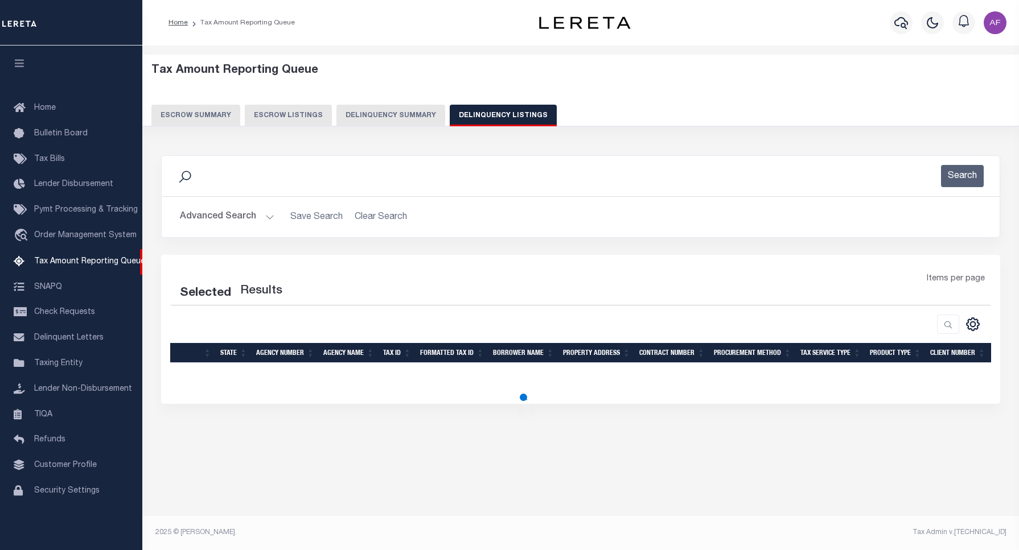
select select "100"
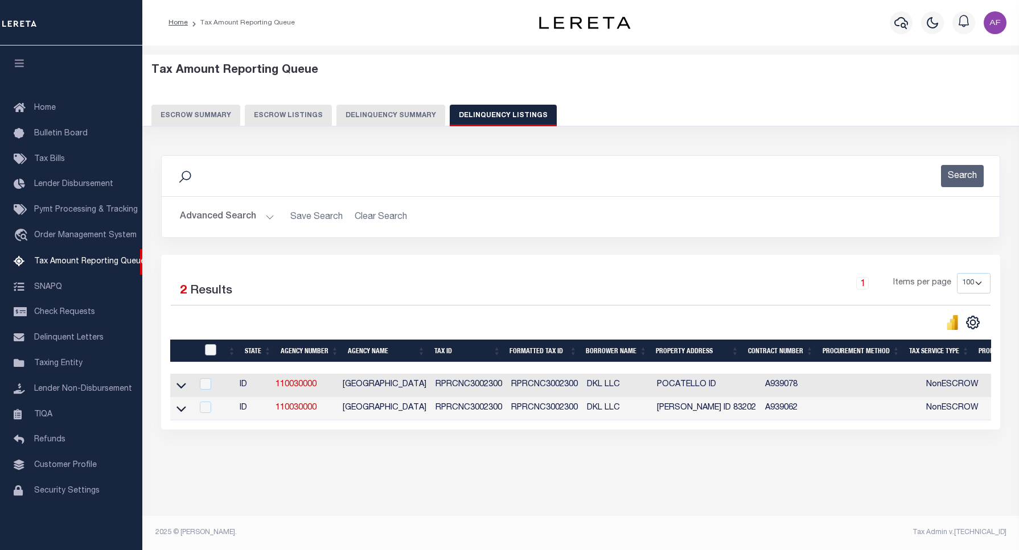
click at [214, 348] on input "checkbox" at bounding box center [210, 349] width 11 height 11
checkbox input "true"
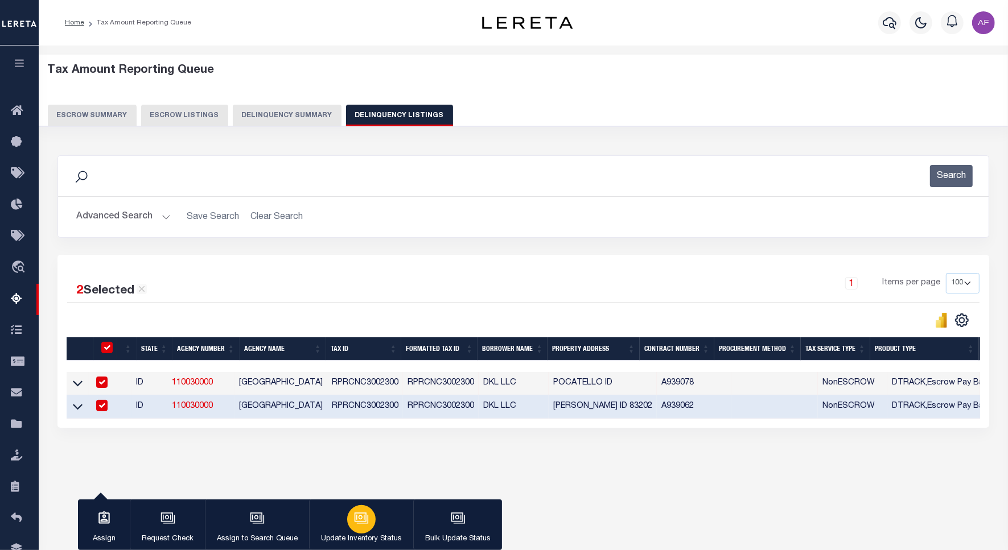
click at [385, 517] on button "Update Inventory Status" at bounding box center [361, 525] width 104 height 51
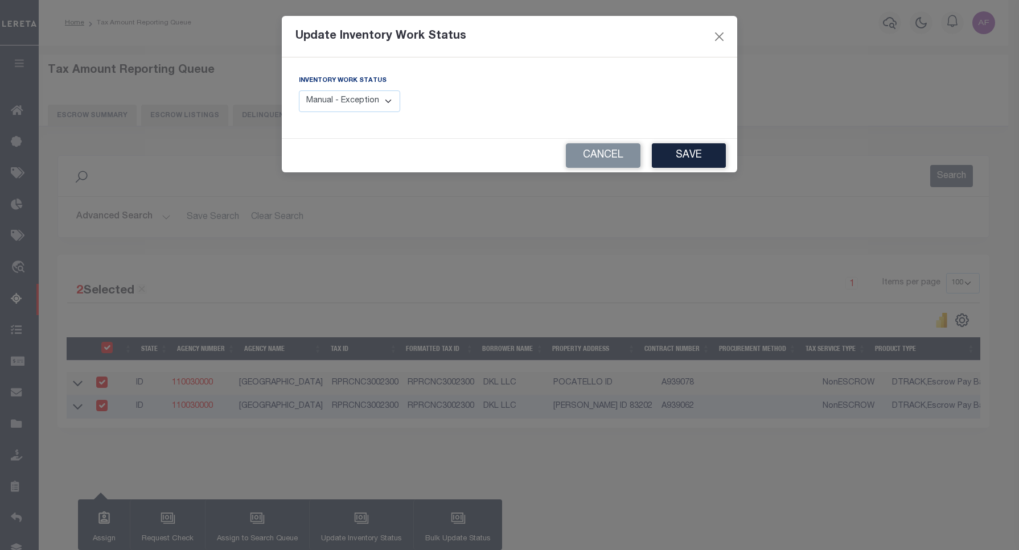
click at [381, 96] on select "Manual - Exception Pended - Awaiting Search Late Add Exception Completed" at bounding box center [349, 101] width 101 height 22
select select "4"
click at [299, 90] on select "Manual - Exception Pended - Awaiting Search Late Add Exception Completed" at bounding box center [349, 101] width 101 height 22
click at [679, 155] on button "Save" at bounding box center [689, 155] width 74 height 24
